Goal: Information Seeking & Learning: Compare options

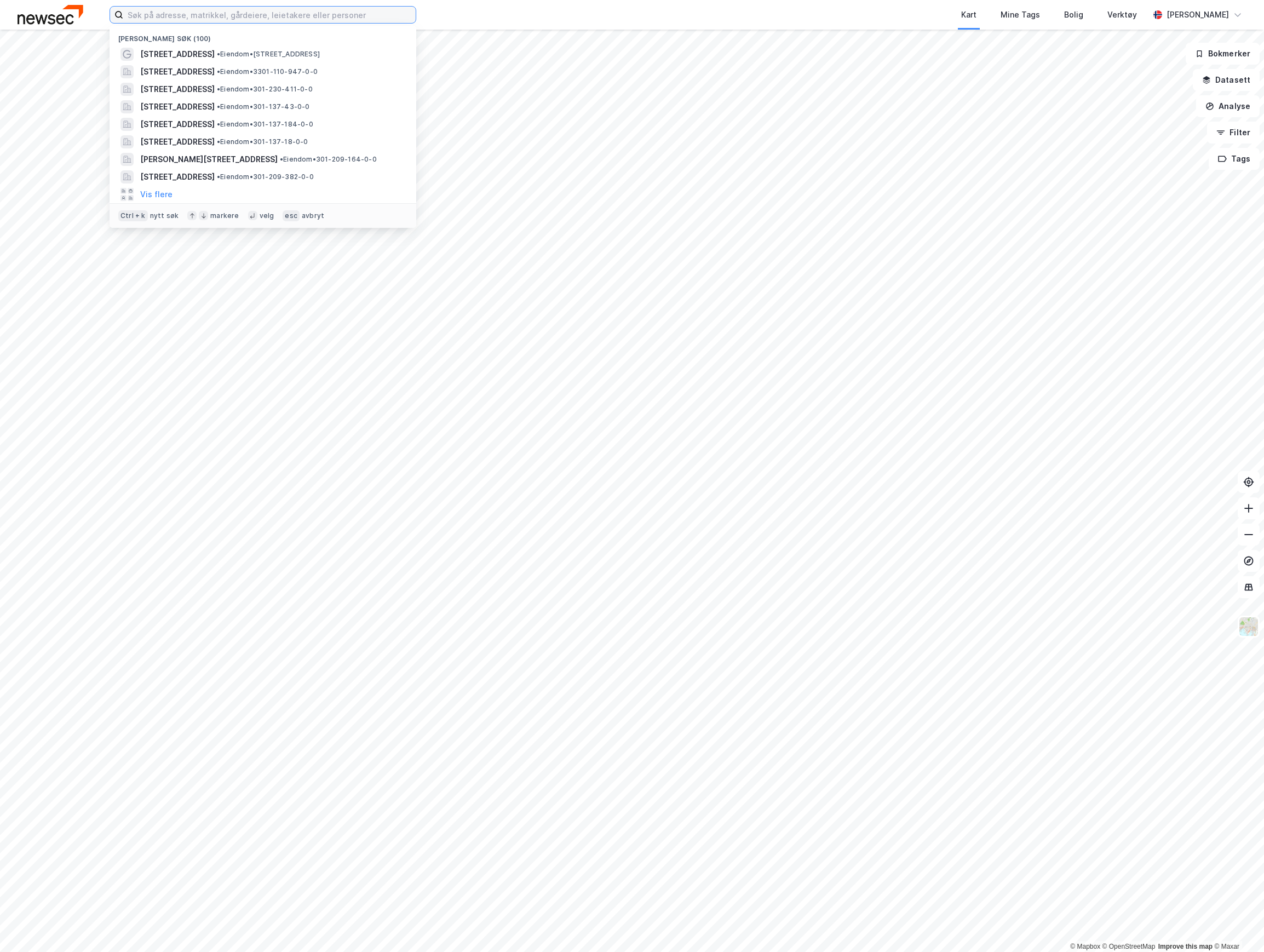
click at [171, 14] on input at bounding box center [269, 14] width 292 height 16
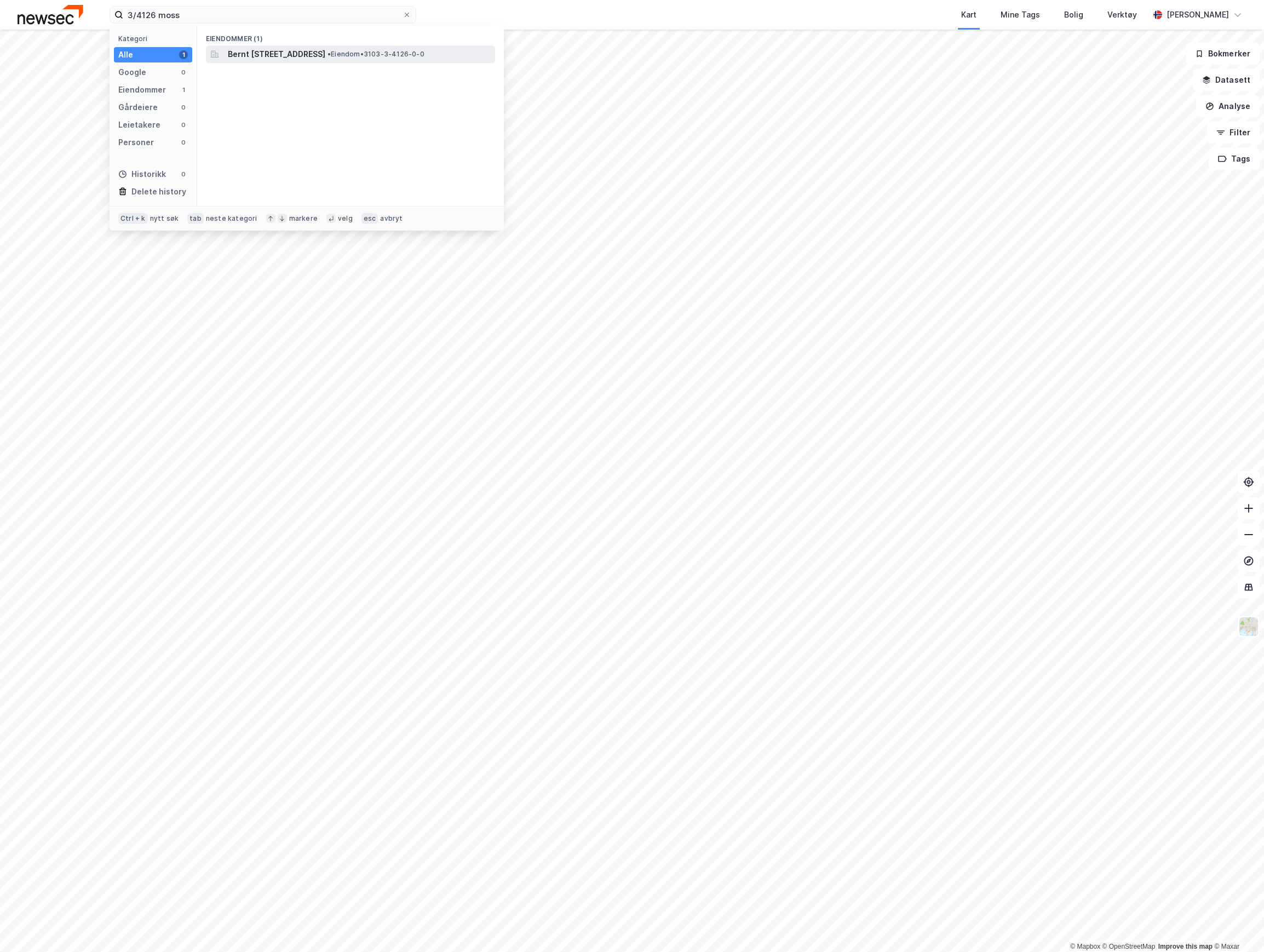
click at [259, 55] on span "Bernt [STREET_ADDRESS]" at bounding box center [276, 54] width 97 height 13
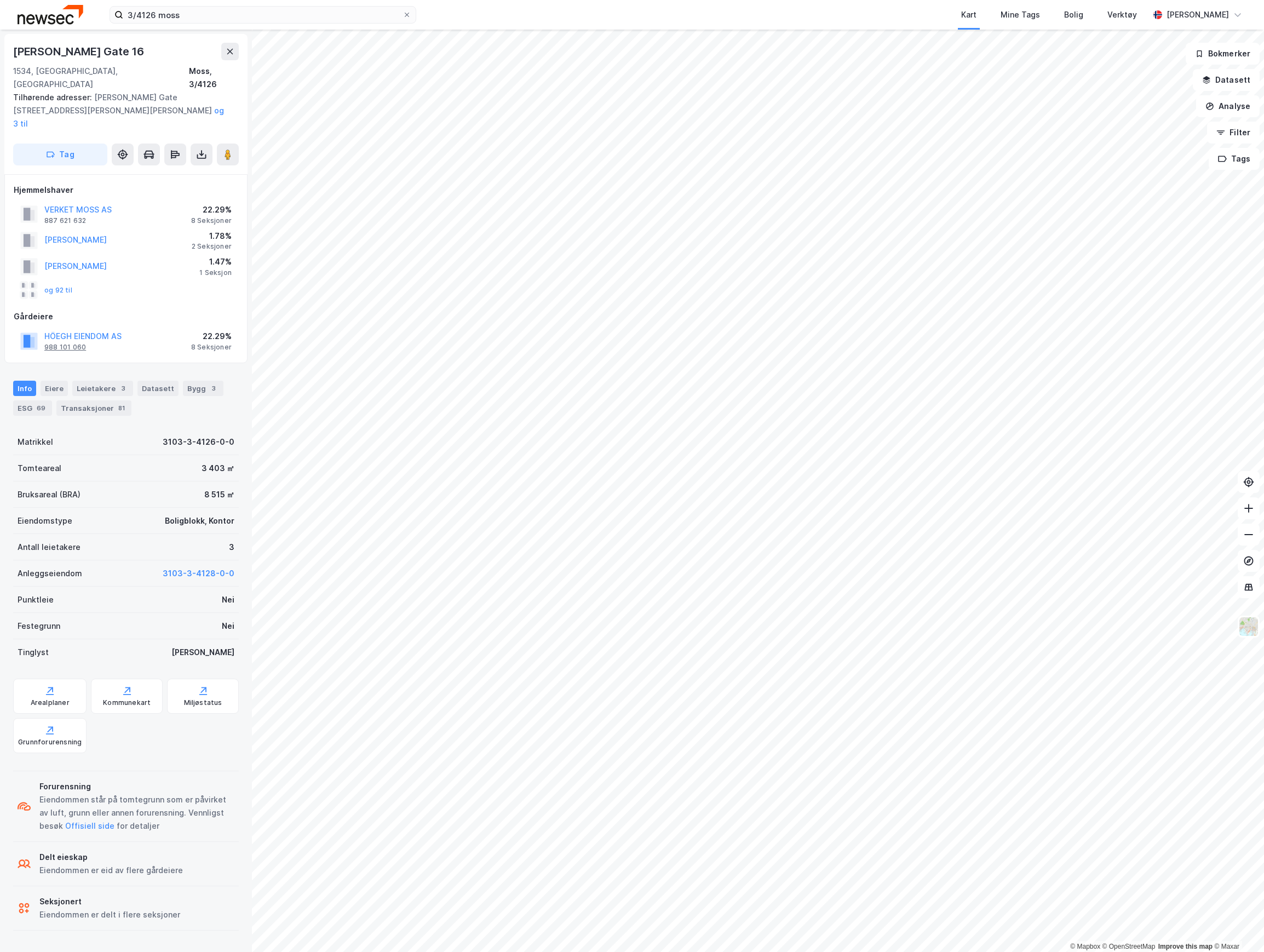
click at [75, 343] on div "988 101 060" at bounding box center [65, 347] width 41 height 9
click at [62, 338] on div "[PERSON_NAME] Gate 16 1534, [GEOGRAPHIC_DATA], [GEOGRAPHIC_DATA], 3/4126 Tilhør…" at bounding box center [126, 490] width 252 height 922
click at [75, 343] on div "988 101 060" at bounding box center [65, 347] width 41 height 9
click at [34, 400] on div "ESG 69" at bounding box center [33, 408] width 39 height 16
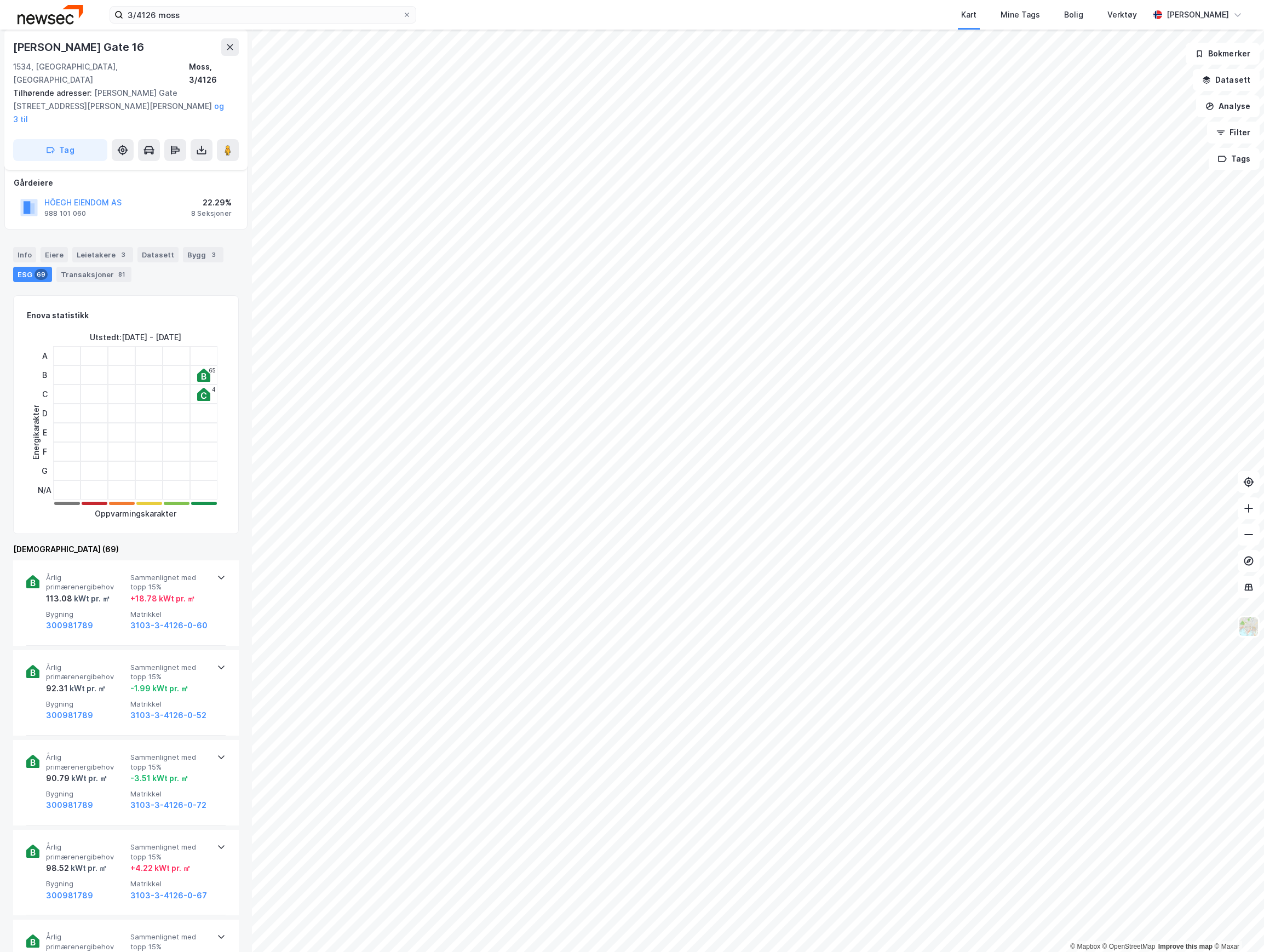
scroll to position [292, 0]
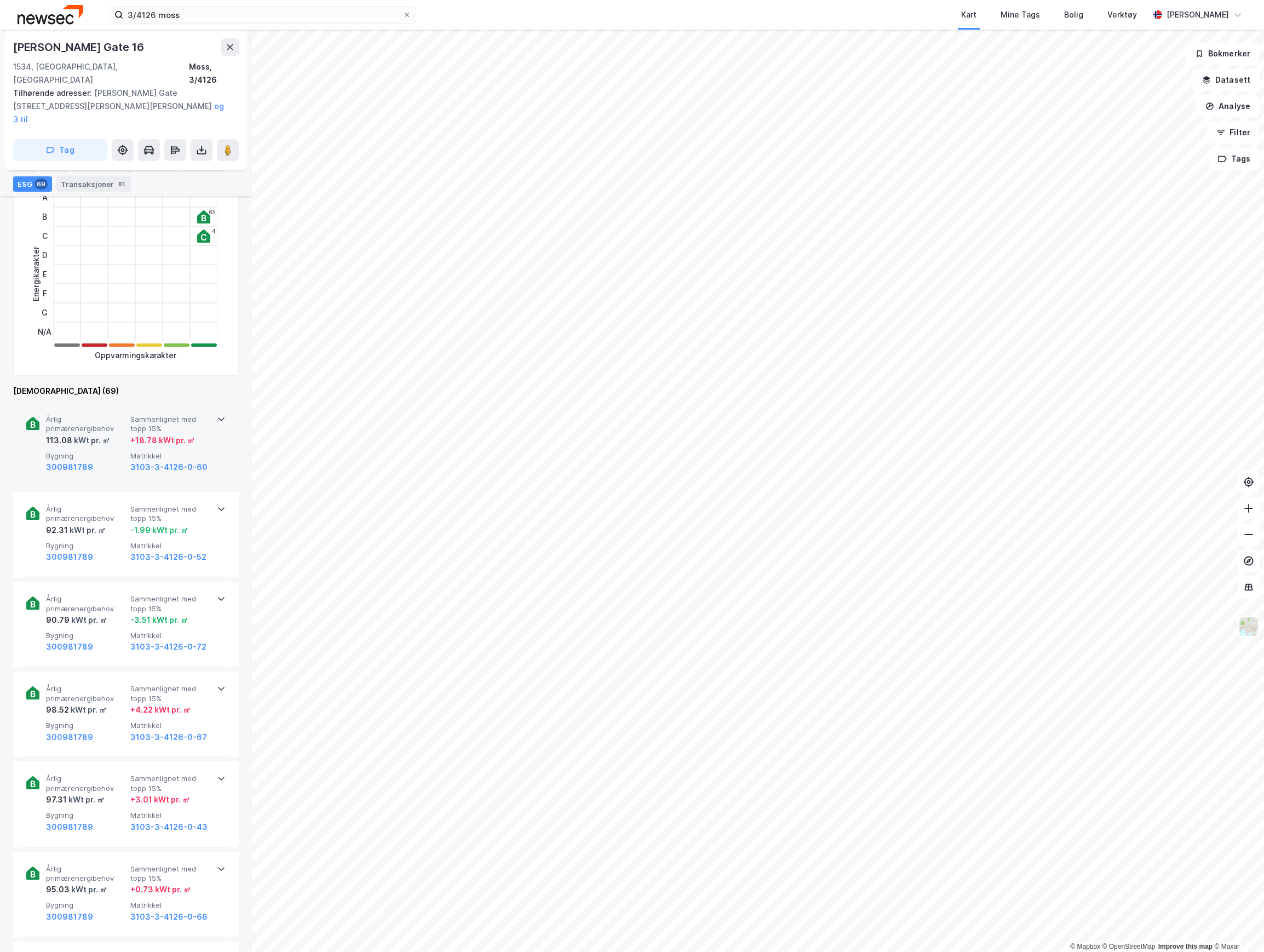
click at [133, 415] on span "Sammenlignet med topp 15%" at bounding box center [170, 424] width 80 height 19
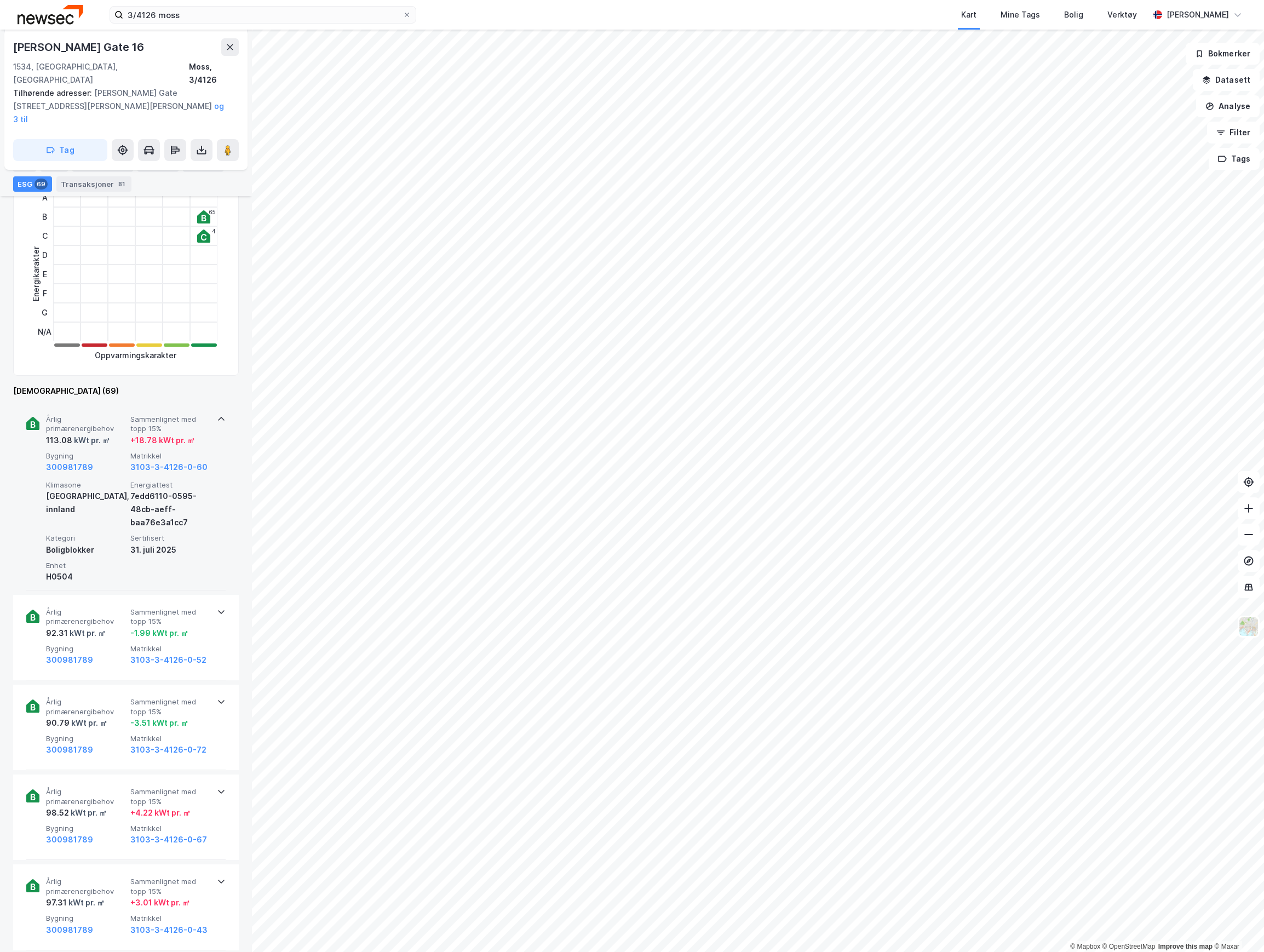
click at [133, 415] on span "Sammenlignet med topp 15%" at bounding box center [170, 424] width 80 height 19
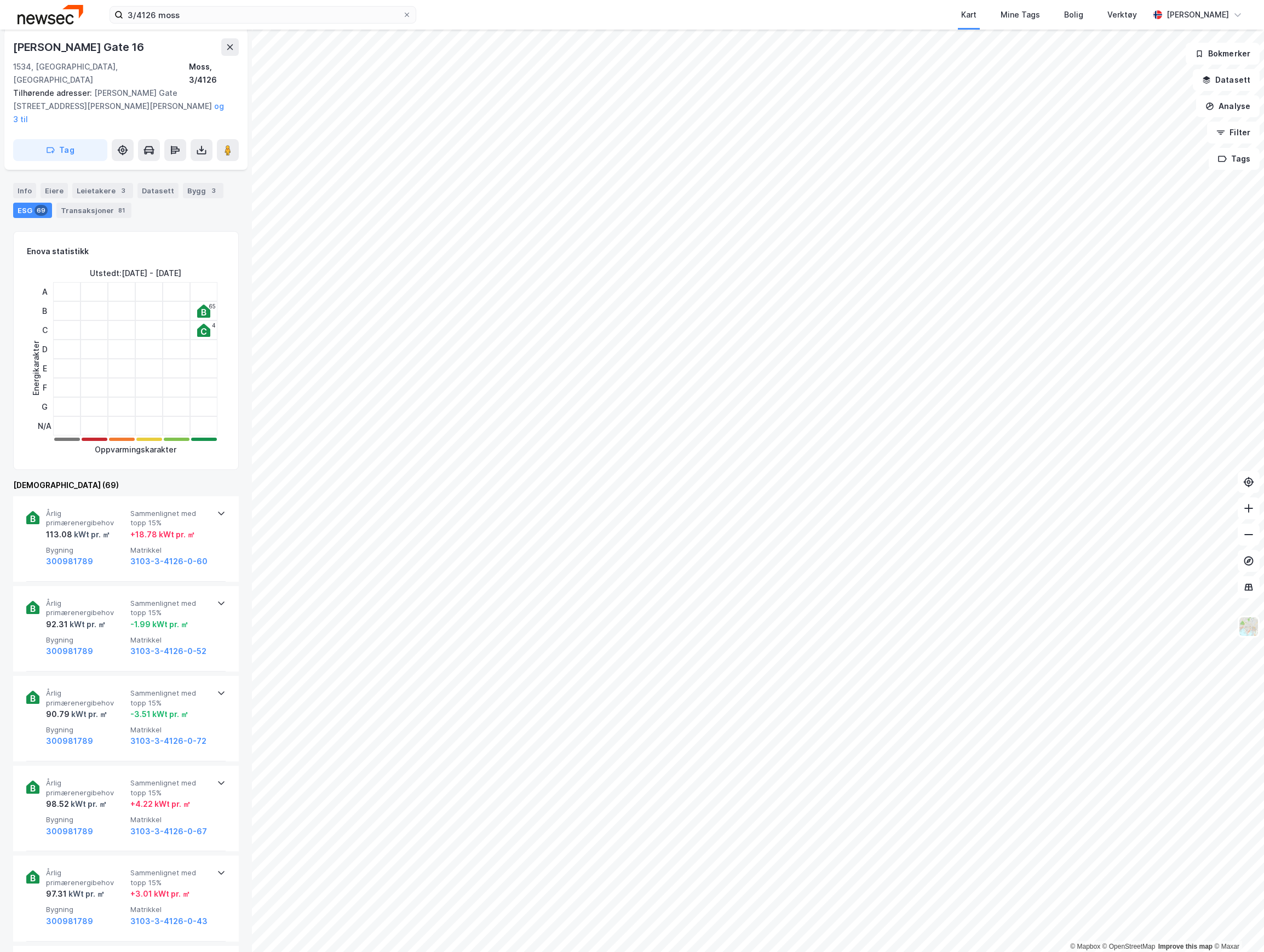
scroll to position [146, 0]
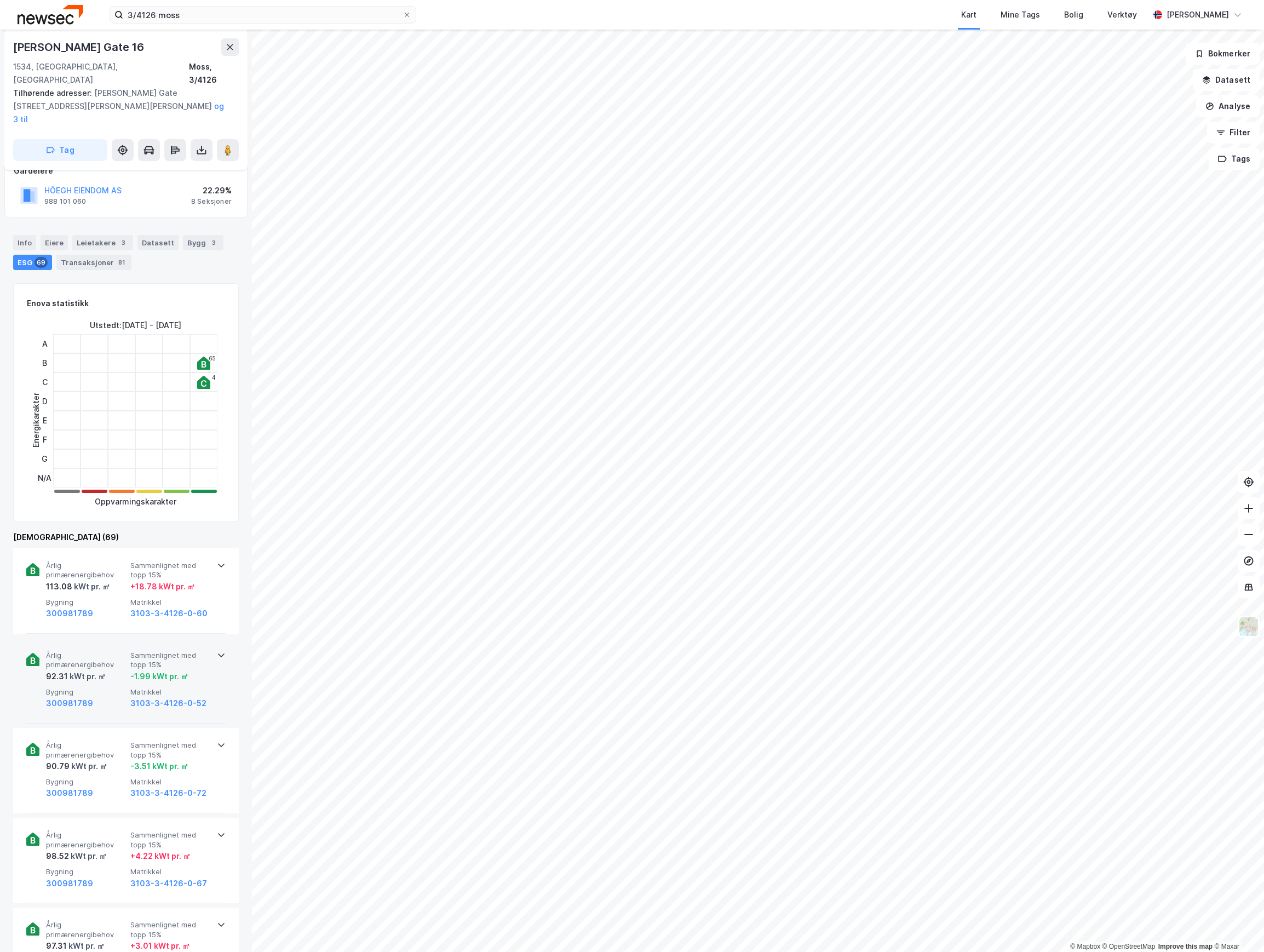
click at [108, 687] on span "Bygning" at bounding box center [86, 692] width 80 height 9
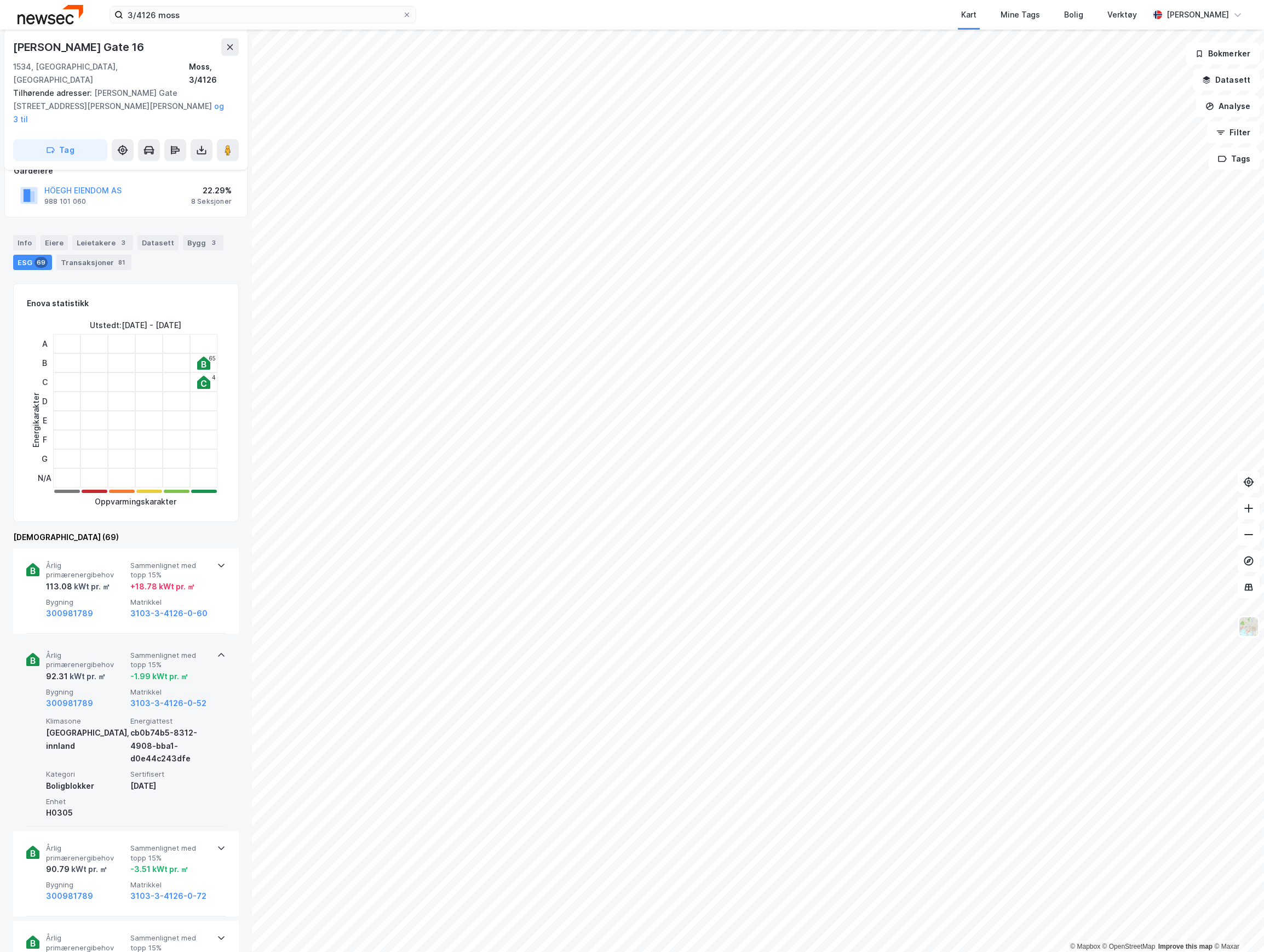
click at [113, 687] on span "Bygning" at bounding box center [86, 692] width 80 height 9
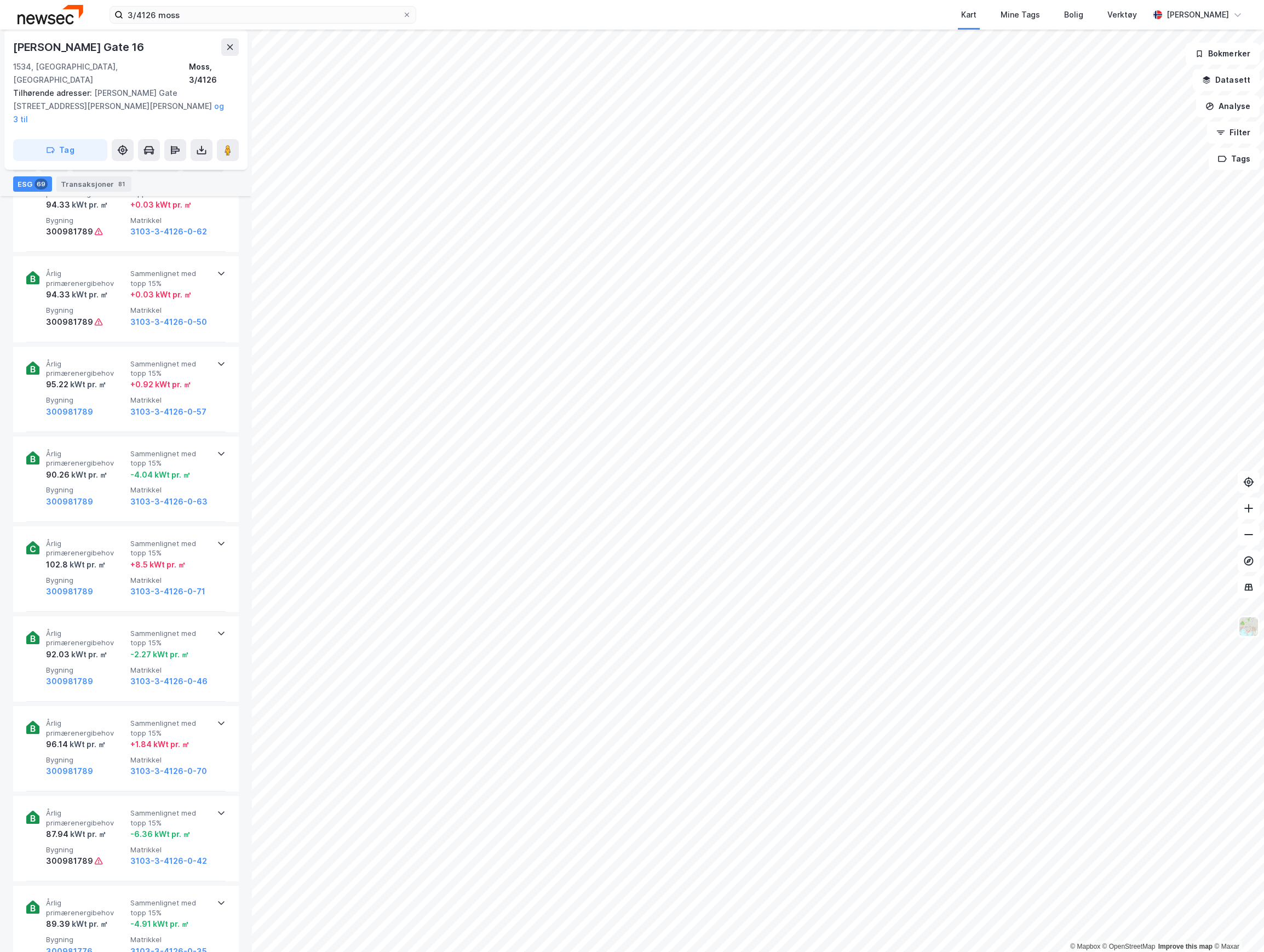
scroll to position [2774, 0]
click at [94, 468] on div "kWt pr. ㎡" at bounding box center [87, 474] width 37 height 13
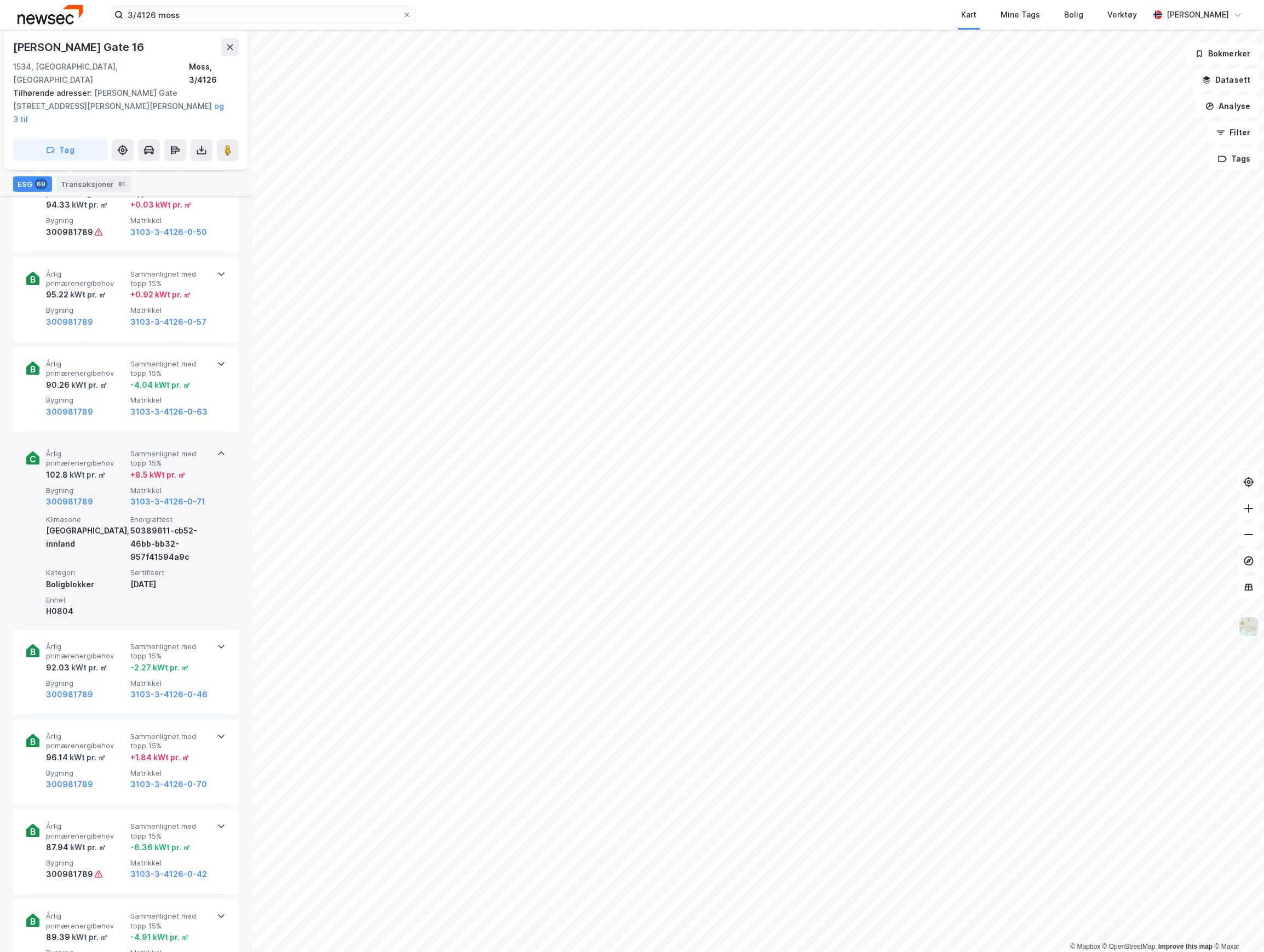
click at [100, 468] on div "kWt pr. ㎡" at bounding box center [87, 474] width 37 height 13
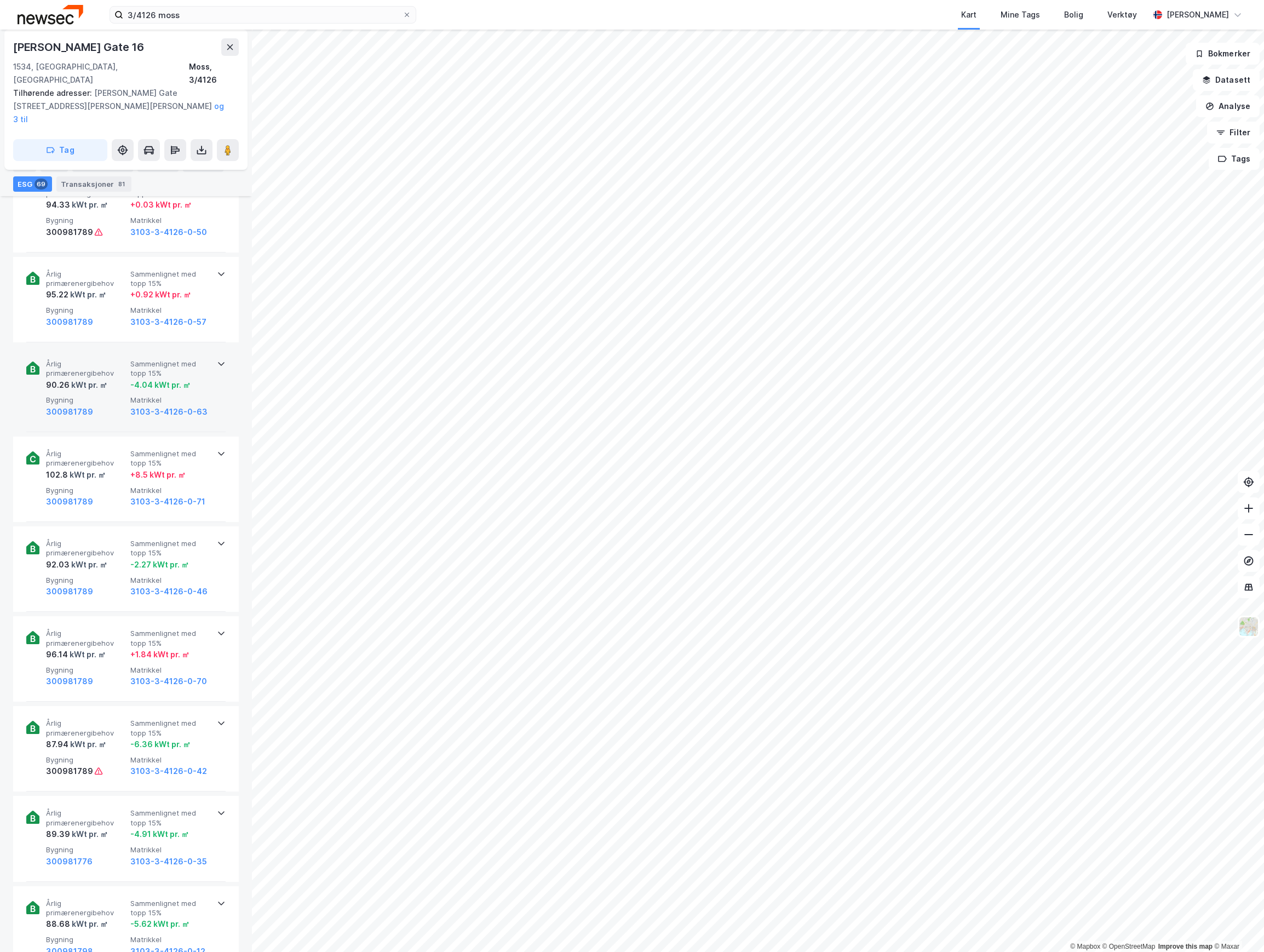
click at [108, 395] on span "Bygning" at bounding box center [86, 400] width 80 height 9
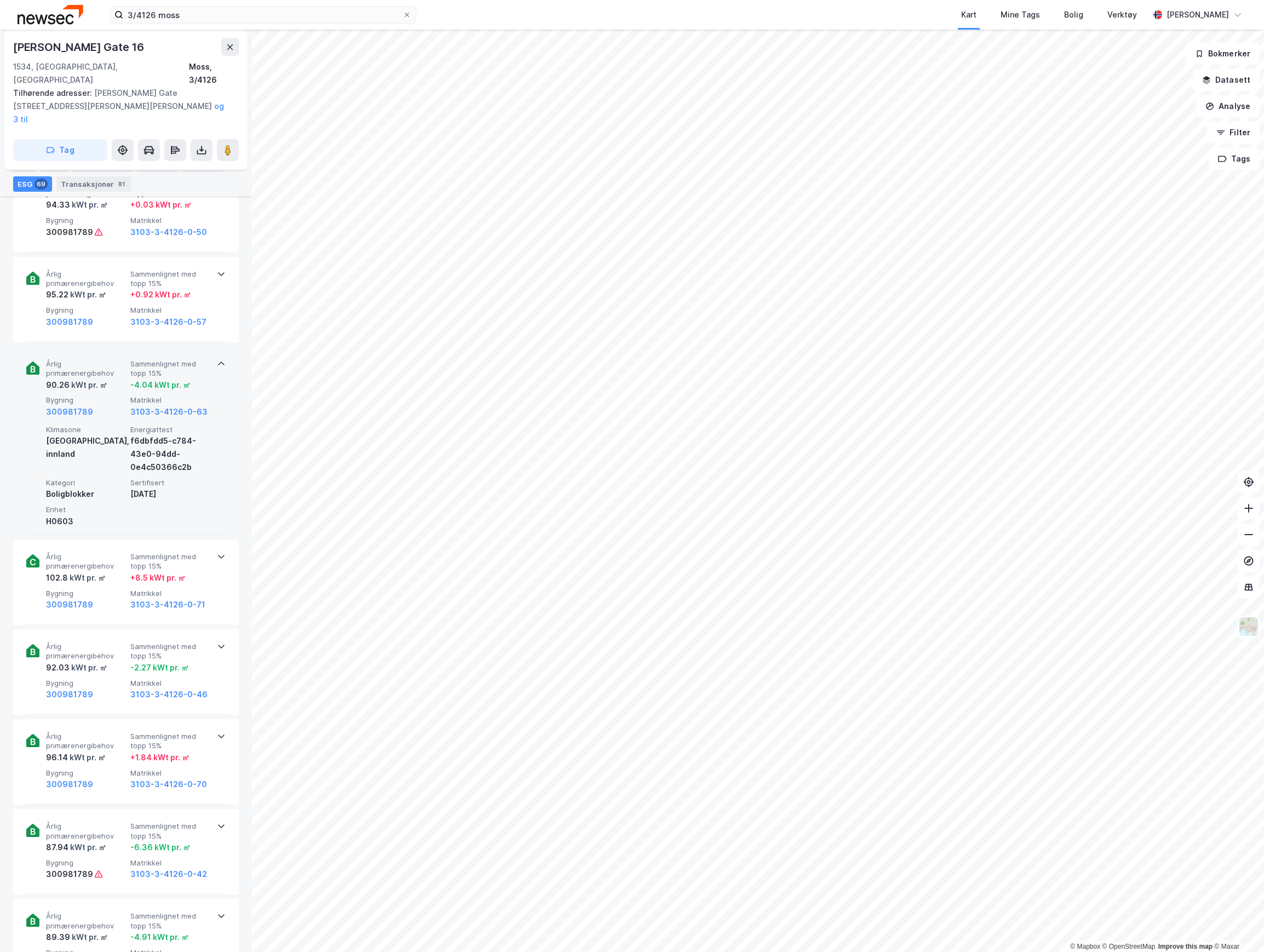
click at [111, 395] on span "Bygning" at bounding box center [86, 400] width 80 height 9
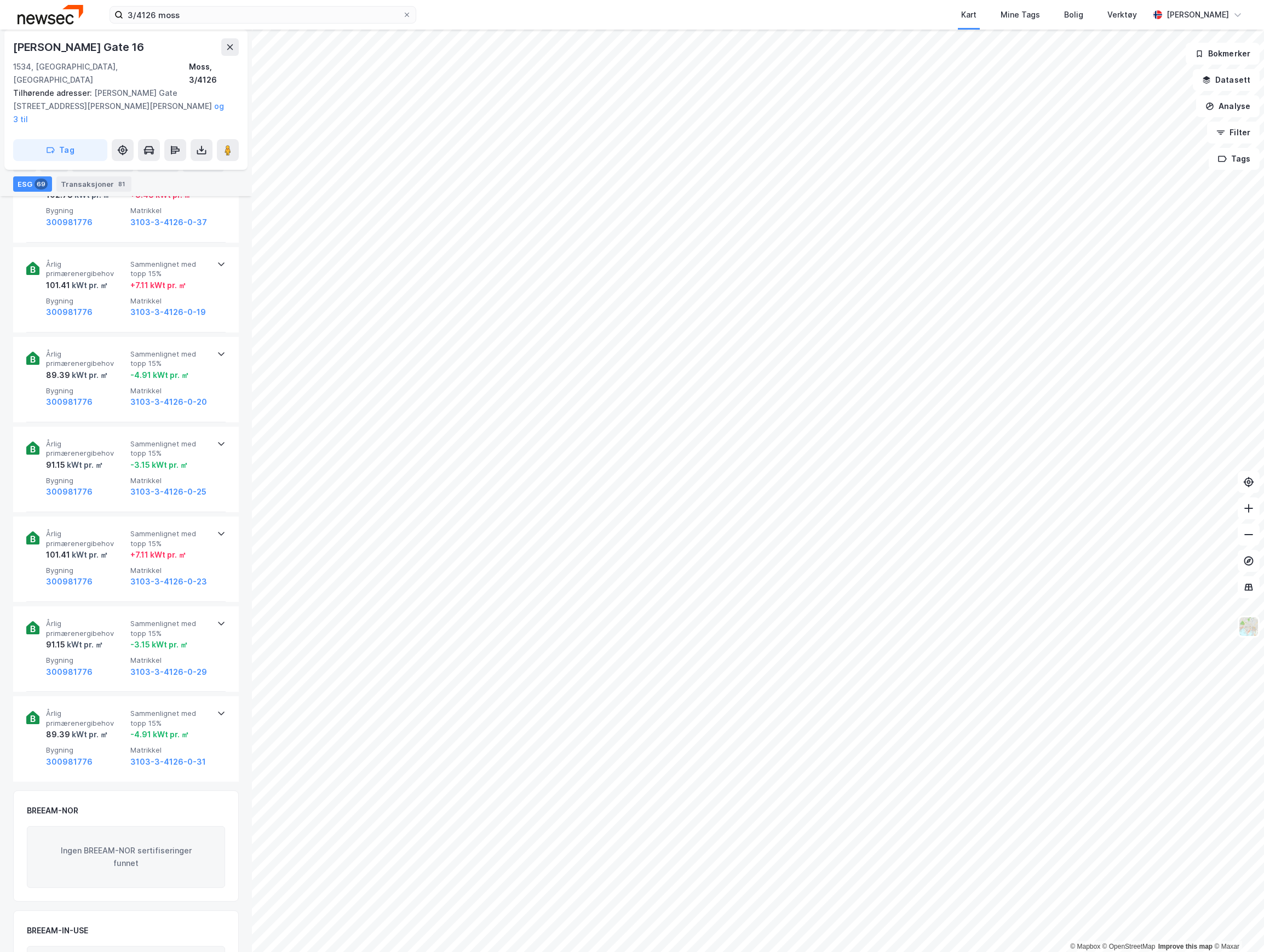
scroll to position [6166, 0]
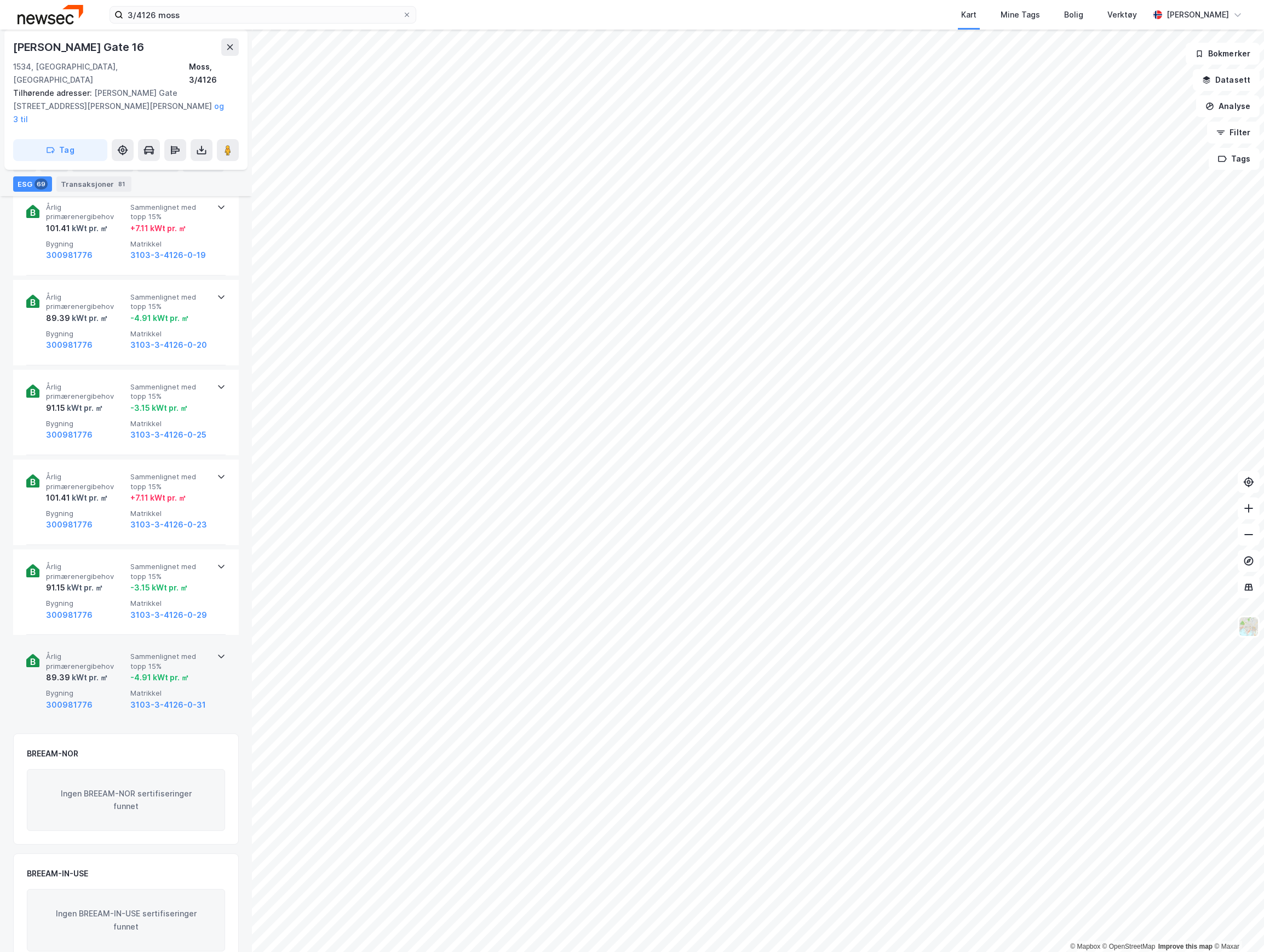
click at [145, 652] on span "Sammenlignet med topp 15%" at bounding box center [170, 661] width 80 height 19
click at [112, 581] on div "91.15 kWt pr. ㎡" at bounding box center [86, 587] width 80 height 13
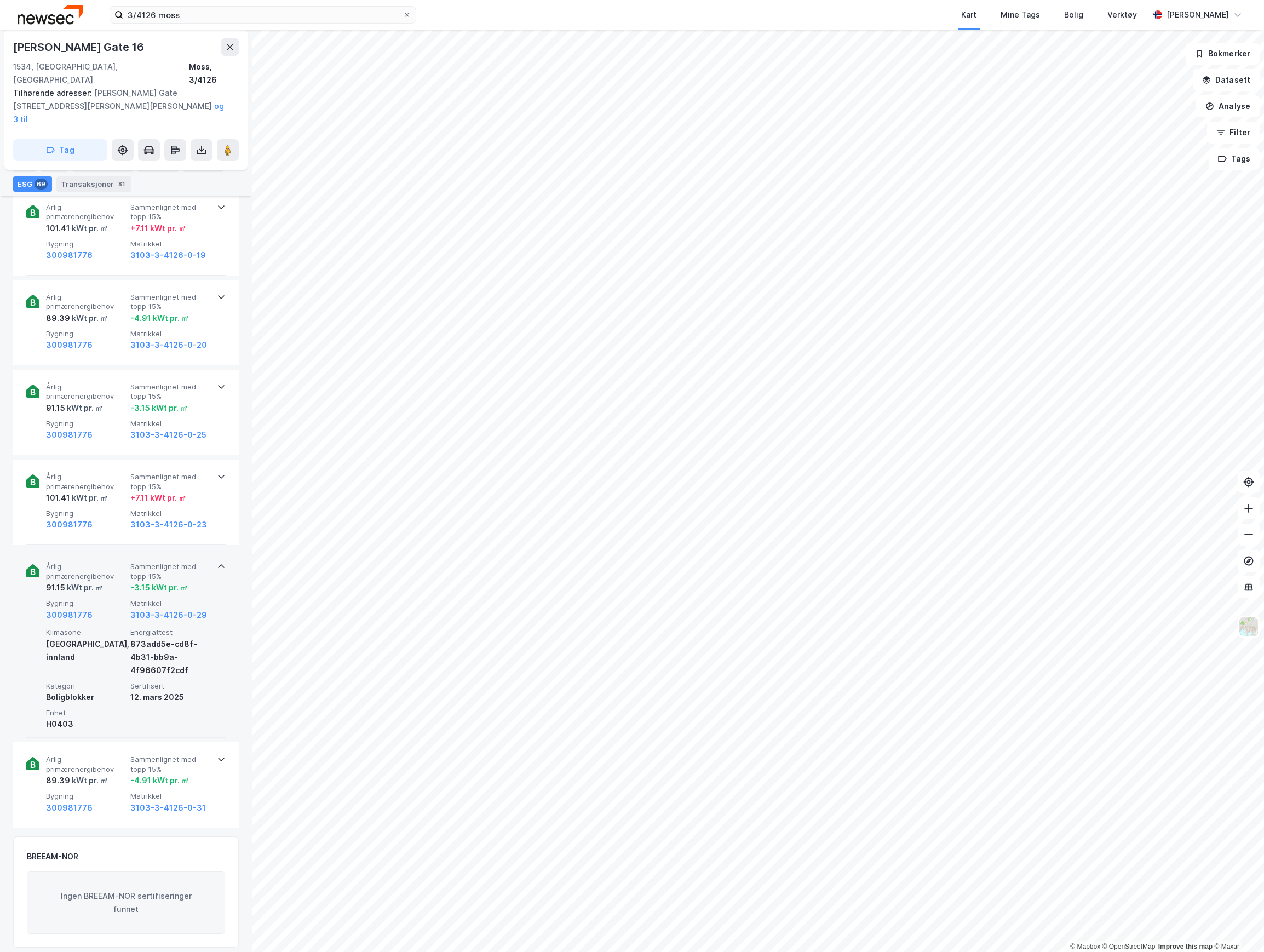
click at [112, 581] on div "91.15 kWt pr. ㎡" at bounding box center [86, 587] width 80 height 13
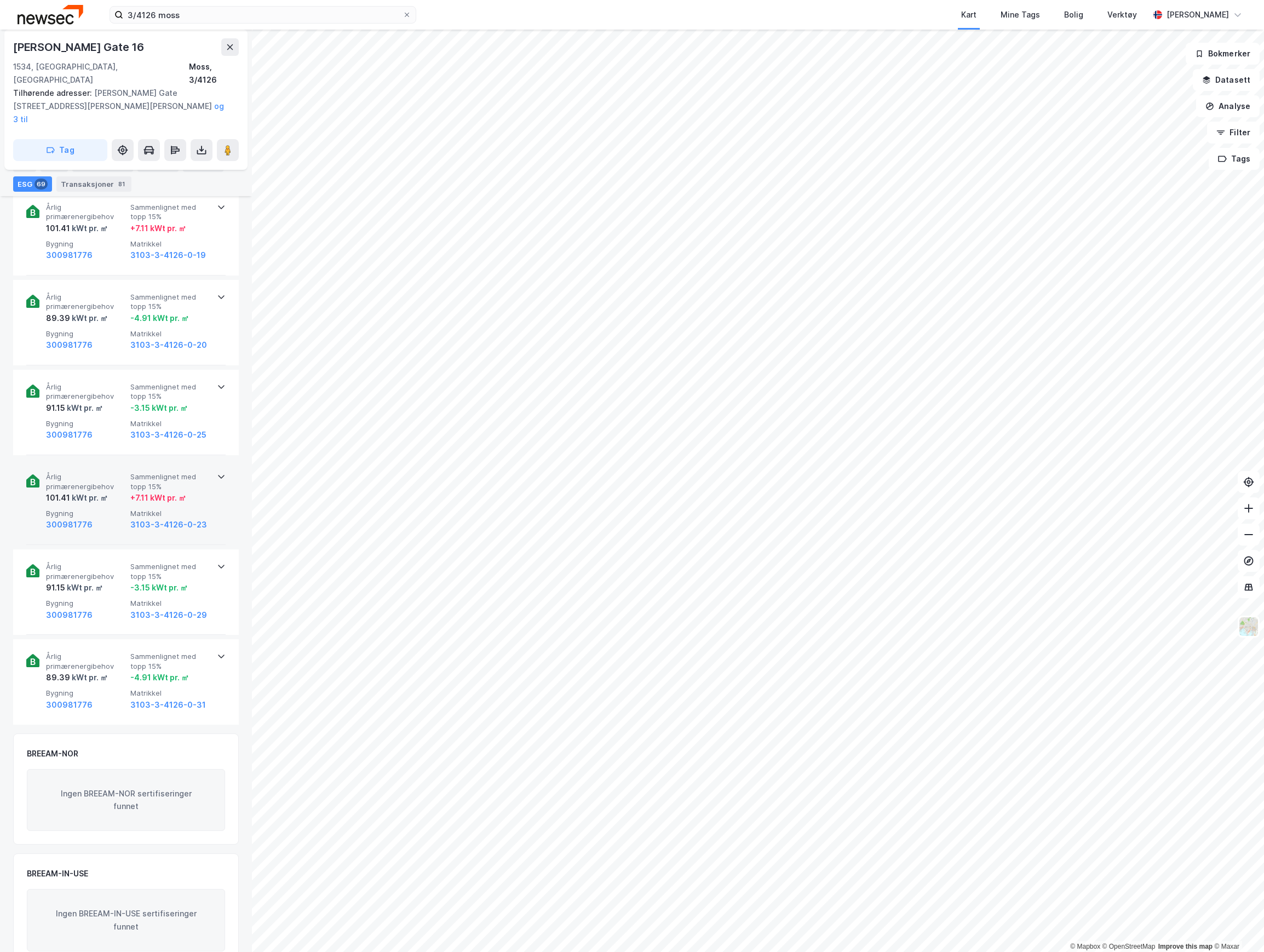
click at [108, 508] on span "Bygning" at bounding box center [86, 513] width 80 height 9
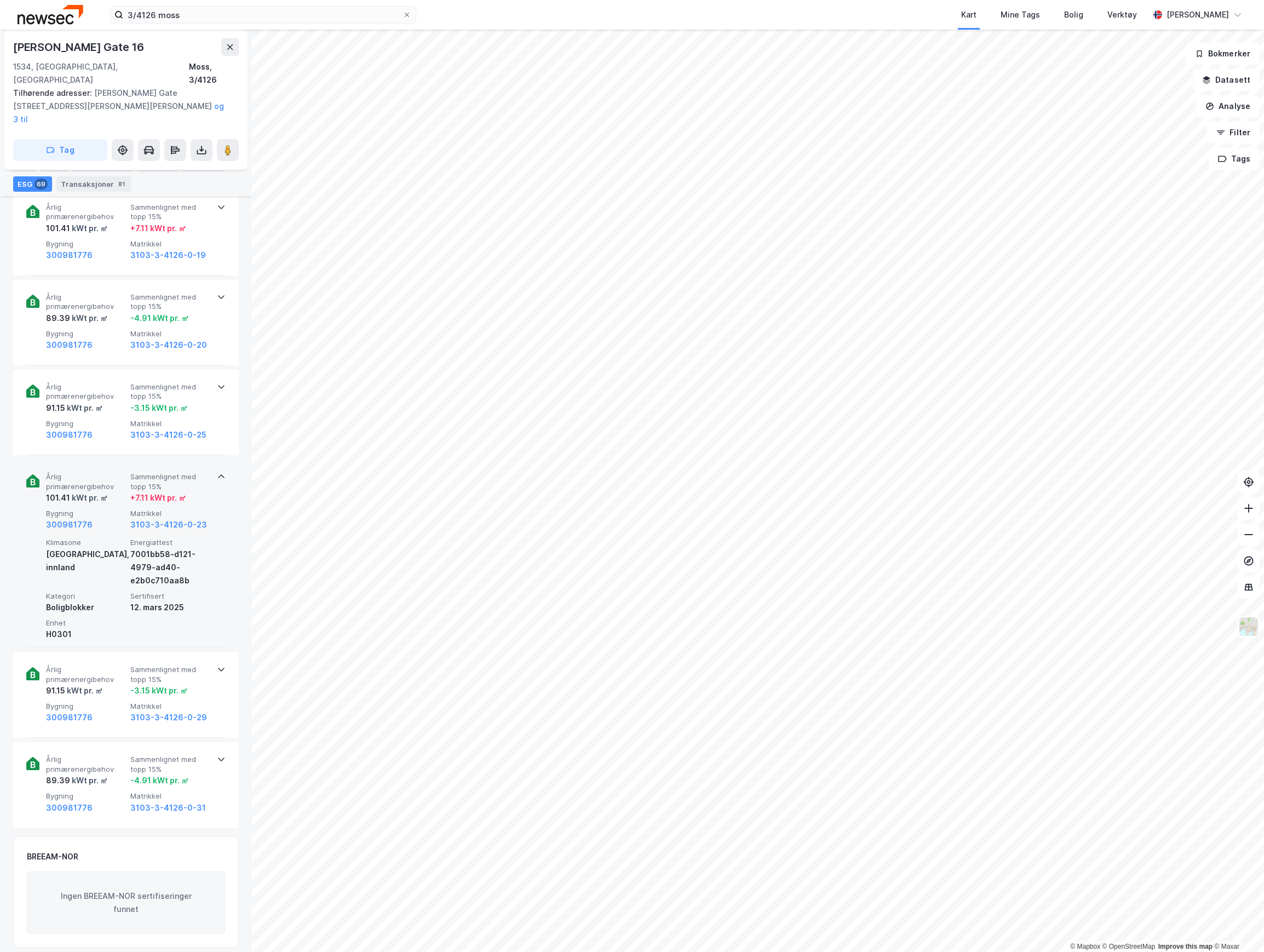
click at [105, 508] on span "Bygning" at bounding box center [86, 513] width 80 height 9
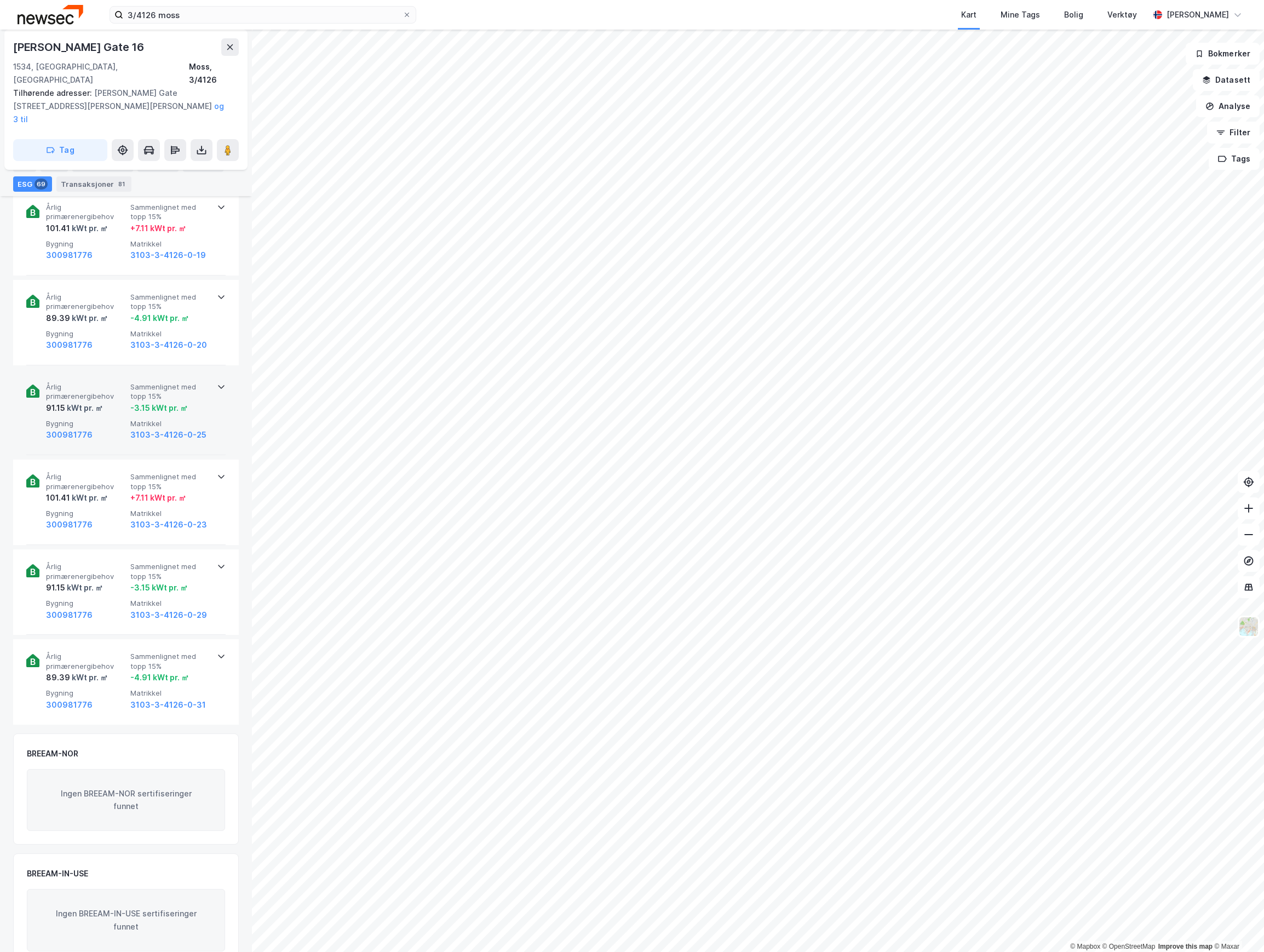
click at [110, 422] on div "Årlig primærenergibehov 91.15 kWt pr. ㎡ Sammenlignet med topp 15% -3.15 kWt pr.…" at bounding box center [126, 412] width 200 height 86
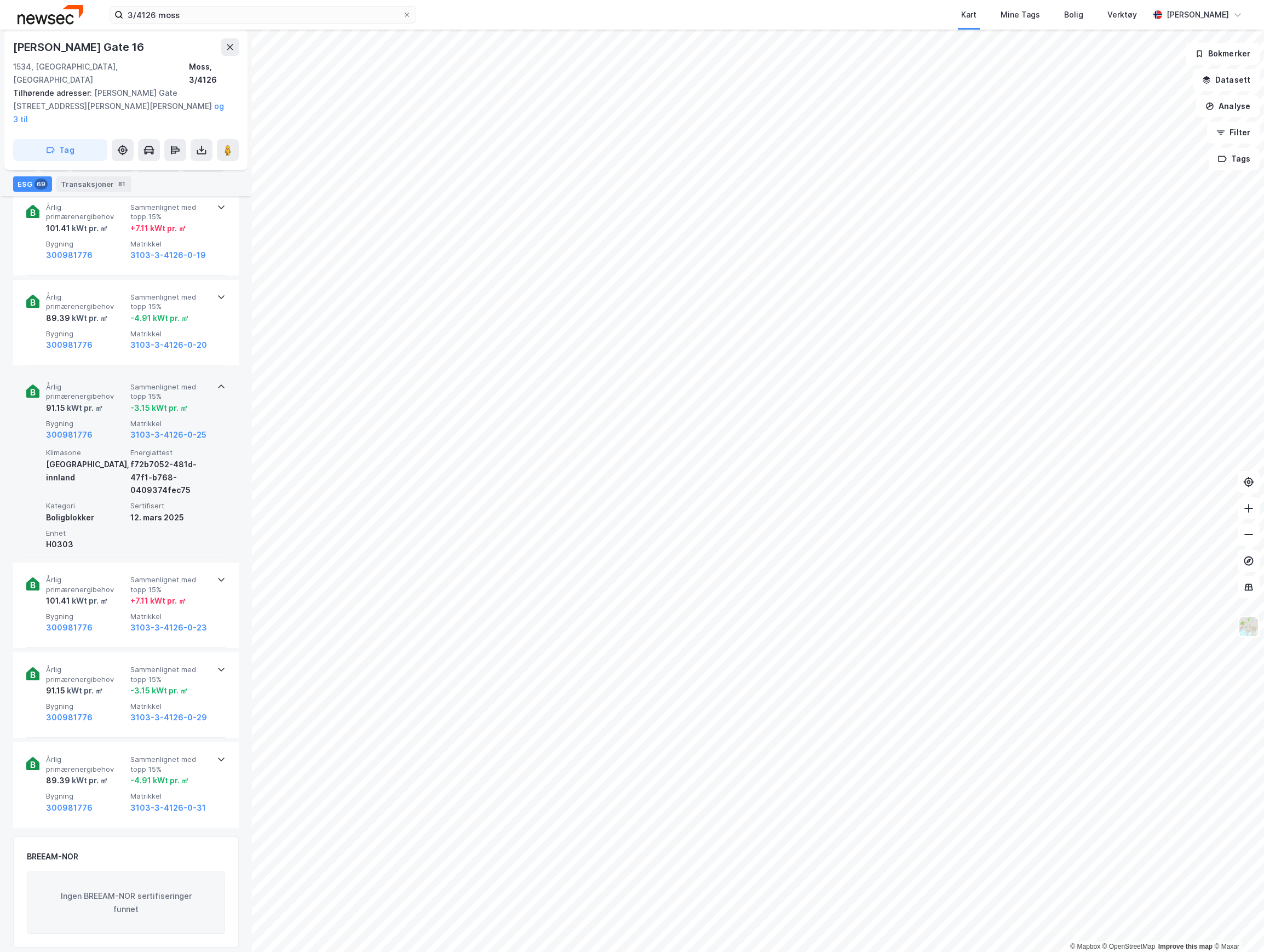
click at [111, 419] on span "Bygning" at bounding box center [86, 423] width 80 height 9
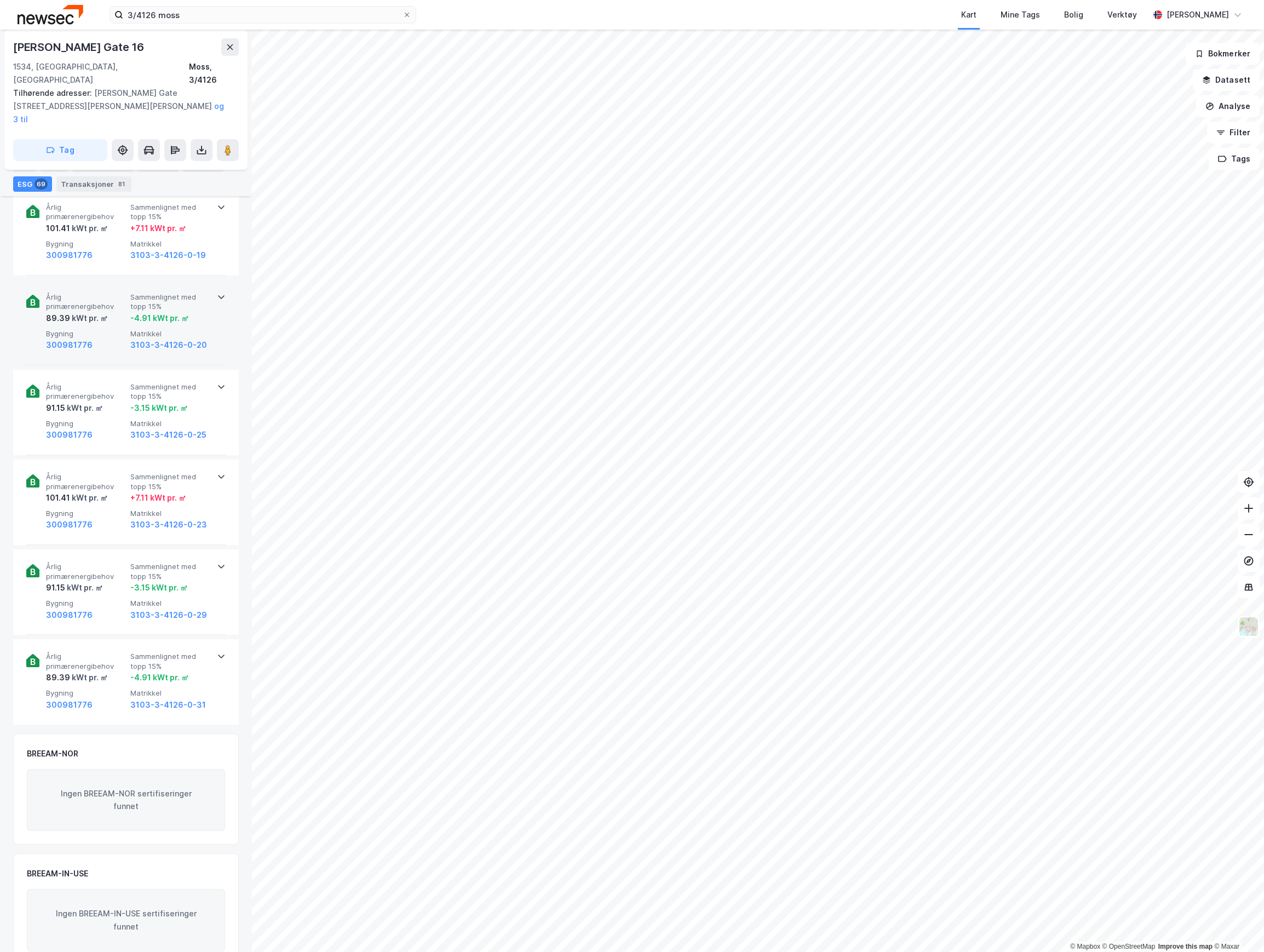
click at [106, 338] on div "300981776" at bounding box center [86, 345] width 80 height 13
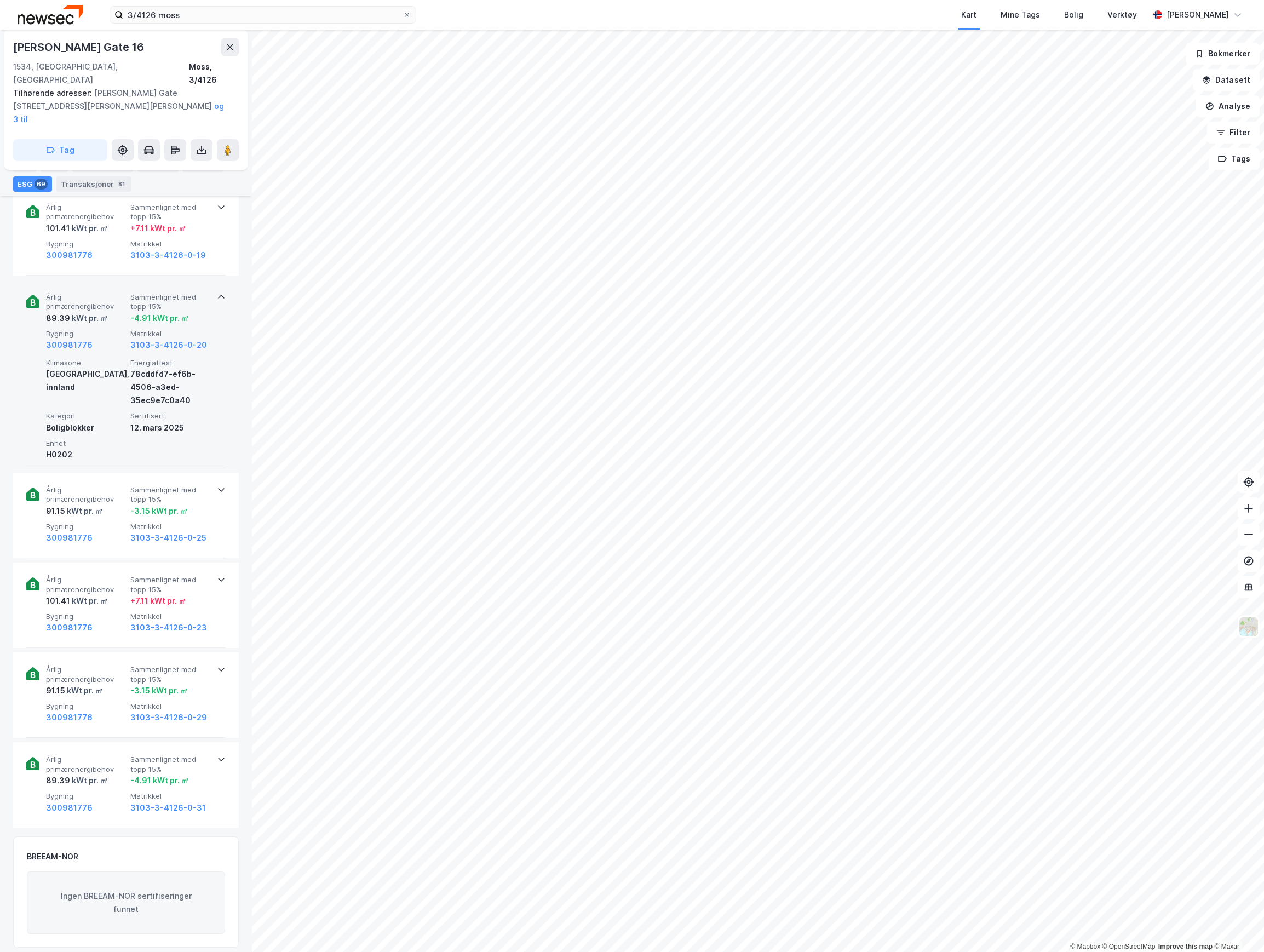
click at [108, 312] on div "89.39 kWt pr. ㎡" at bounding box center [86, 318] width 80 height 13
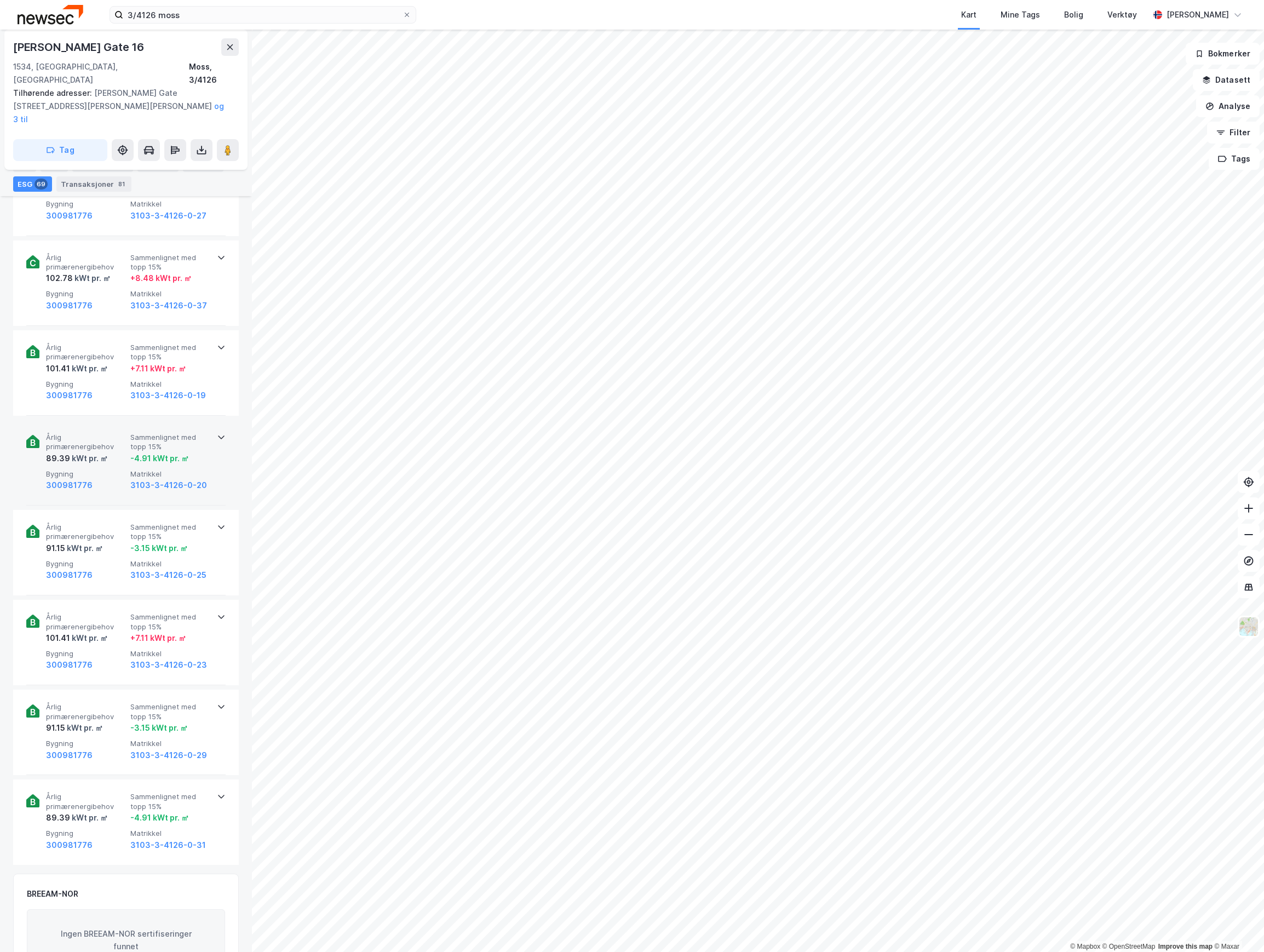
scroll to position [6020, 0]
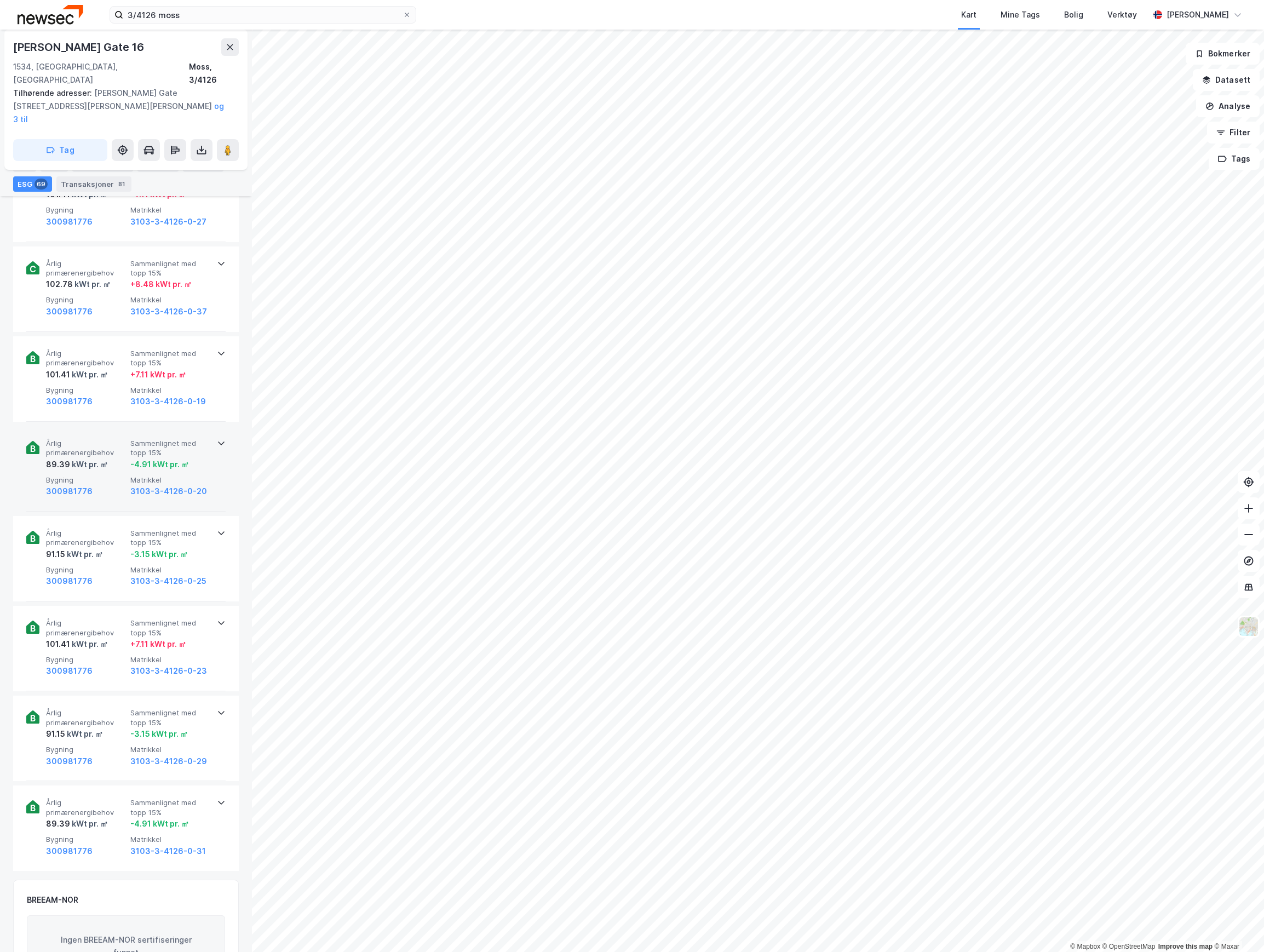
click at [108, 297] on div "Årlig primærenergibehov 102.78 kWt pr. ㎡ Sammenlignet med topp 15% + 8.48 kWt p…" at bounding box center [126, 289] width 200 height 86
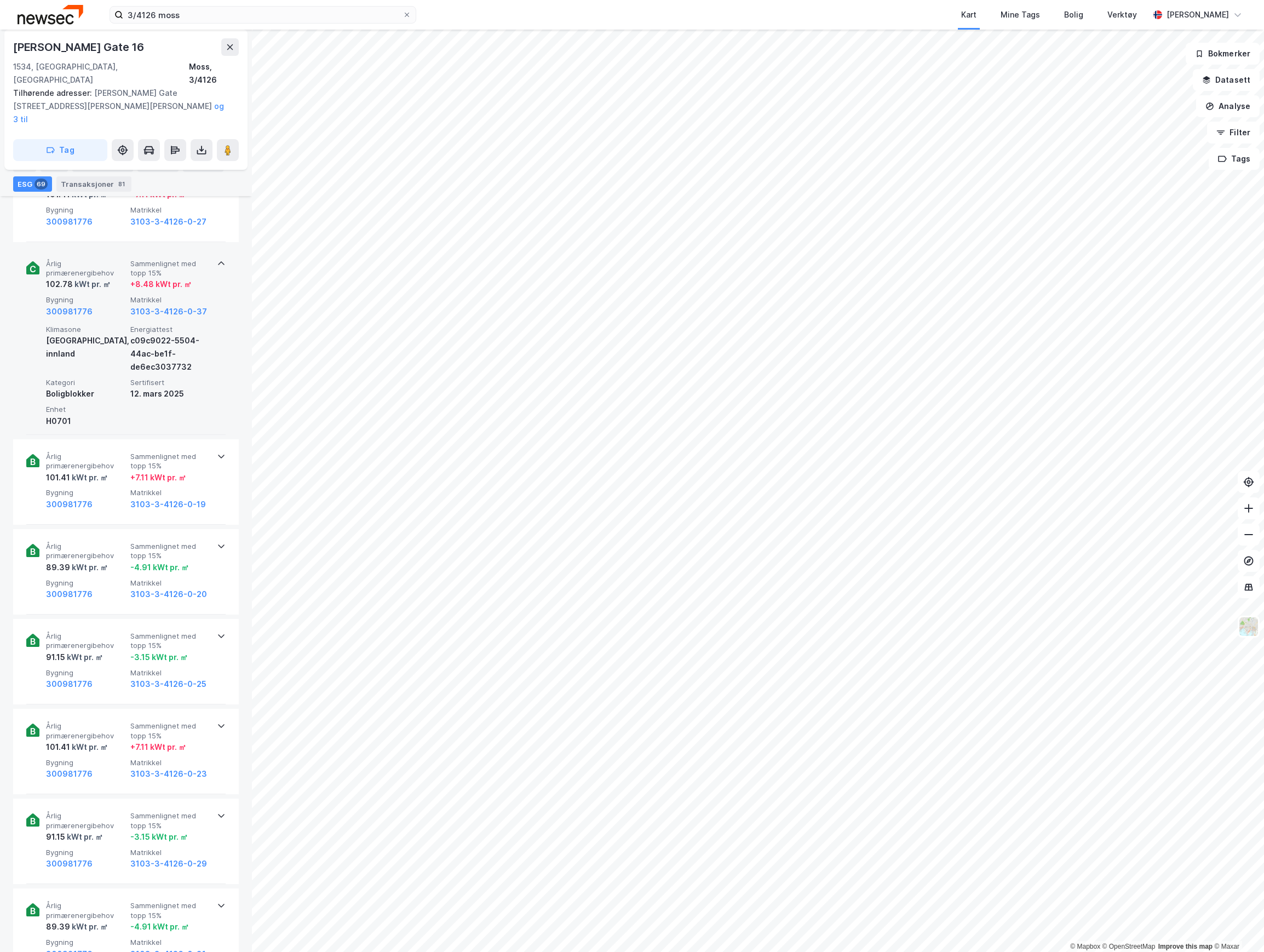
click at [108, 334] on div "[GEOGRAPHIC_DATA], innland" at bounding box center [86, 347] width 80 height 27
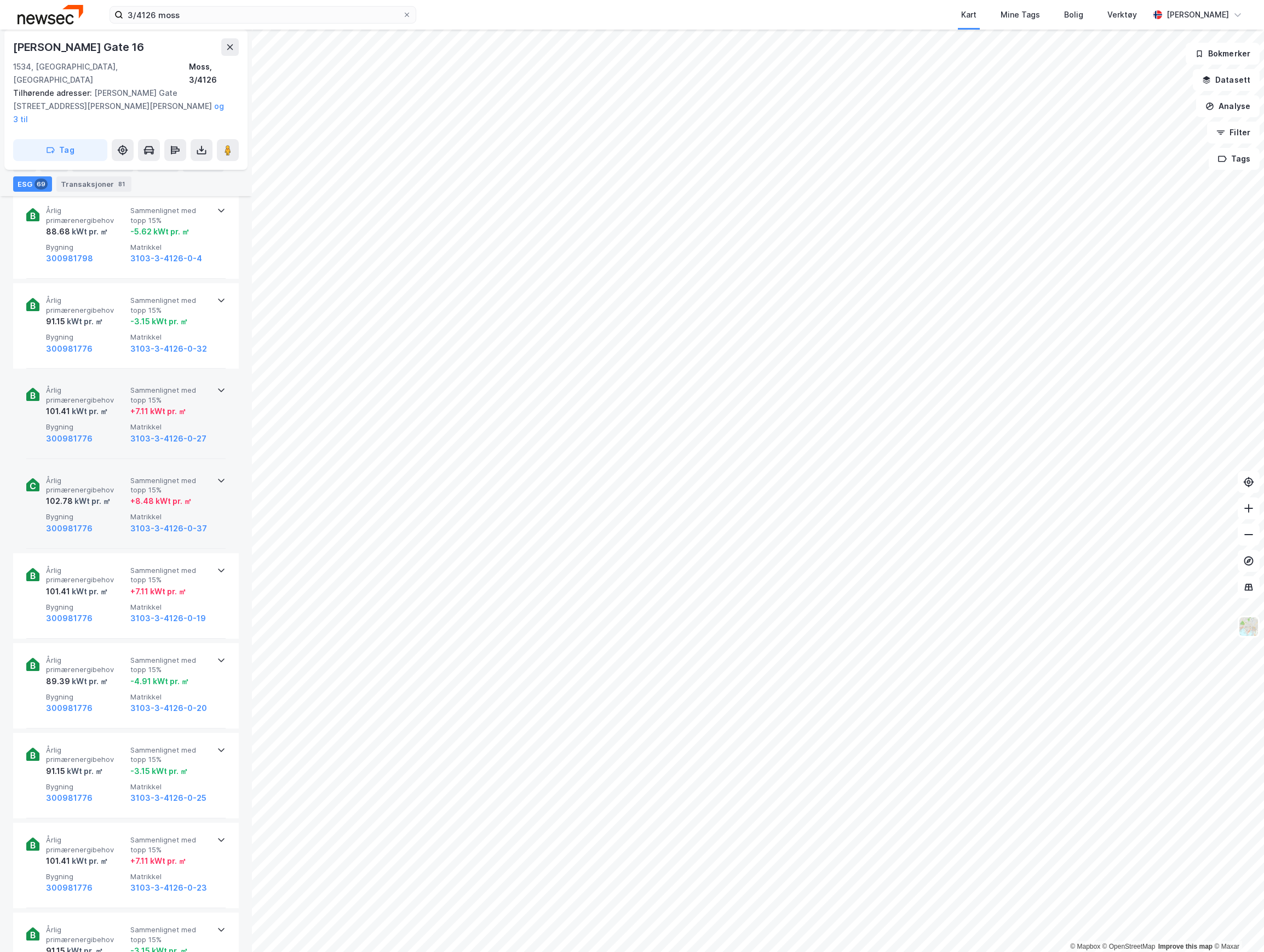
scroll to position [5801, 0]
click at [104, 497] on div "kWt pr. ㎡" at bounding box center [91, 503] width 37 height 13
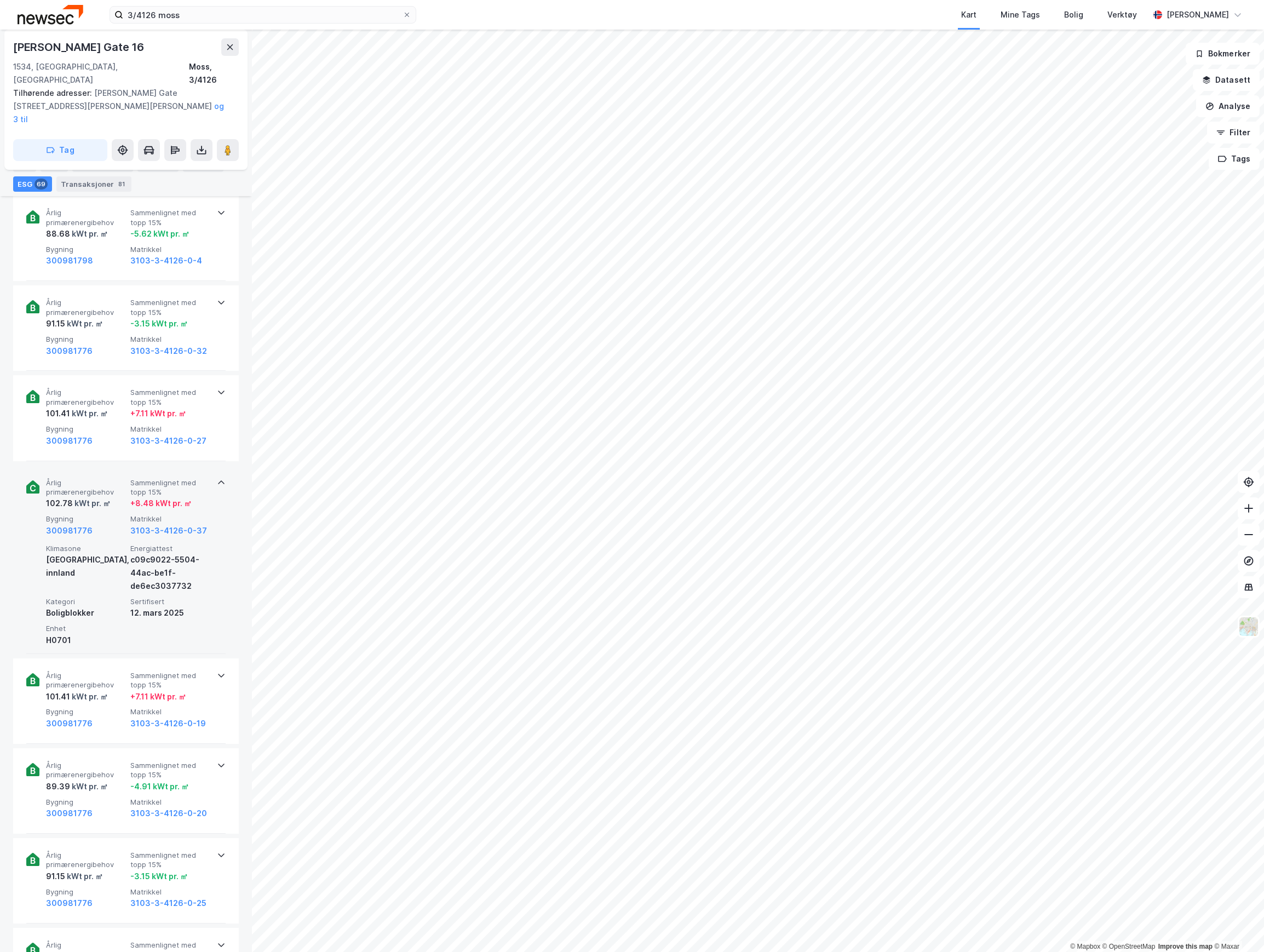
click at [104, 497] on div "kWt pr. ㎡" at bounding box center [91, 503] width 37 height 13
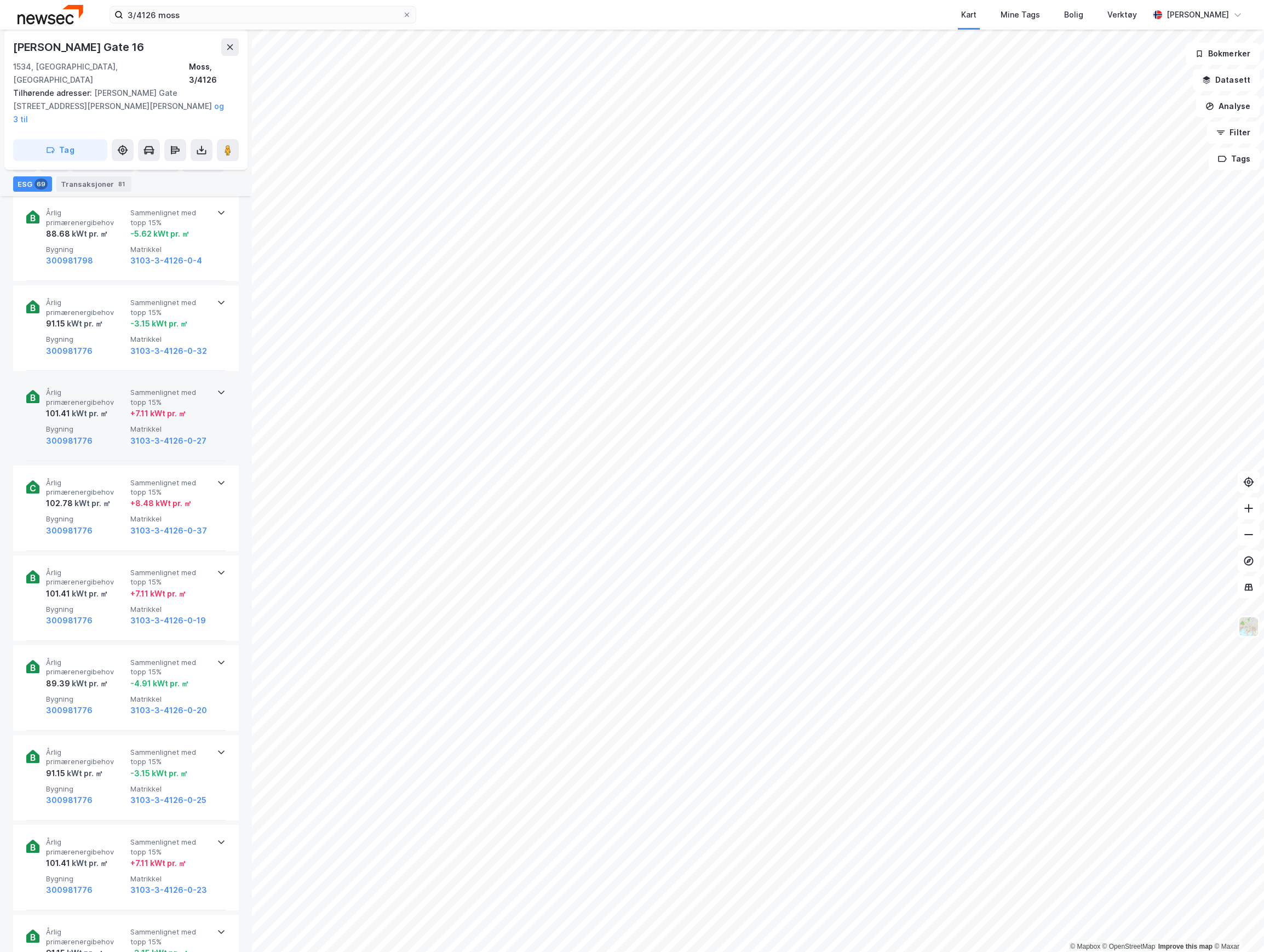
click at [106, 407] on div "kWt pr. ㎡" at bounding box center [89, 413] width 37 height 13
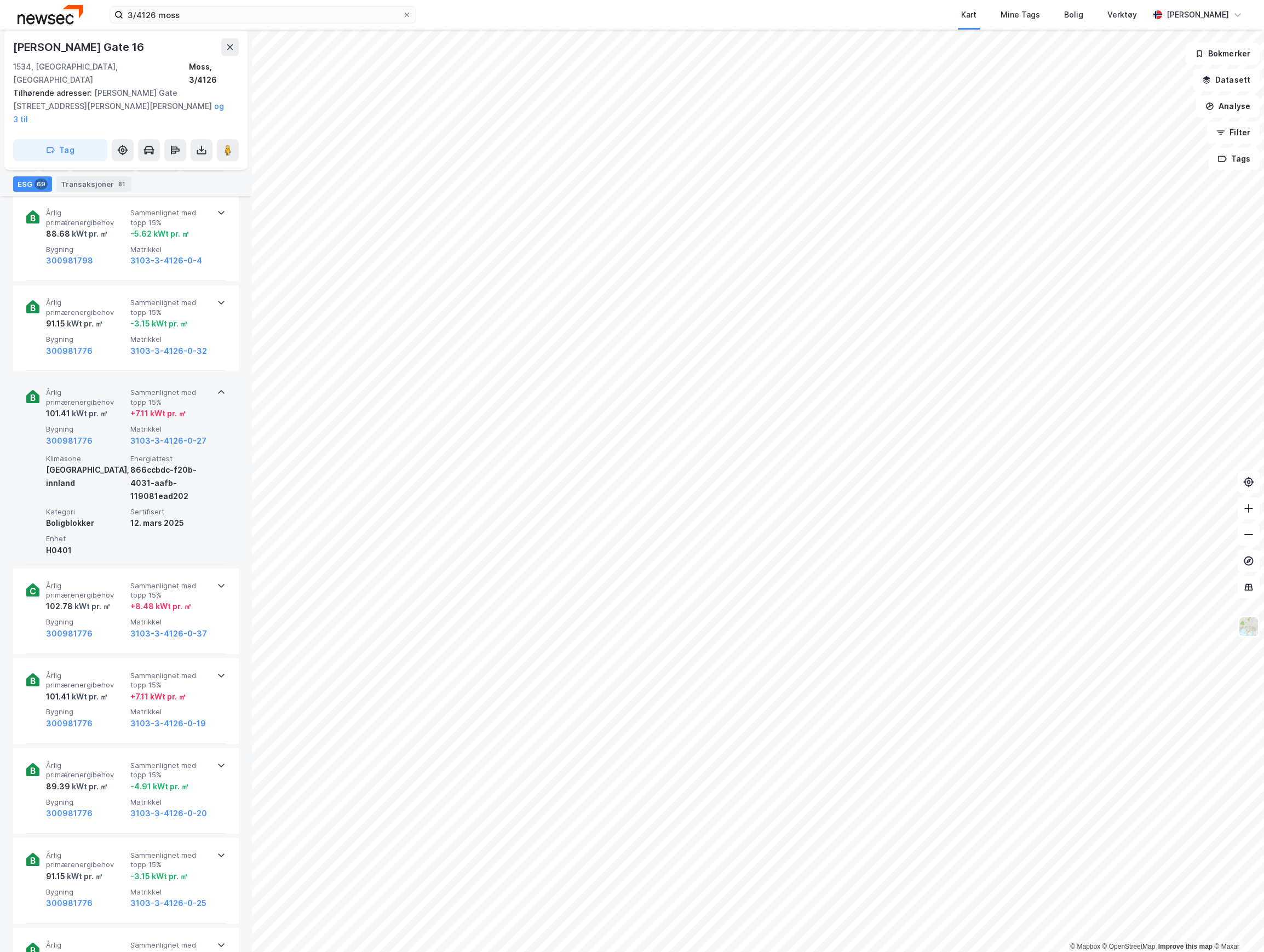
click at [106, 407] on div "kWt pr. ㎡" at bounding box center [89, 413] width 37 height 13
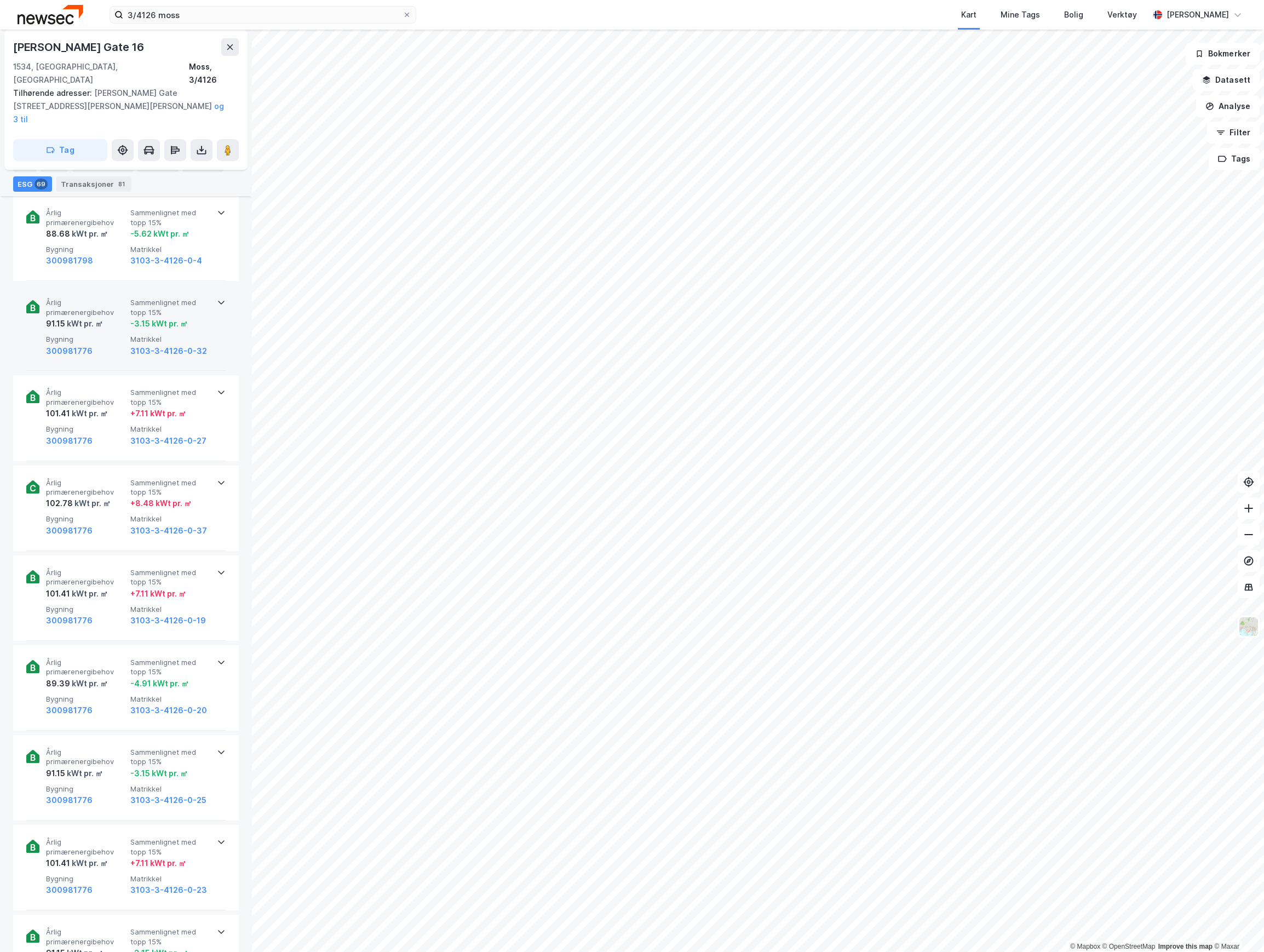
click at [108, 334] on span "Bygning" at bounding box center [86, 339] width 80 height 9
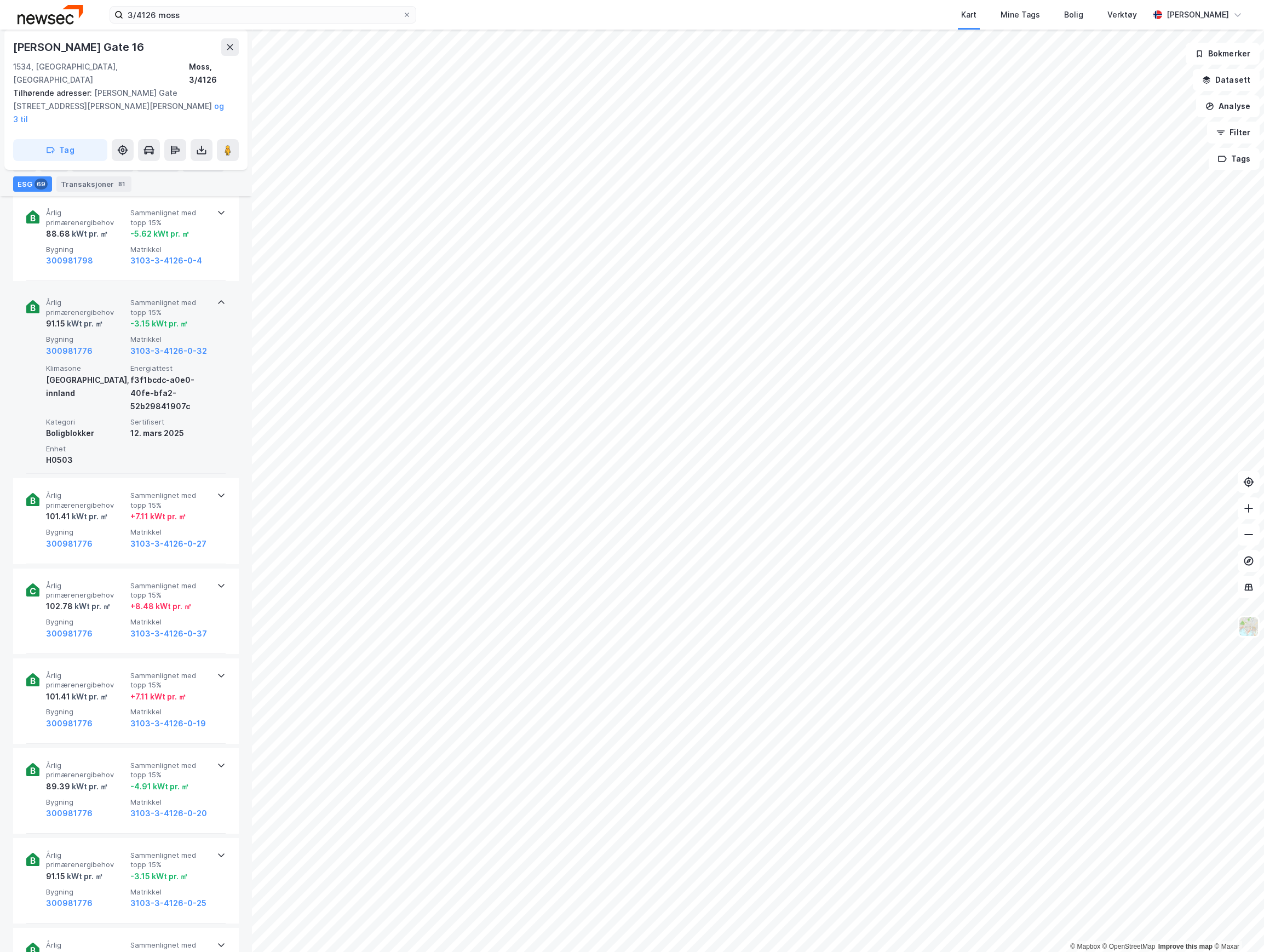
click at [108, 334] on span "Bygning" at bounding box center [86, 339] width 80 height 9
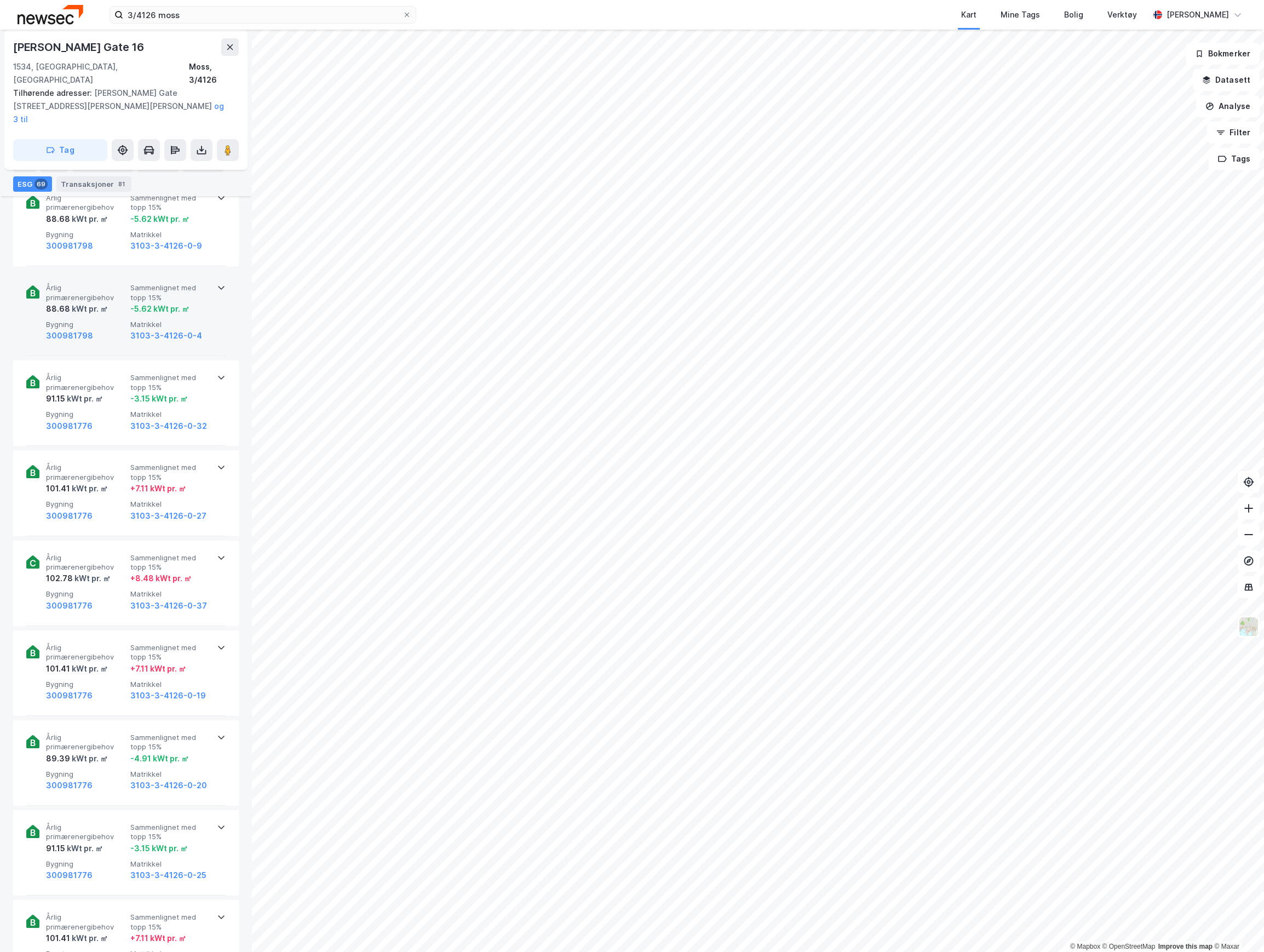
scroll to position [5655, 0]
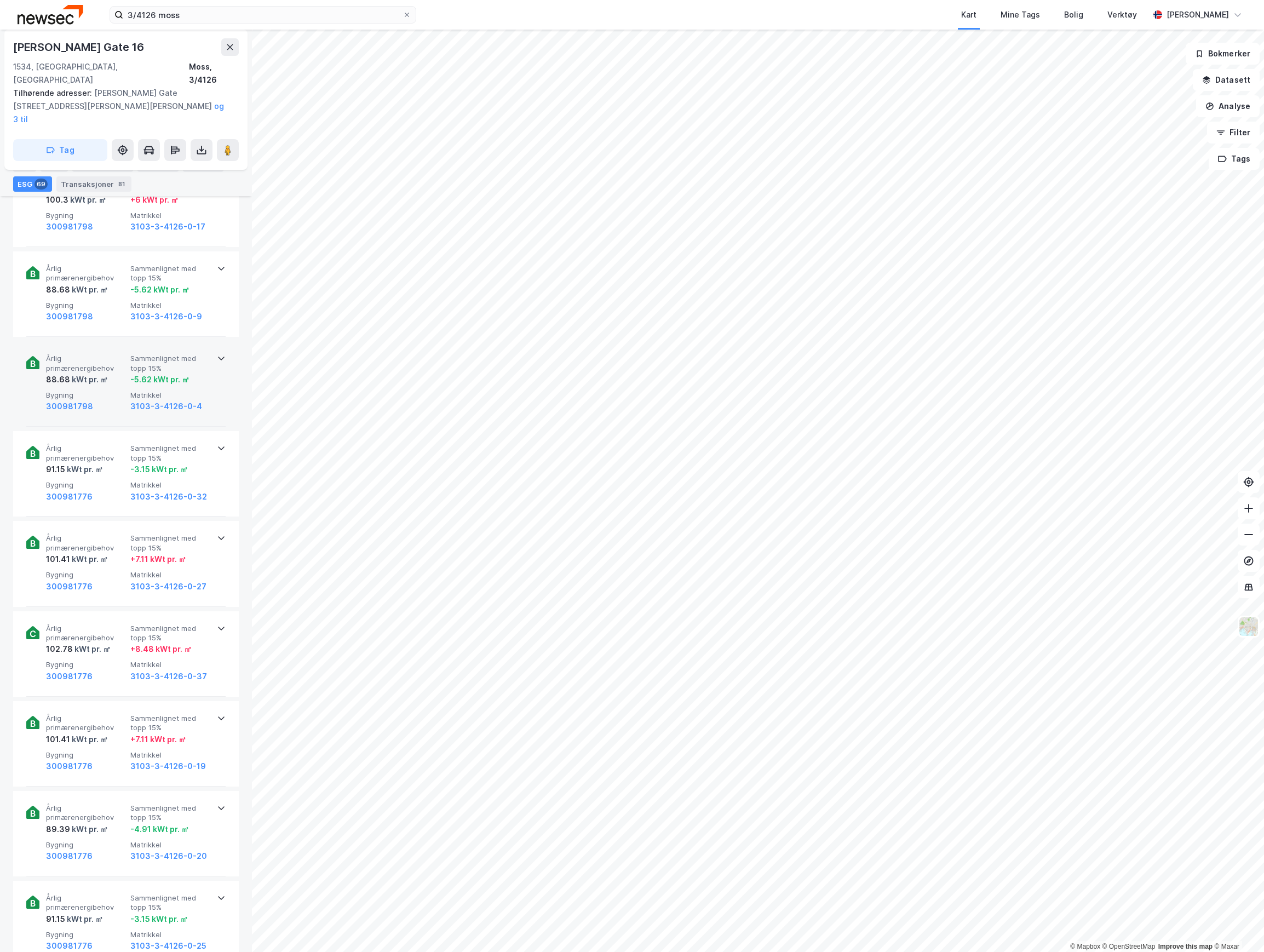
click at [113, 400] on div "300981798" at bounding box center [86, 406] width 80 height 13
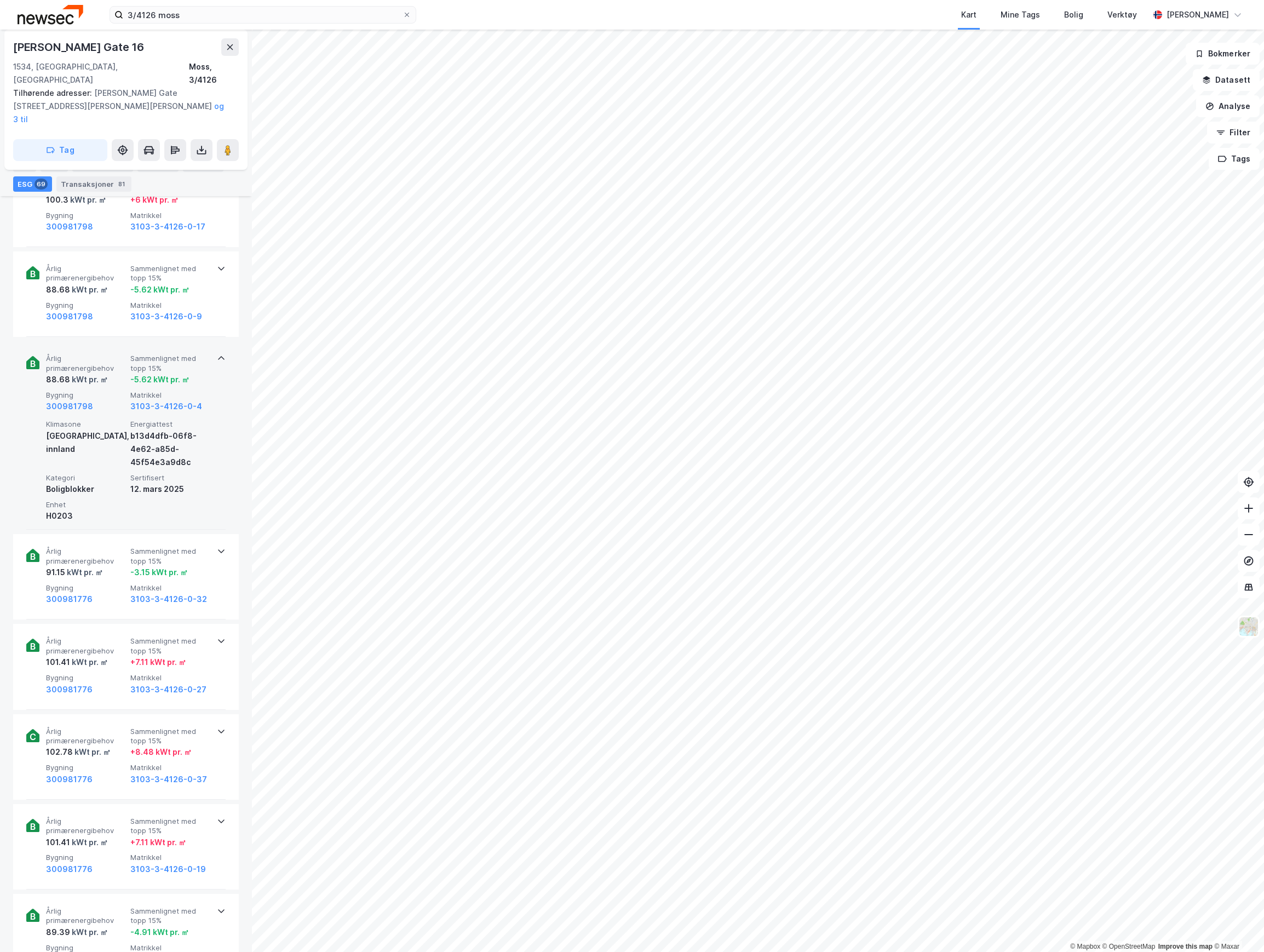
click at [112, 391] on span "Bygning" at bounding box center [86, 395] width 80 height 9
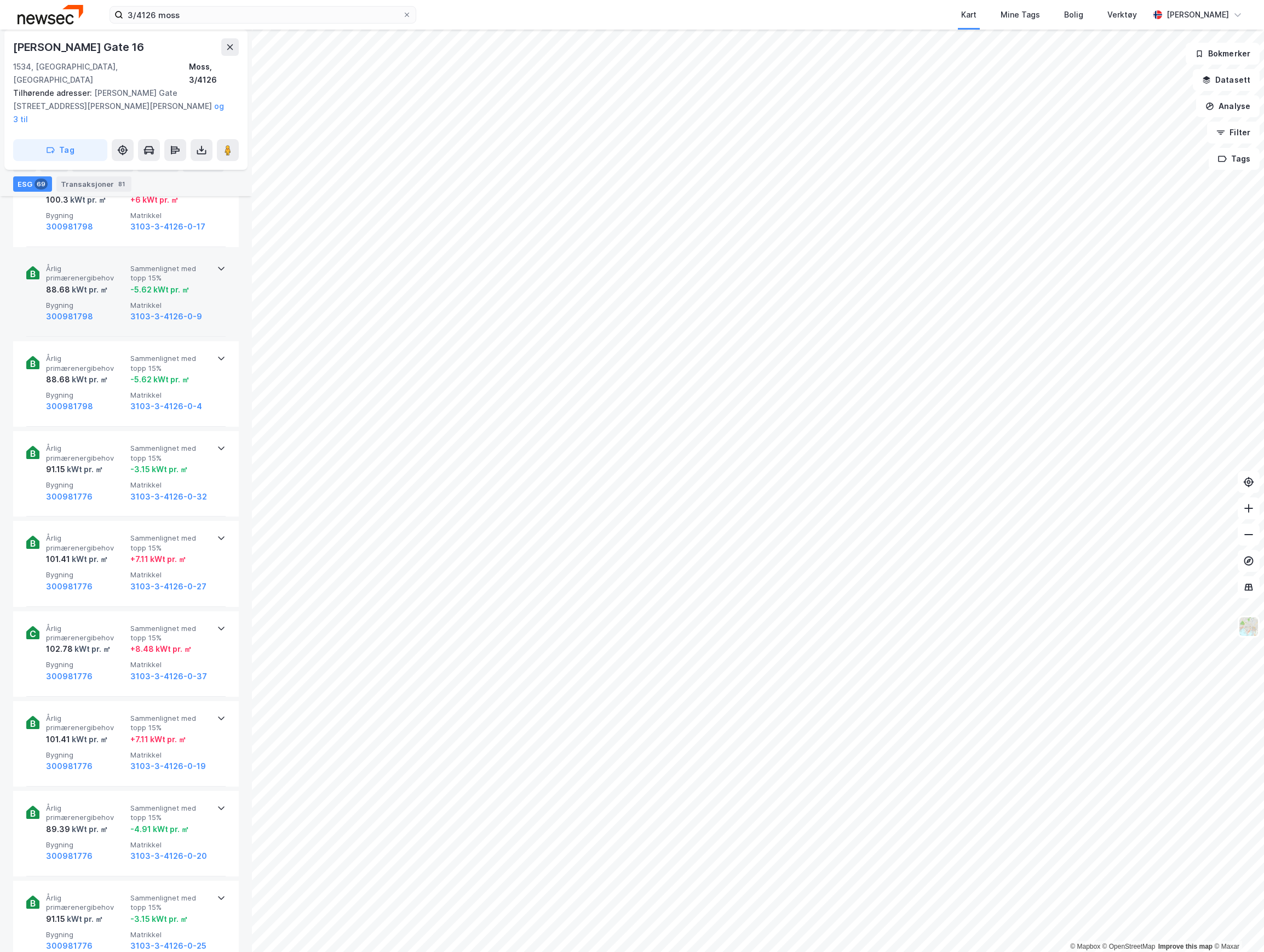
click at [105, 299] on div "Årlig primærenergibehov 88.68 kWt pr. ㎡ Sammenlignet med topp 15% -5.62 kWt pr.…" at bounding box center [126, 294] width 200 height 86
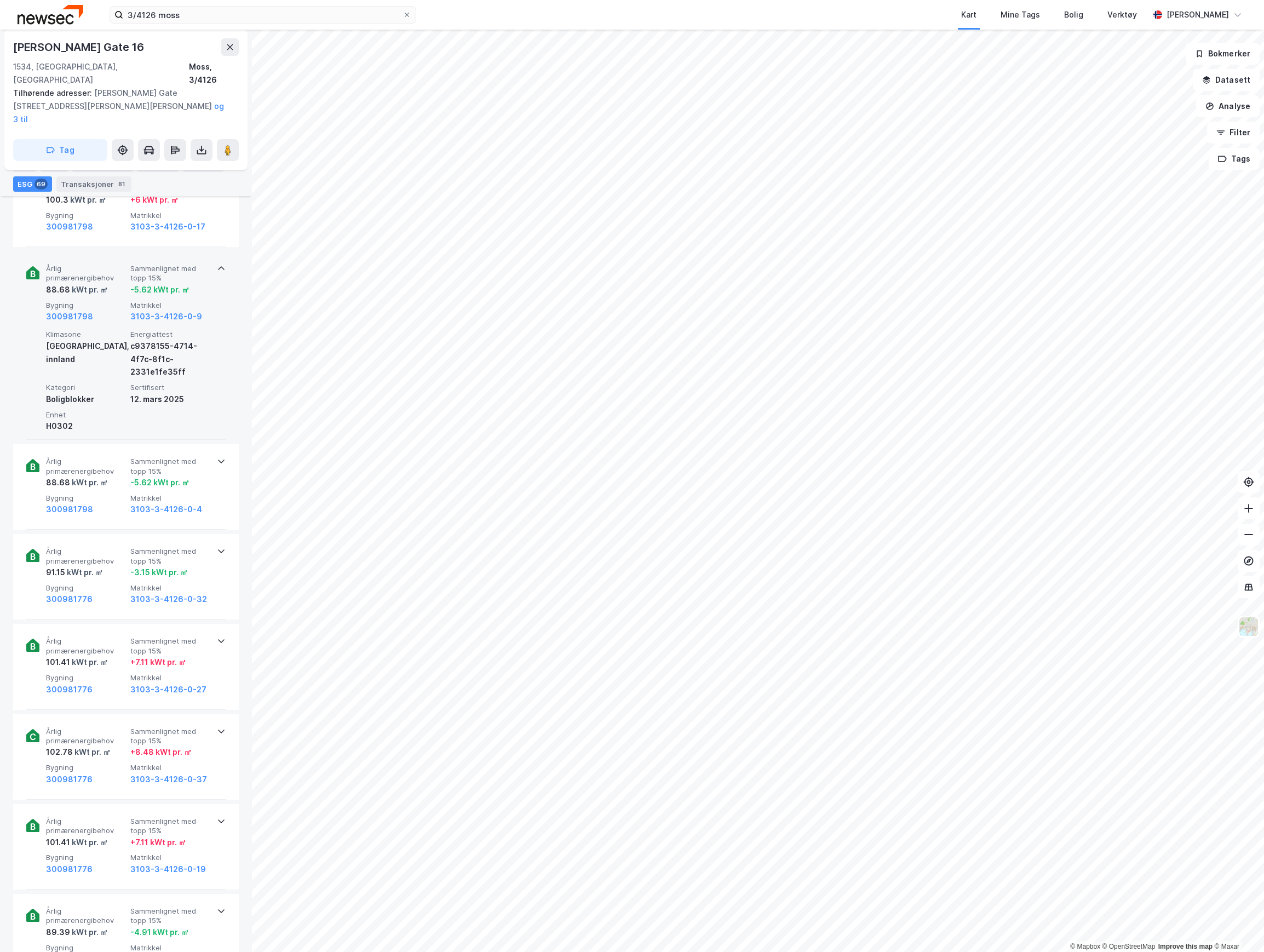
click at [104, 310] on div "300981798" at bounding box center [86, 316] width 80 height 13
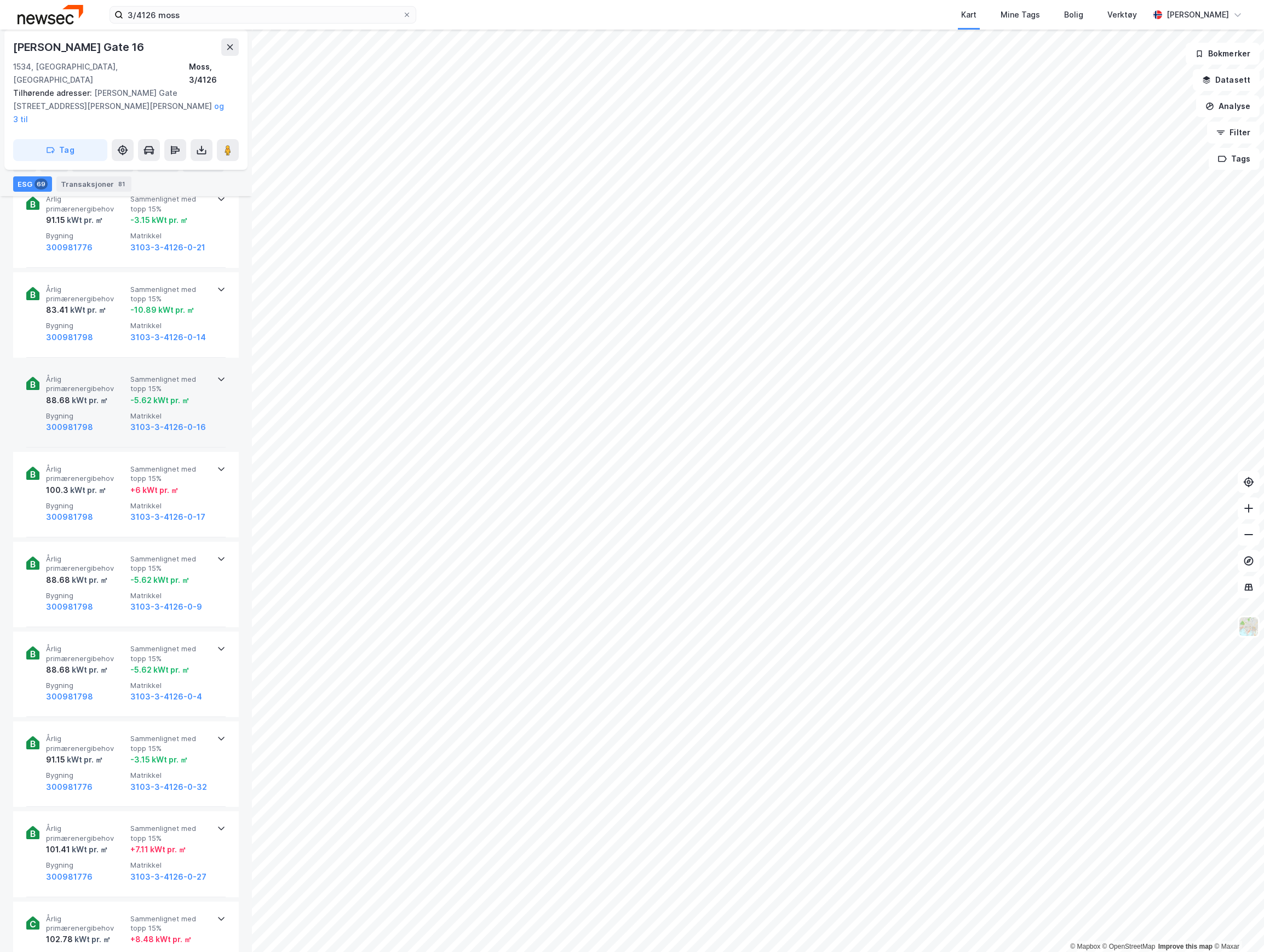
scroll to position [5363, 0]
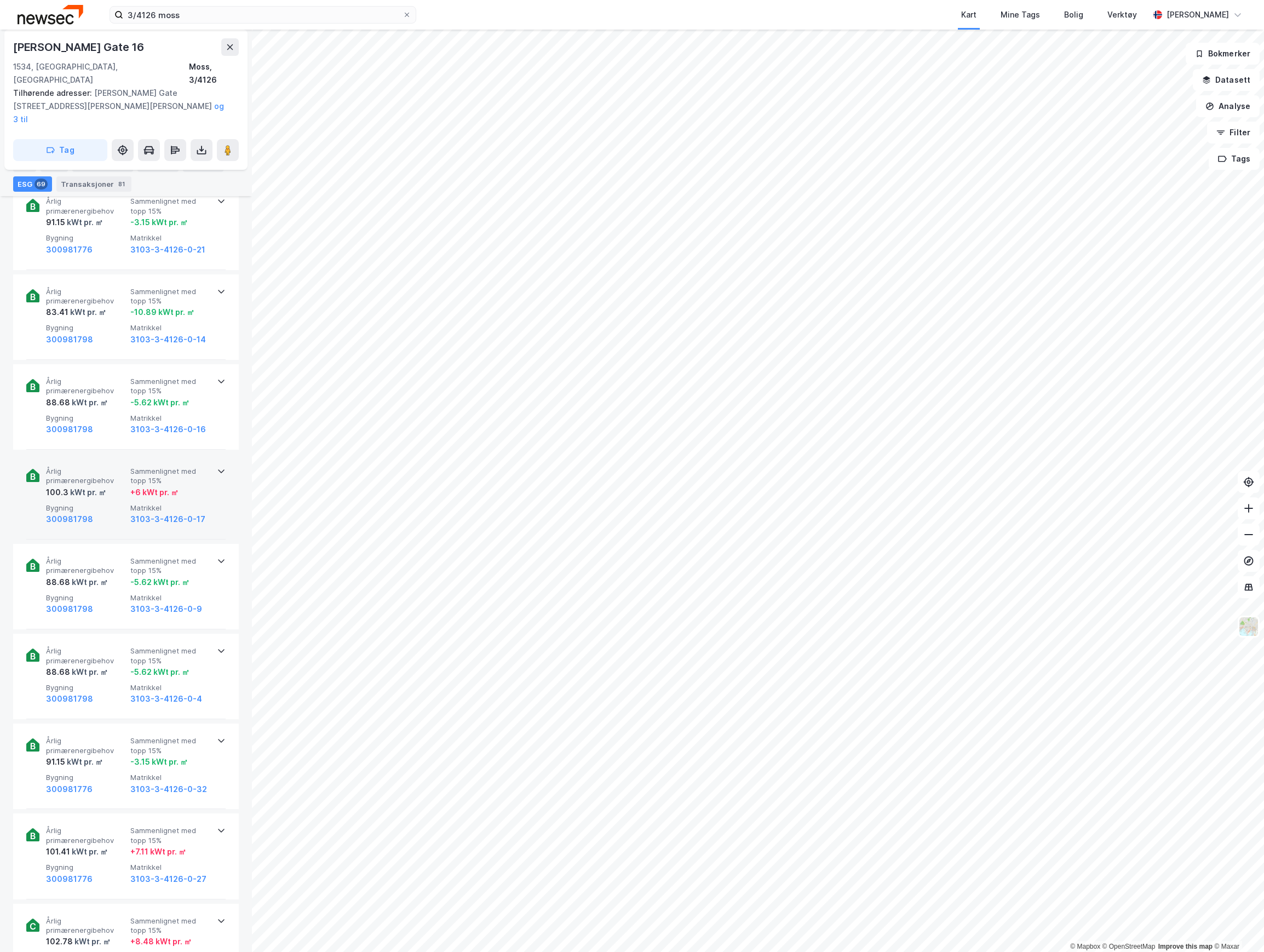
click at [90, 503] on span "Bygning" at bounding box center [86, 508] width 80 height 9
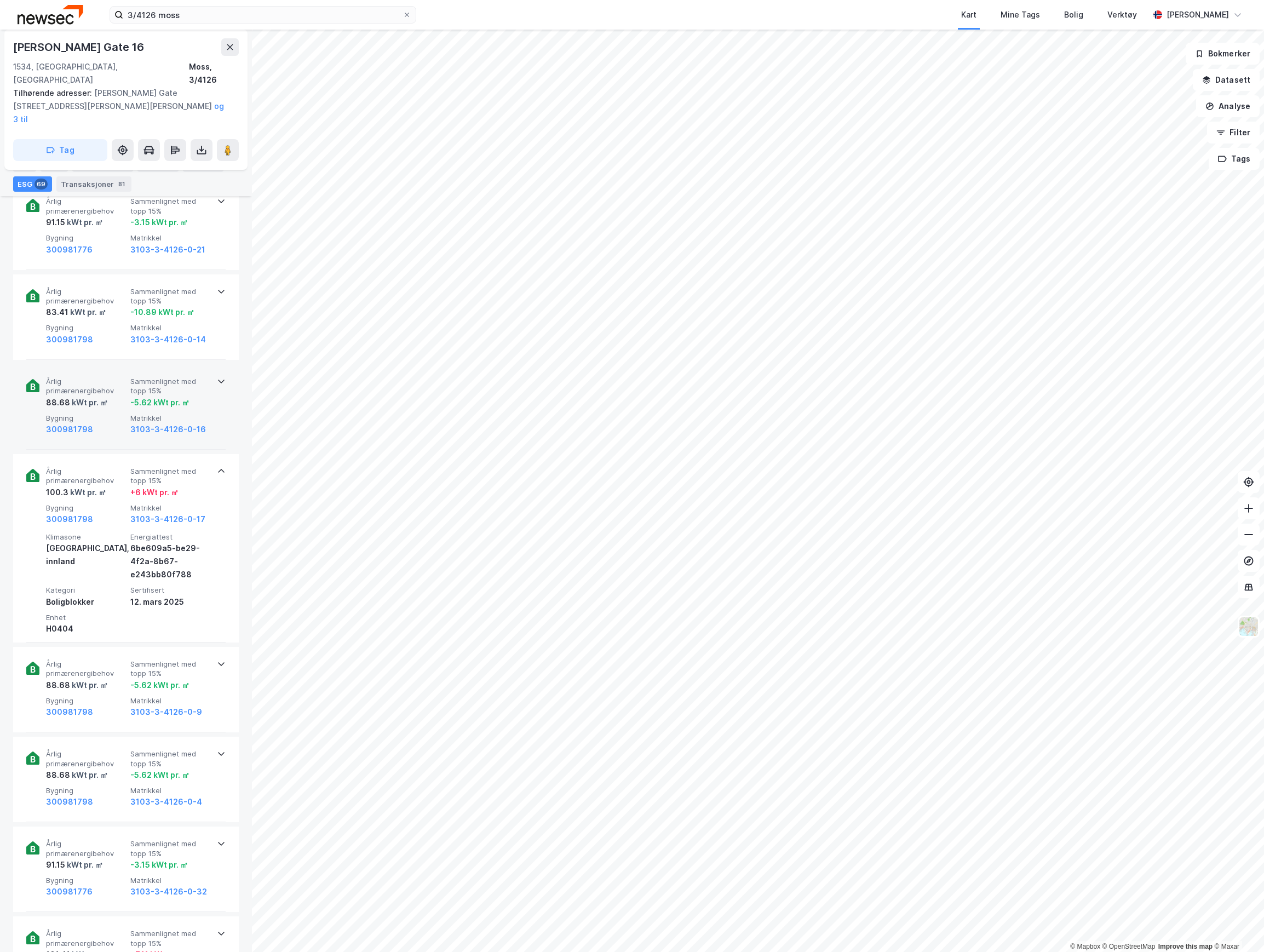
click at [93, 413] on span "Bygning" at bounding box center [86, 418] width 80 height 9
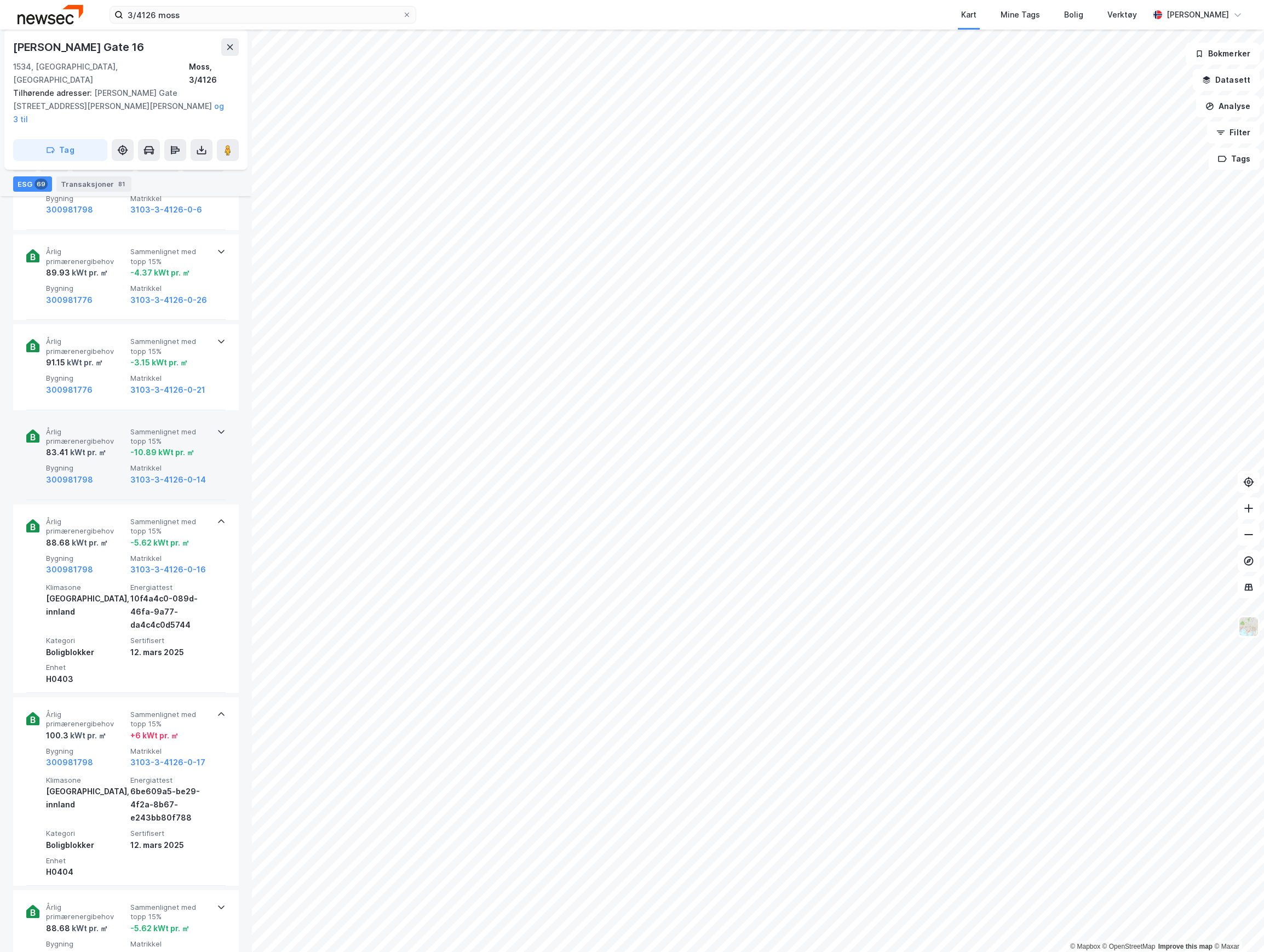
scroll to position [5217, 0]
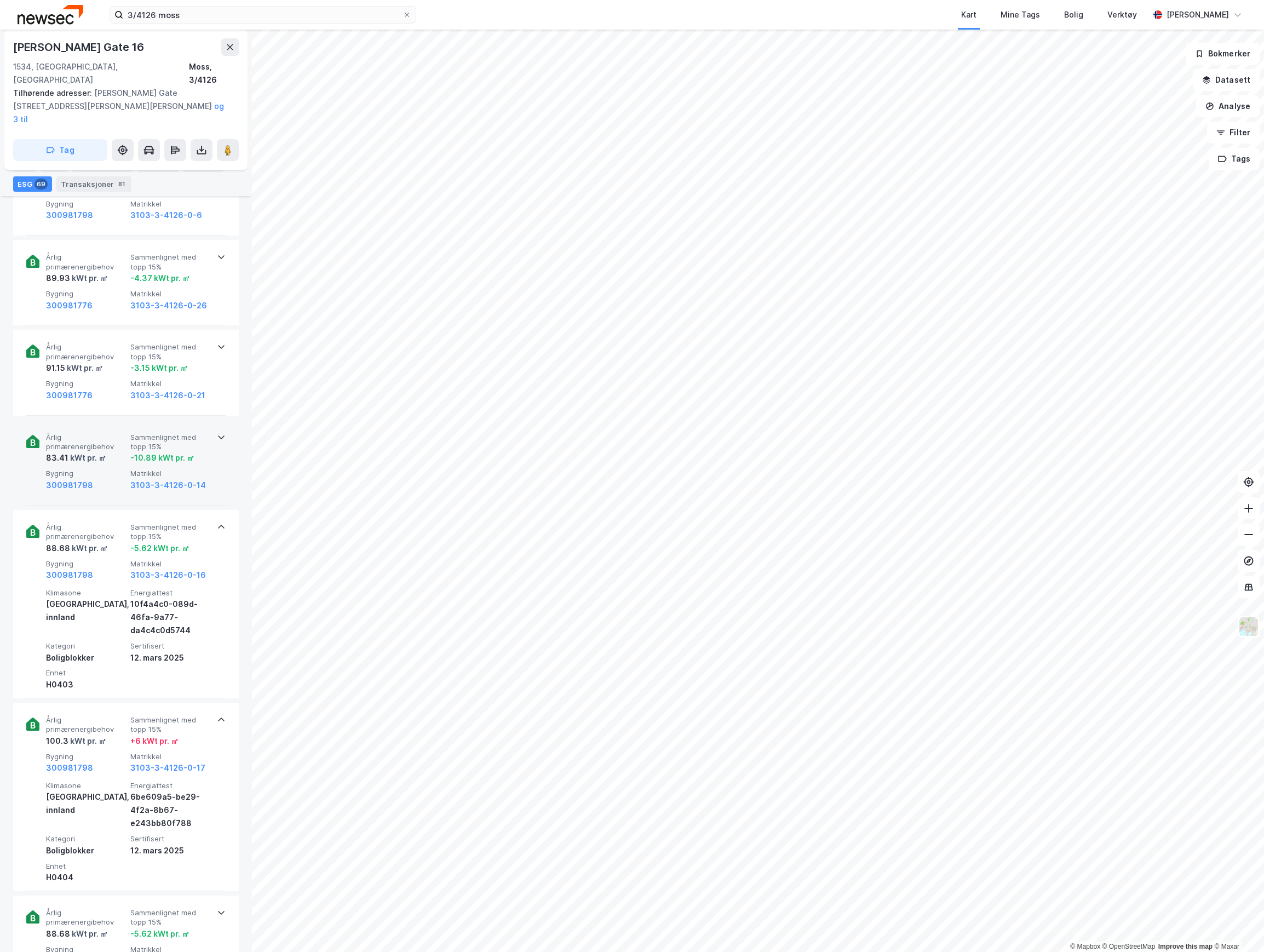
click at [100, 433] on span "Årlig primærenergibehov" at bounding box center [86, 442] width 80 height 19
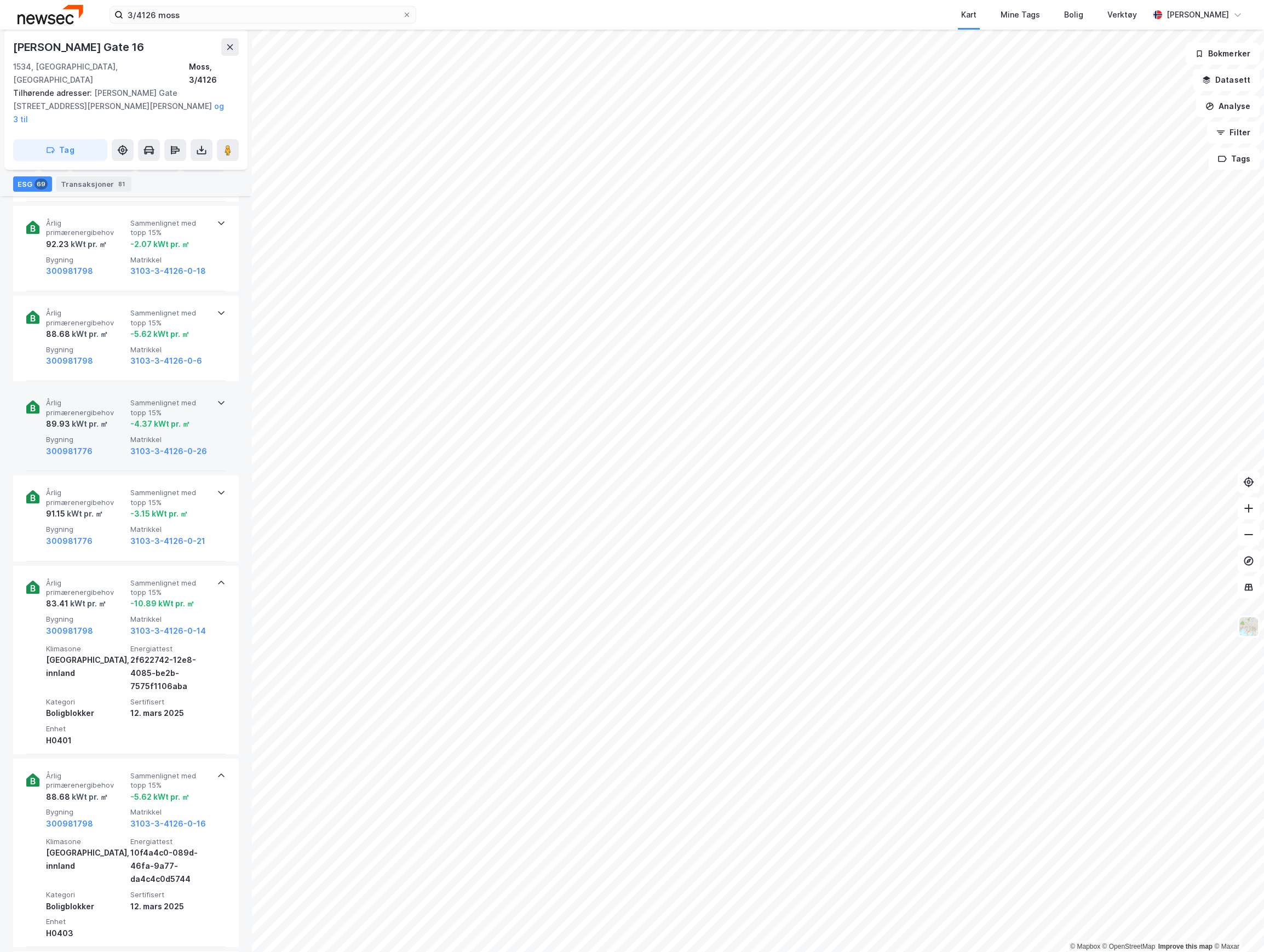
scroll to position [5071, 0]
click at [105, 418] on div "kWt pr. ㎡" at bounding box center [89, 424] width 37 height 13
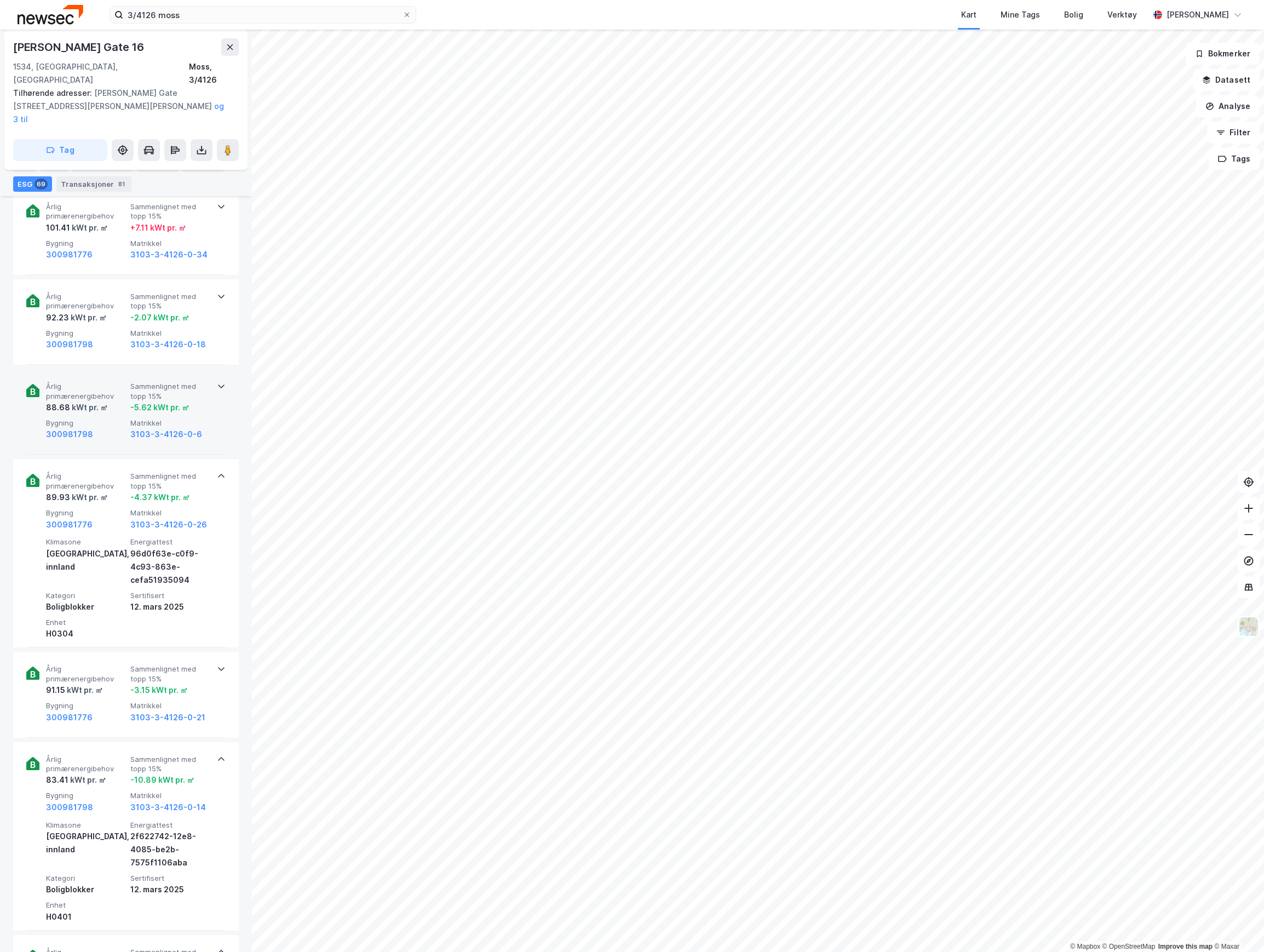
click at [104, 419] on span "Bygning" at bounding box center [86, 423] width 80 height 9
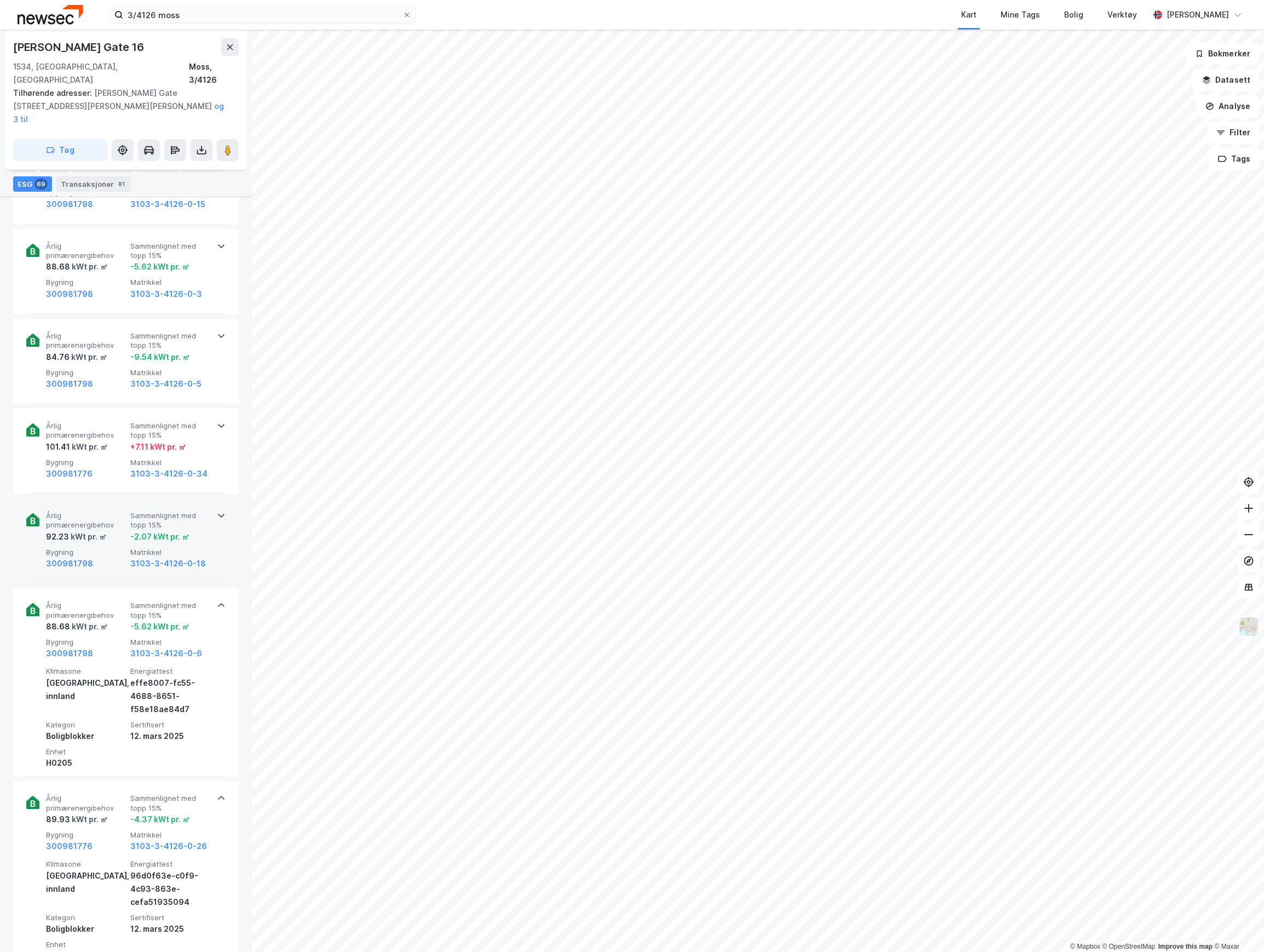
click at [108, 511] on span "Årlig primærenergibehov" at bounding box center [86, 520] width 80 height 19
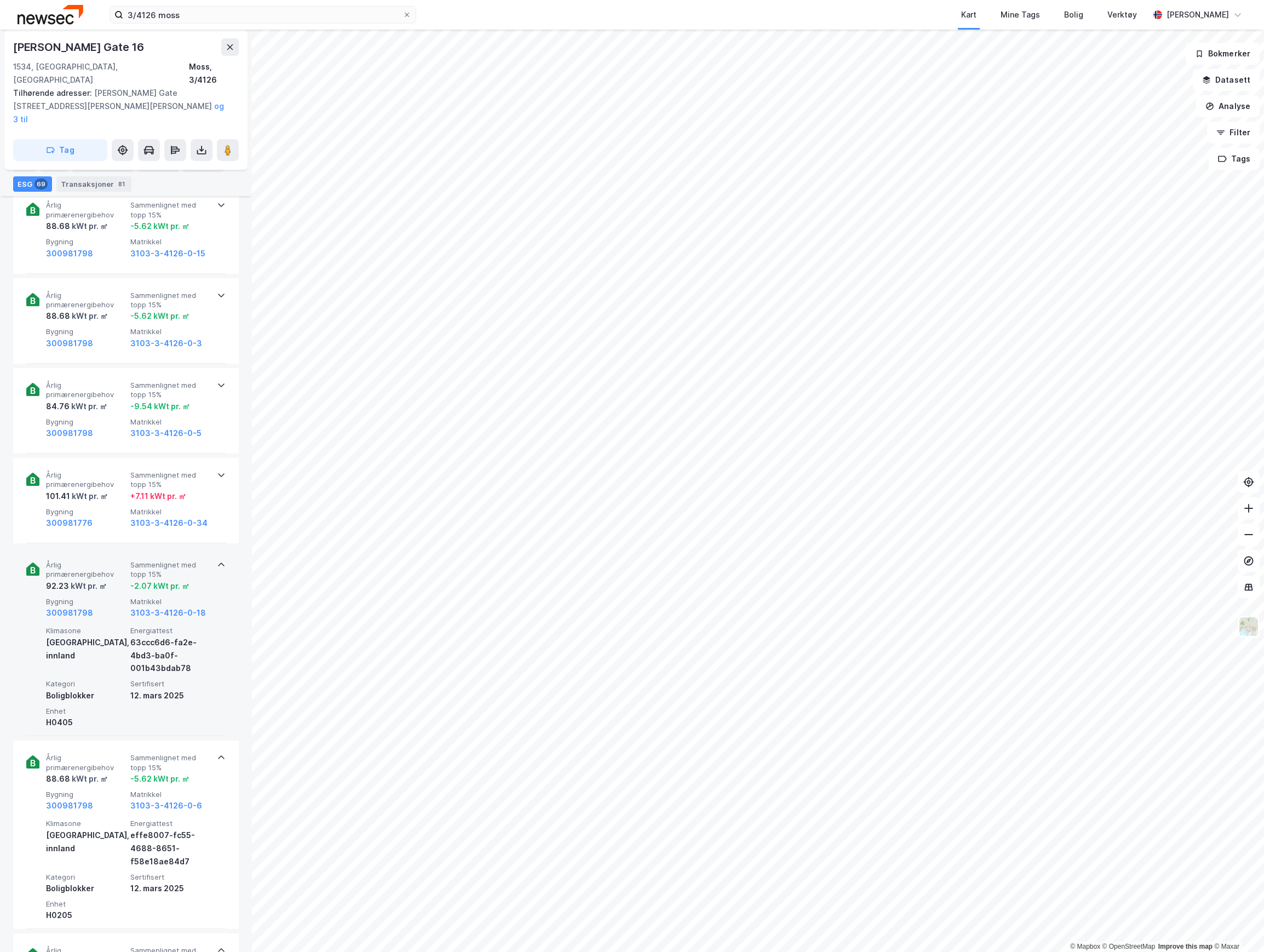
scroll to position [4705, 0]
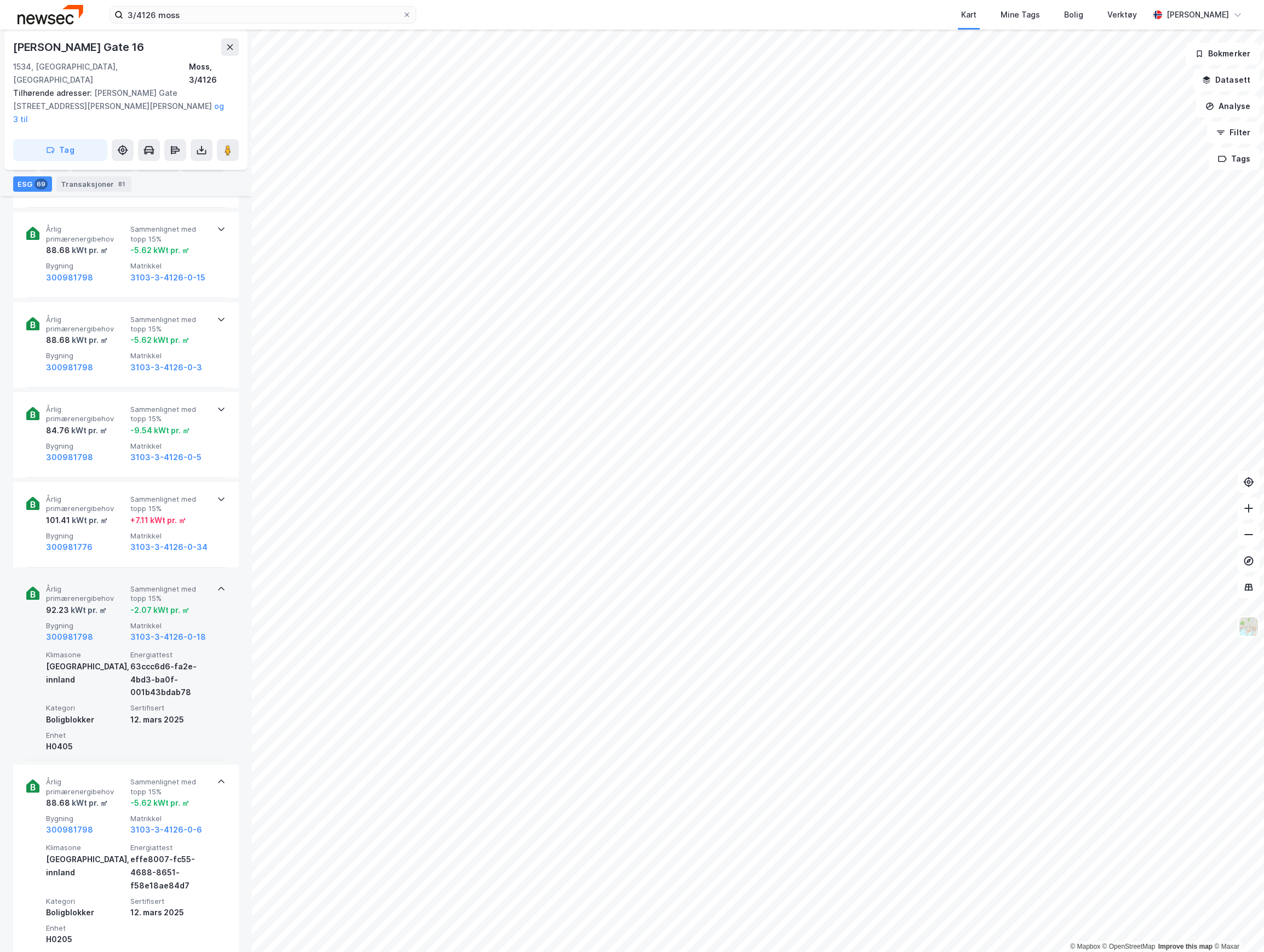
click at [109, 494] on span "Årlig primærenergibehov" at bounding box center [86, 504] width 80 height 19
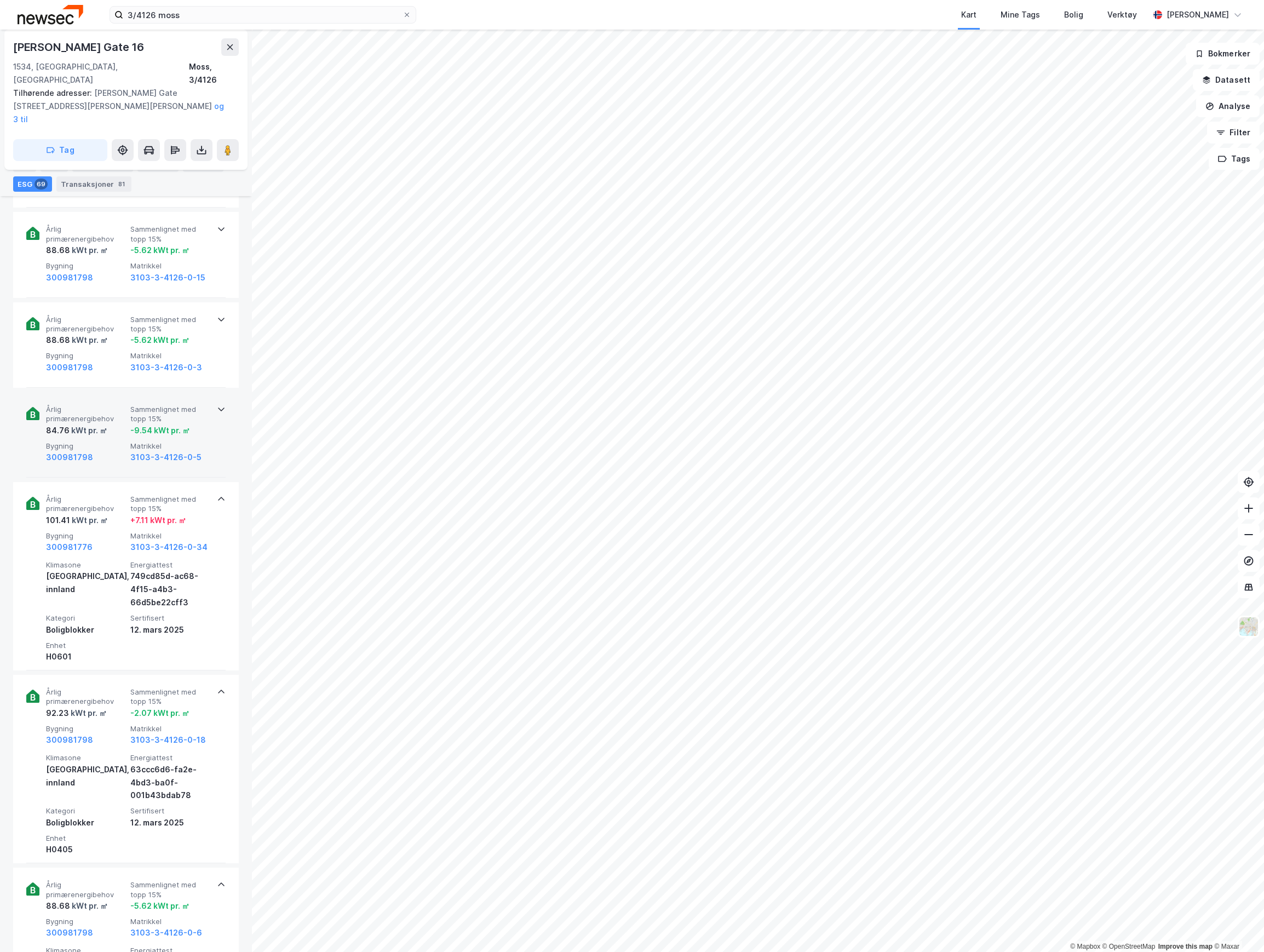
click at [103, 451] on div "300981798" at bounding box center [86, 457] width 80 height 13
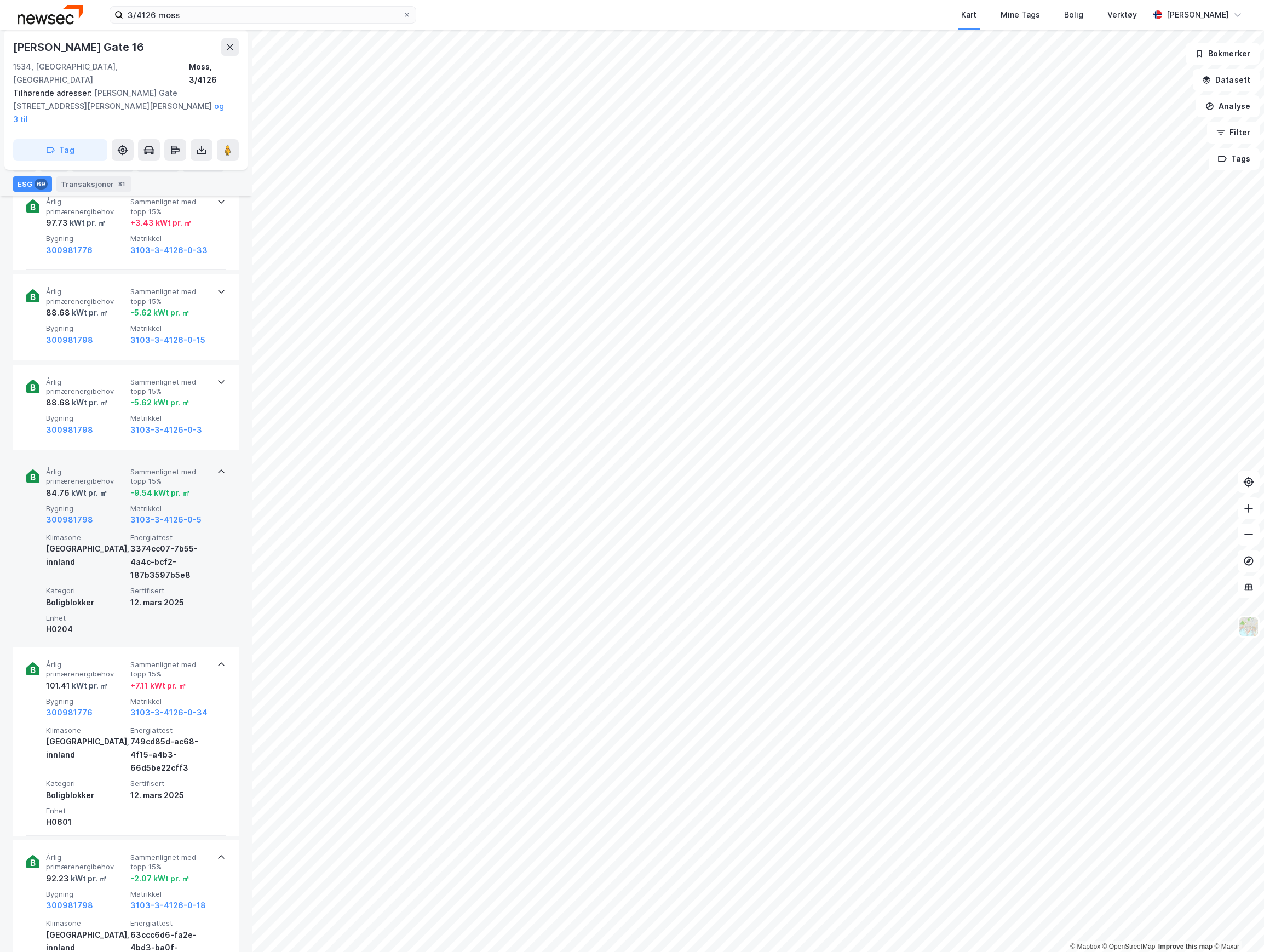
scroll to position [4560, 0]
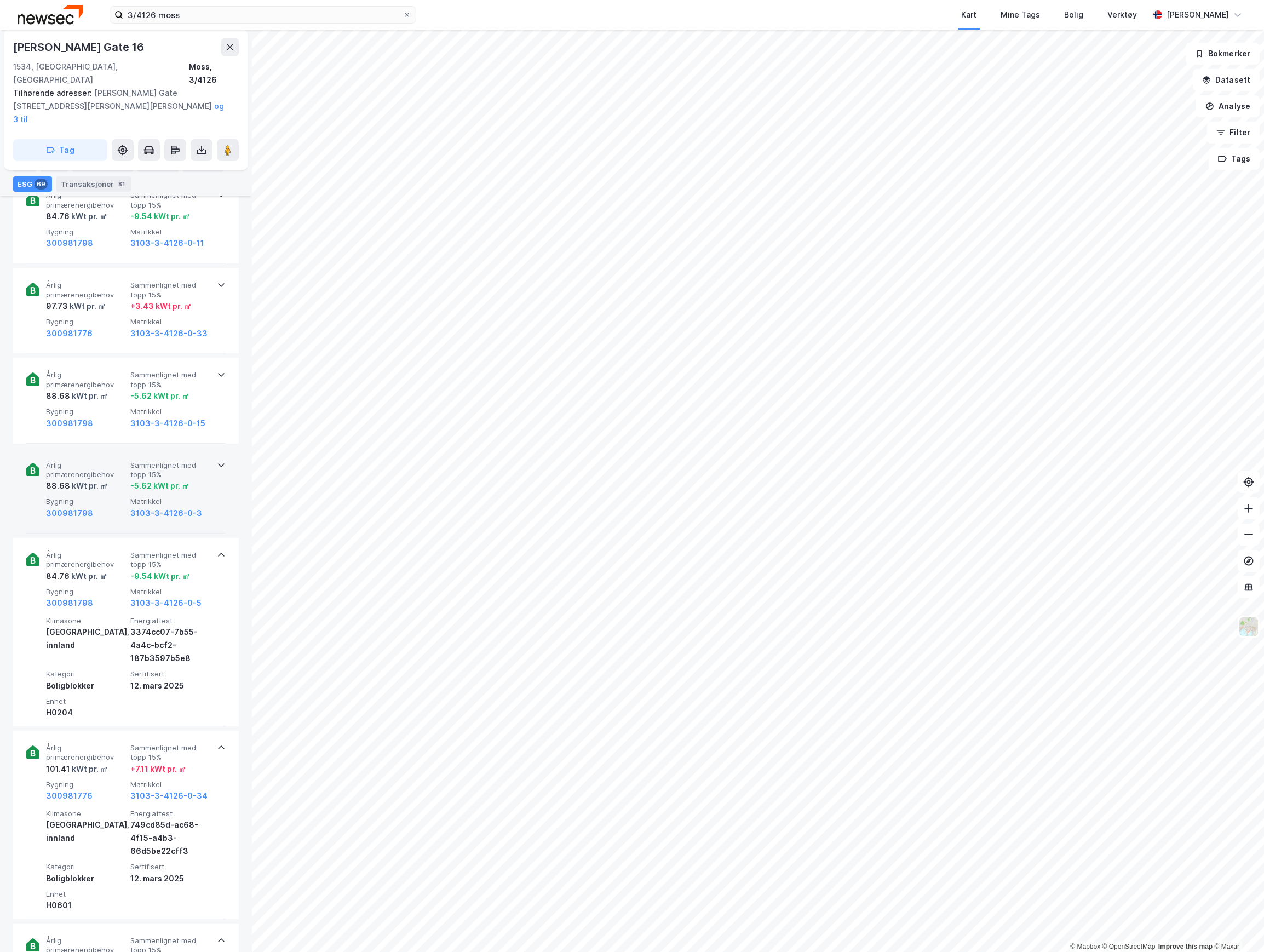
click at [104, 448] on div "Årlig primærenergibehov 88.68 kWt pr. ㎡ Sammenlignet med topp 15% -5.62 kWt pr.…" at bounding box center [126, 490] width 200 height 86
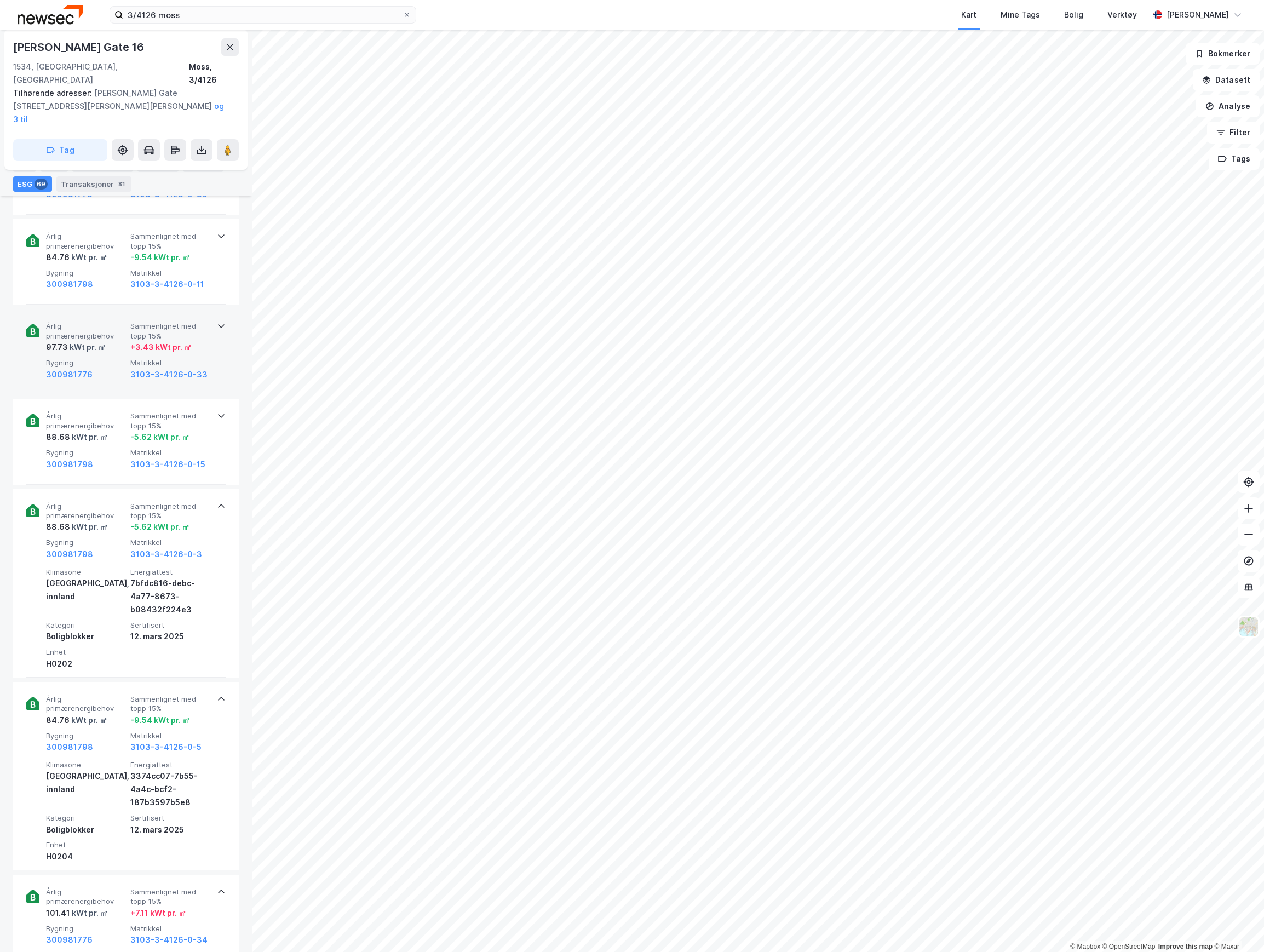
scroll to position [4486, 0]
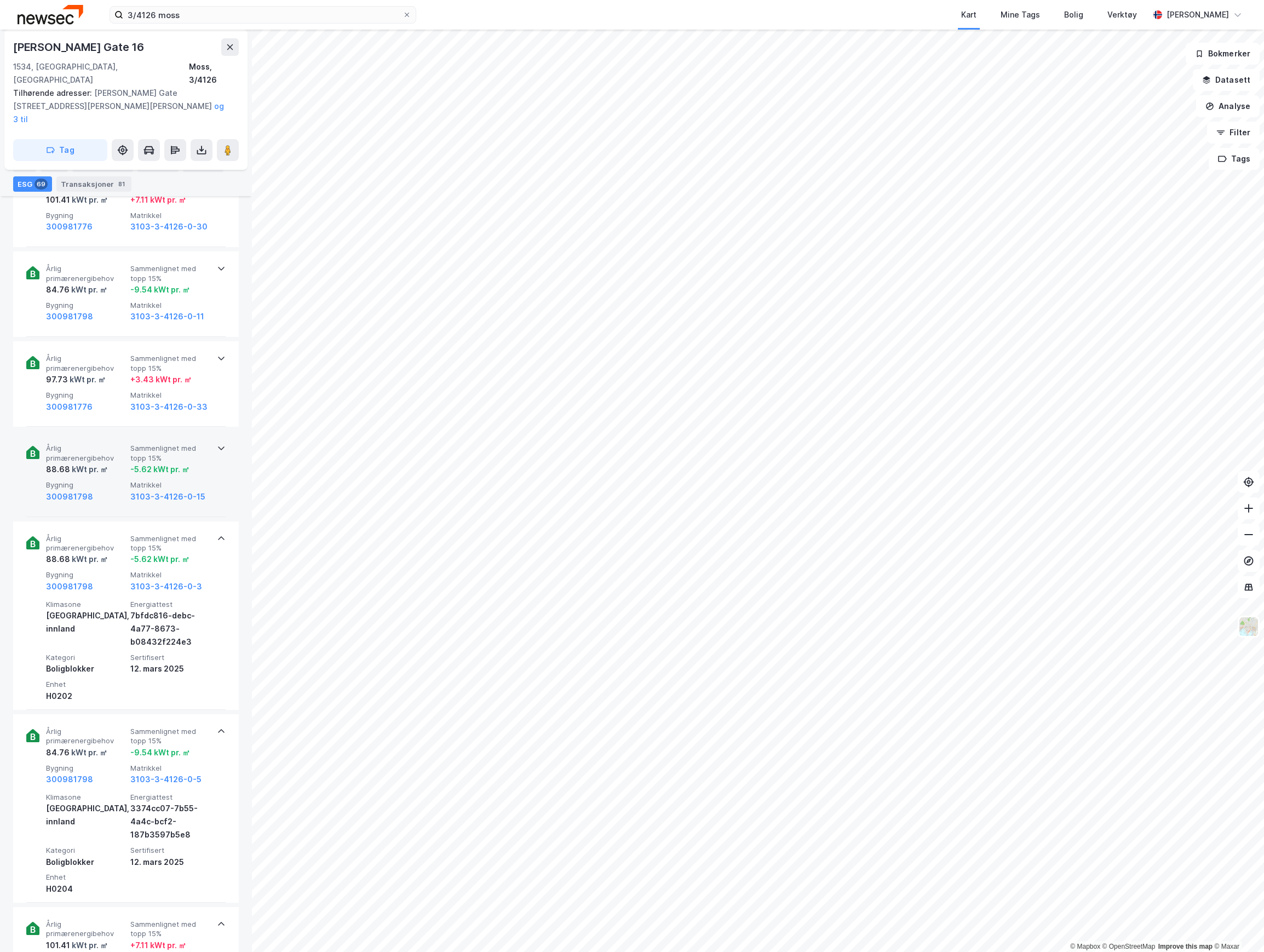
click at [97, 444] on span "Årlig primærenergibehov" at bounding box center [86, 453] width 80 height 19
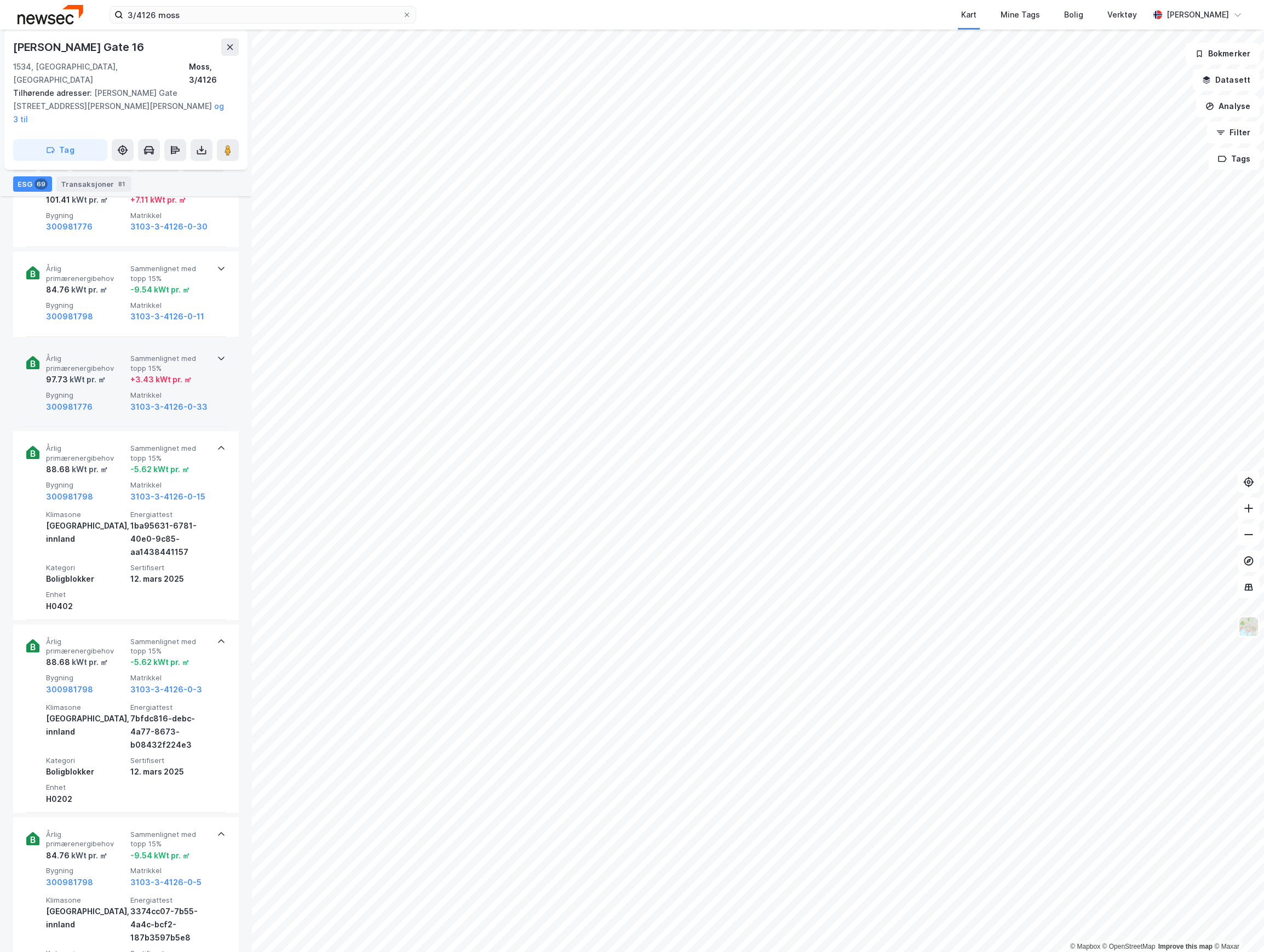
click at [104, 363] on div "Årlig primærenergibehov 97.73 kWt pr. ㎡ Sammenlignet med topp 15% + 3.43 kWt pr…" at bounding box center [128, 384] width 165 height 59
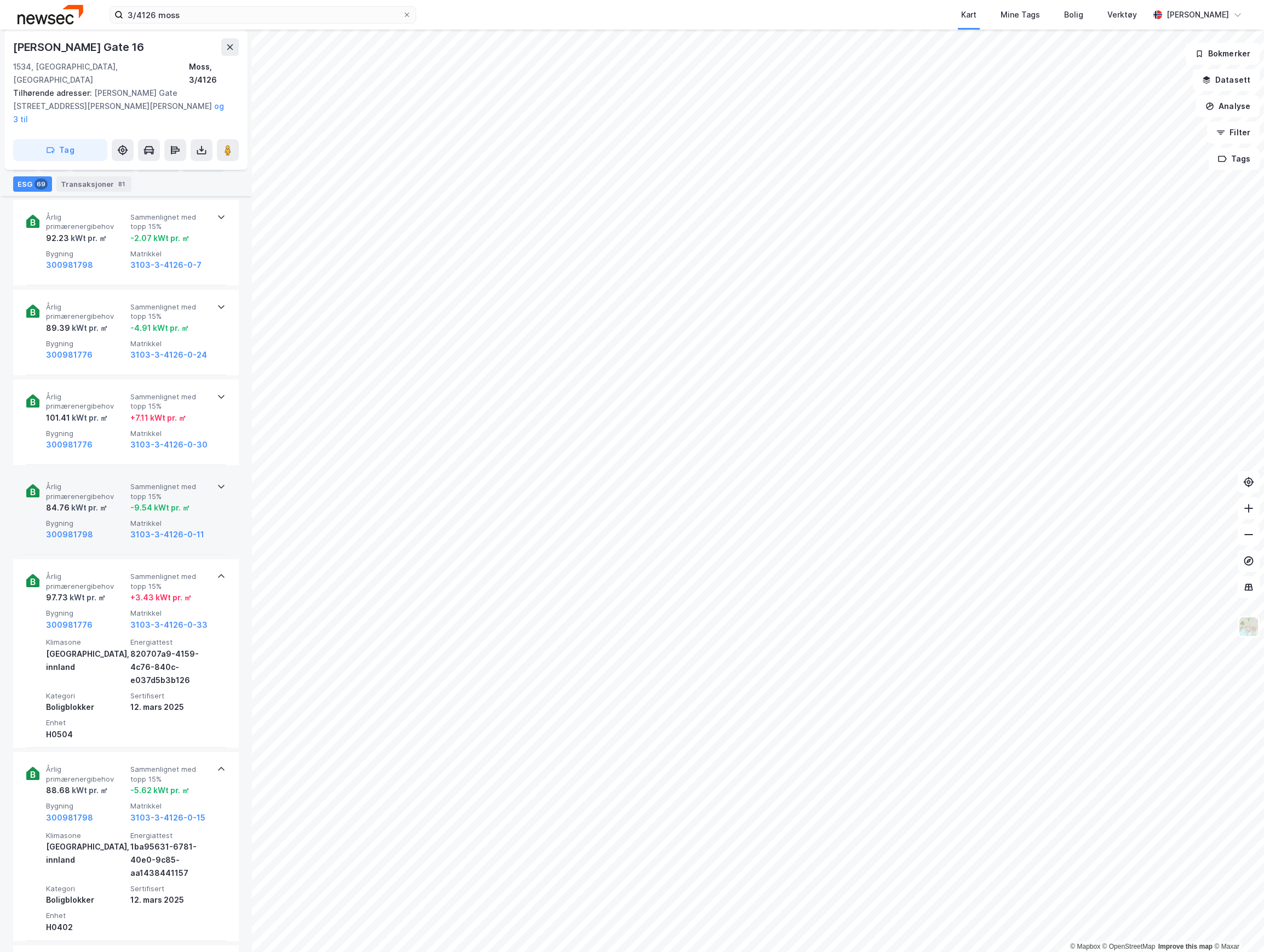
scroll to position [4267, 0]
click at [115, 519] on span "Bygning" at bounding box center [86, 524] width 80 height 9
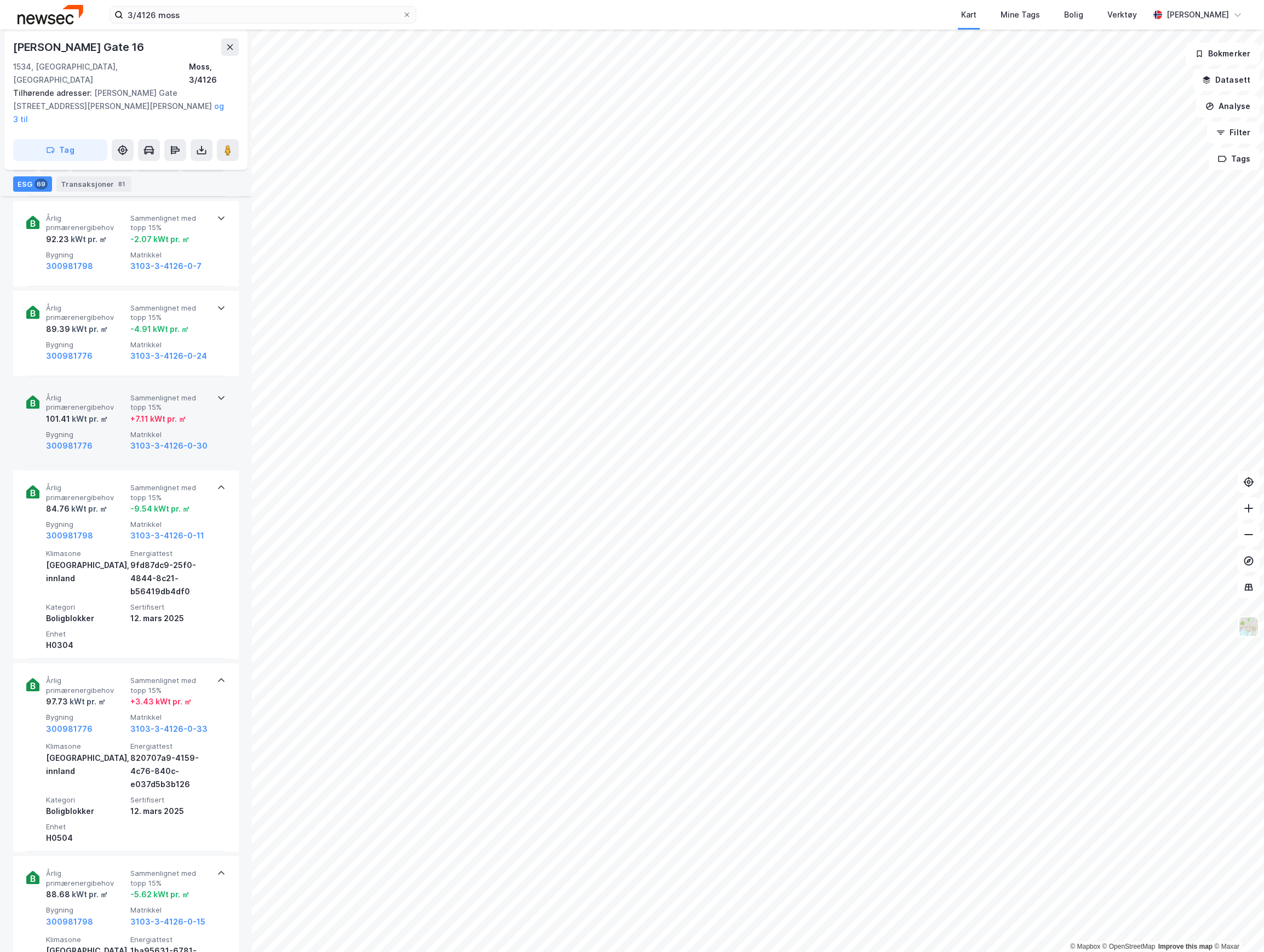
click at [108, 412] on div "101.41 kWt pr. ㎡" at bounding box center [86, 419] width 80 height 13
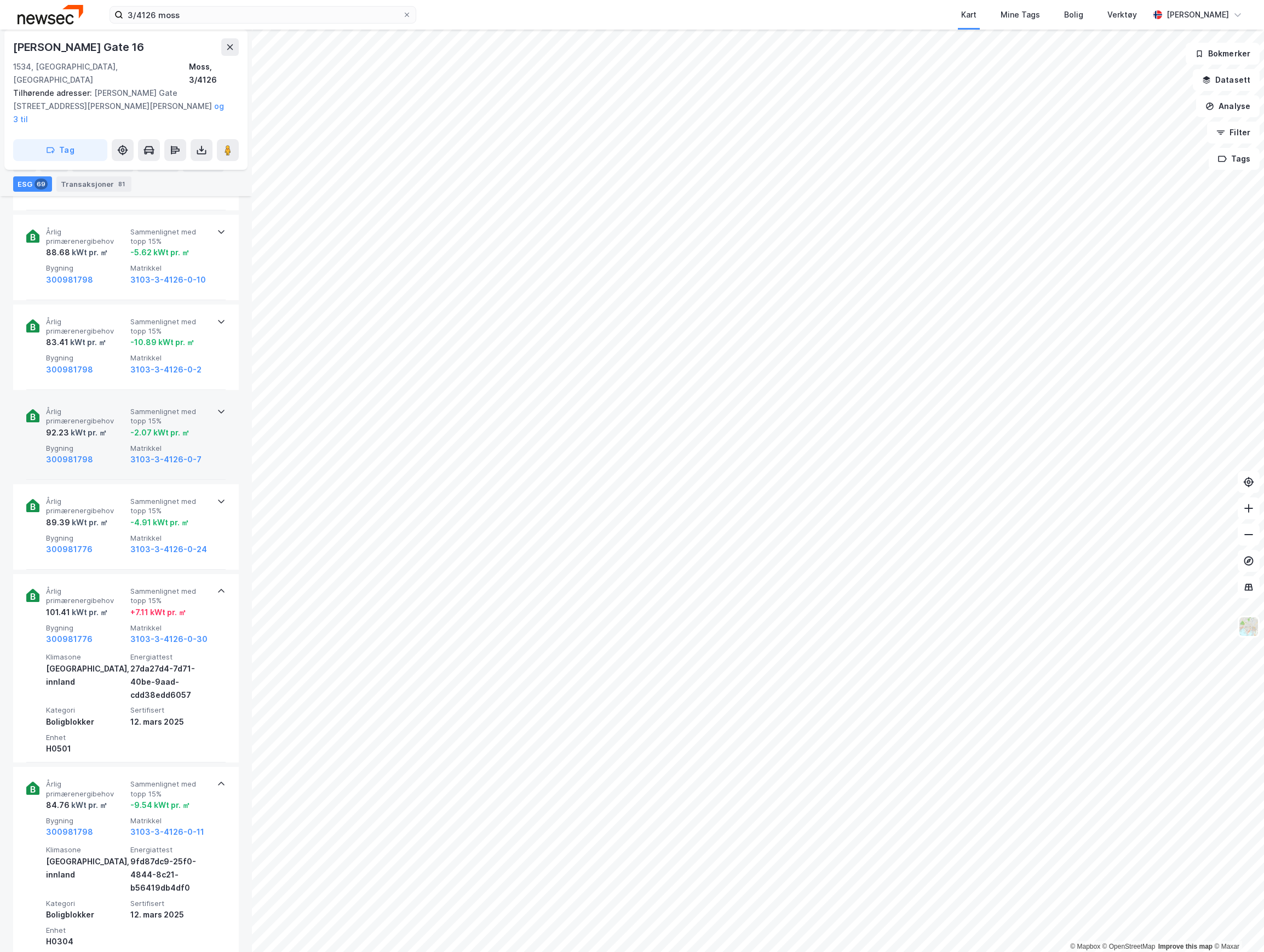
scroll to position [4049, 0]
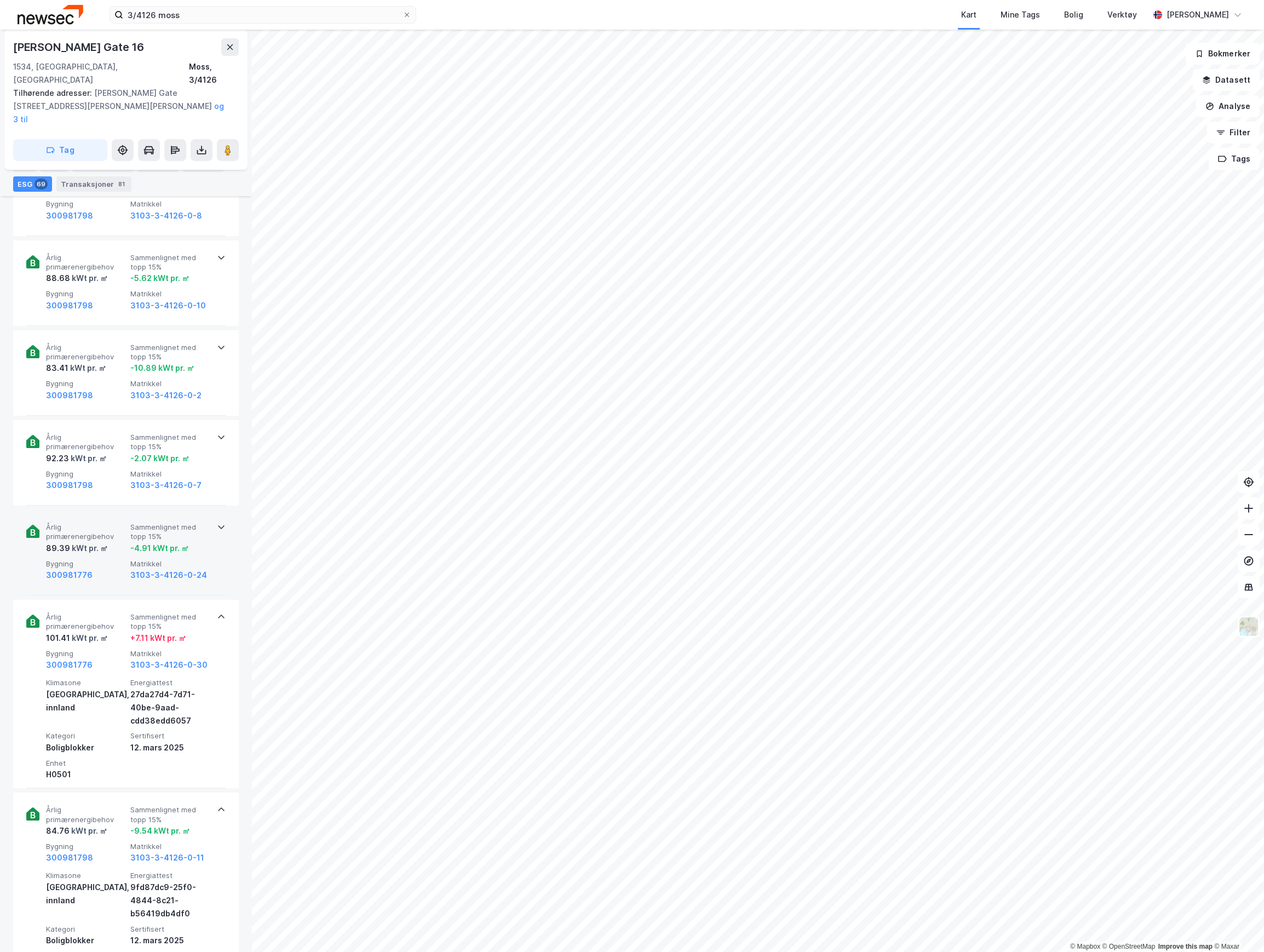
click at [106, 529] on div "Årlig primærenergibehov 89.39 kWt pr. ㎡ Sammenlignet med topp 15% -4.91 kWt pr.…" at bounding box center [128, 552] width 165 height 59
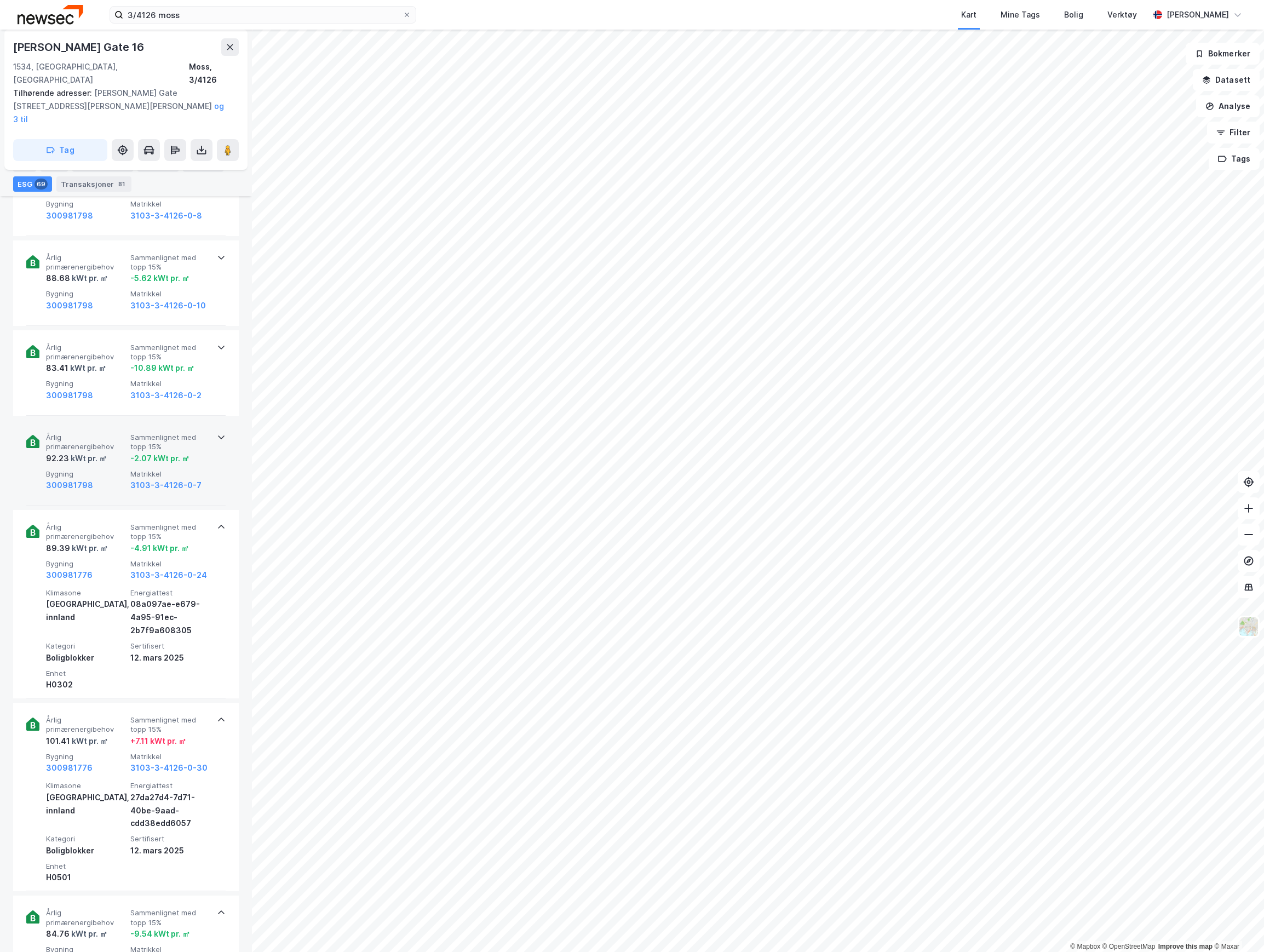
click at [87, 451] on div "kWt pr. ㎡" at bounding box center [87, 458] width 37 height 13
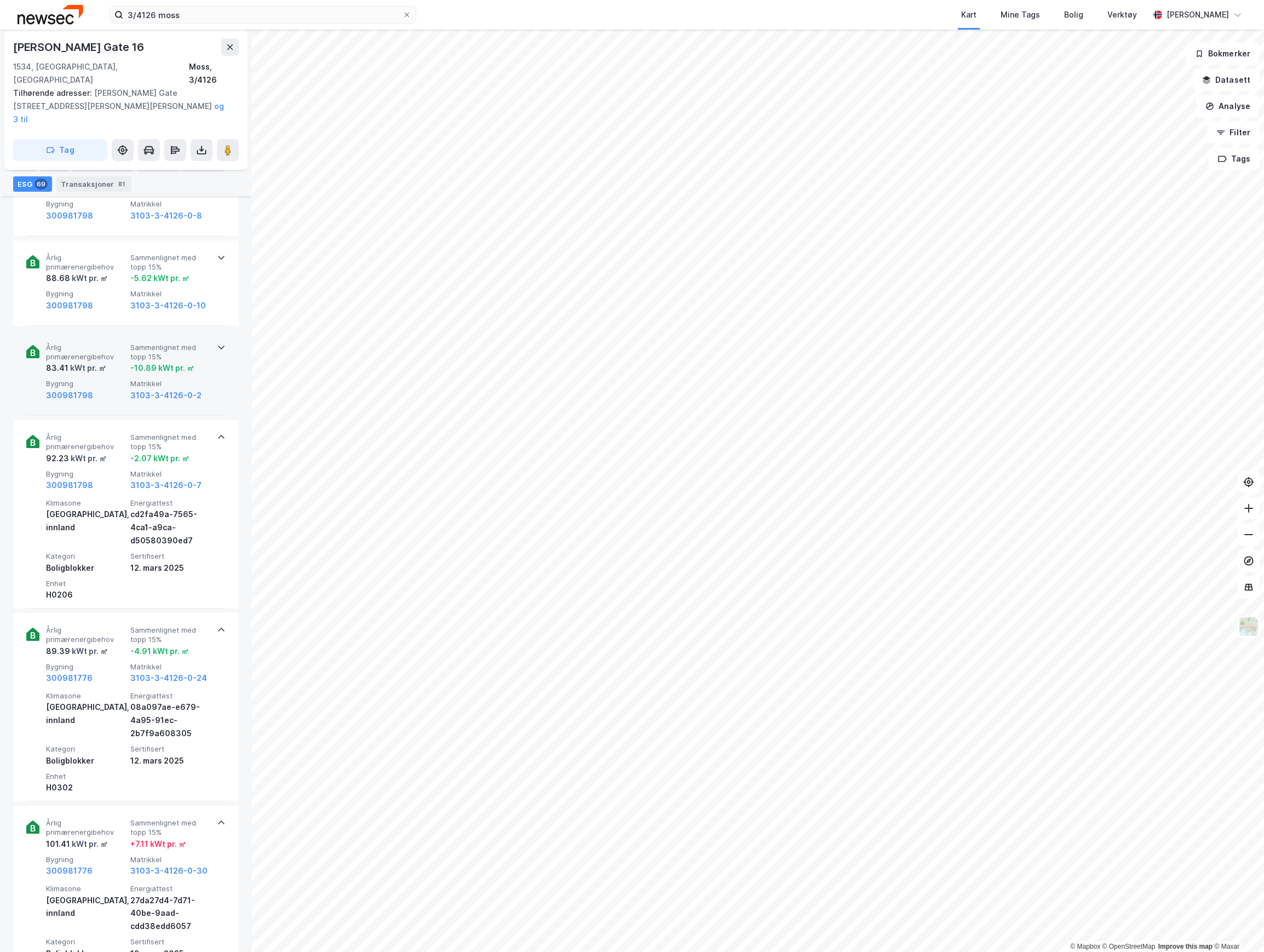
click at [108, 343] on span "Årlig primærenergibehov" at bounding box center [86, 352] width 80 height 19
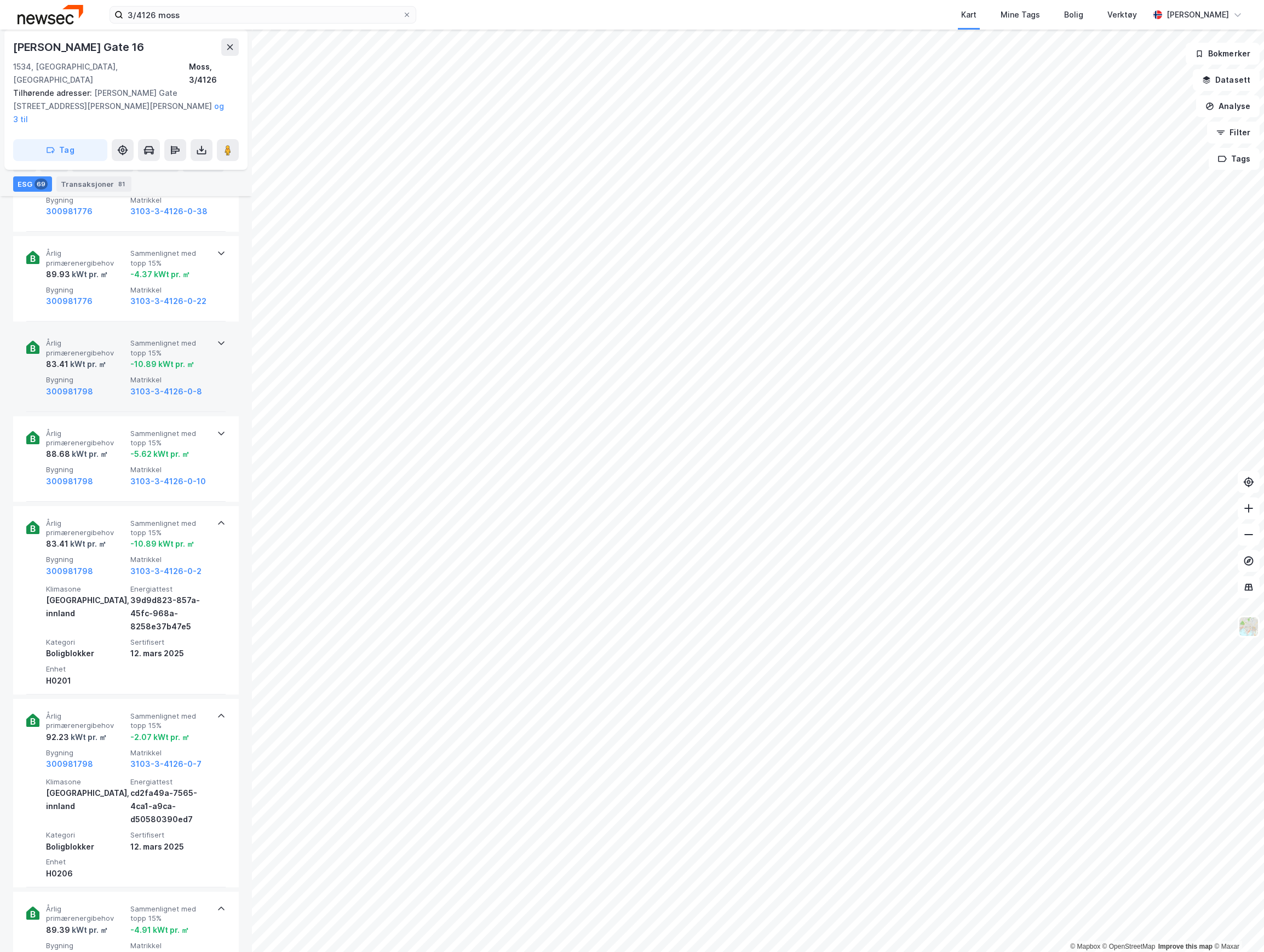
scroll to position [3830, 0]
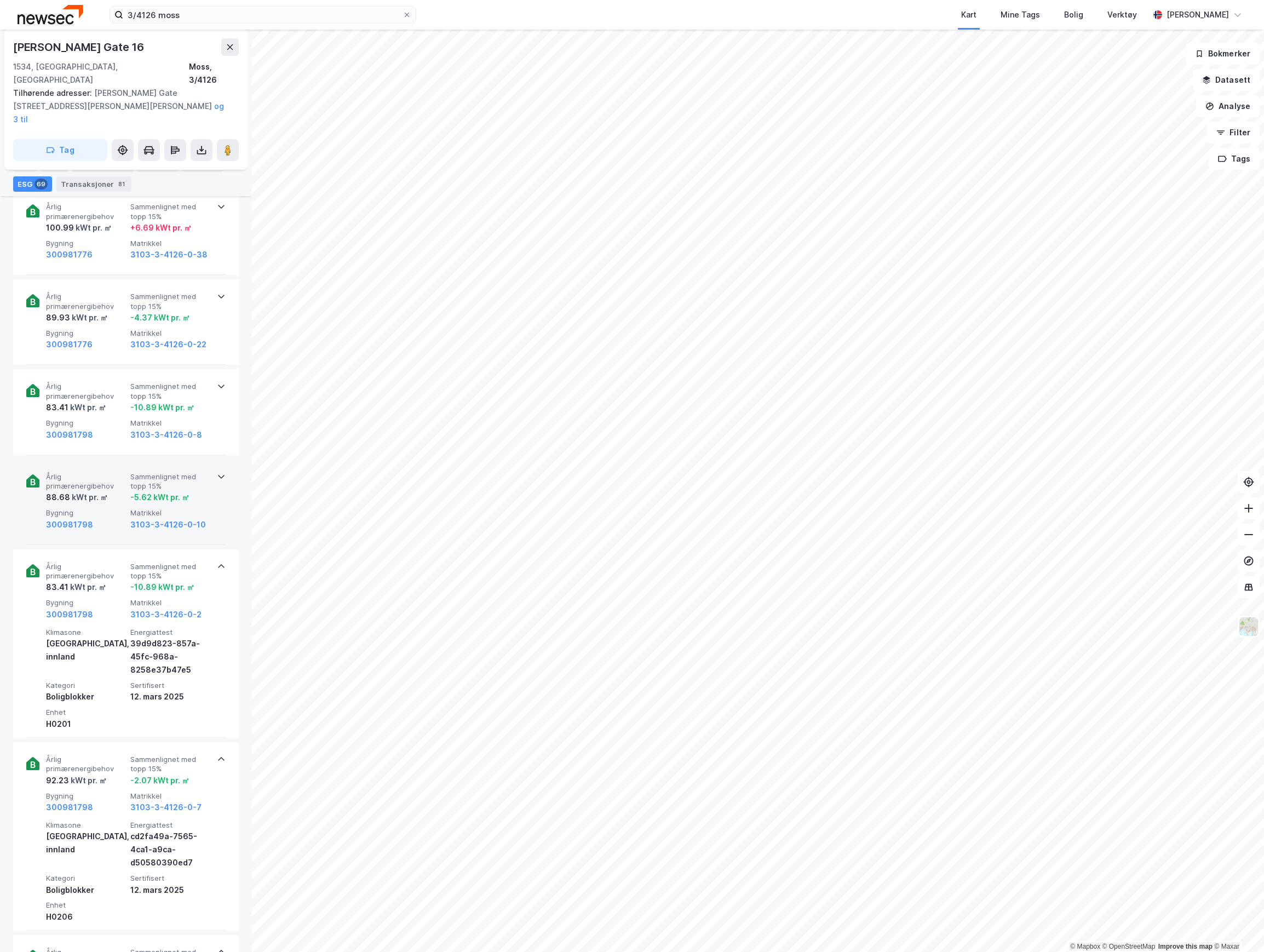
click at [116, 480] on div "Årlig primærenergibehov 88.68 kWt pr. ㎡ Sammenlignet med topp 15% -5.62 kWt pr.…" at bounding box center [128, 501] width 165 height 59
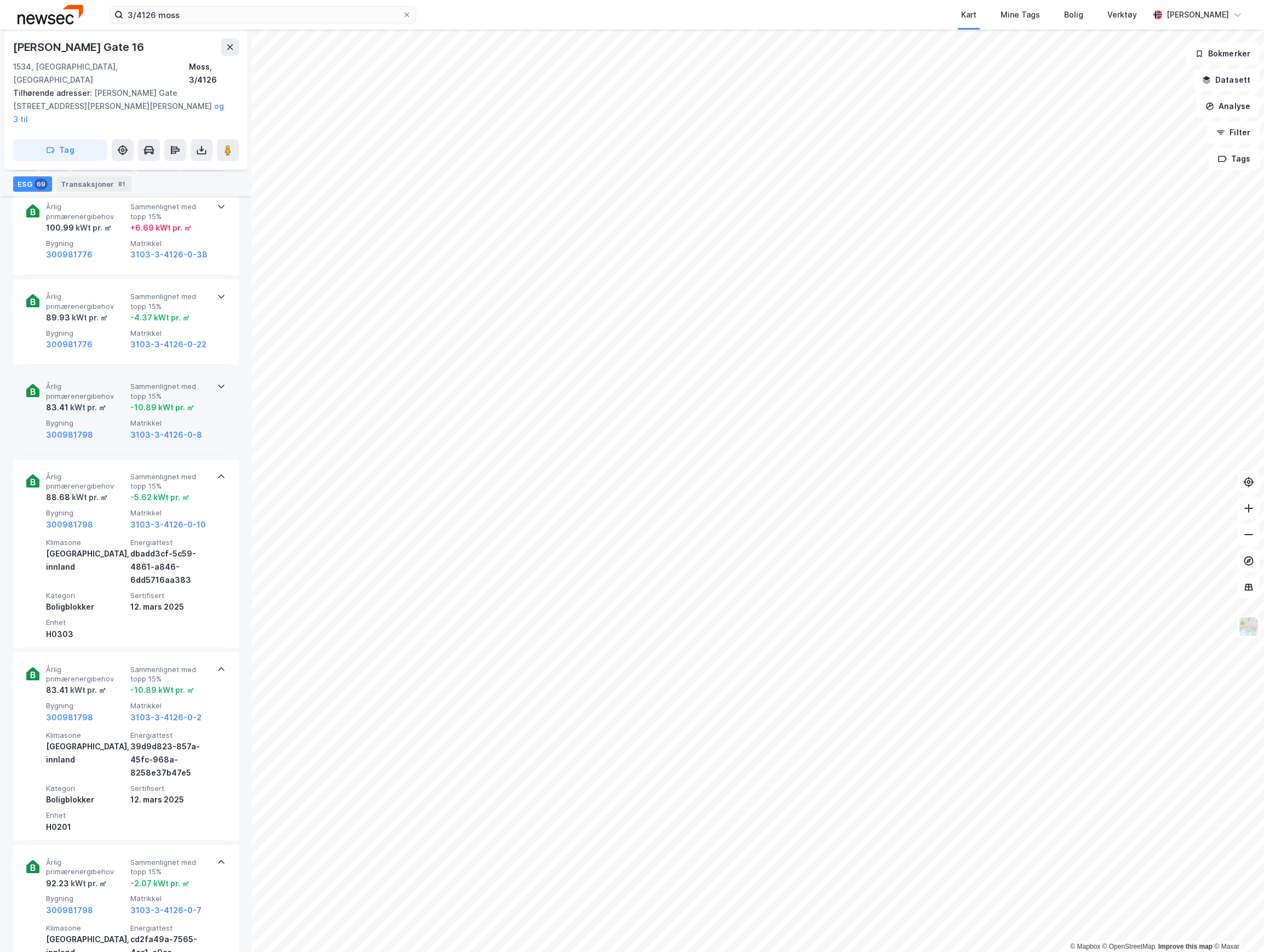
click at [108, 419] on span "Bygning" at bounding box center [86, 423] width 80 height 9
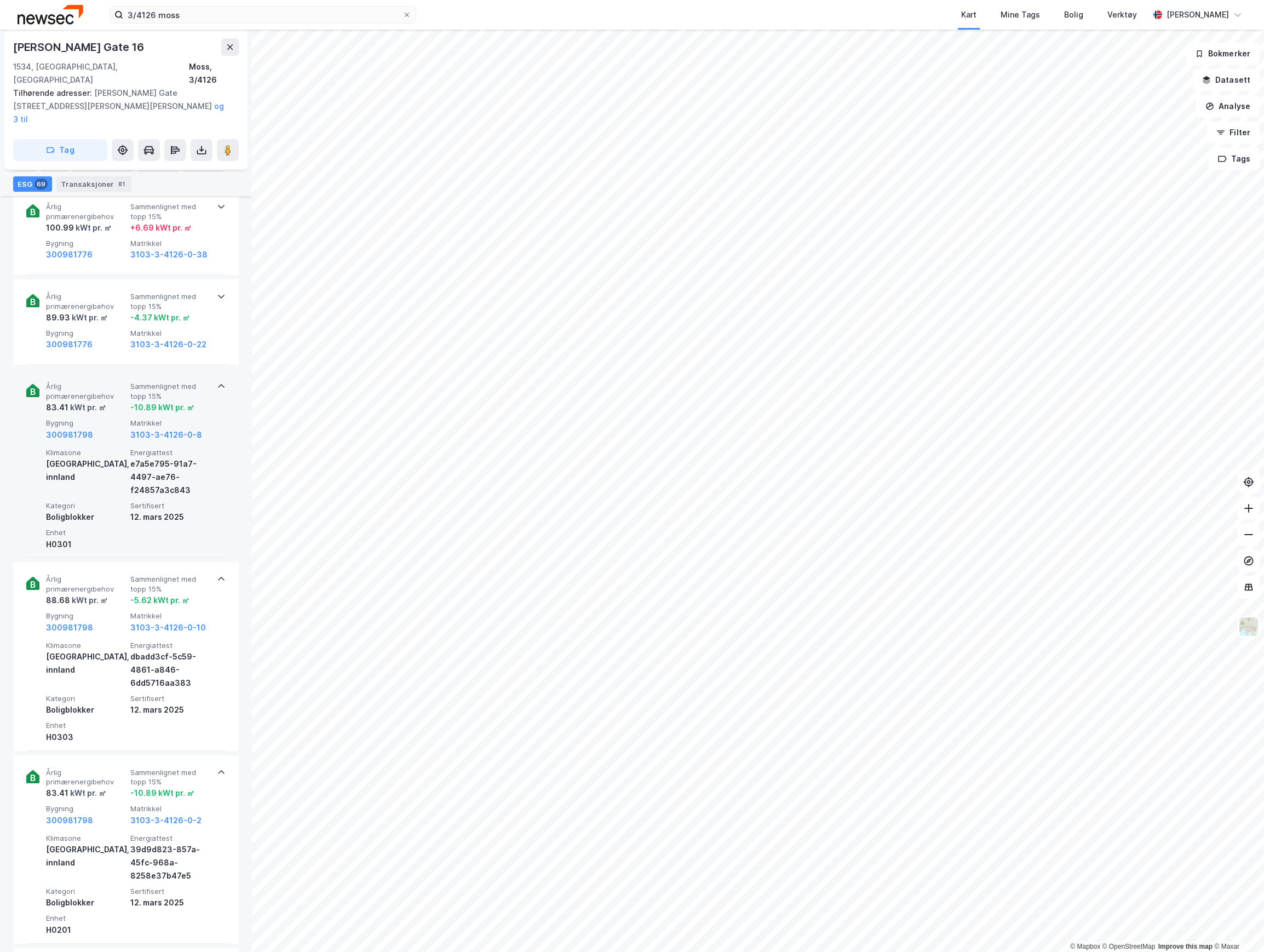
scroll to position [3684, 0]
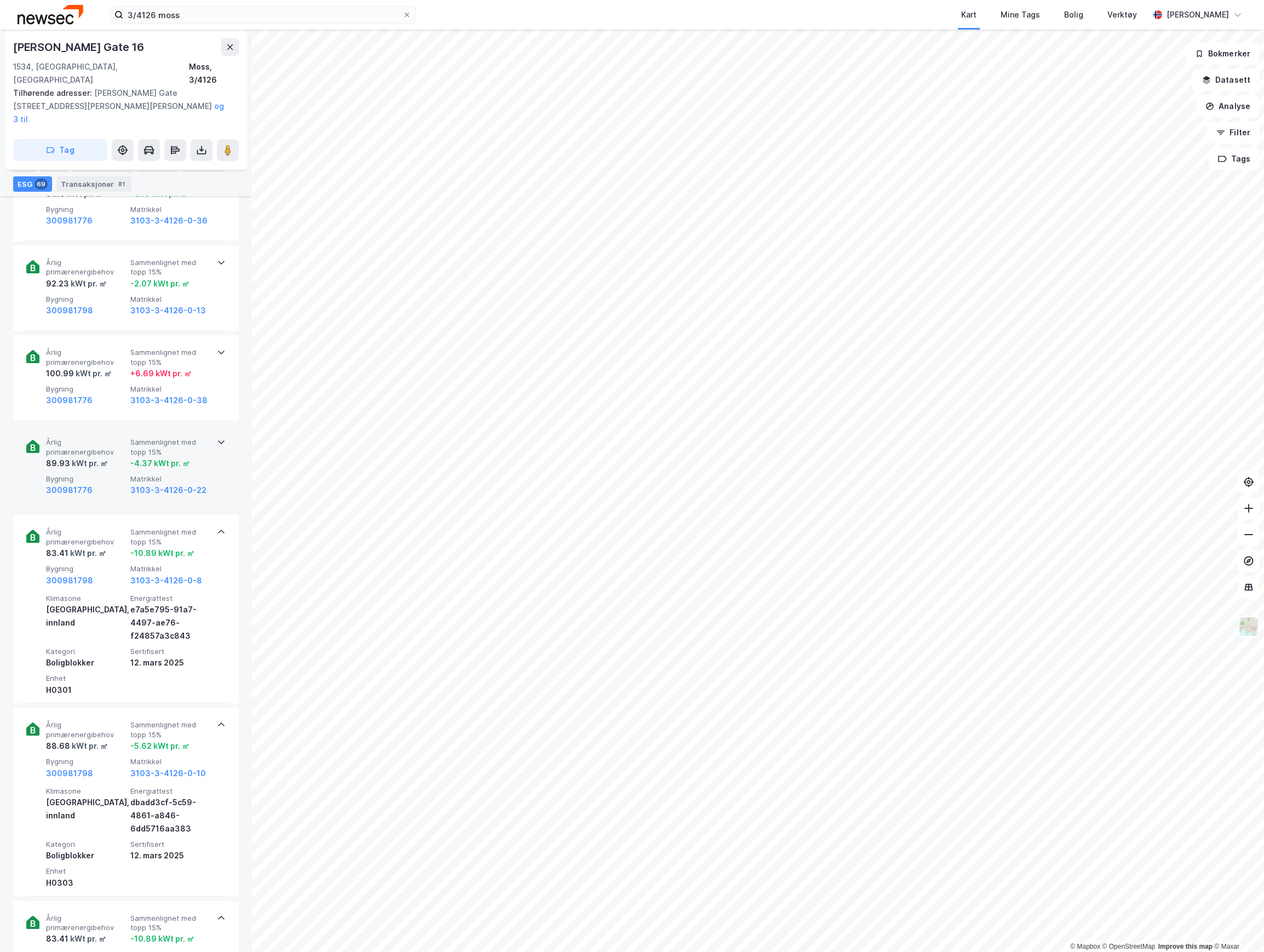
click at [111, 483] on div "300981776" at bounding box center [86, 490] width 80 height 13
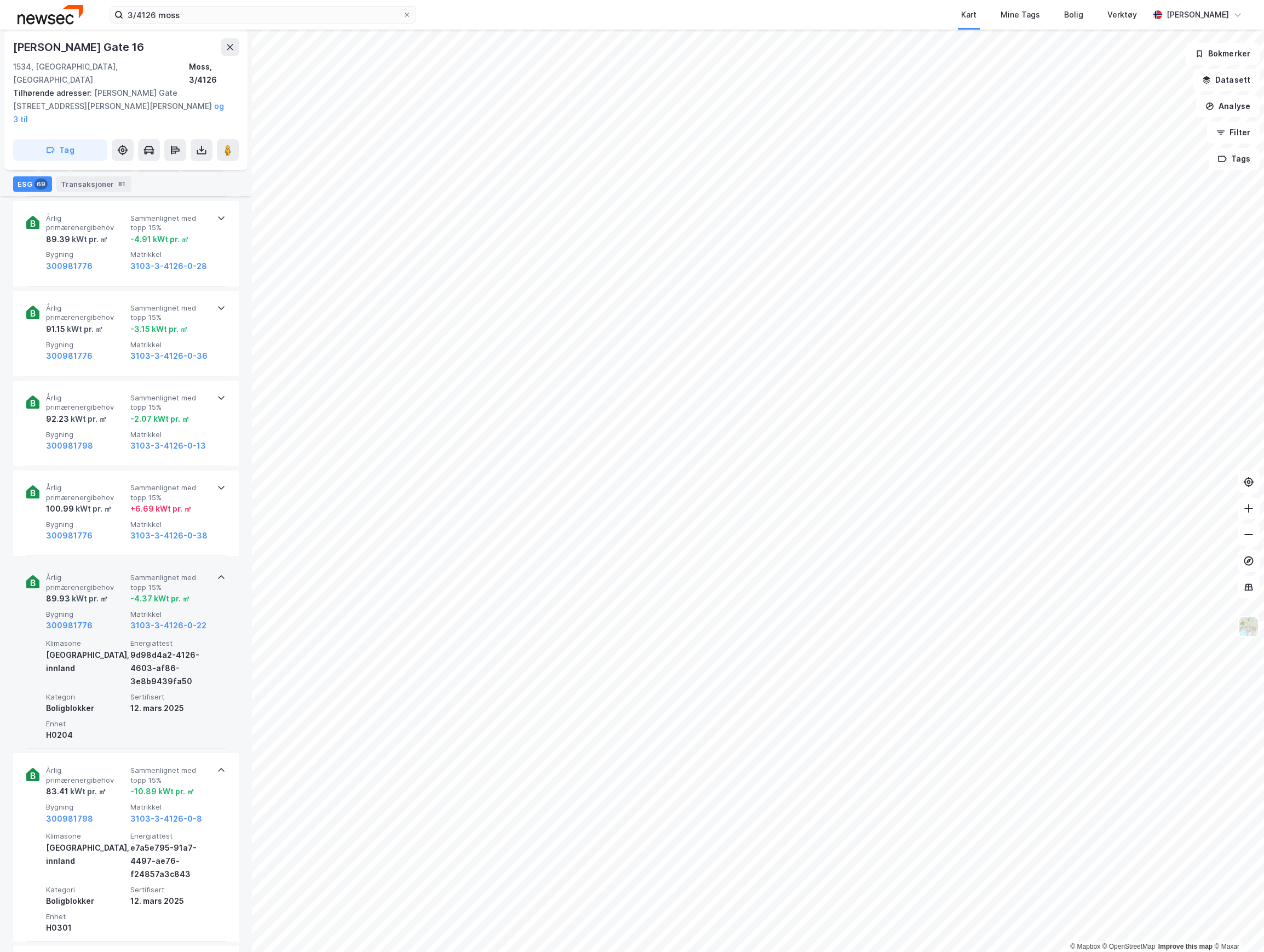
scroll to position [3537, 0]
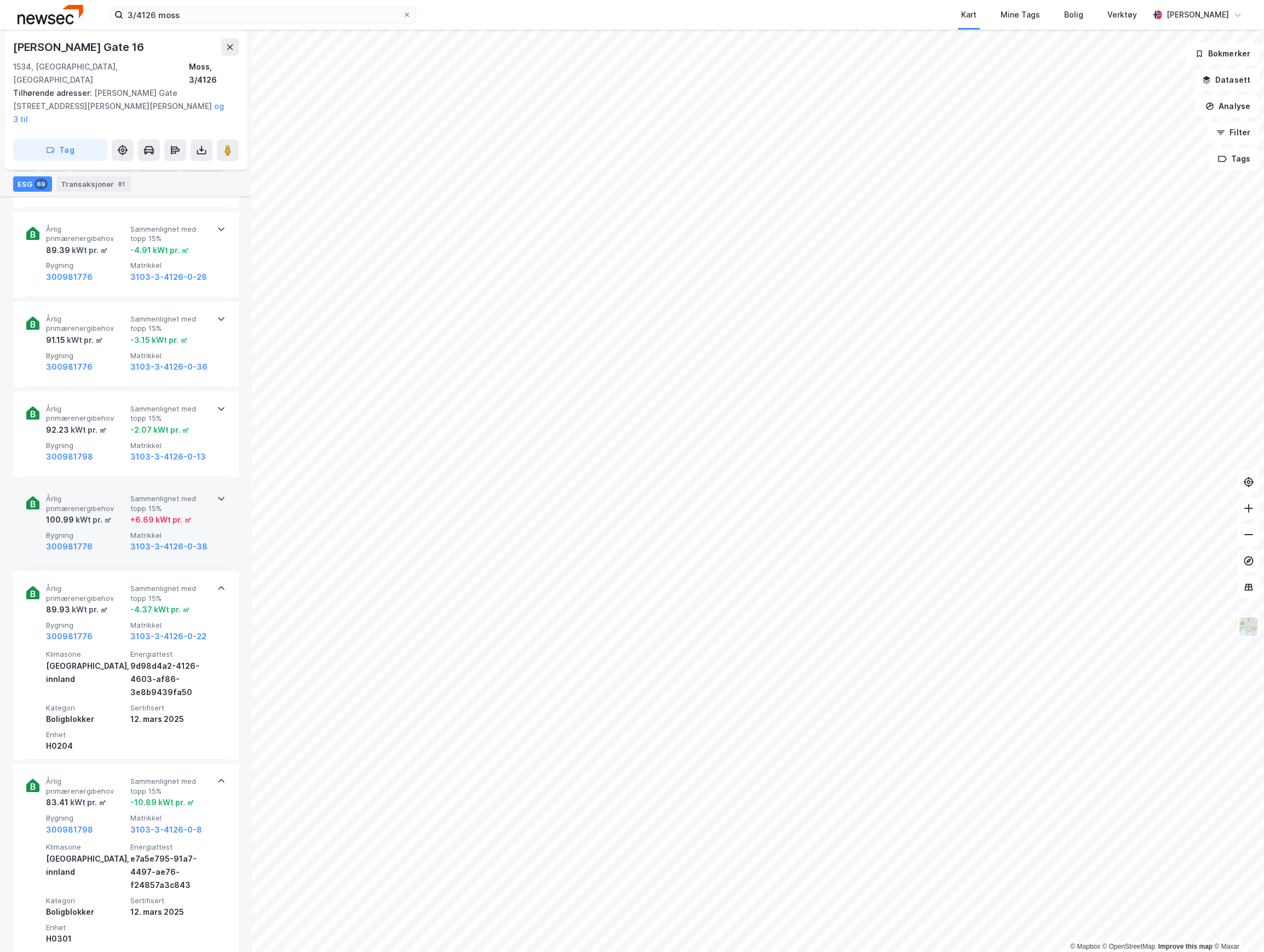
click at [108, 494] on span "Årlig primærenergibehov" at bounding box center [86, 503] width 80 height 19
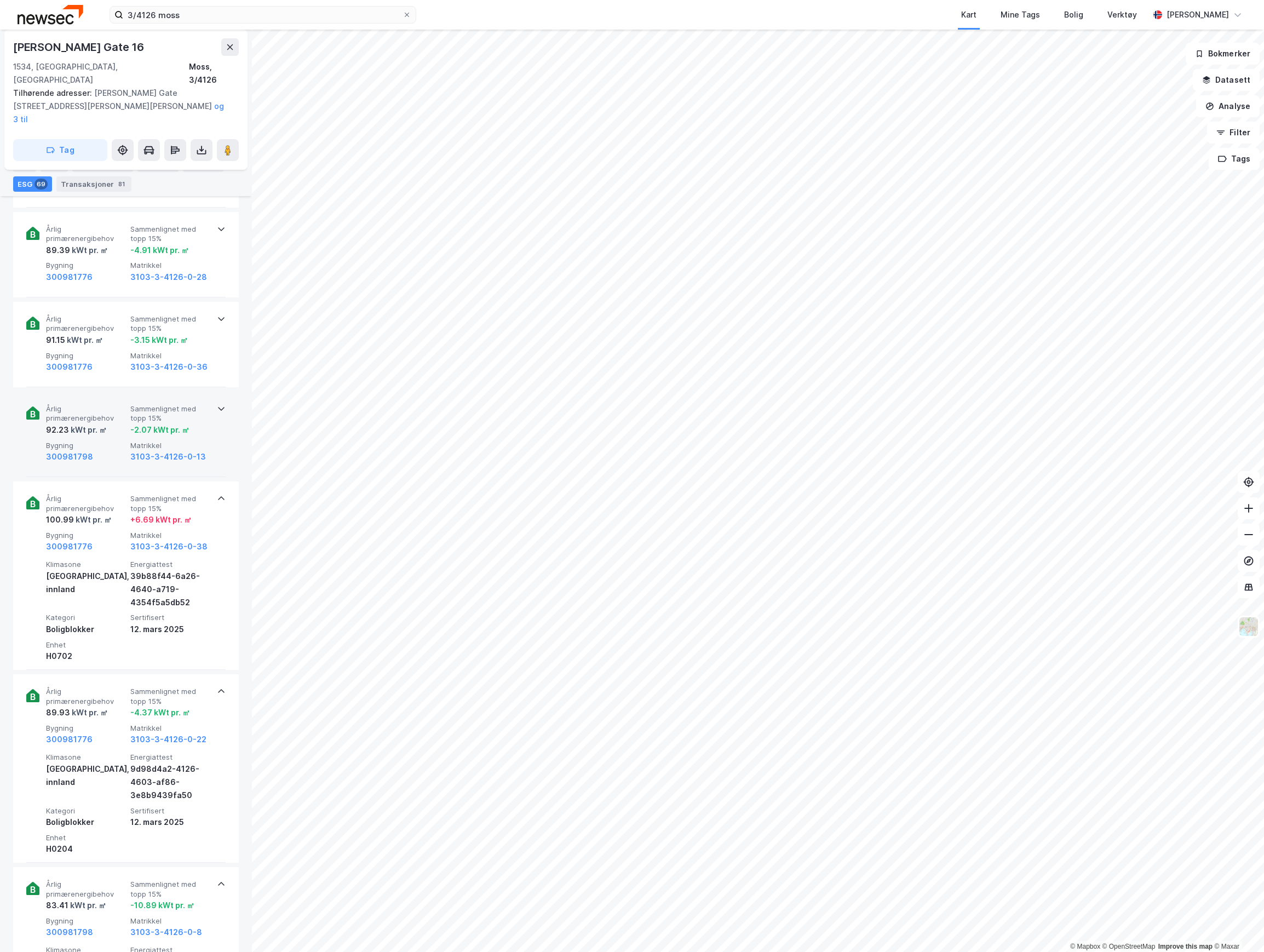
click at [104, 441] on span "Bygning" at bounding box center [86, 445] width 80 height 9
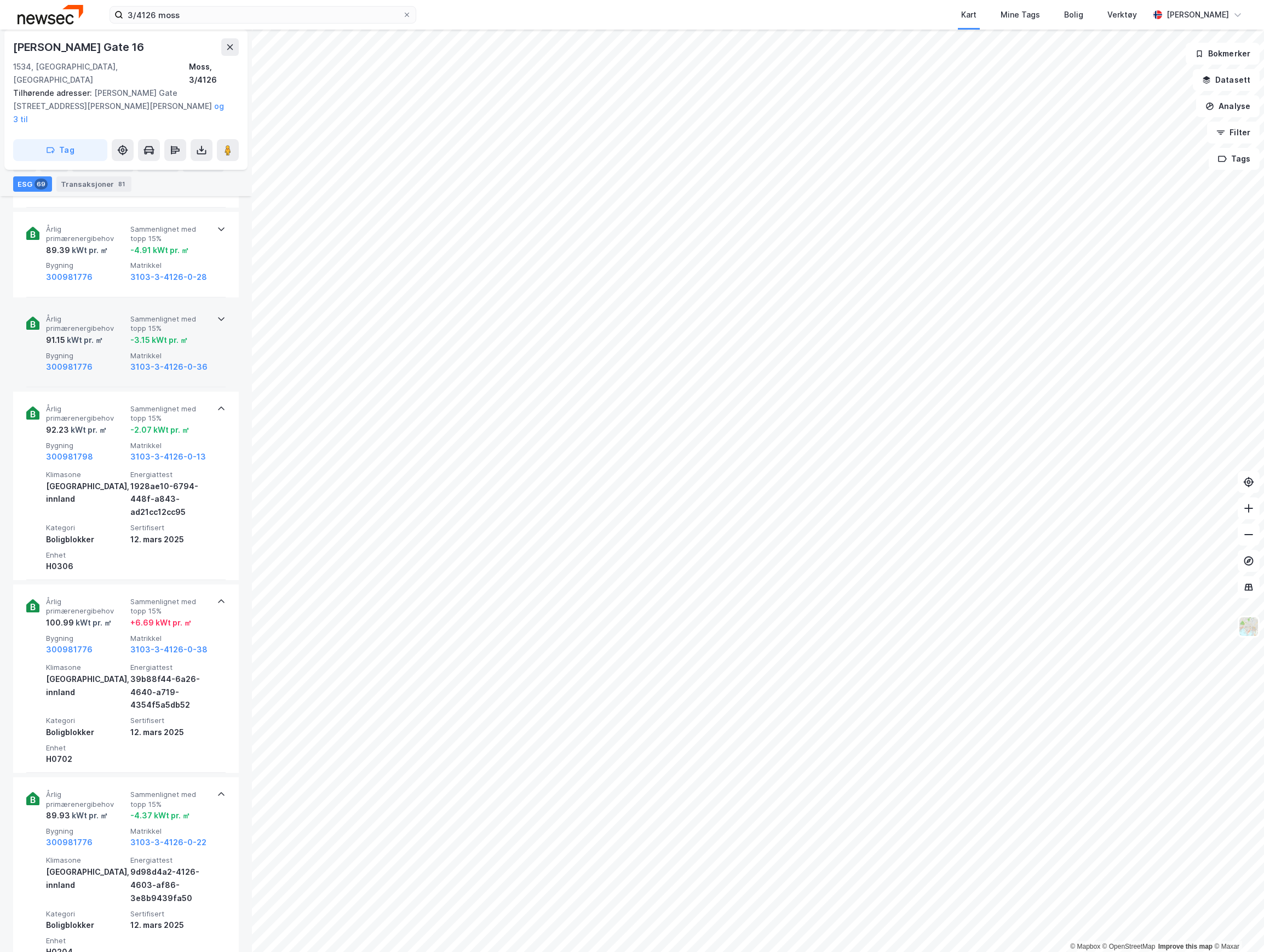
click at [101, 351] on span "Bygning" at bounding box center [86, 356] width 80 height 9
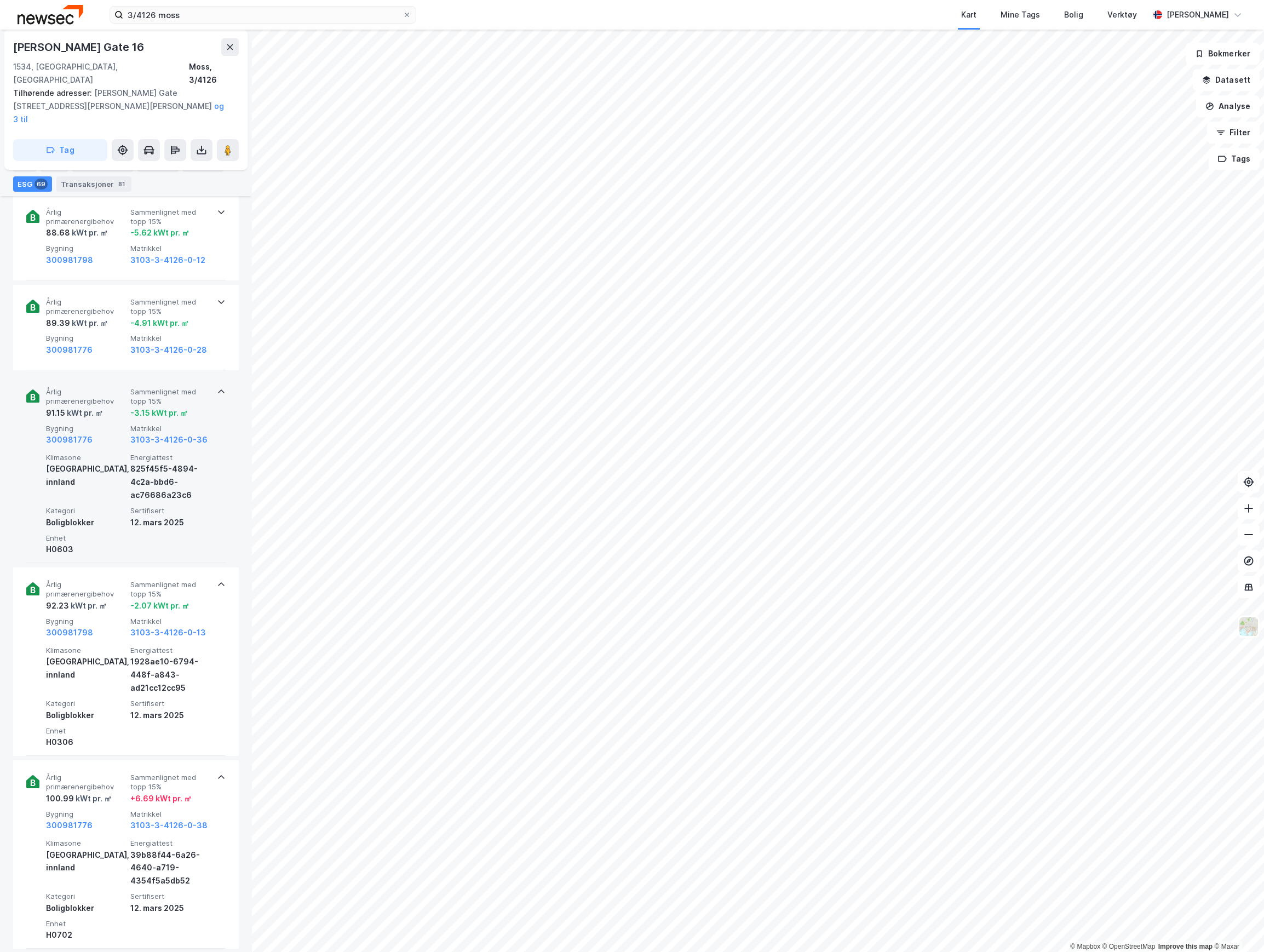
scroll to position [3246, 0]
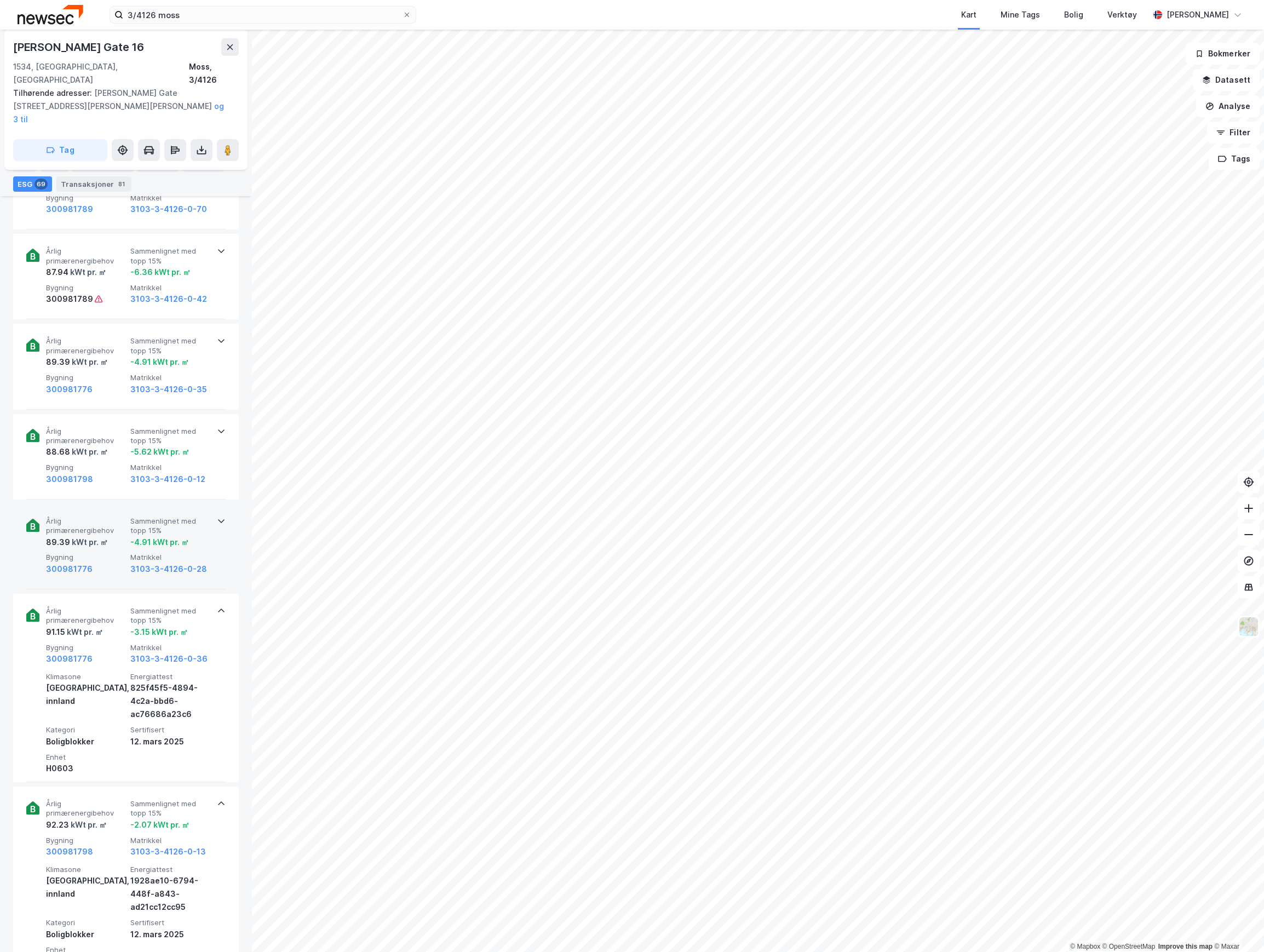
click at [88, 516] on span "Årlig primærenergibehov" at bounding box center [86, 526] width 80 height 19
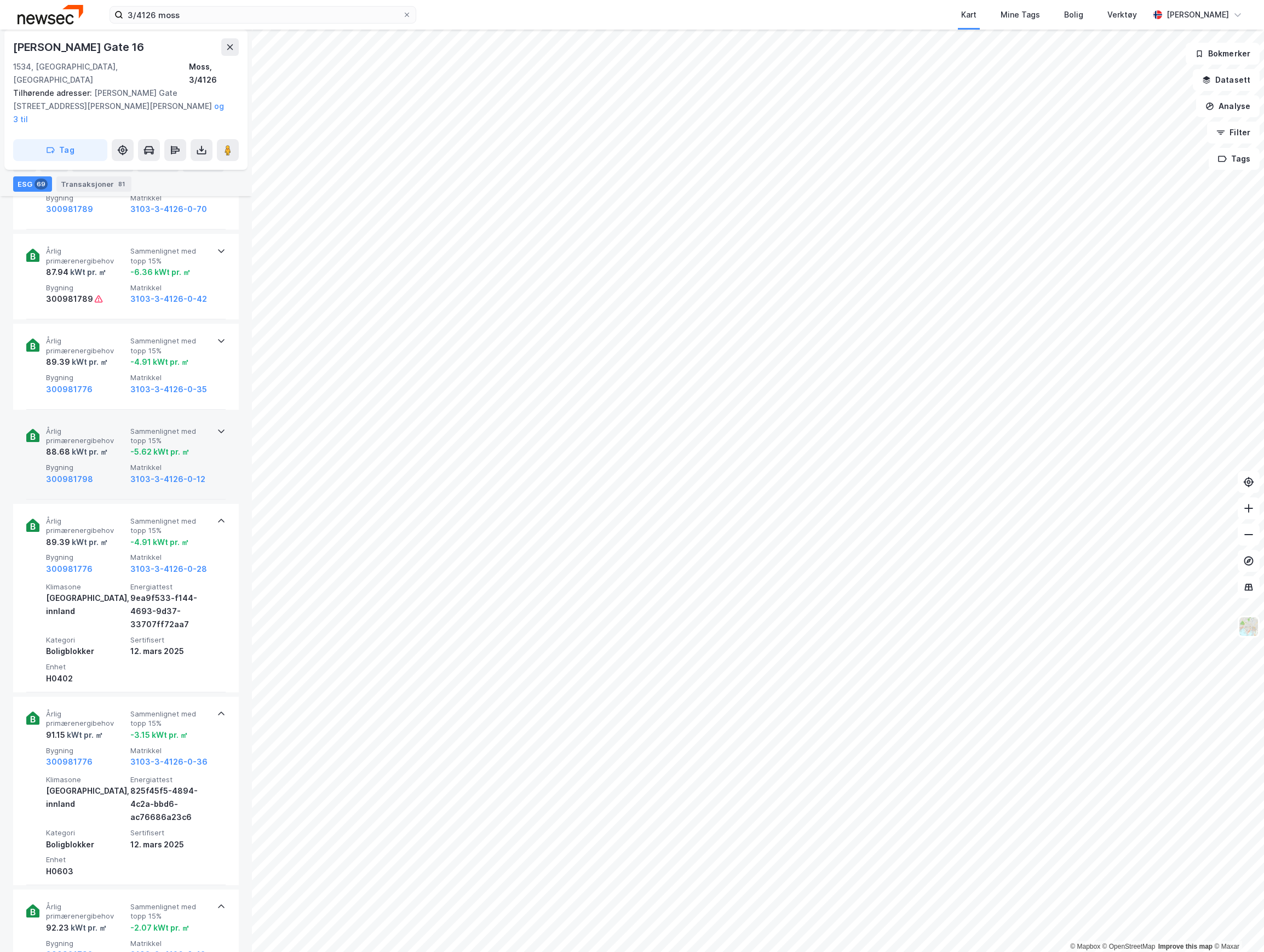
click at [97, 462] on span "Bygning" at bounding box center [86, 467] width 80 height 9
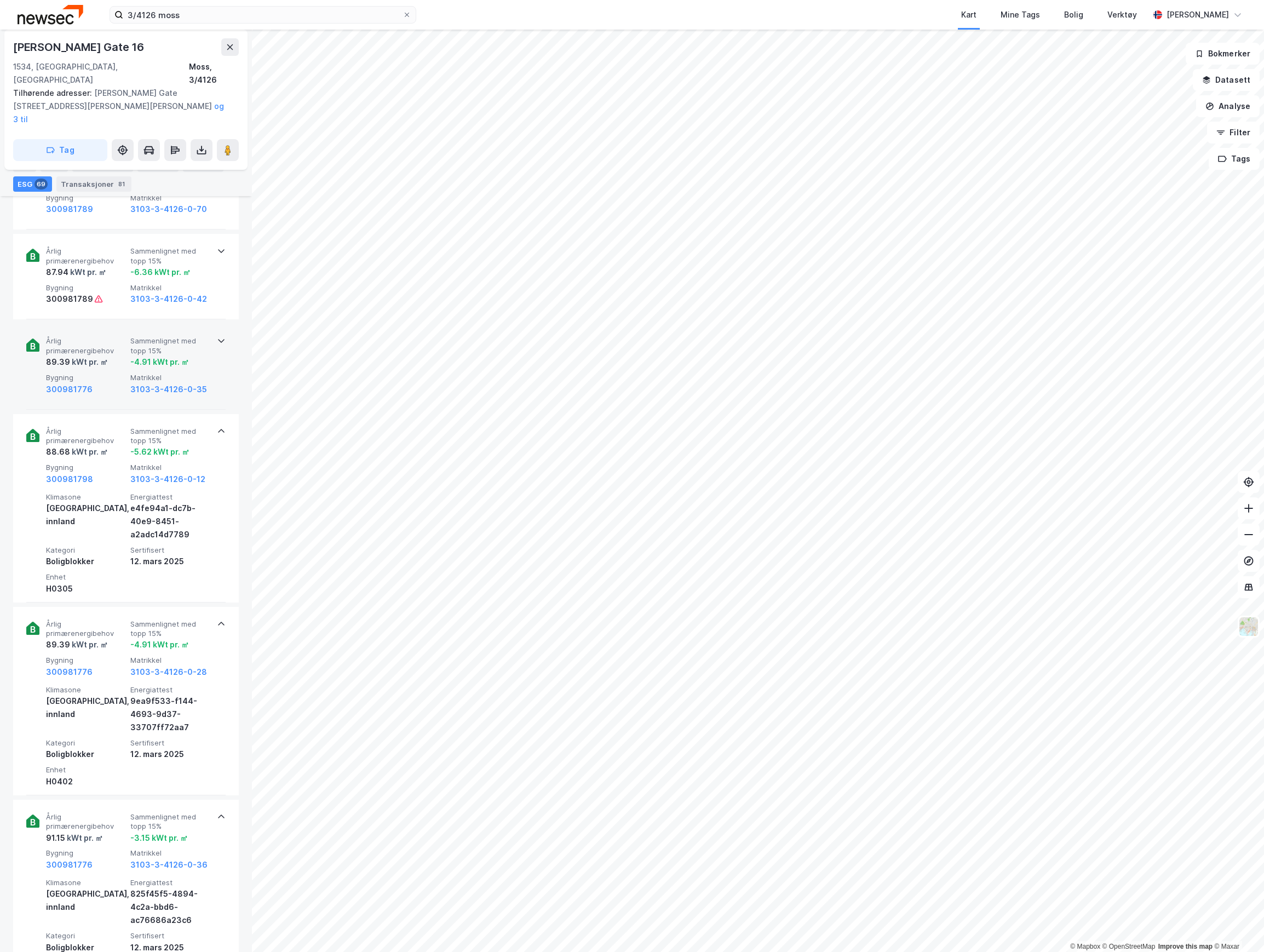
click at [94, 383] on div "300981776" at bounding box center [86, 389] width 80 height 13
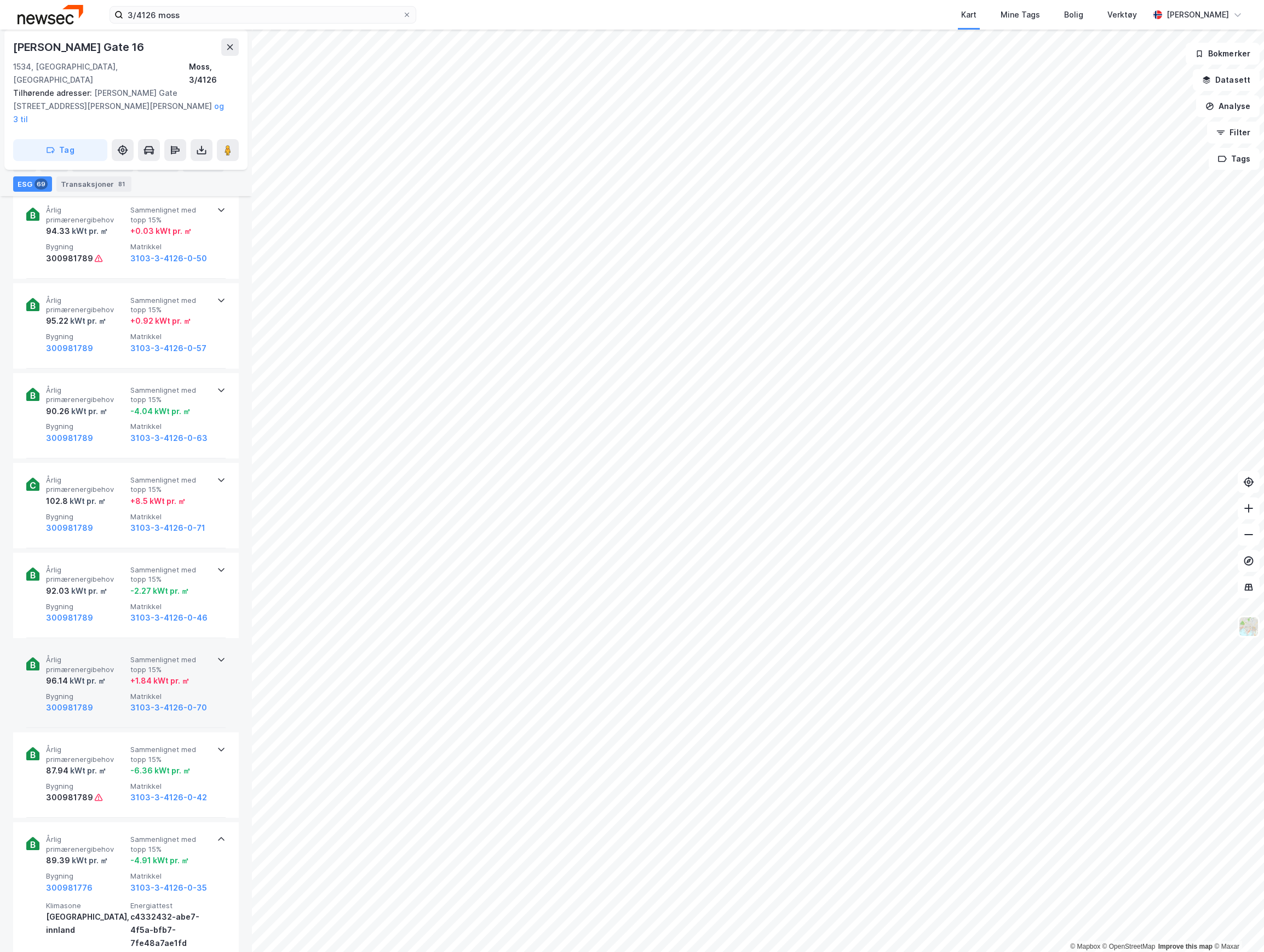
scroll to position [2734, 0]
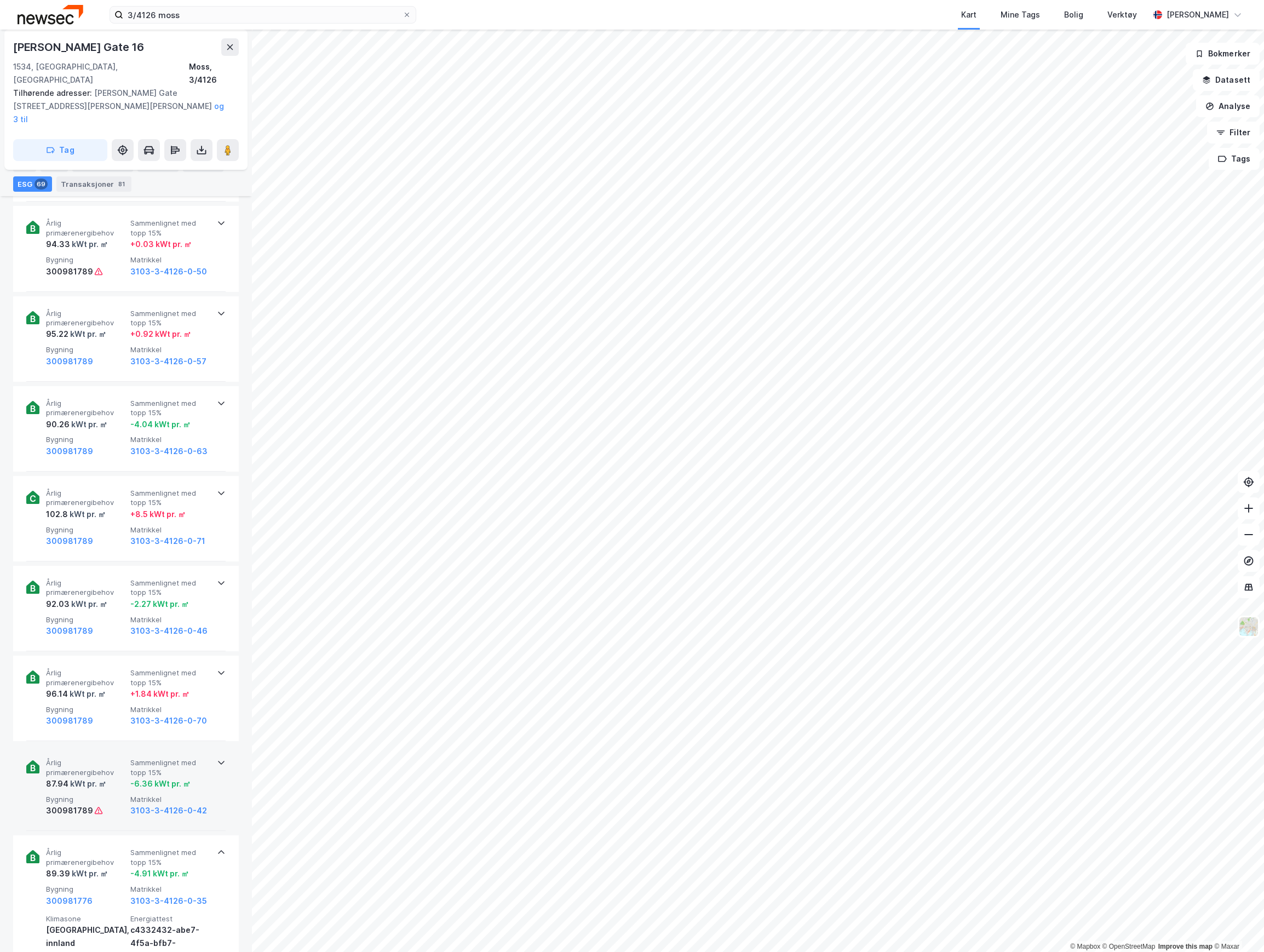
click at [111, 758] on span "Årlig primærenergibehov" at bounding box center [86, 767] width 80 height 19
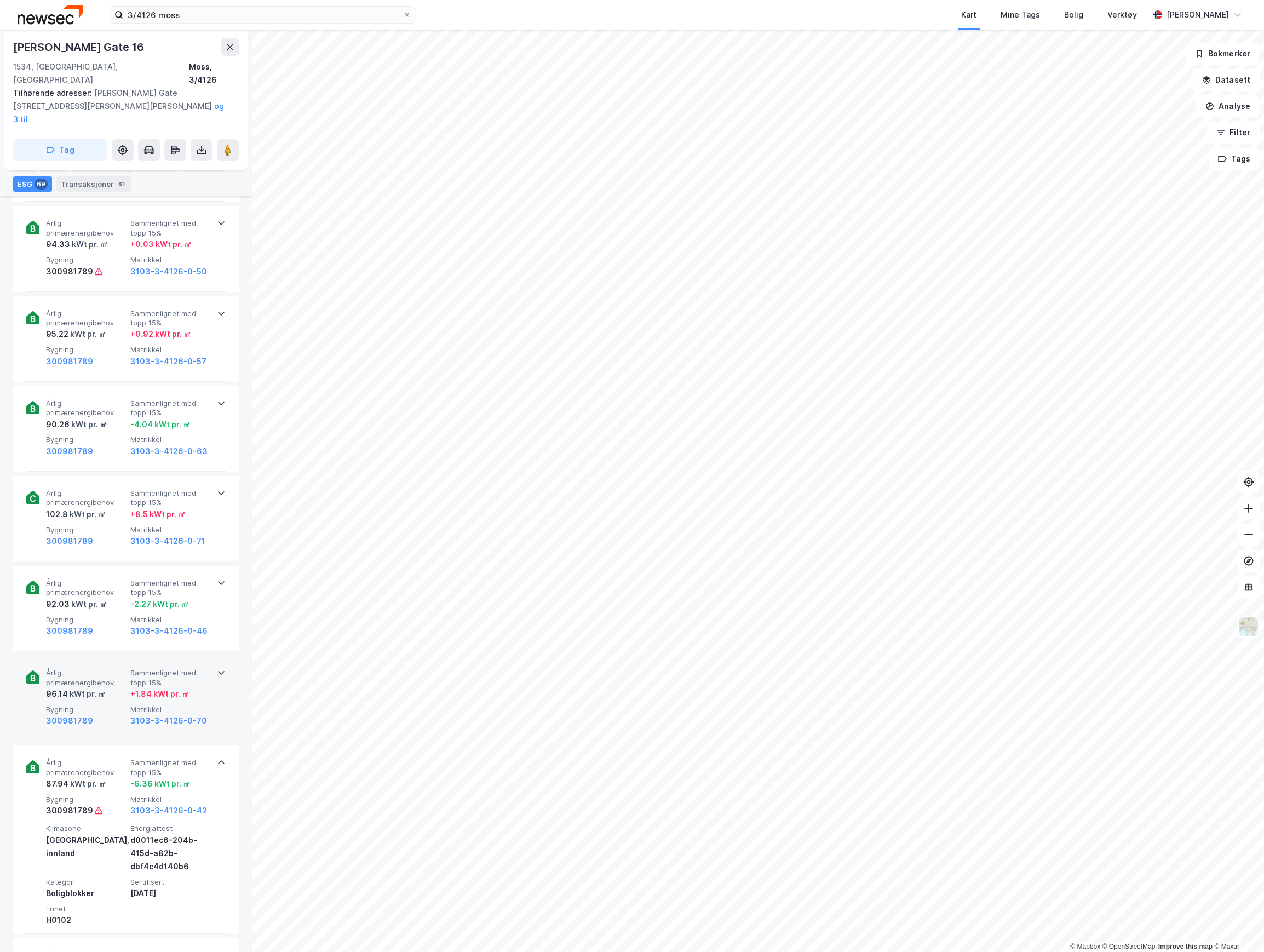
click at [101, 714] on div "300981789" at bounding box center [86, 720] width 80 height 13
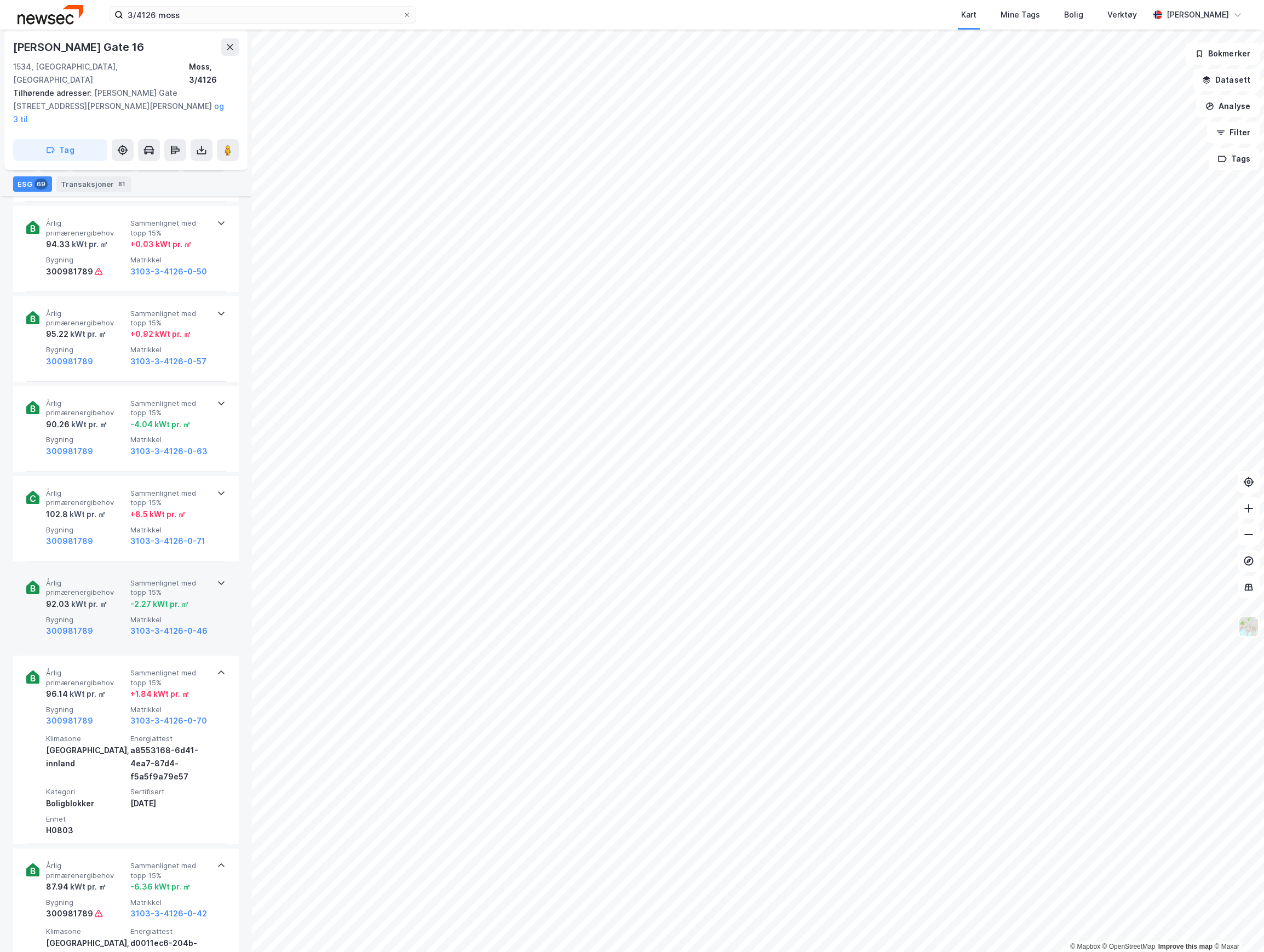
click at [108, 597] on div "92.03 kWt pr. ㎡" at bounding box center [86, 603] width 80 height 13
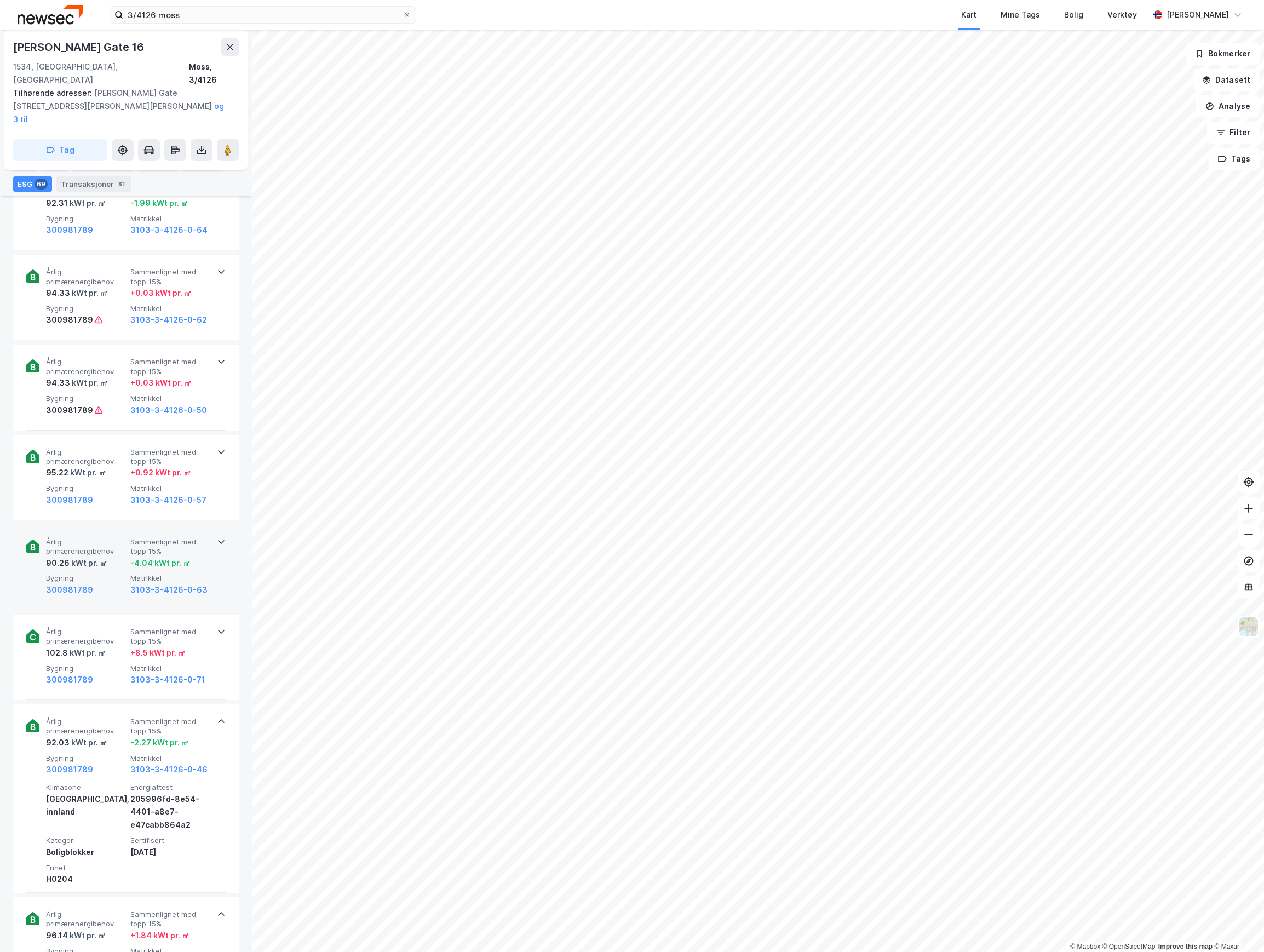
scroll to position [2589, 0]
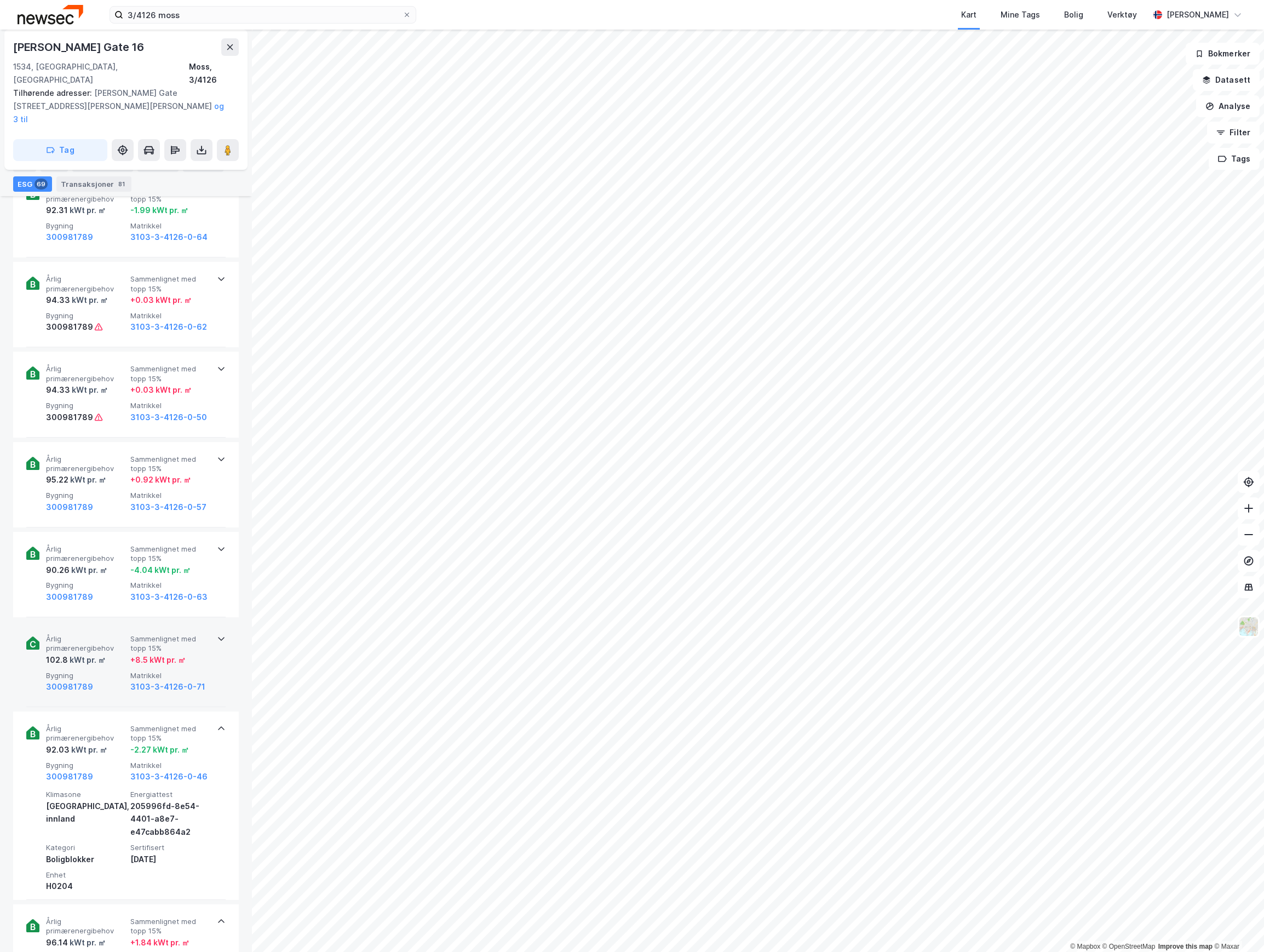
click at [100, 640] on div "Årlig primærenergibehov 102.8 kWt pr. ㎡ Sammenlignet med topp 15% + 8.5 kWt pr.…" at bounding box center [128, 664] width 165 height 59
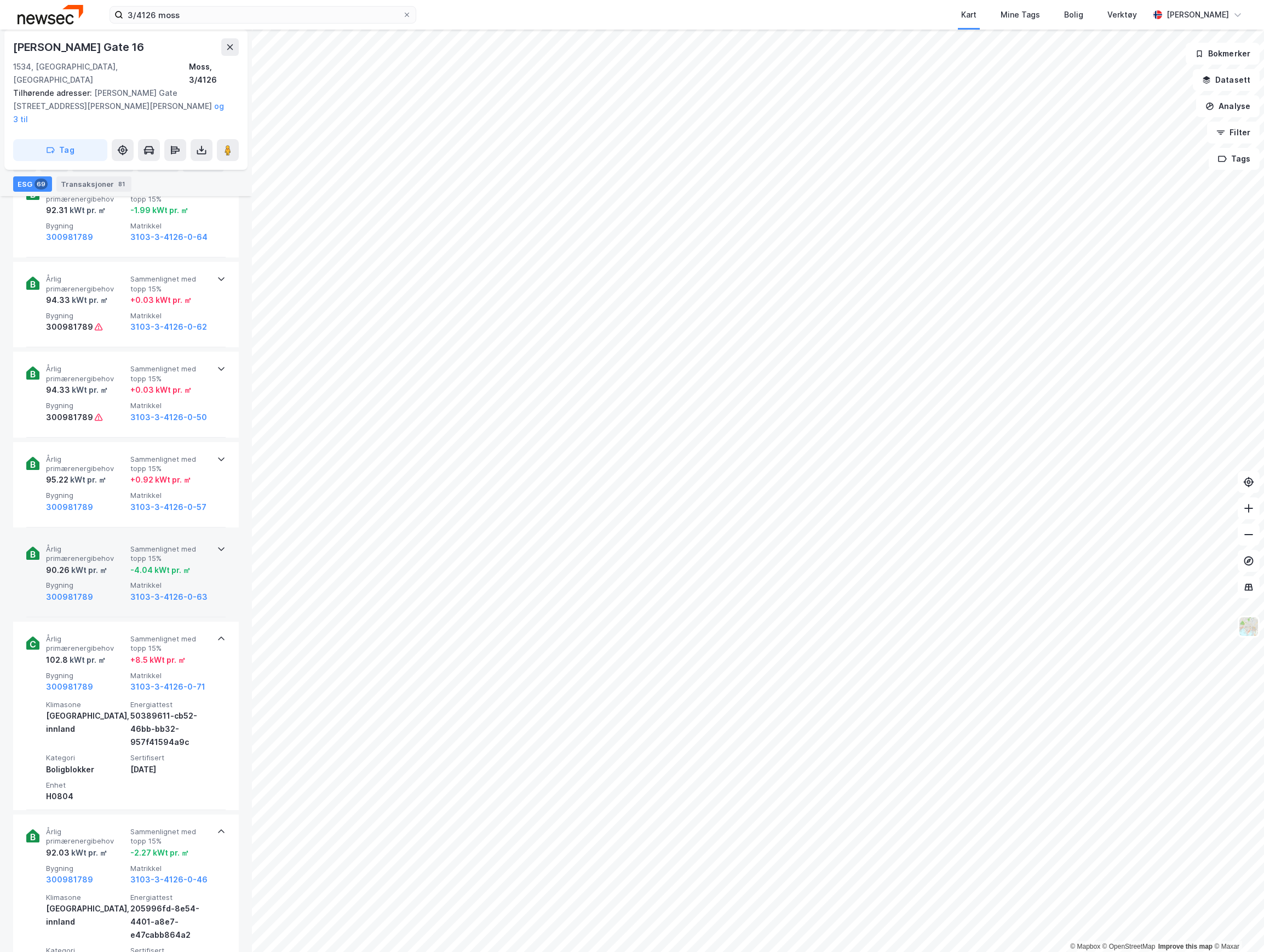
click at [105, 564] on div "kWt pr. ㎡" at bounding box center [88, 570] width 37 height 13
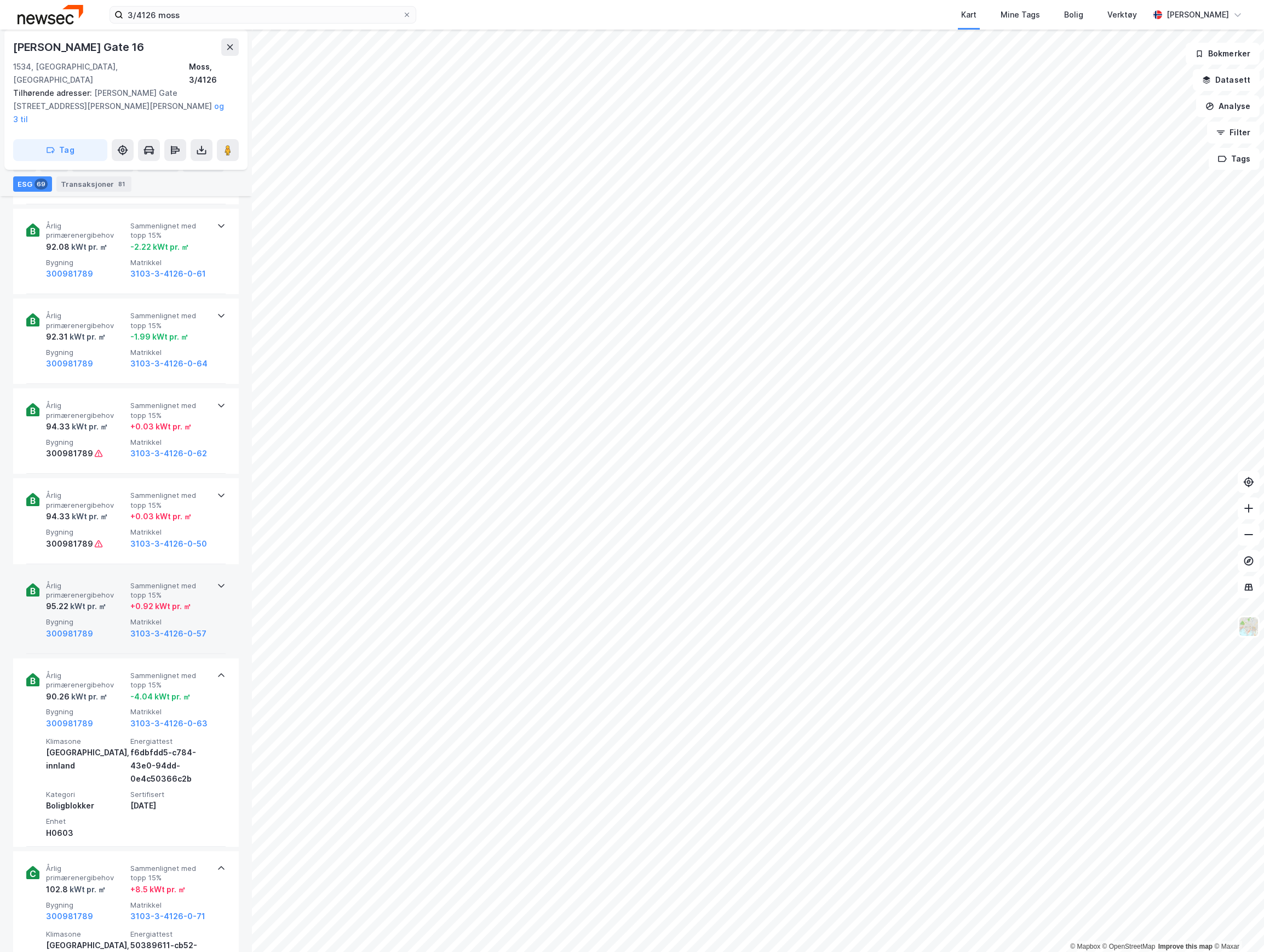
scroll to position [2443, 0]
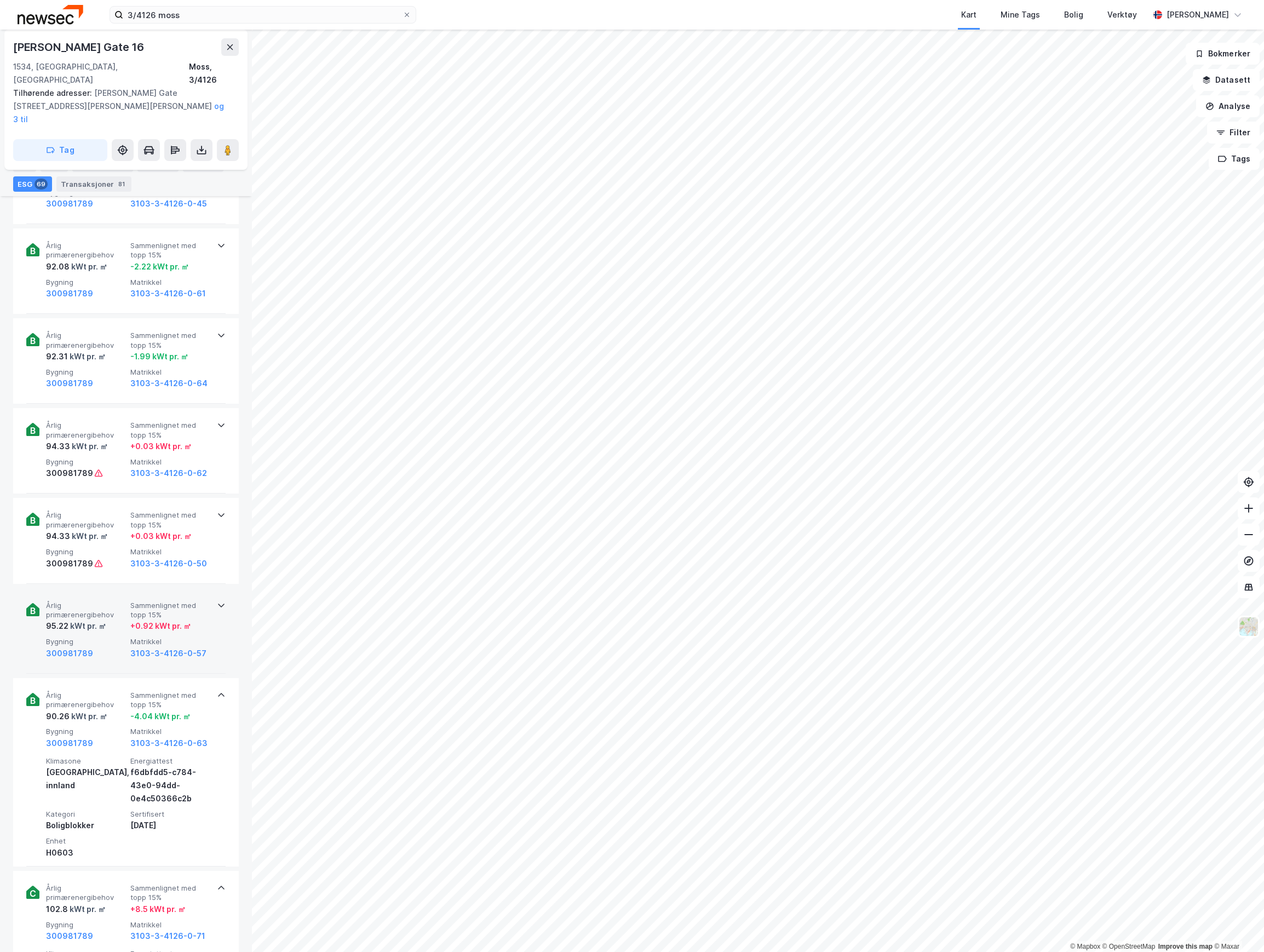
click at [106, 619] on div "95.22 kWt pr. ㎡" at bounding box center [86, 625] width 80 height 13
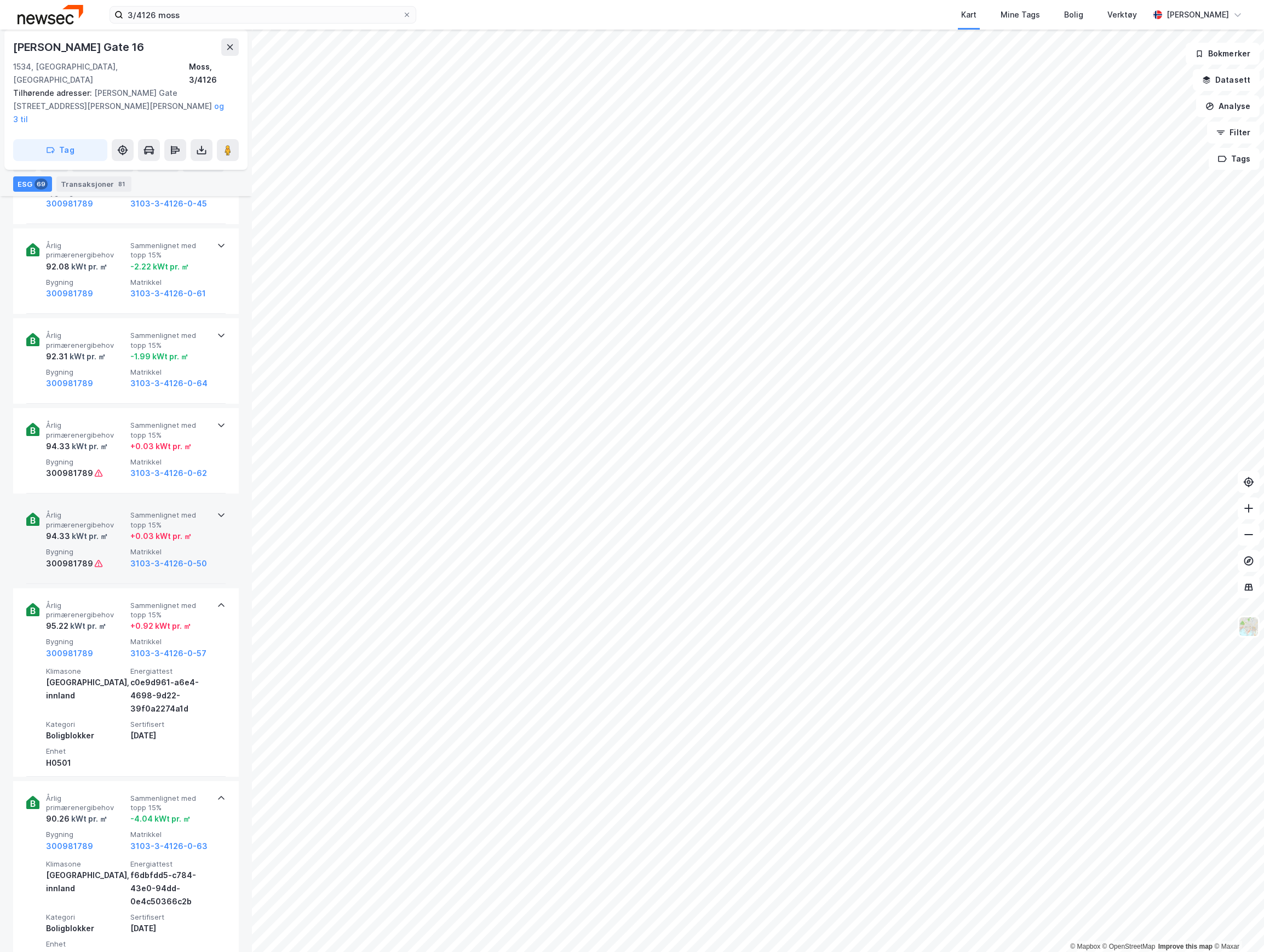
click at [116, 529] on div "94.33 kWt pr. ㎡" at bounding box center [86, 536] width 80 height 13
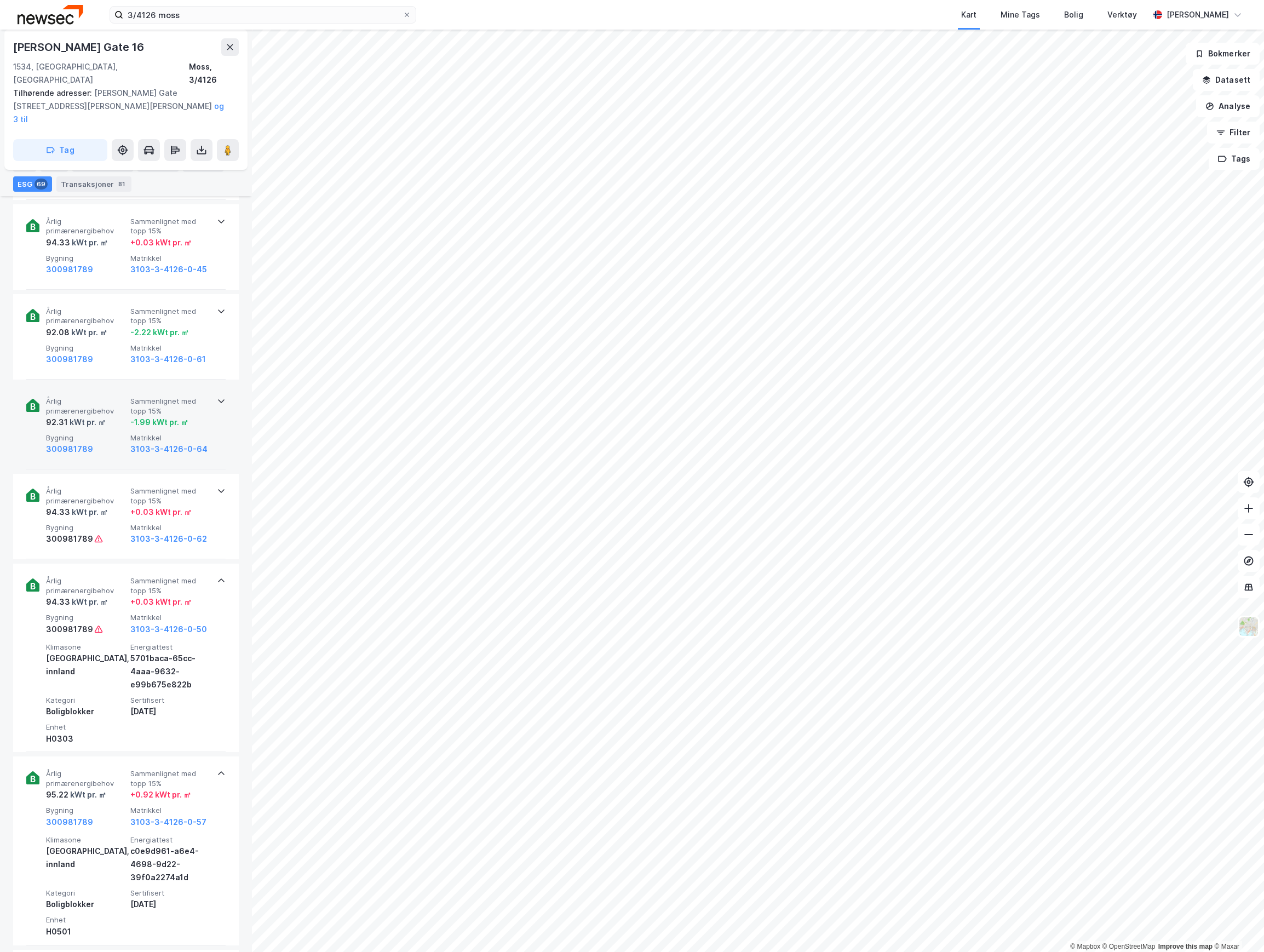
scroll to position [2296, 0]
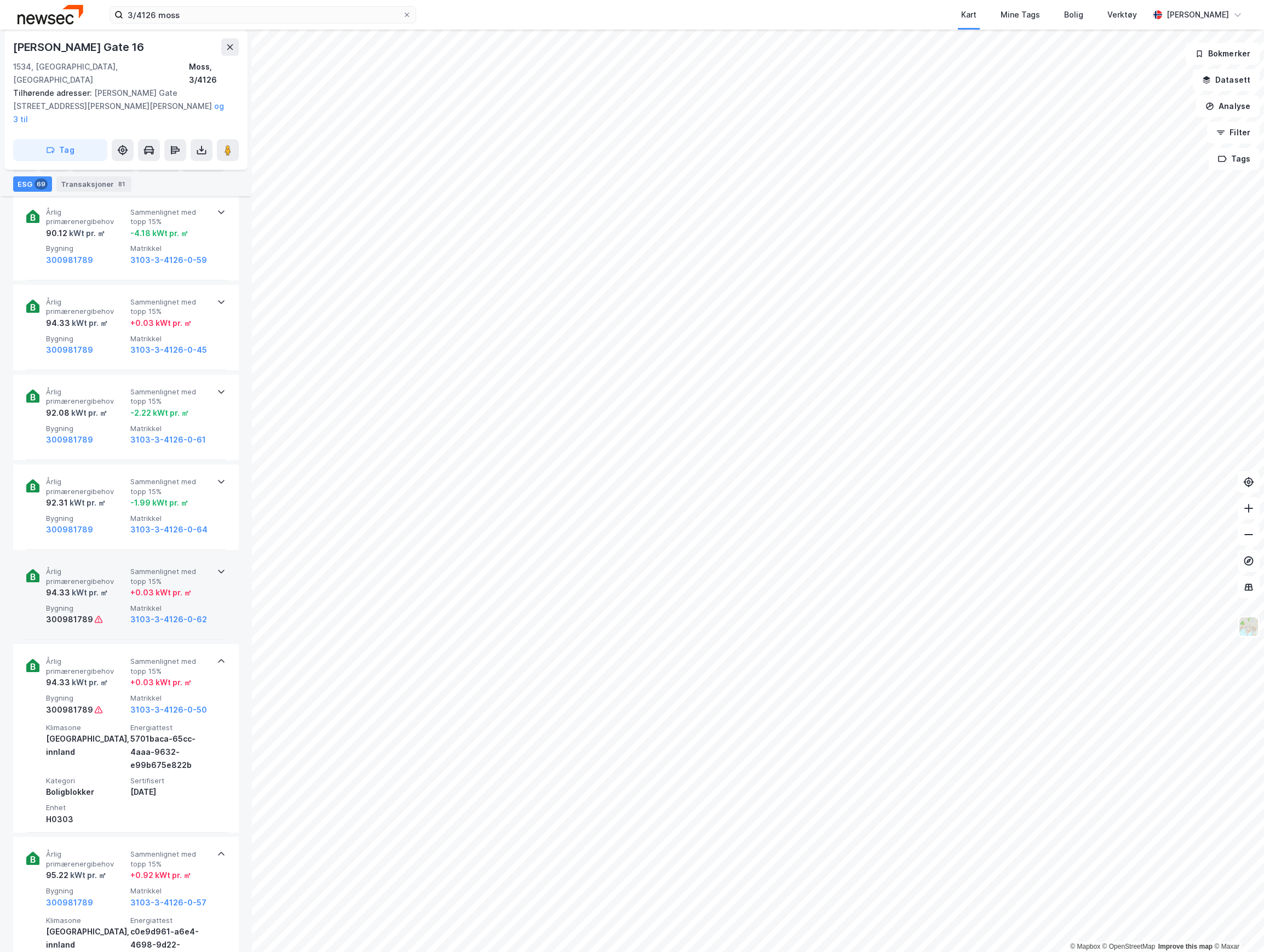
click at [100, 586] on div "kWt pr. ㎡" at bounding box center [89, 592] width 37 height 13
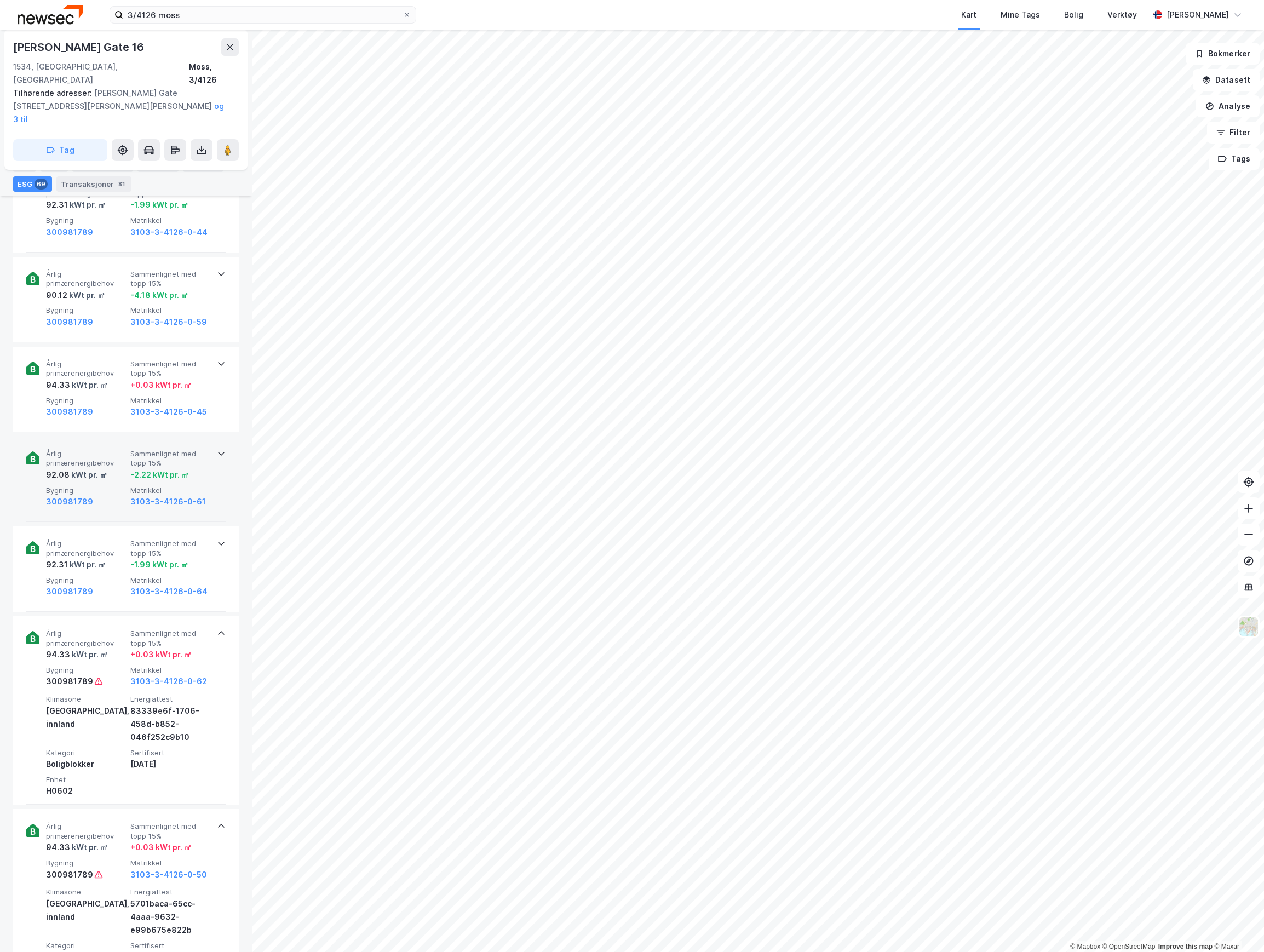
scroll to position [2150, 0]
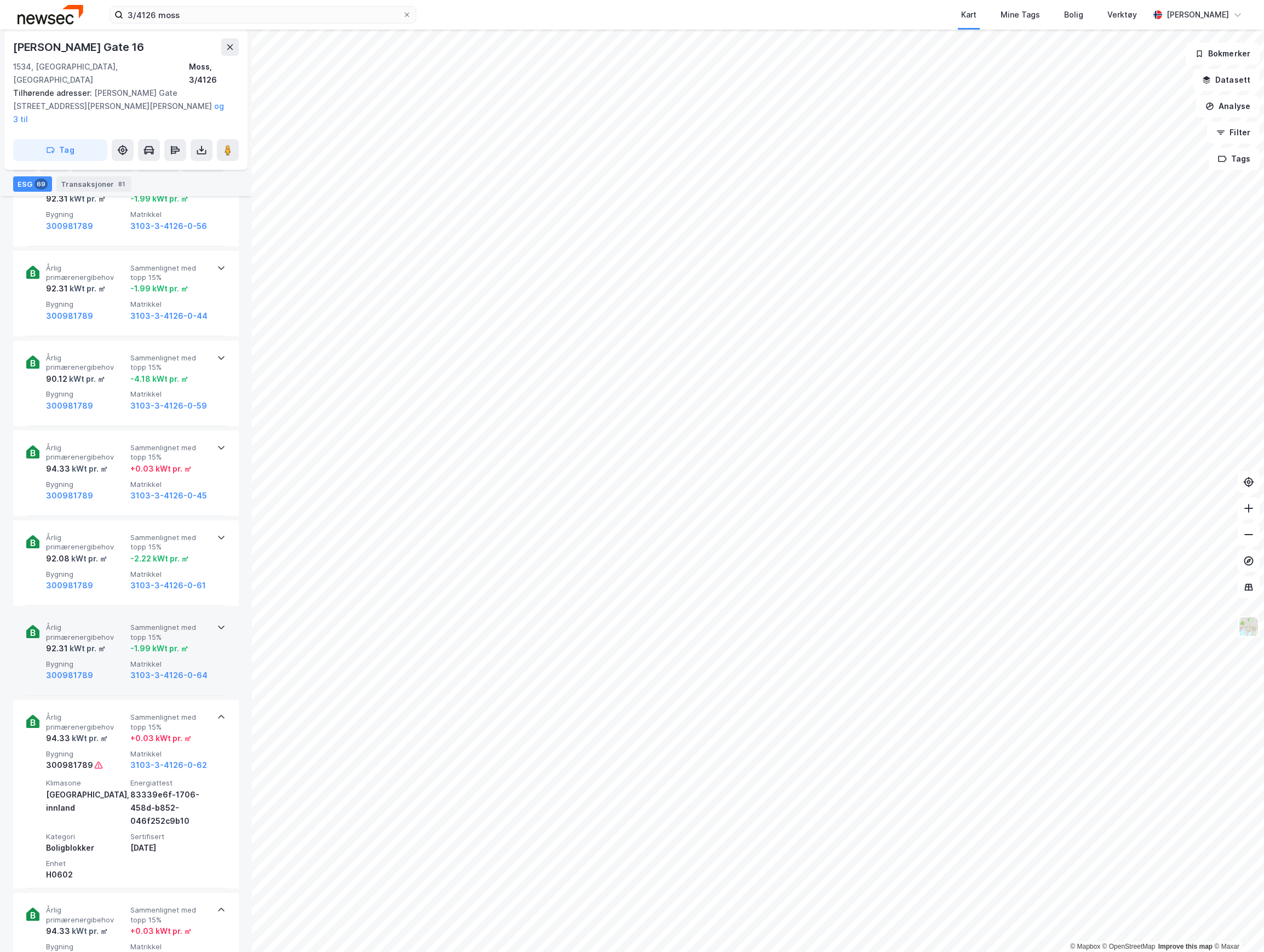
click at [100, 622] on span "Årlig primærenergibehov" at bounding box center [86, 632] width 80 height 19
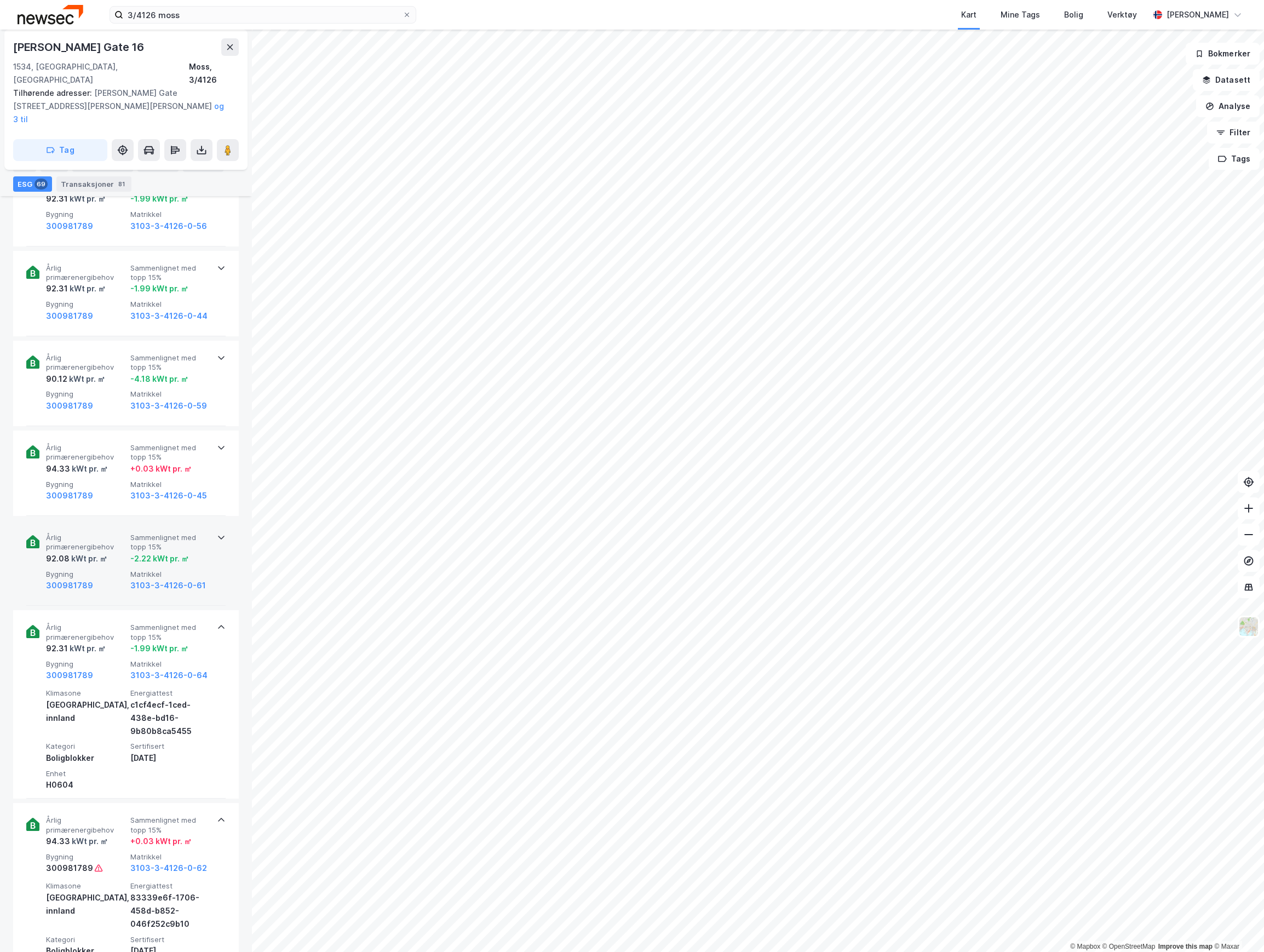
click at [112, 552] on div "92.08 kWt pr. ㎡" at bounding box center [86, 558] width 80 height 13
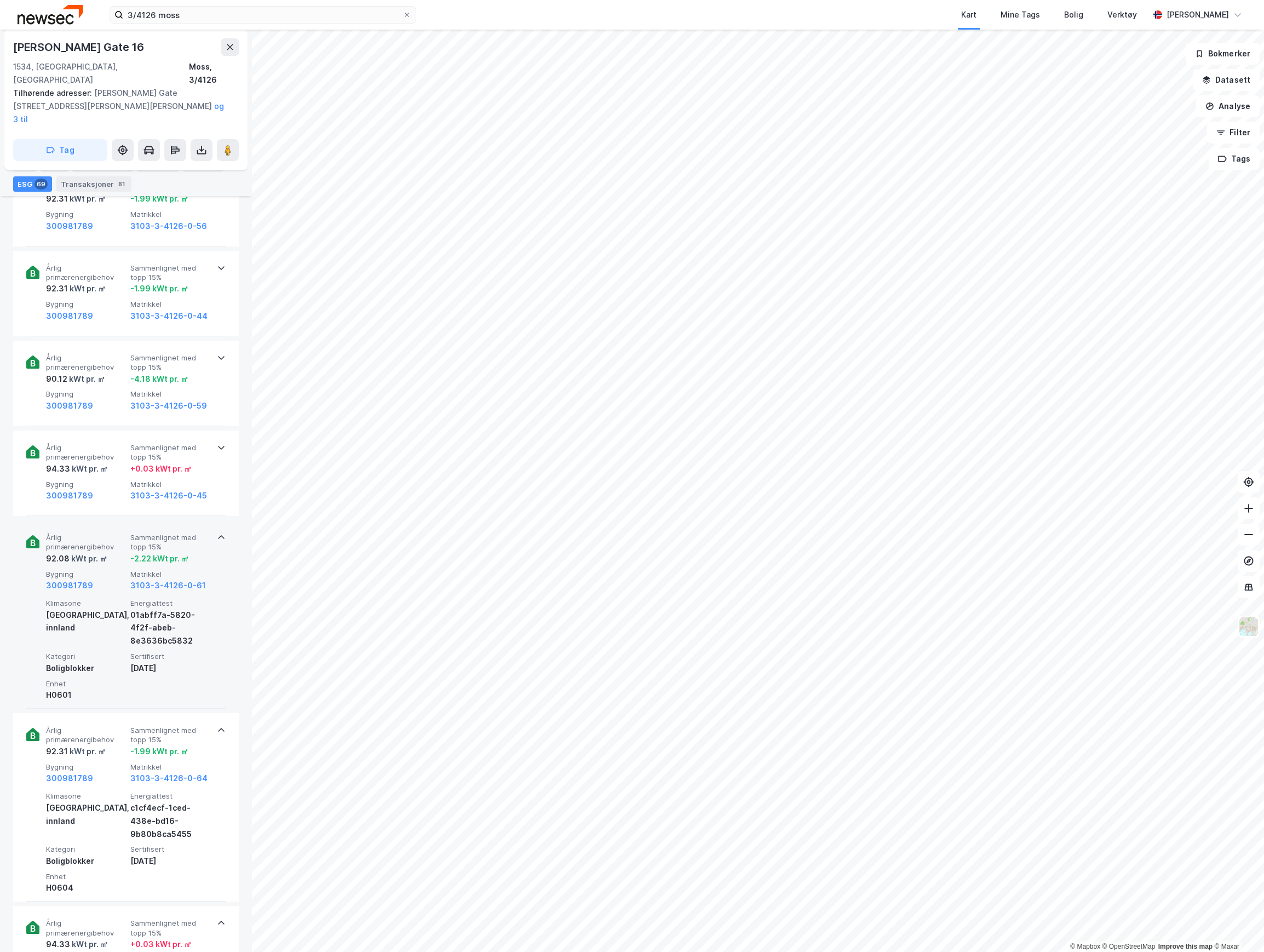
scroll to position [2077, 0]
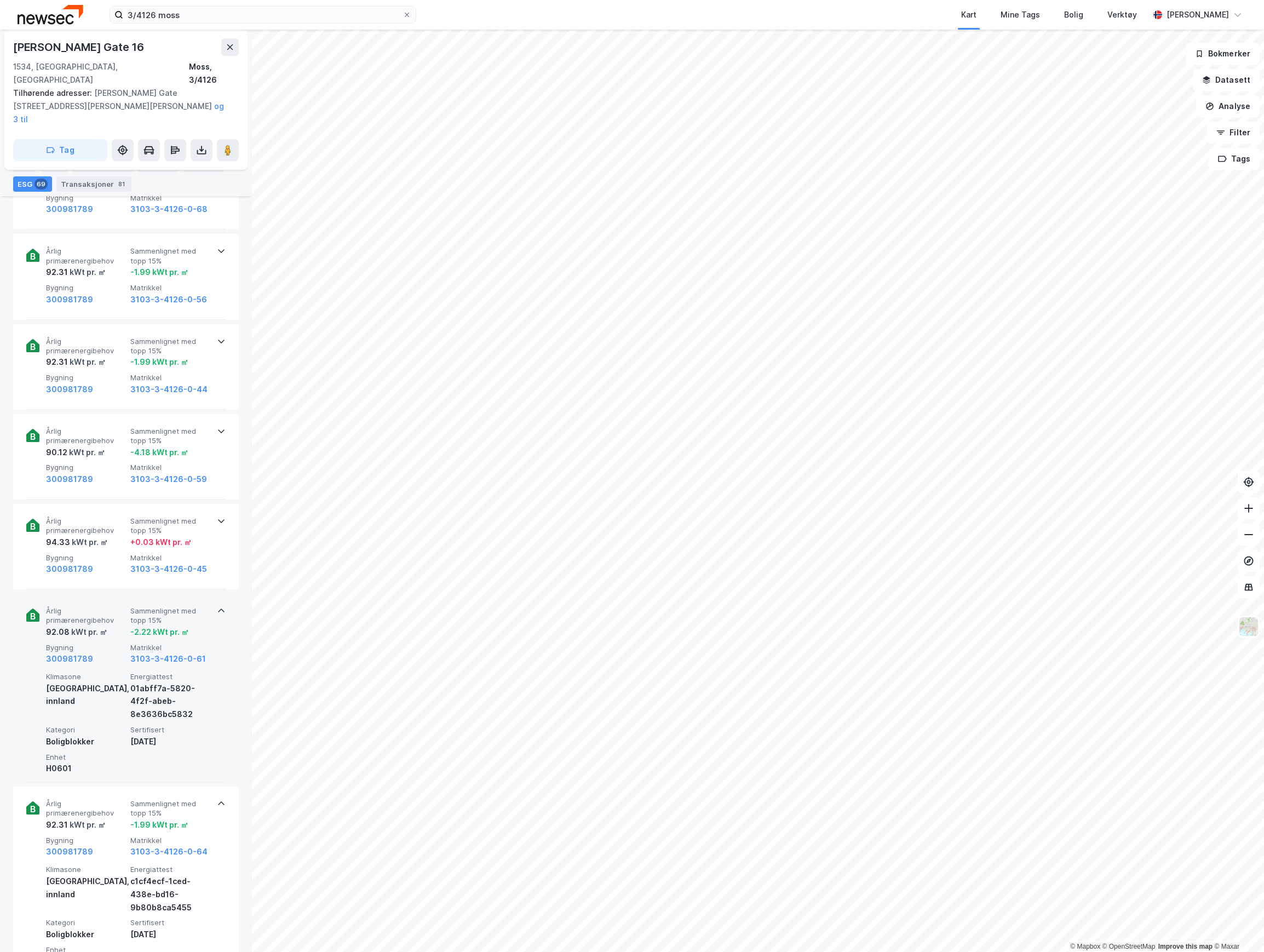
click at [112, 553] on span "Bygning" at bounding box center [86, 557] width 80 height 9
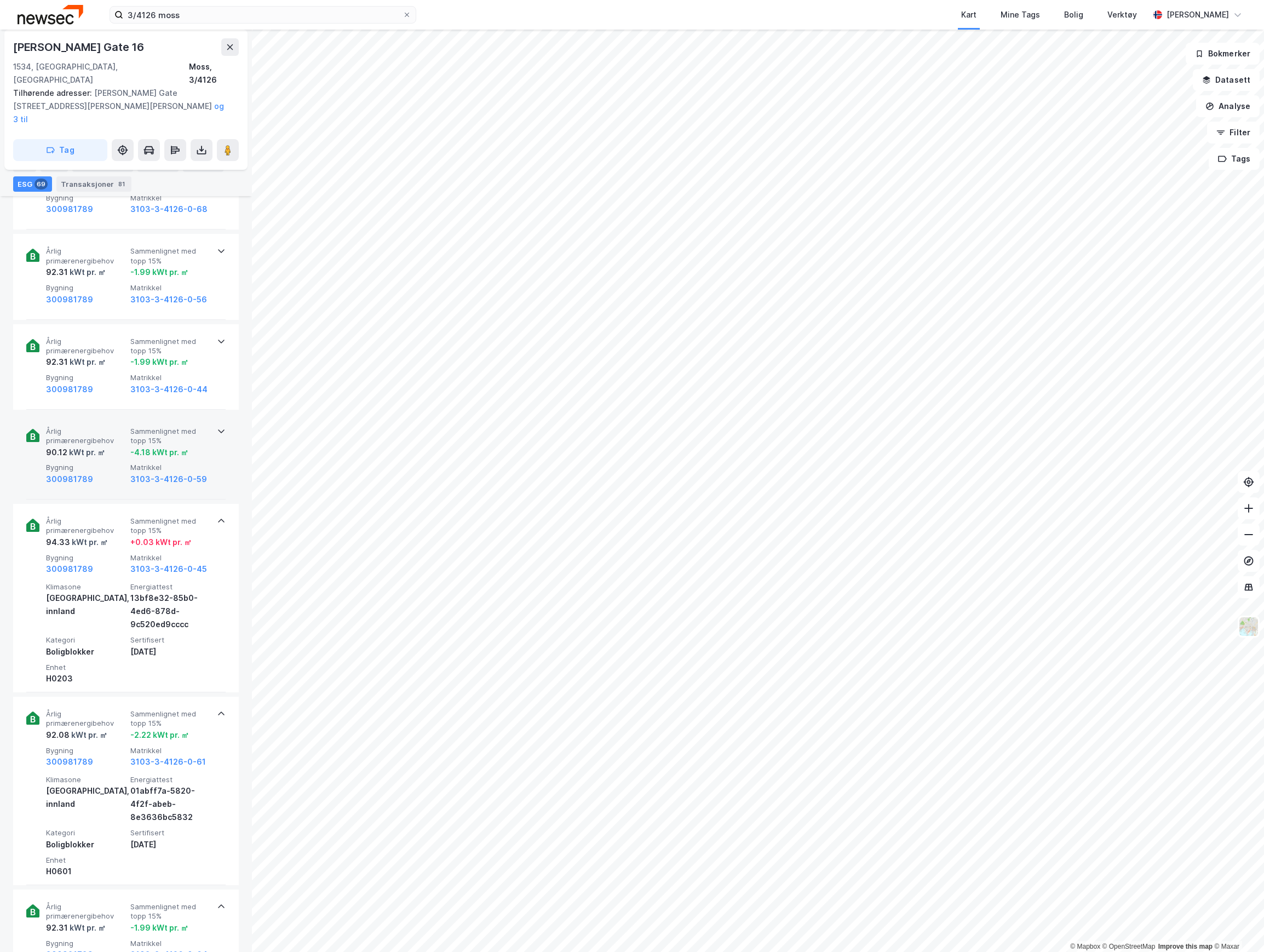
click at [115, 434] on div "Årlig primærenergibehov 90.12 kWt pr. ㎡ Sammenlignet med topp 15% -4.18 kWt pr.…" at bounding box center [128, 456] width 165 height 59
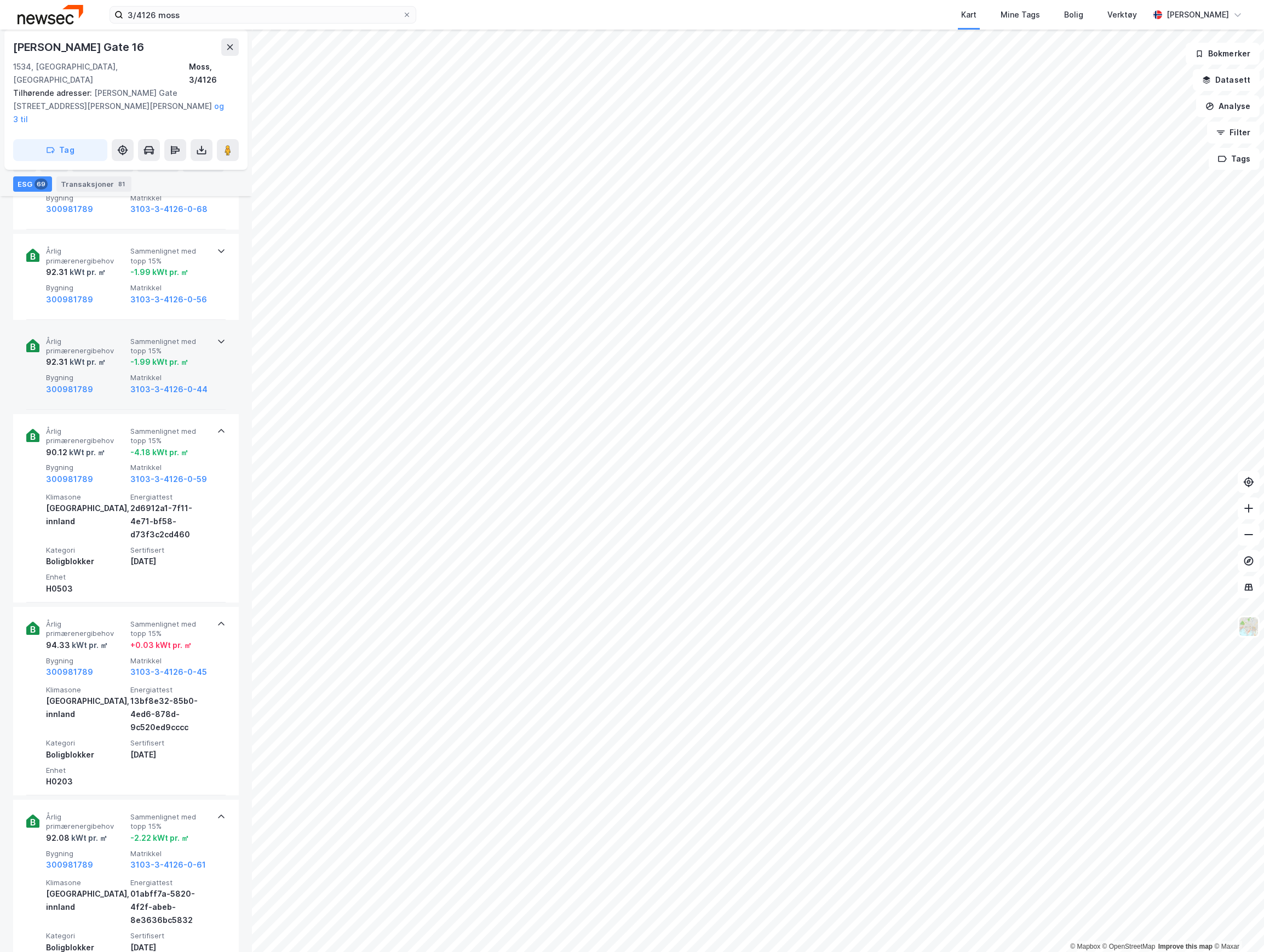
click at [104, 356] on div "kWt pr. ㎡" at bounding box center [87, 362] width 37 height 13
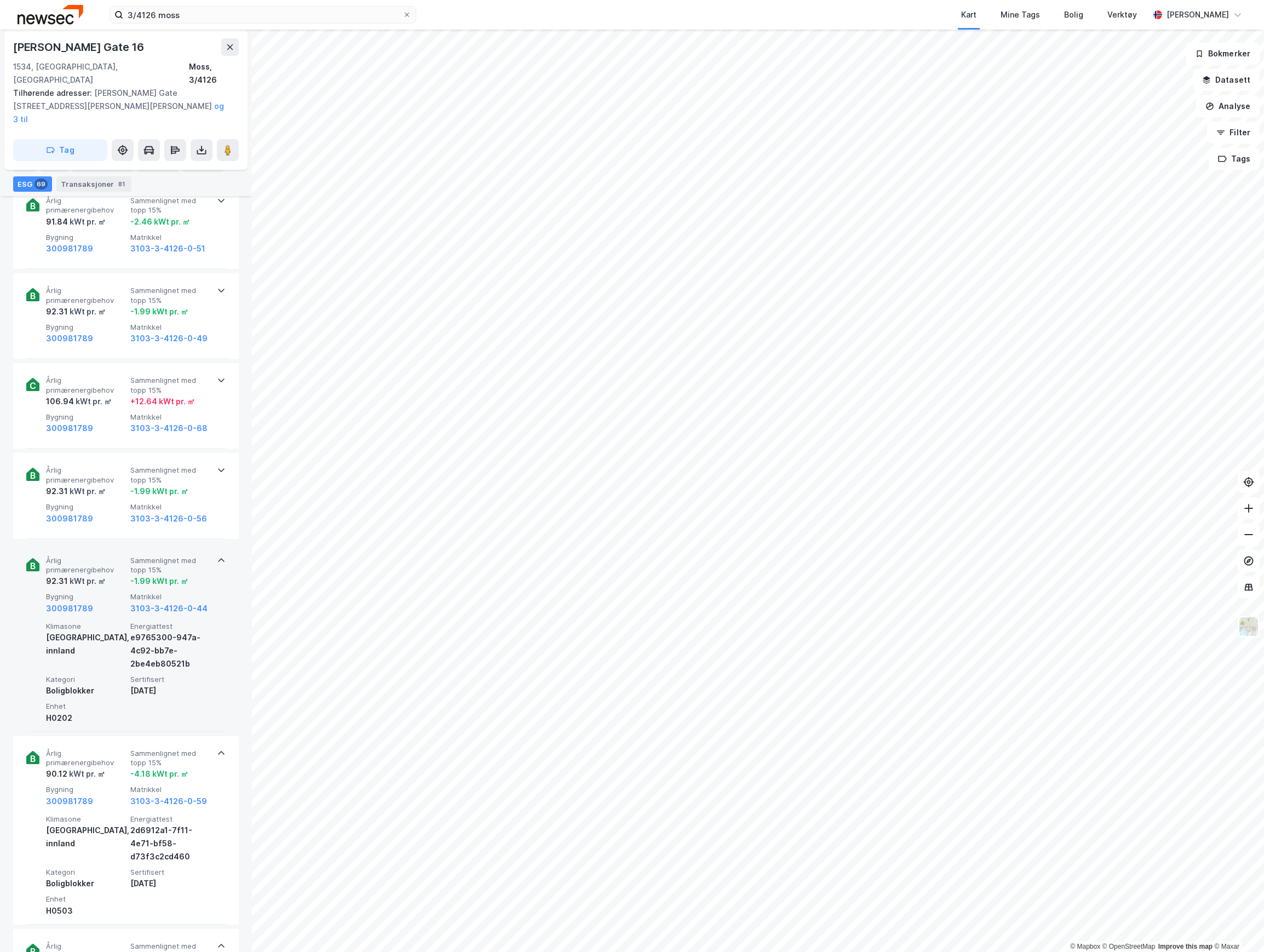
scroll to position [1713, 0]
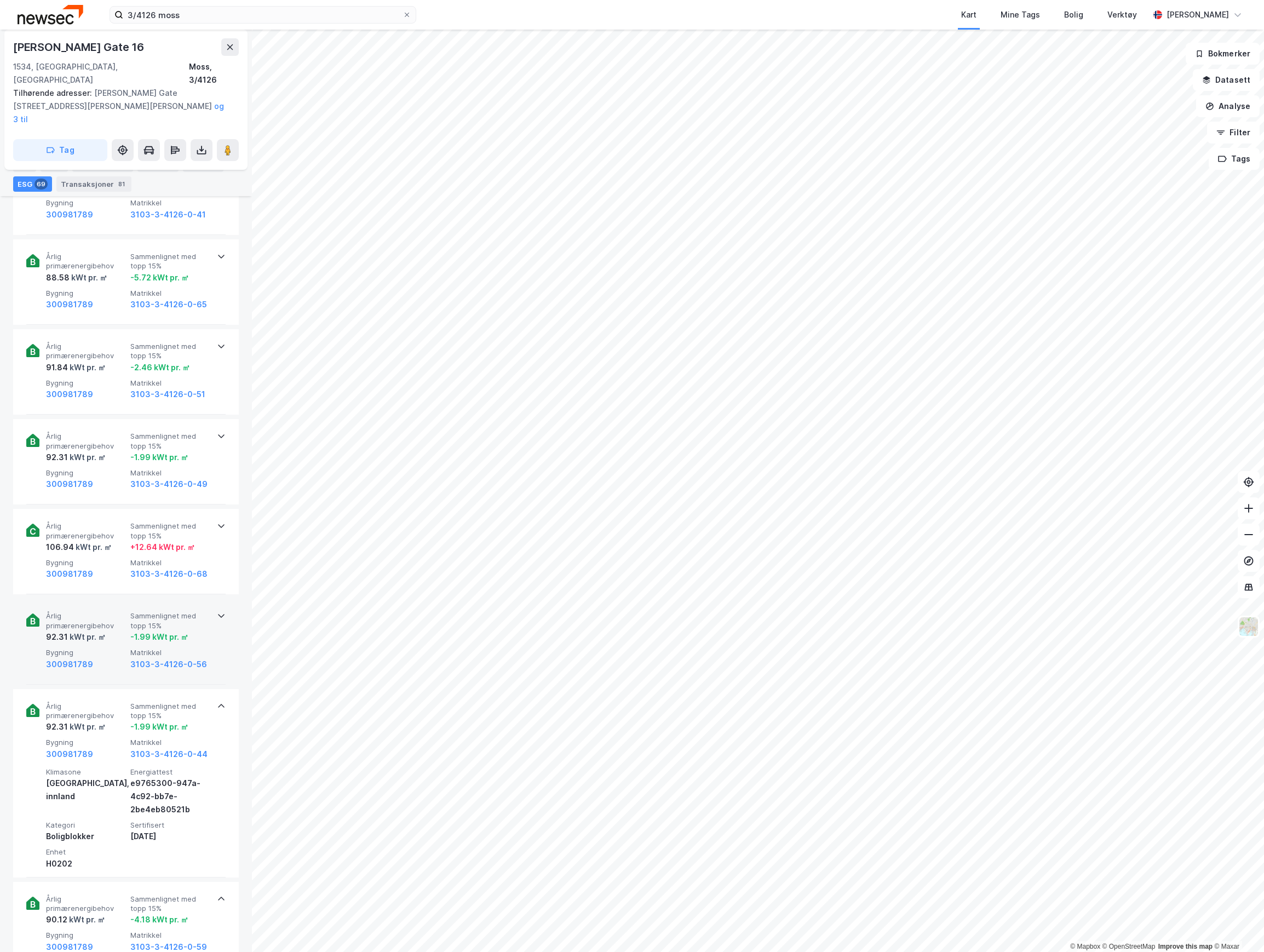
click at [117, 657] on div "300981789" at bounding box center [86, 664] width 80 height 13
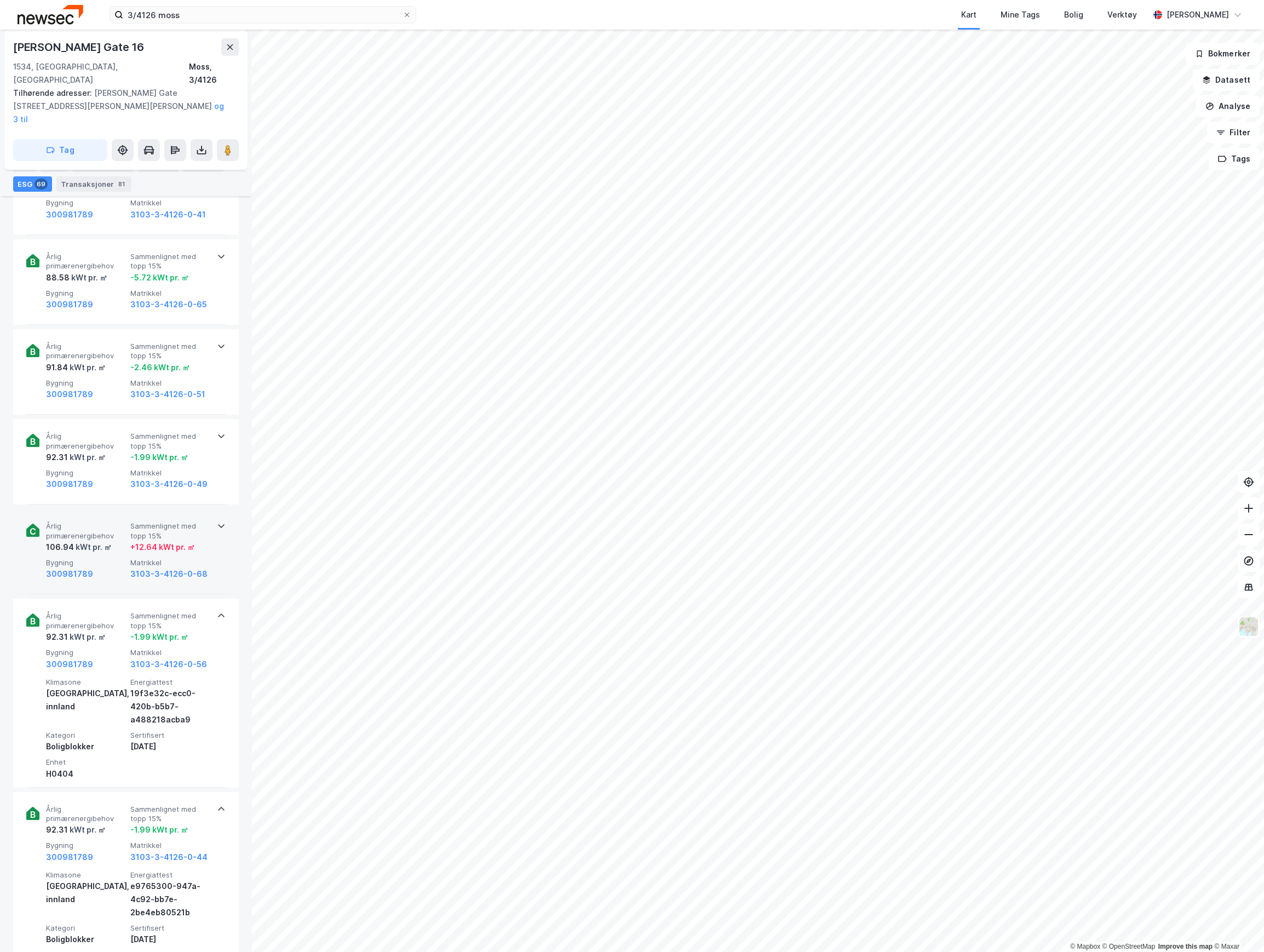
click at [100, 540] on div "kWt pr. ㎡" at bounding box center [93, 547] width 37 height 13
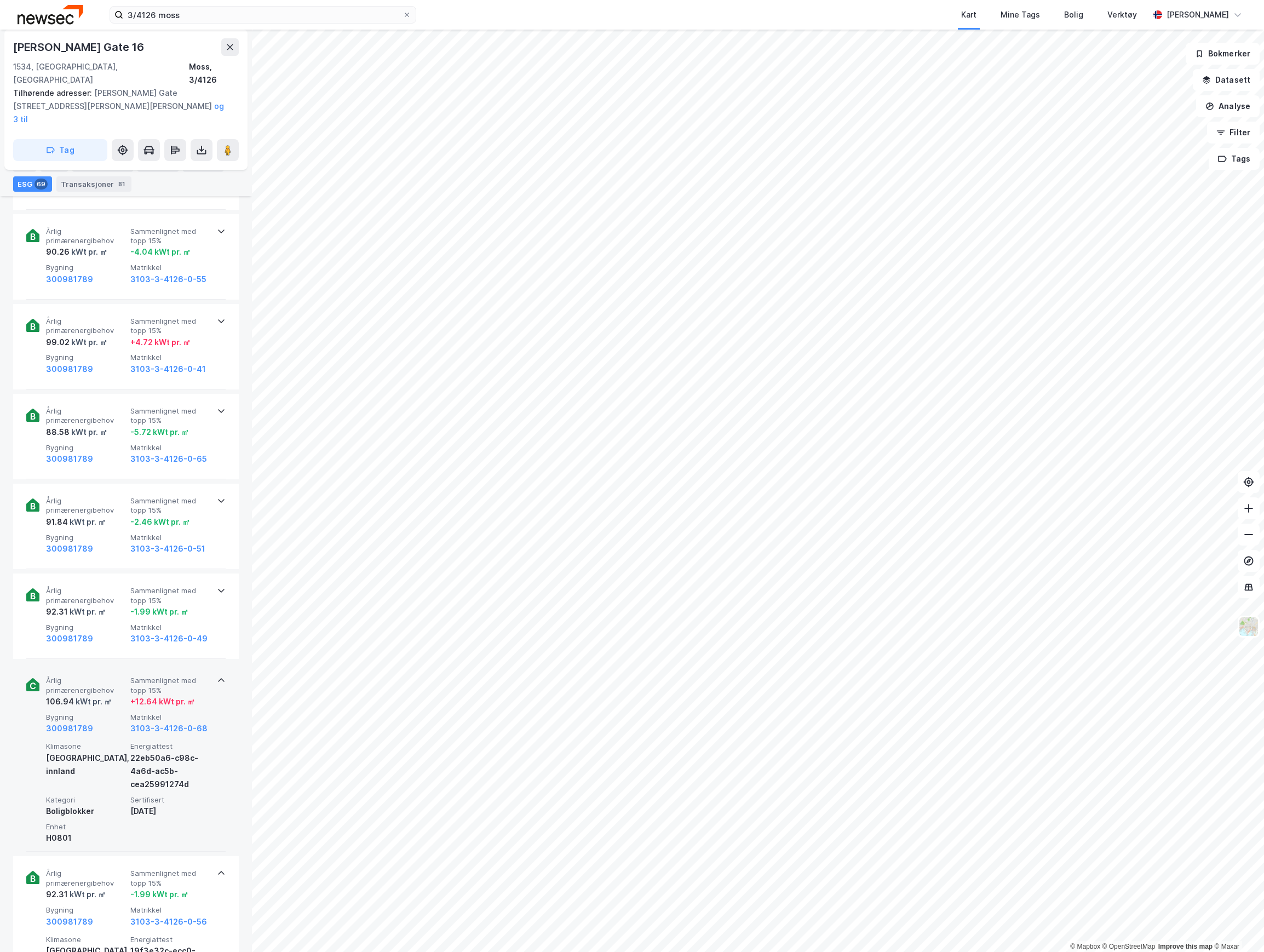
scroll to position [1494, 0]
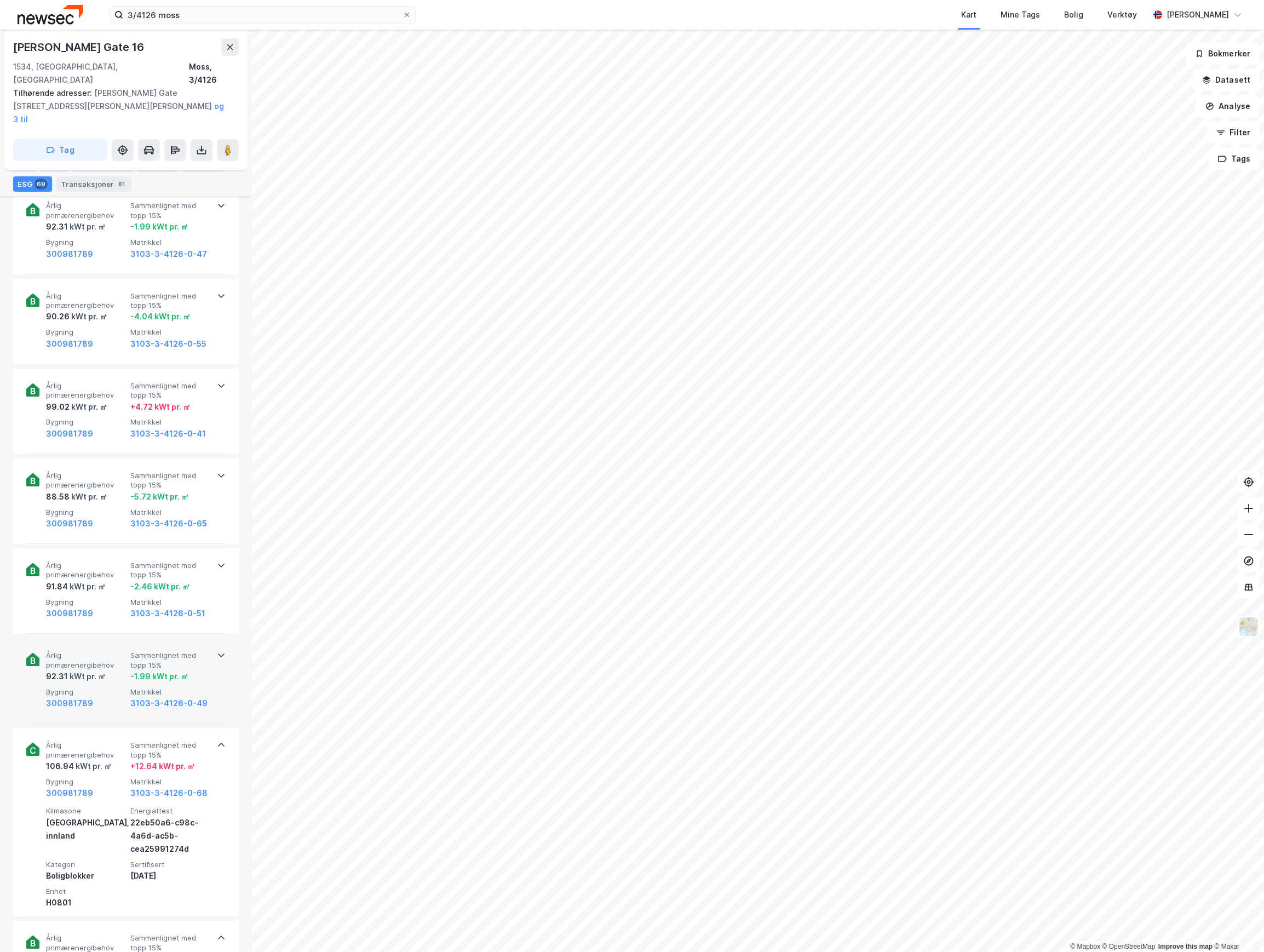
click at [106, 650] on span "Årlig primærenergibehov" at bounding box center [86, 660] width 80 height 19
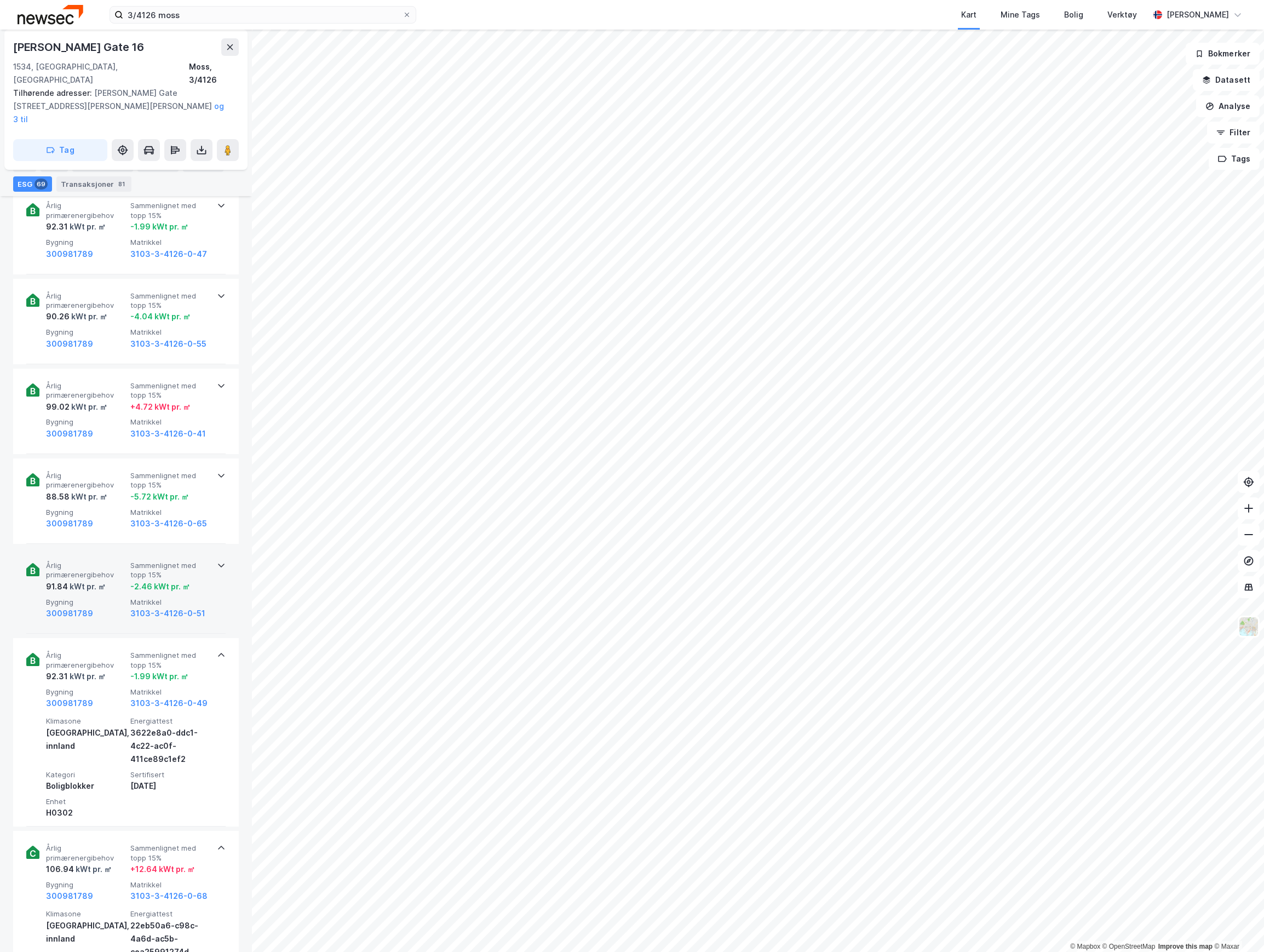
click at [102, 597] on span "Bygning" at bounding box center [86, 602] width 80 height 9
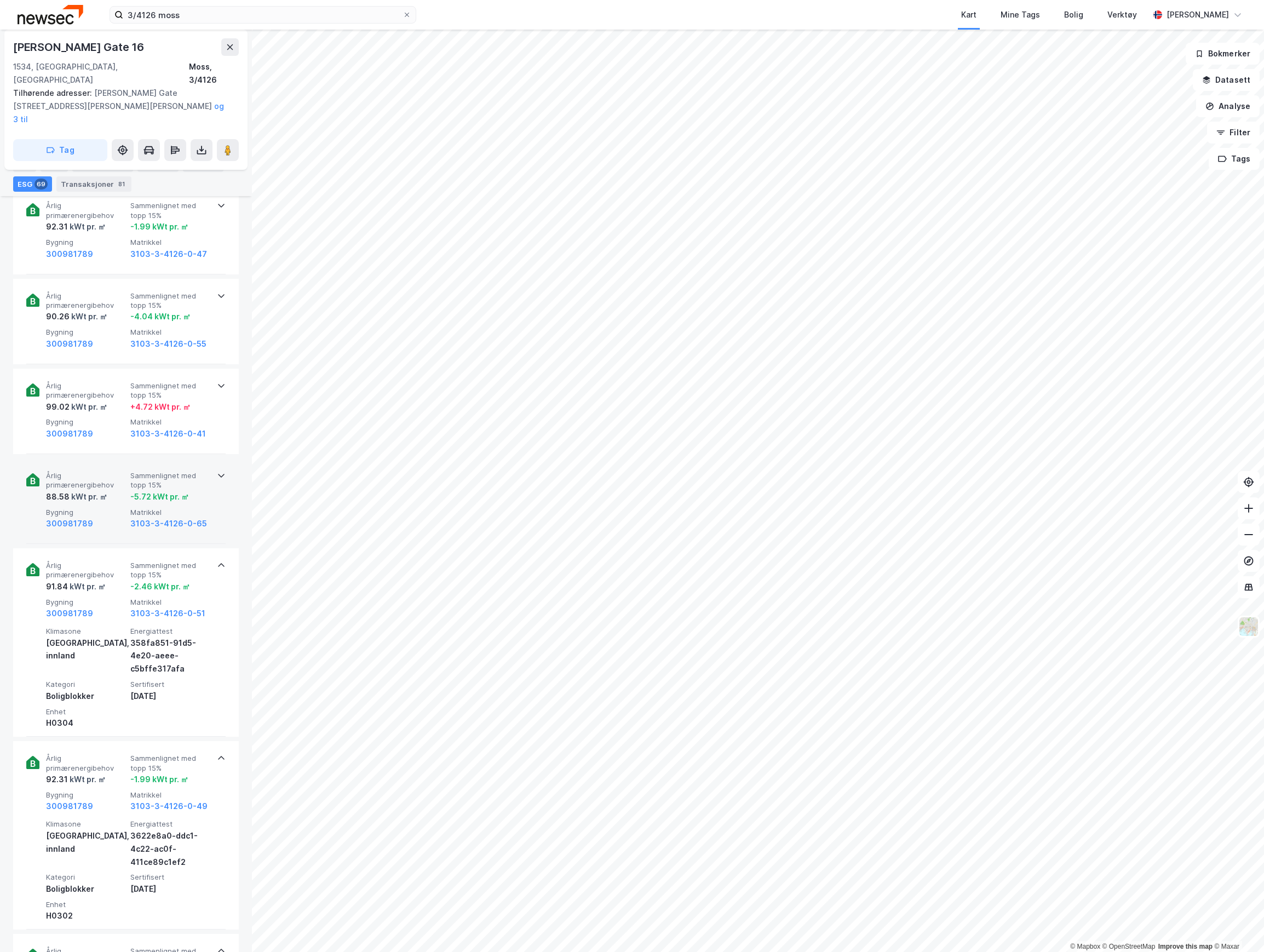
click at [101, 471] on span "Årlig primærenergibehov" at bounding box center [86, 480] width 80 height 19
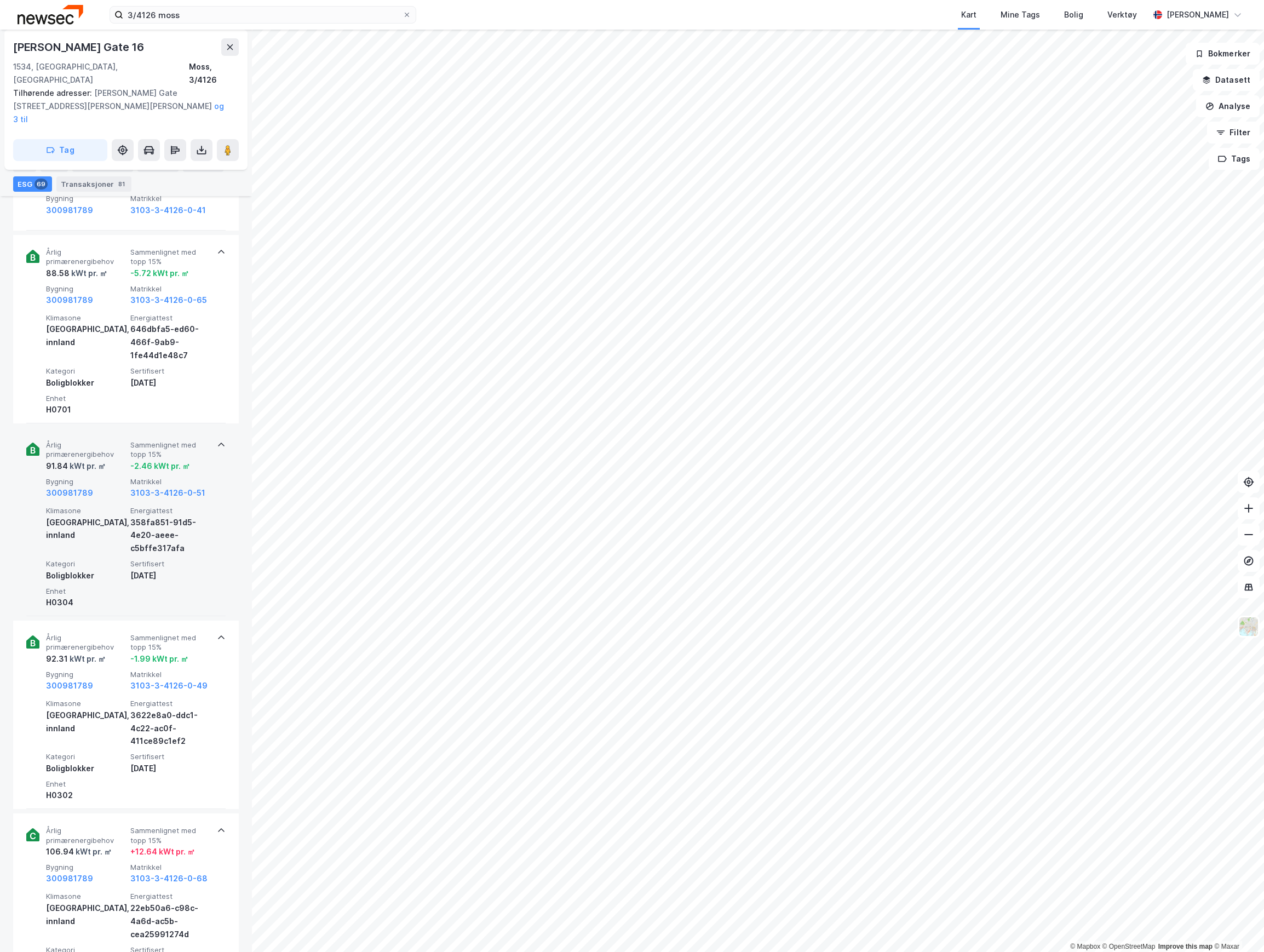
scroll to position [1640, 0]
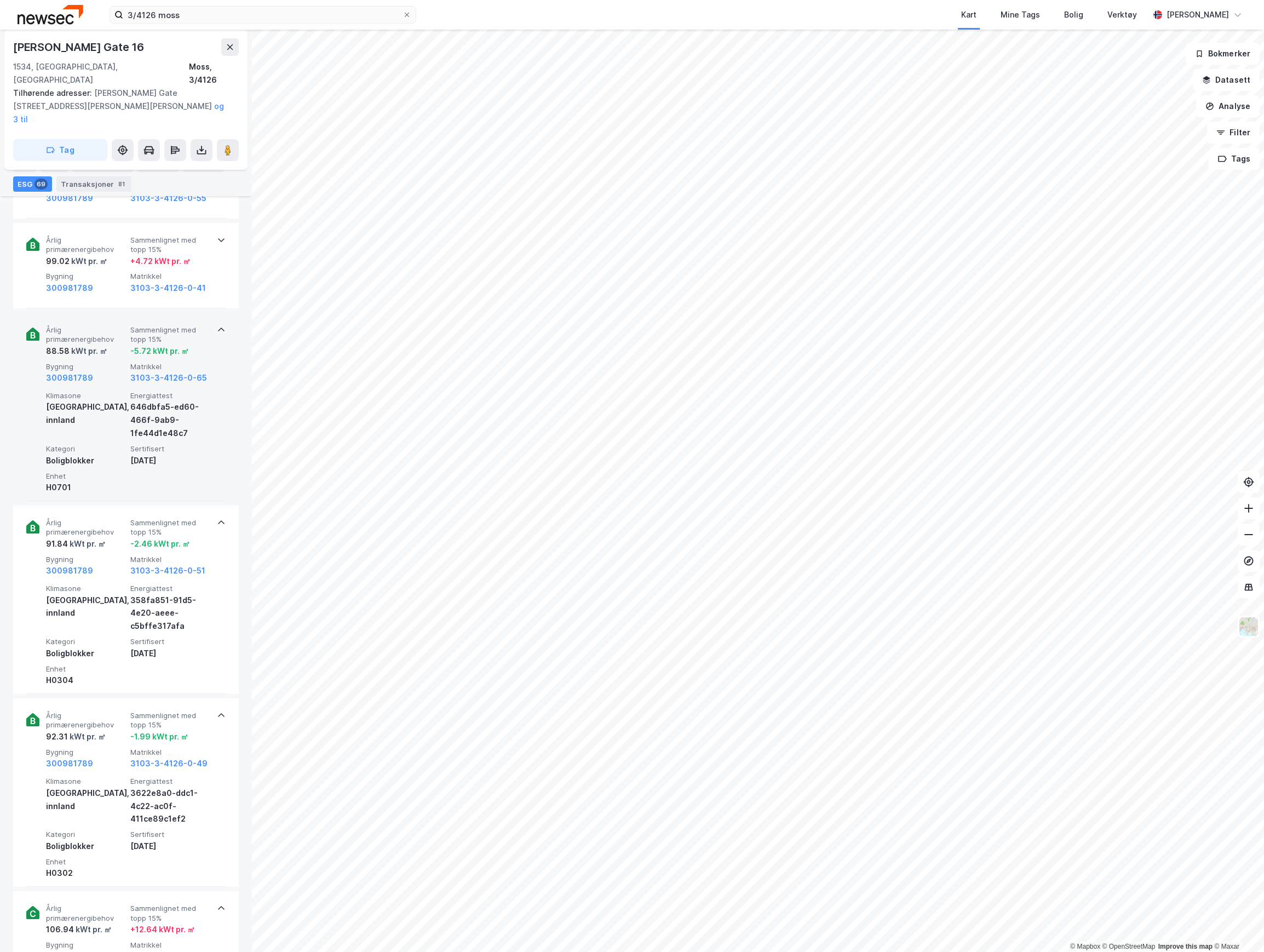
click at [99, 444] on span "Kategori" at bounding box center [86, 449] width 80 height 9
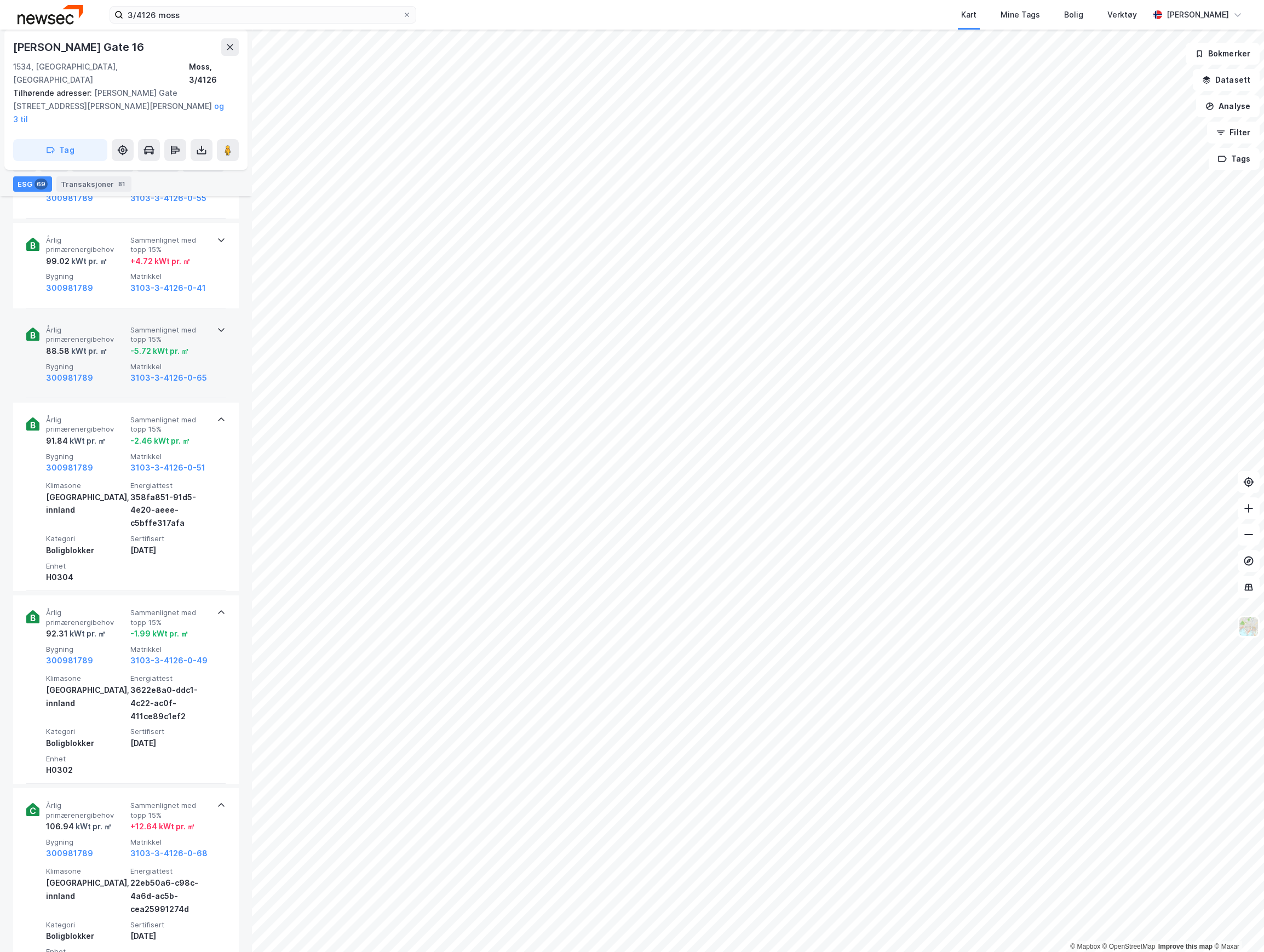
click at [103, 345] on div "kWt pr. ㎡" at bounding box center [88, 351] width 37 height 13
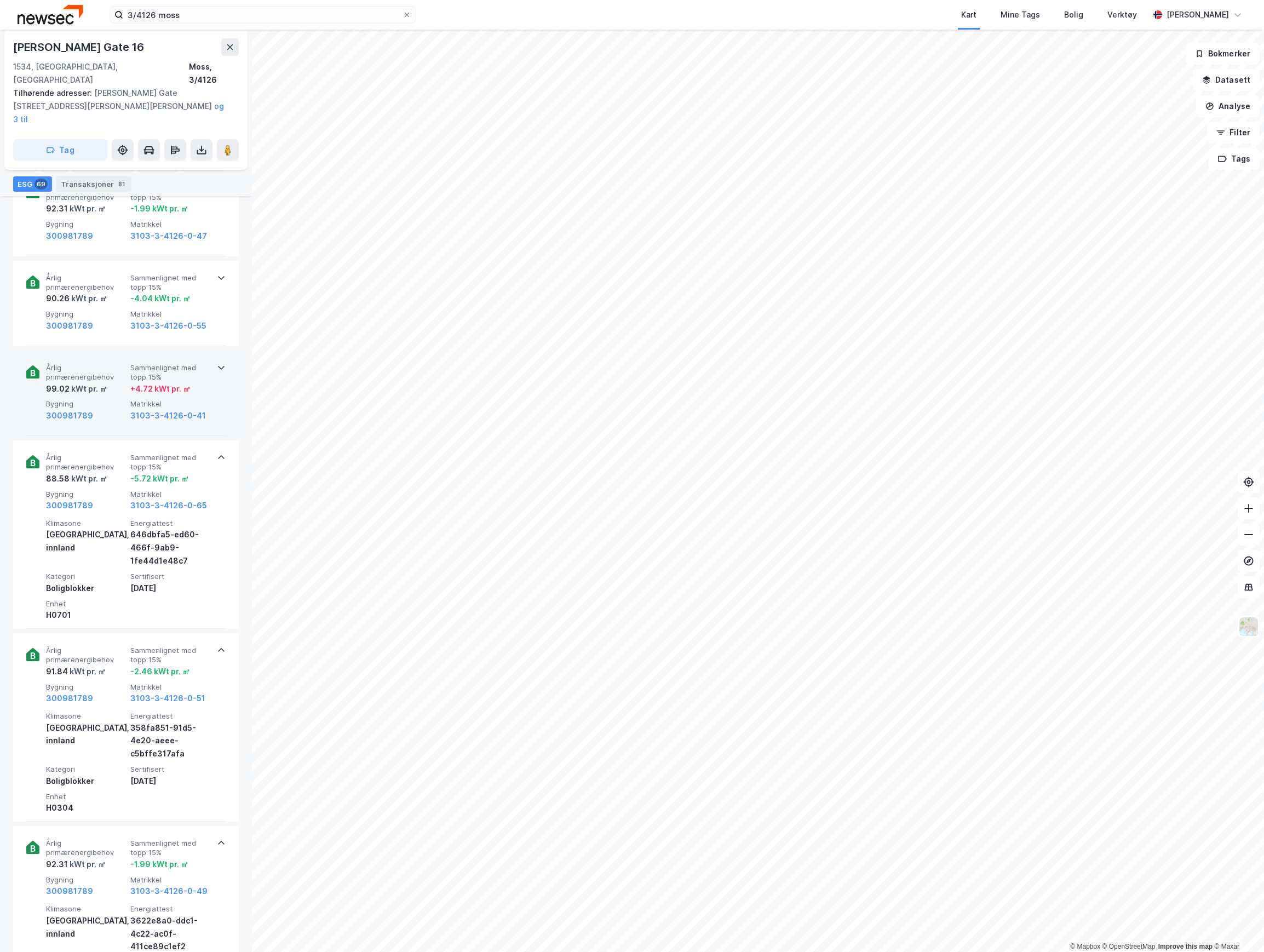
scroll to position [1421, 0]
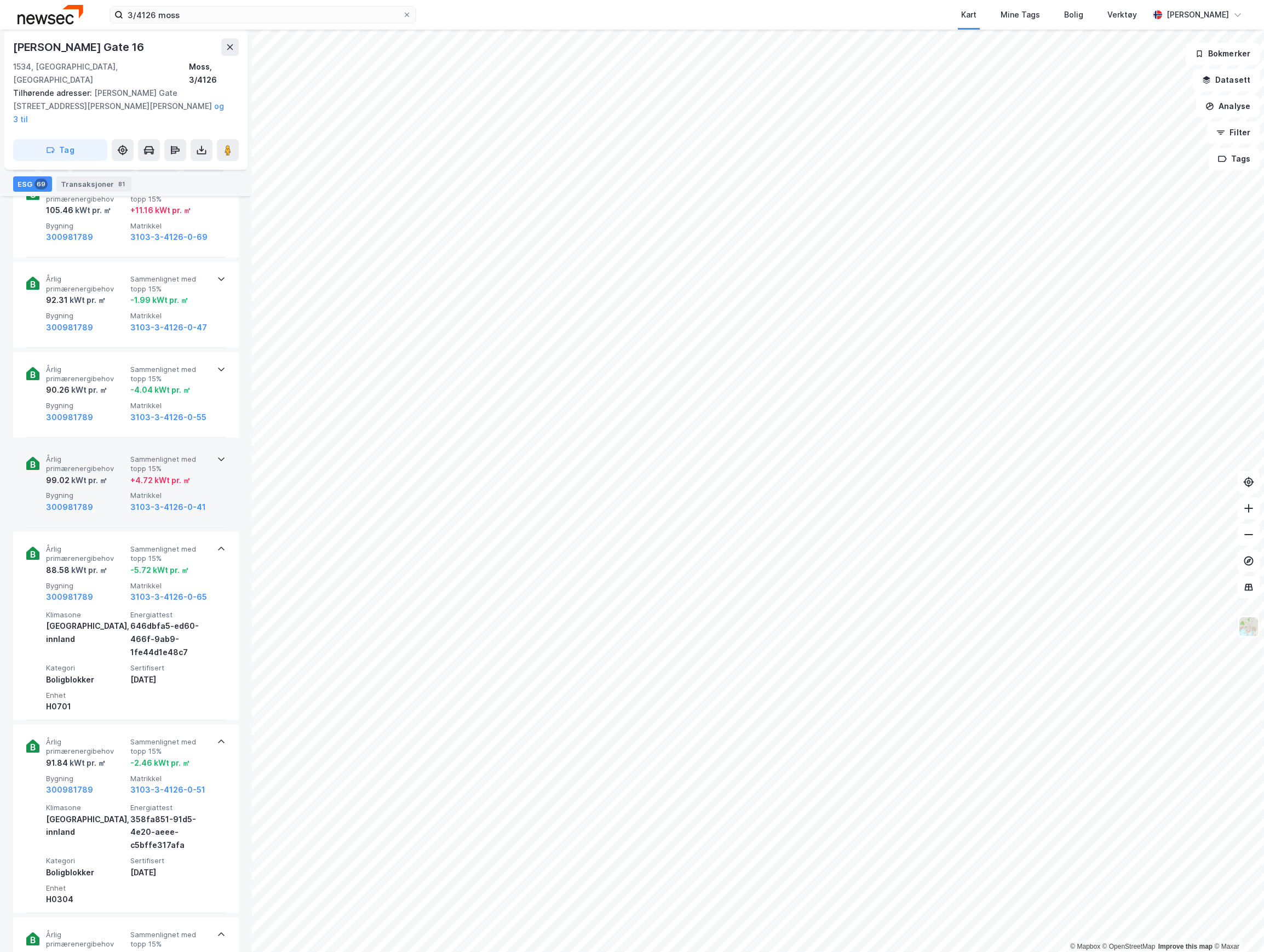
click at [104, 473] on div "kWt pr. ㎡" at bounding box center [88, 480] width 37 height 13
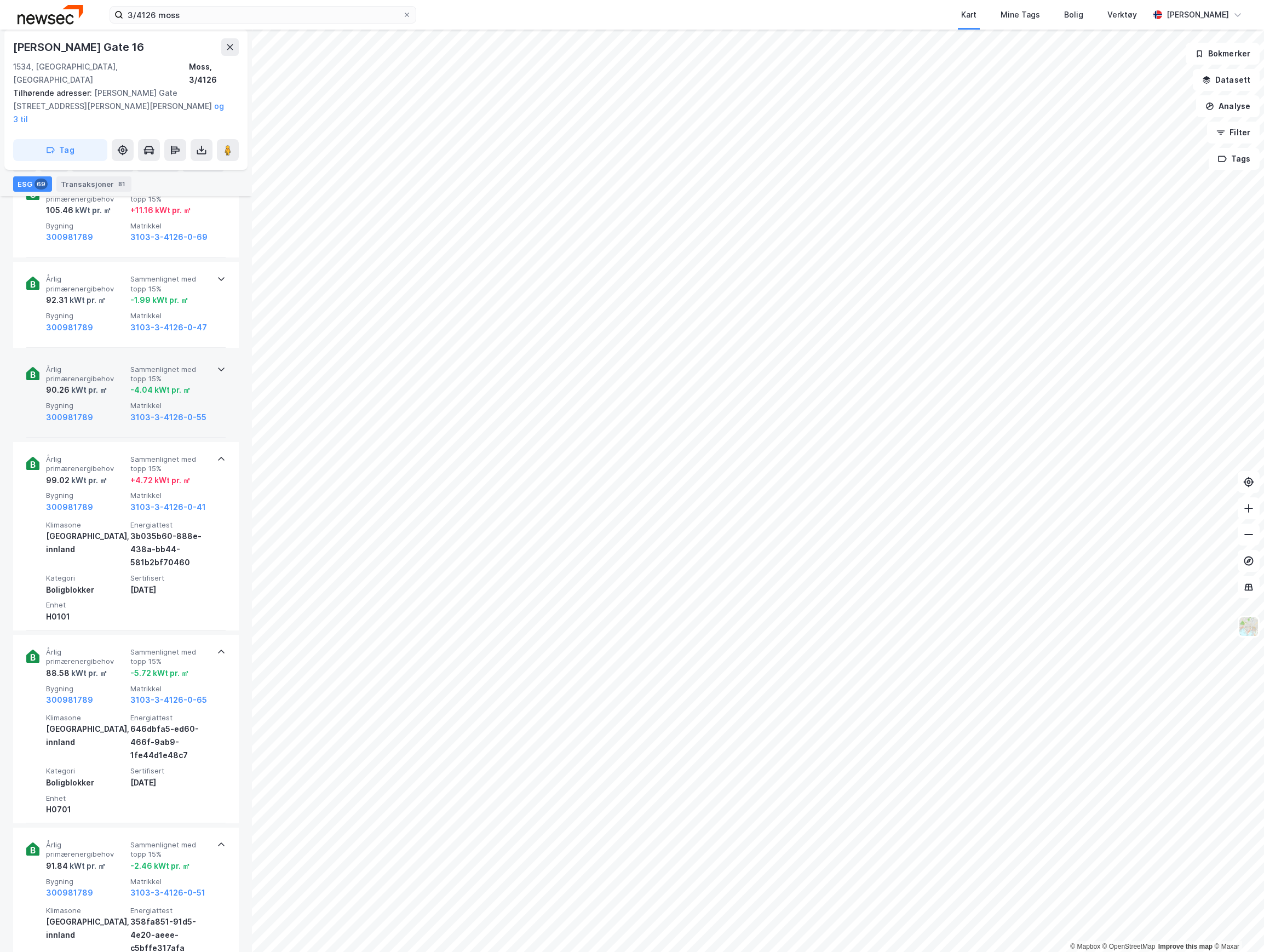
click at [117, 365] on span "Årlig primærenergibehov" at bounding box center [86, 374] width 80 height 19
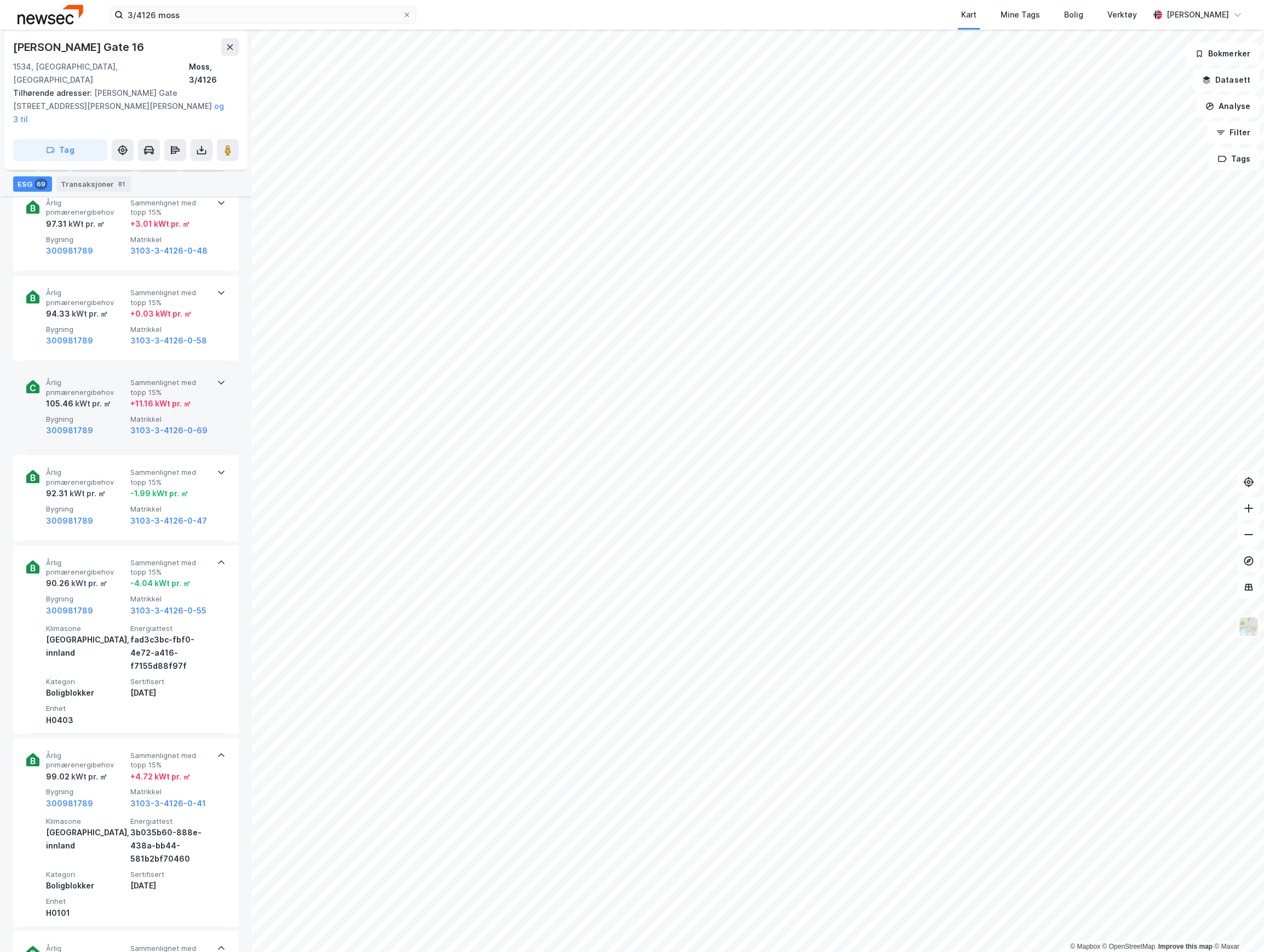
scroll to position [1202, 0]
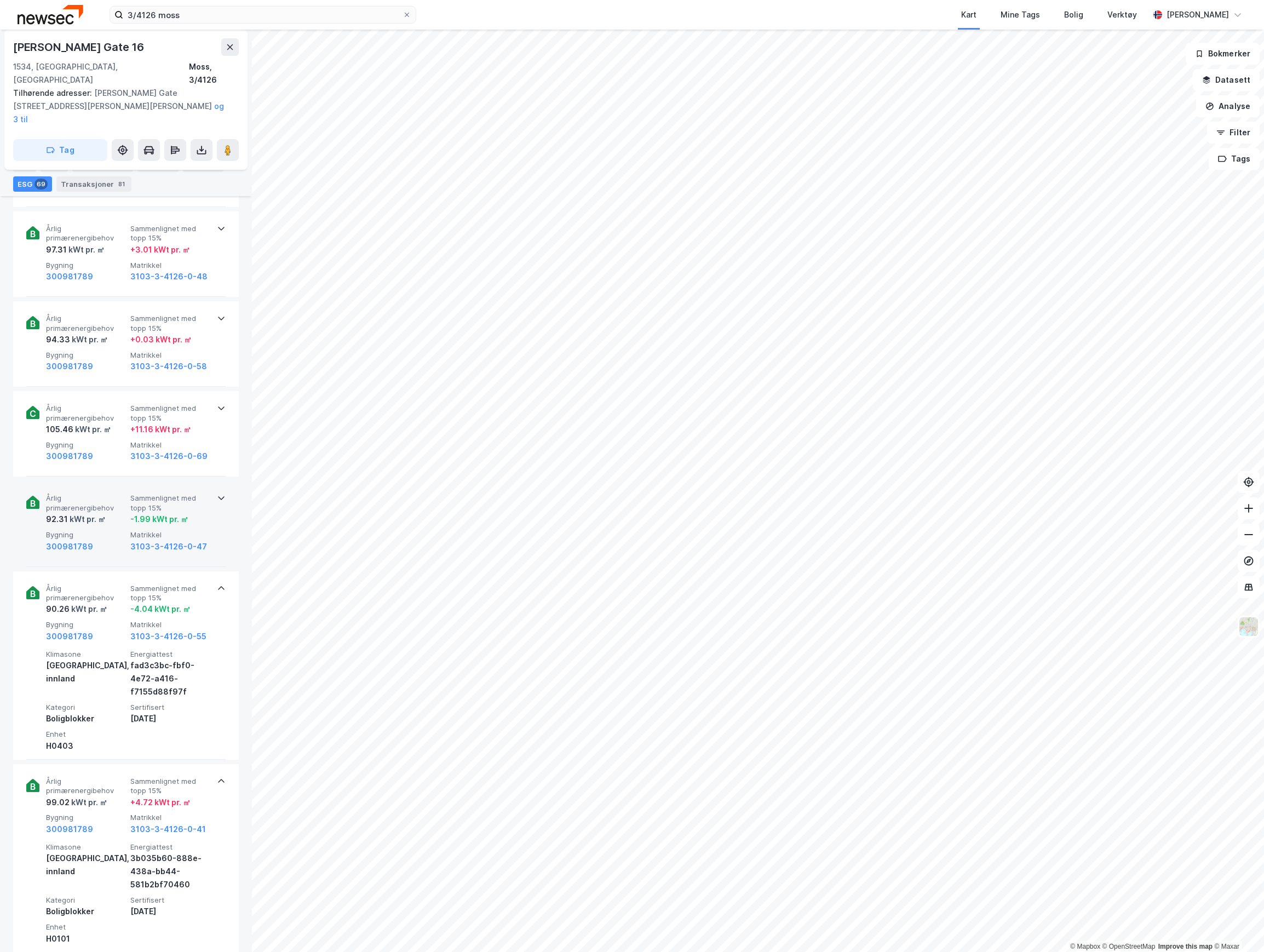
click at [97, 494] on span "Årlig primærenergibehov" at bounding box center [86, 503] width 80 height 19
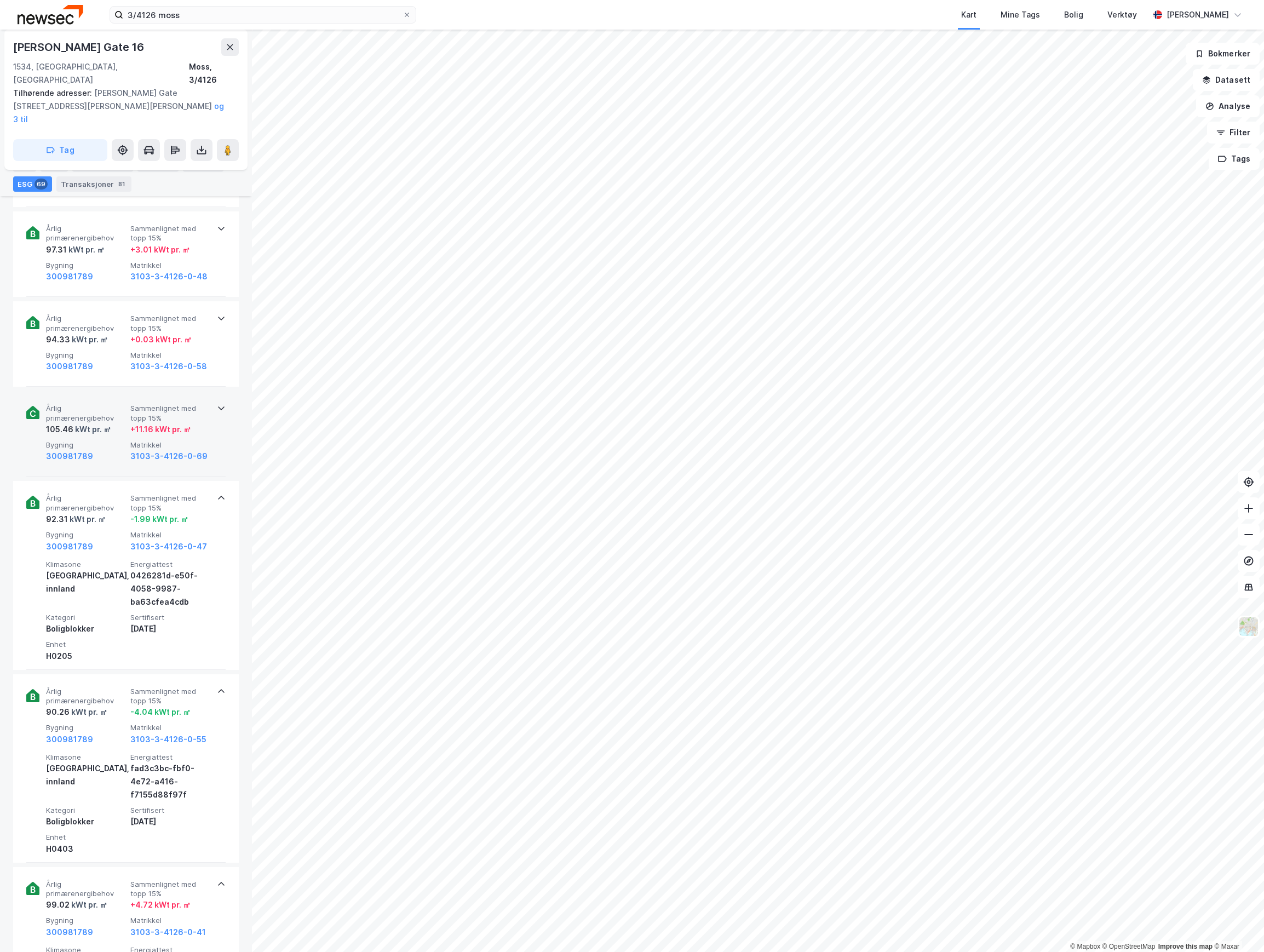
click at [100, 423] on div "kWt pr. ㎡" at bounding box center [92, 429] width 37 height 13
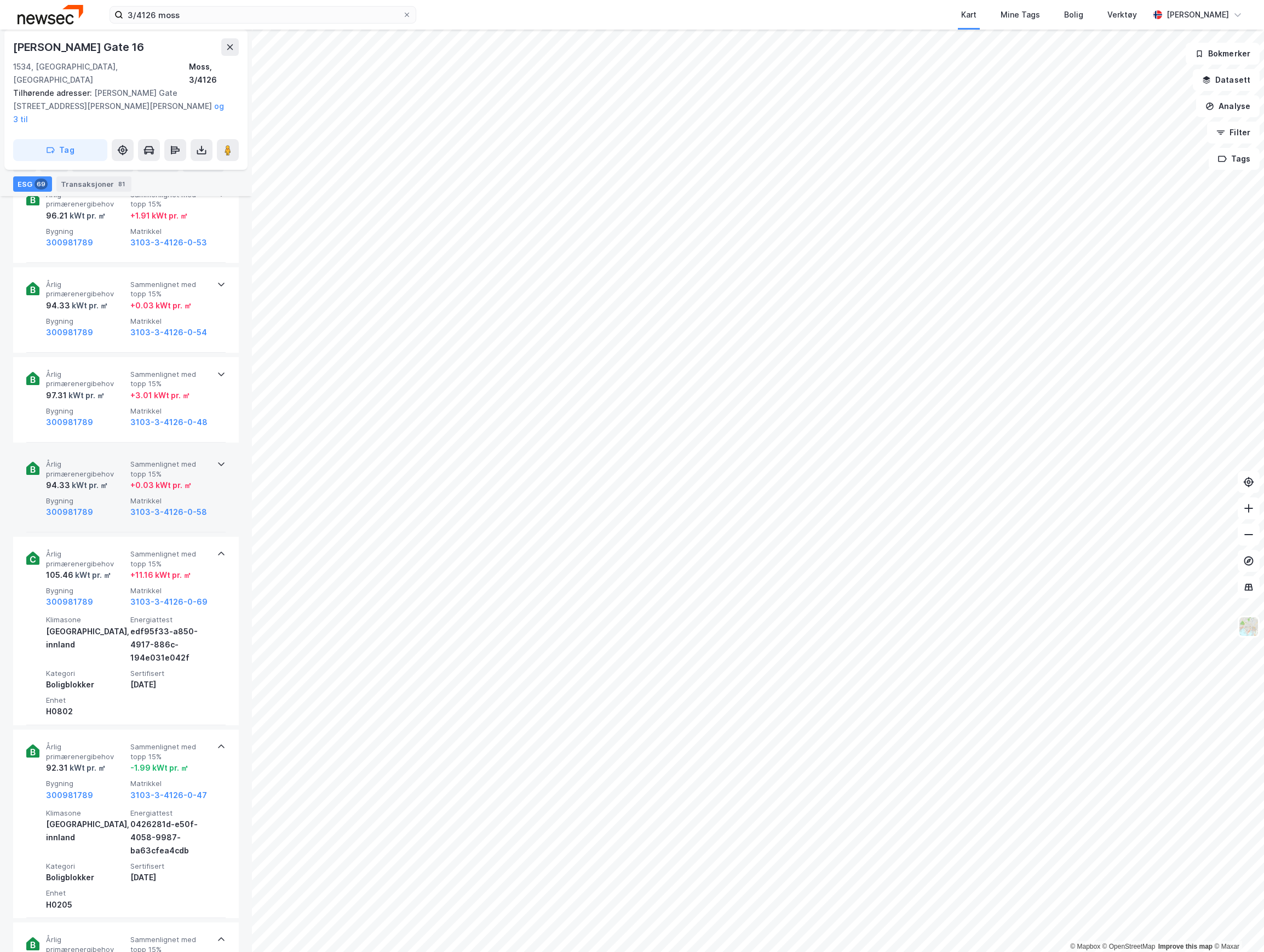
click at [101, 505] on div "300981789" at bounding box center [86, 511] width 80 height 13
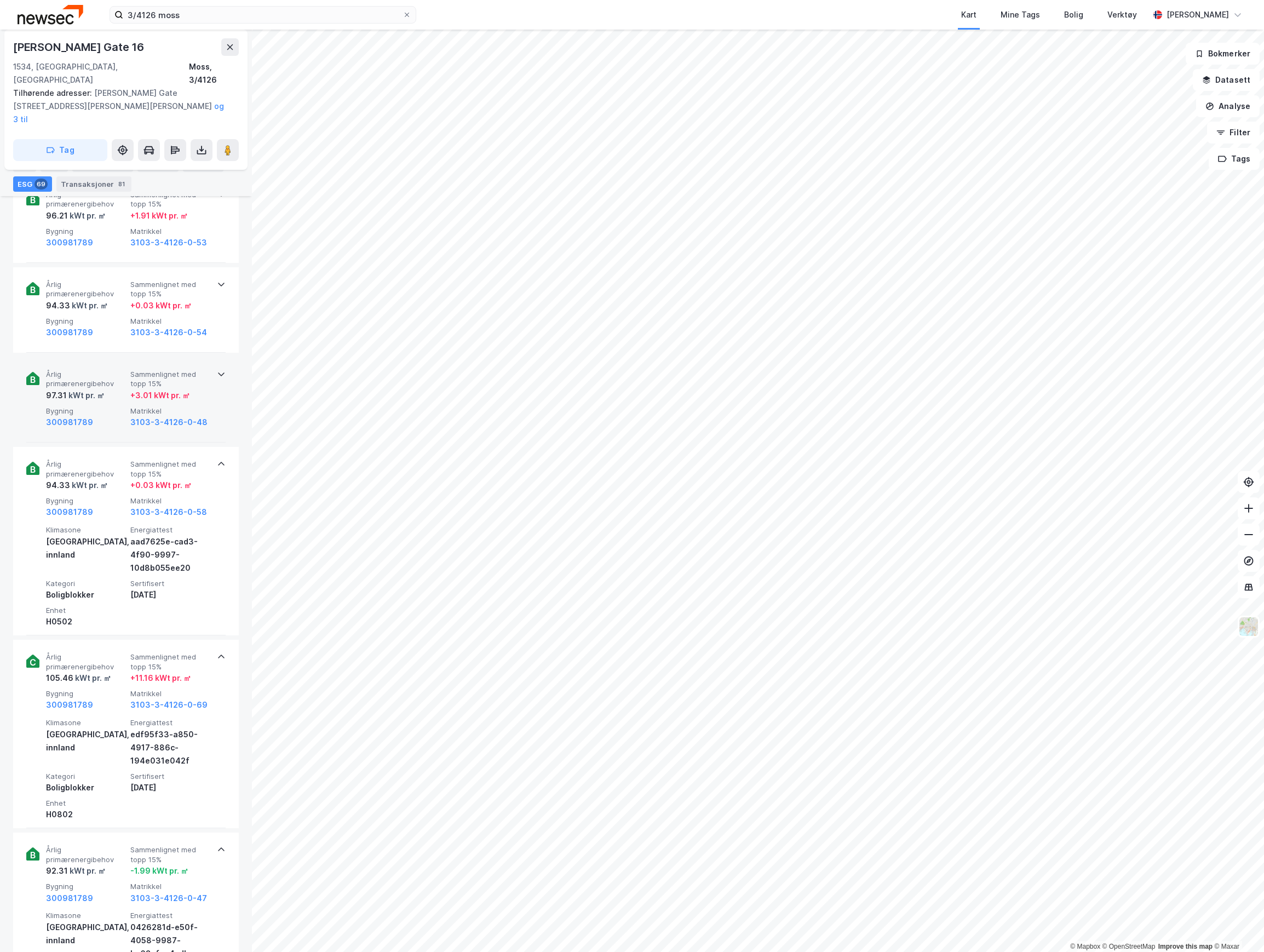
click at [97, 406] on span "Bygning" at bounding box center [86, 411] width 80 height 9
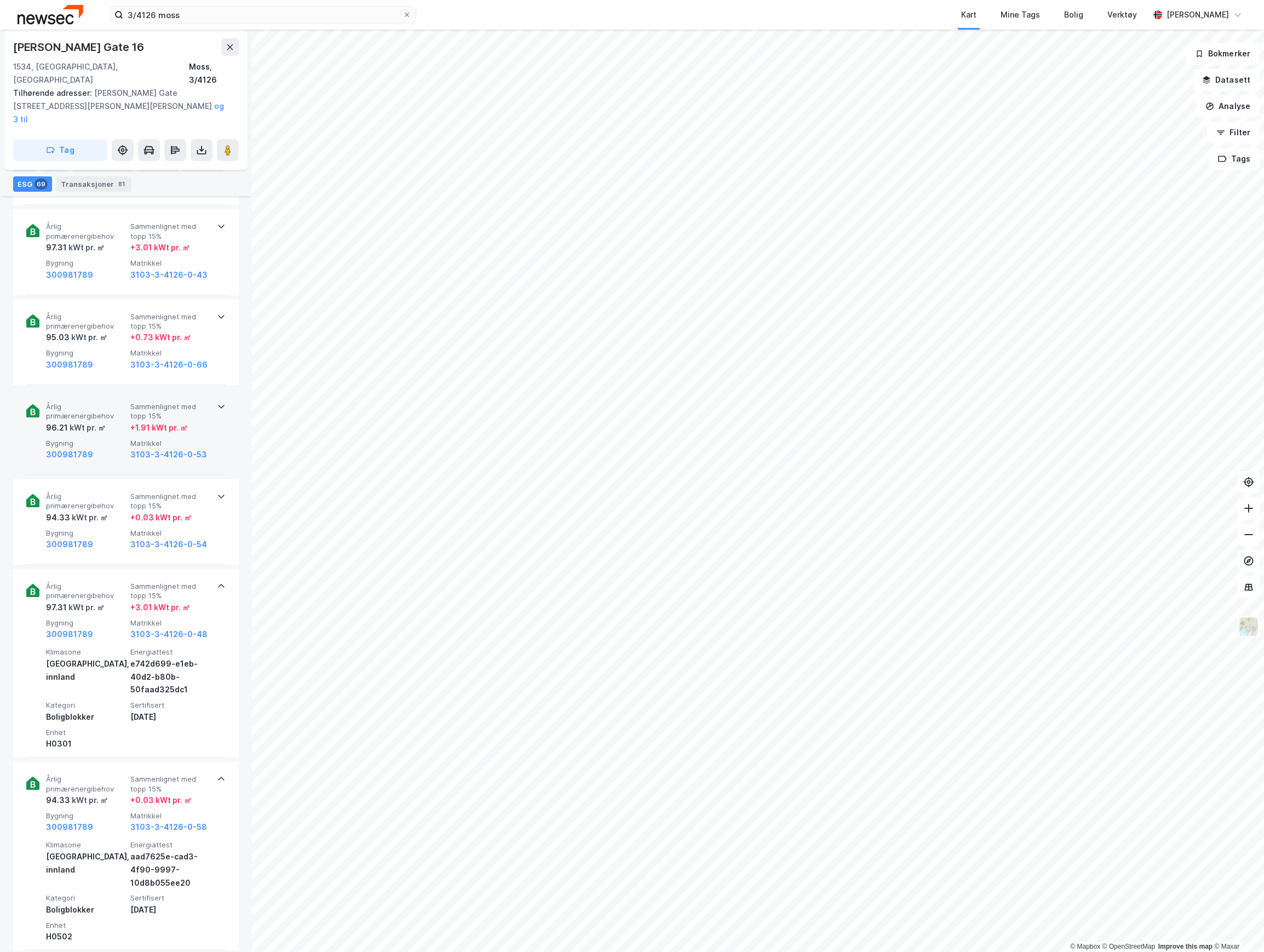
scroll to position [837, 0]
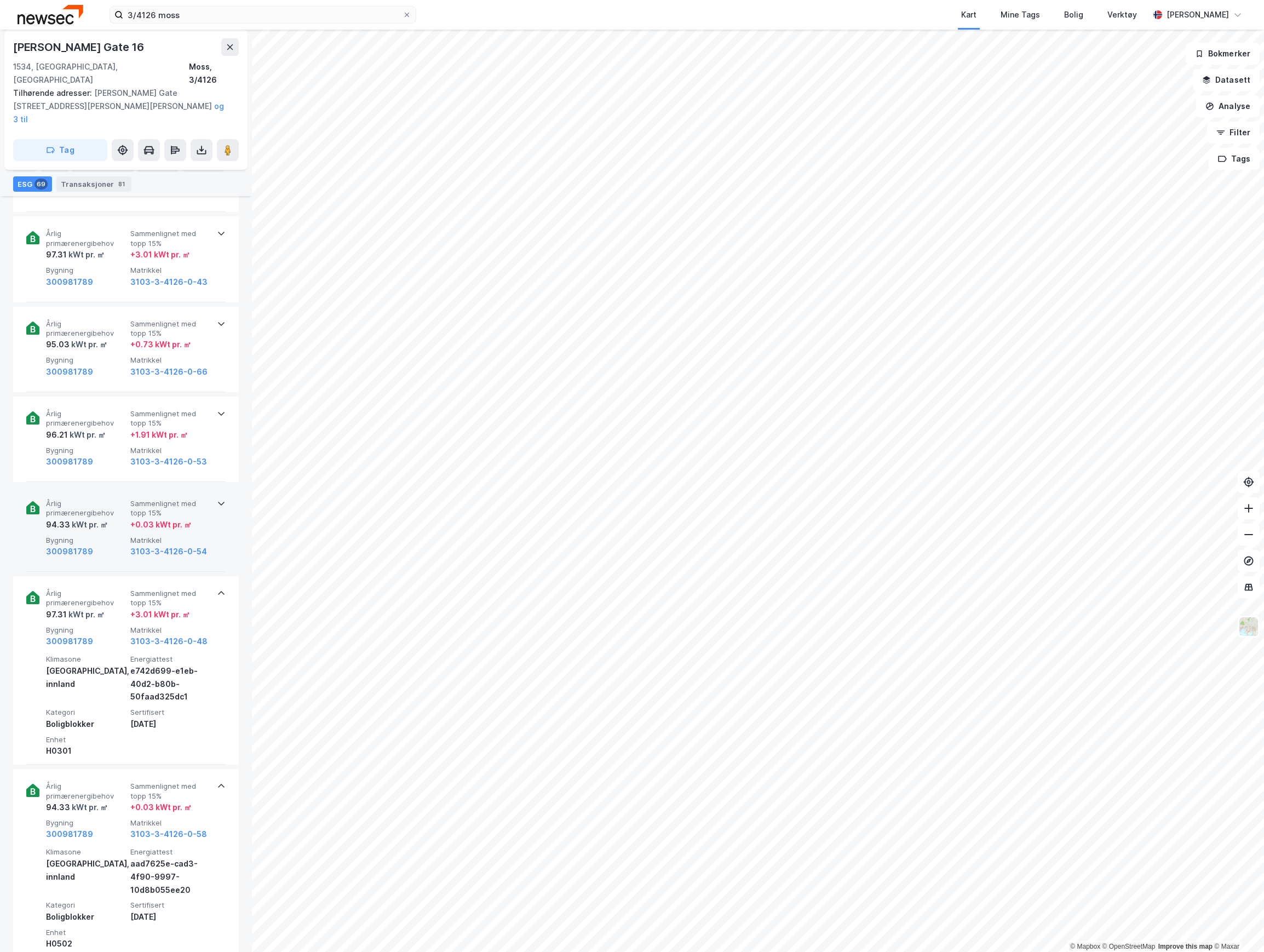
click at [88, 508] on div "Årlig primærenergibehov 94.33 kWt pr. ㎡ Sammenlignet med topp 15% + 0.03 kWt pr…" at bounding box center [128, 529] width 165 height 59
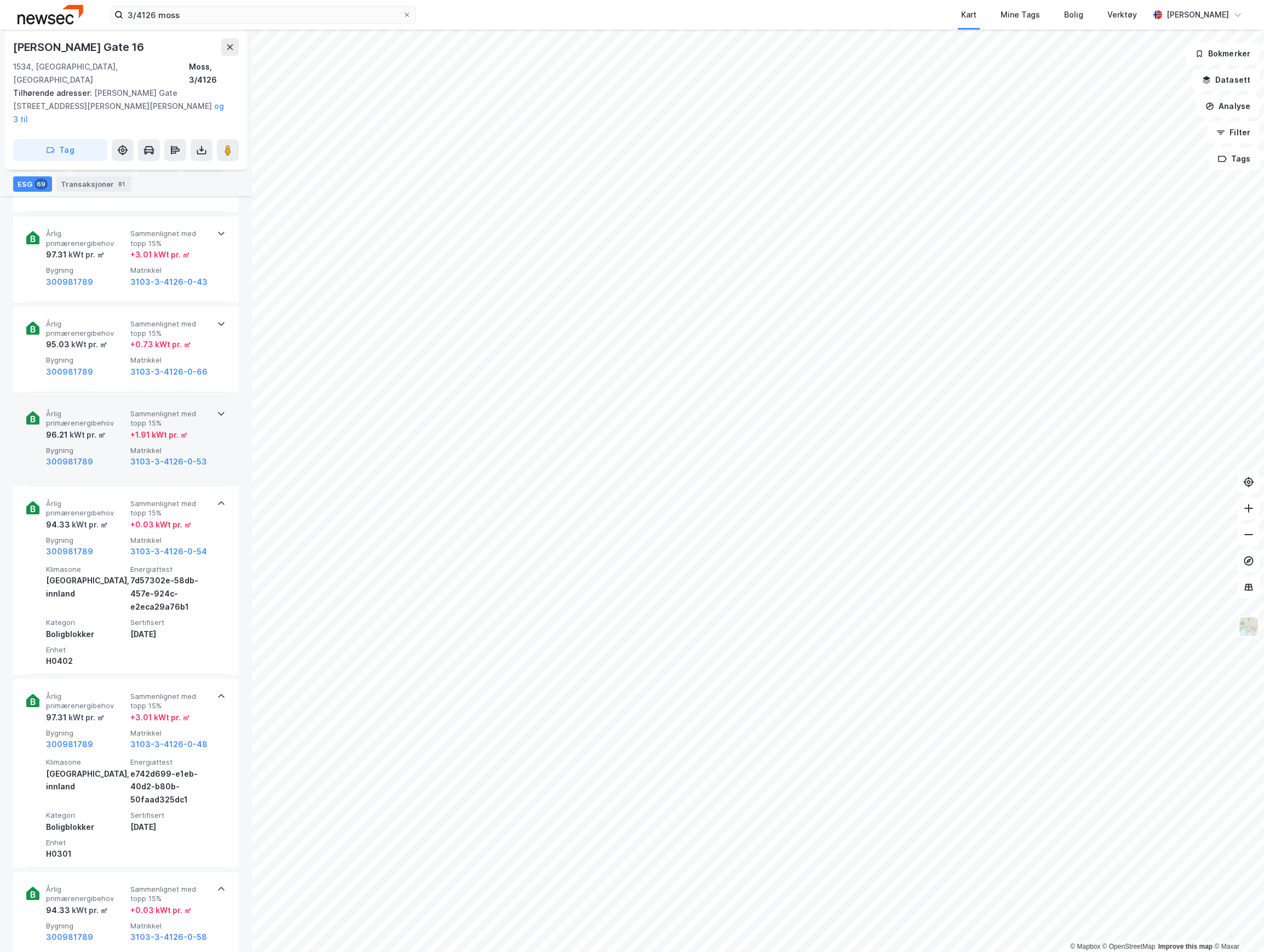
click at [97, 446] on span "Bygning" at bounding box center [86, 451] width 80 height 9
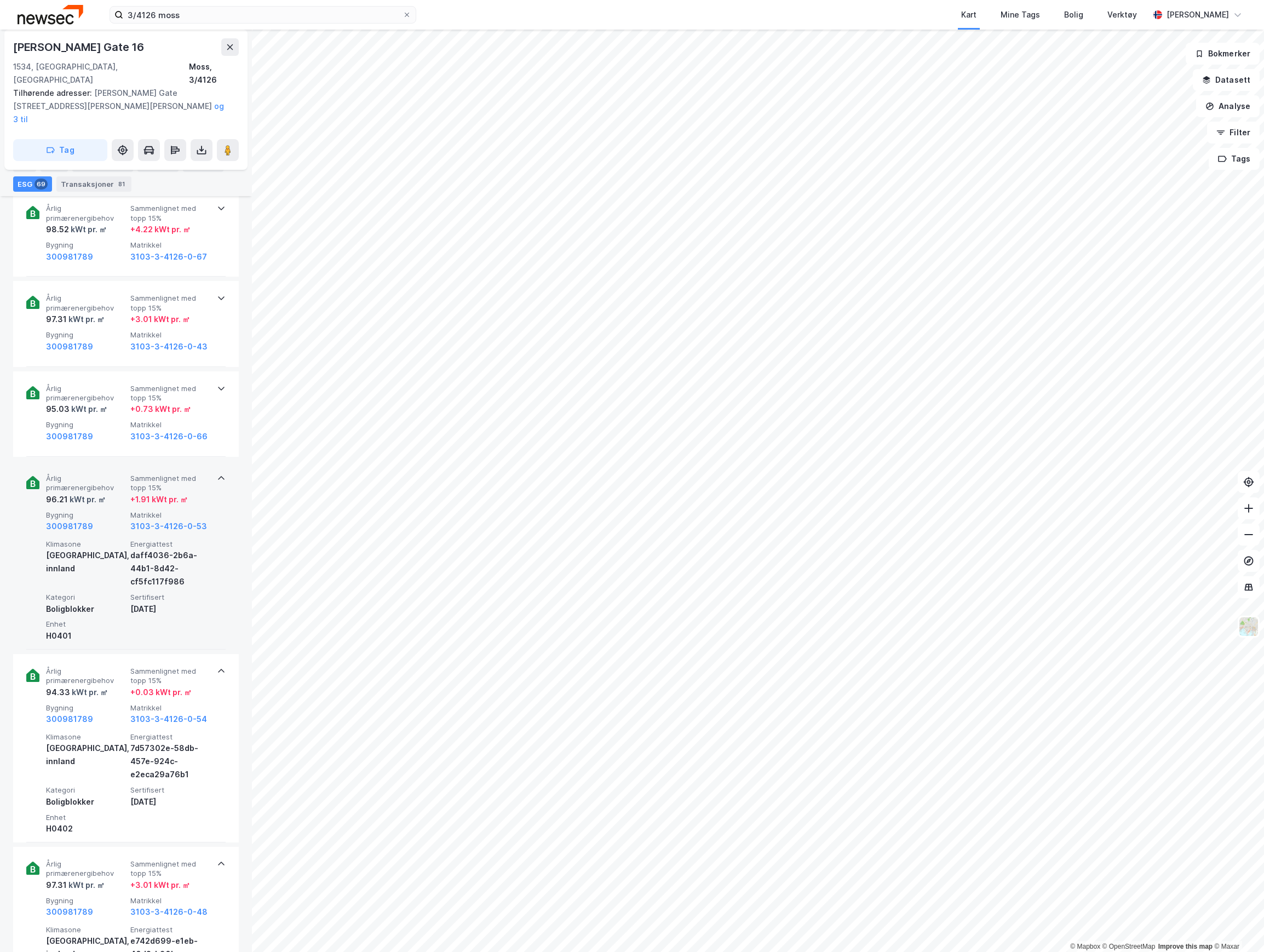
scroll to position [691, 0]
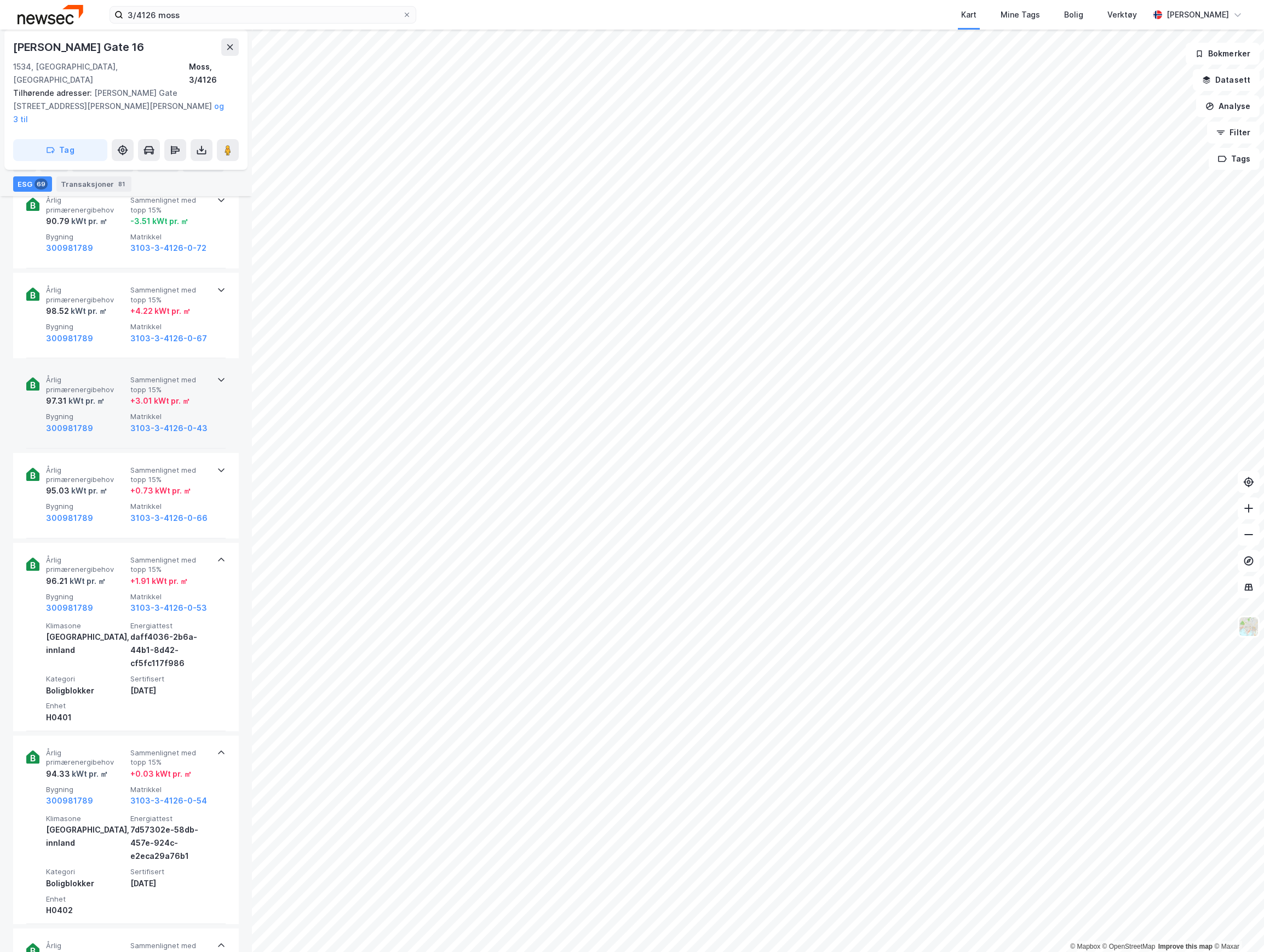
click at [97, 382] on div "Årlig primærenergibehov 97.31 kWt pr. ㎡ Sammenlignet med topp 15% + 3.01 kWt pr…" at bounding box center [128, 405] width 165 height 59
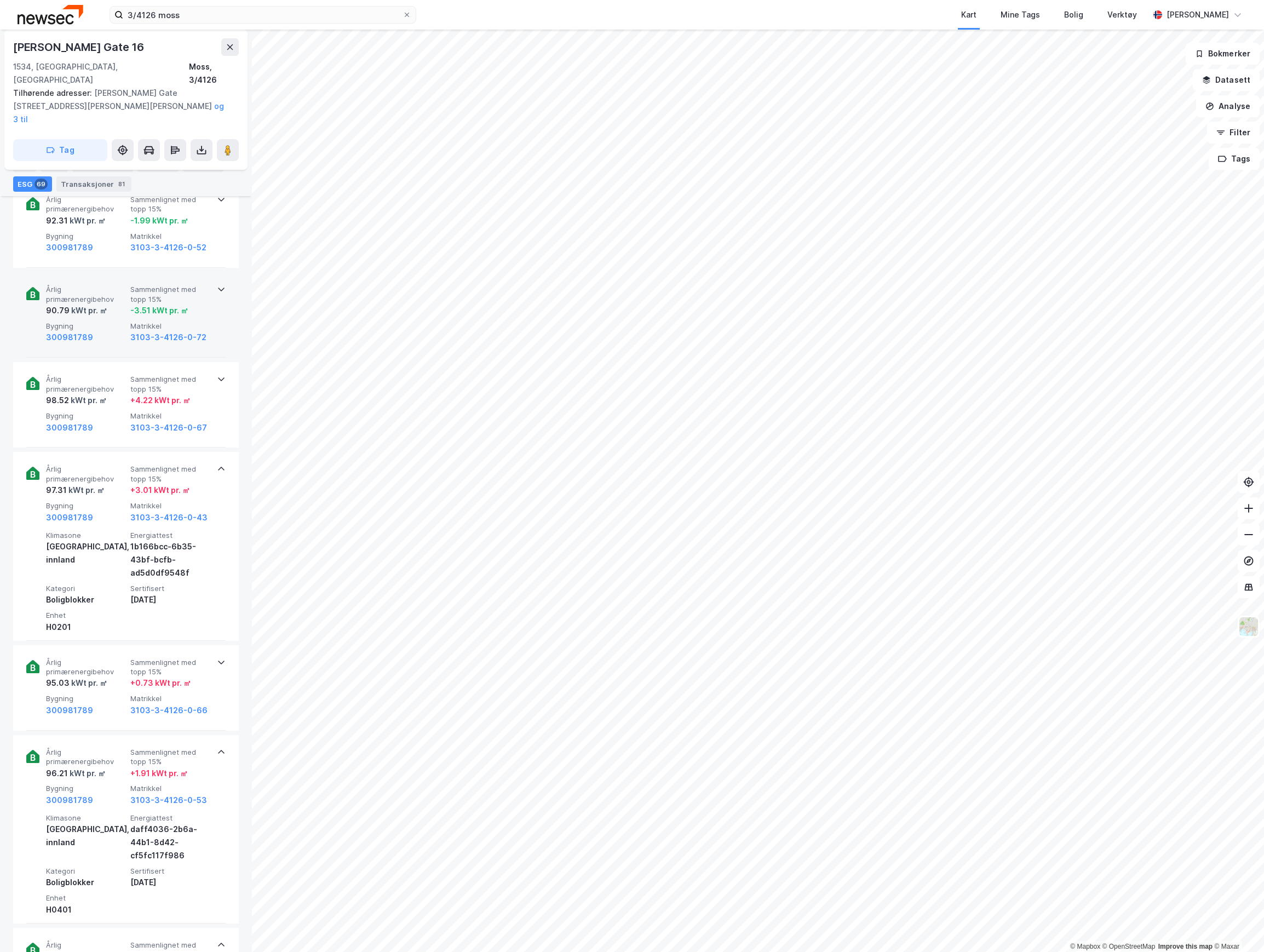
scroll to position [472, 0]
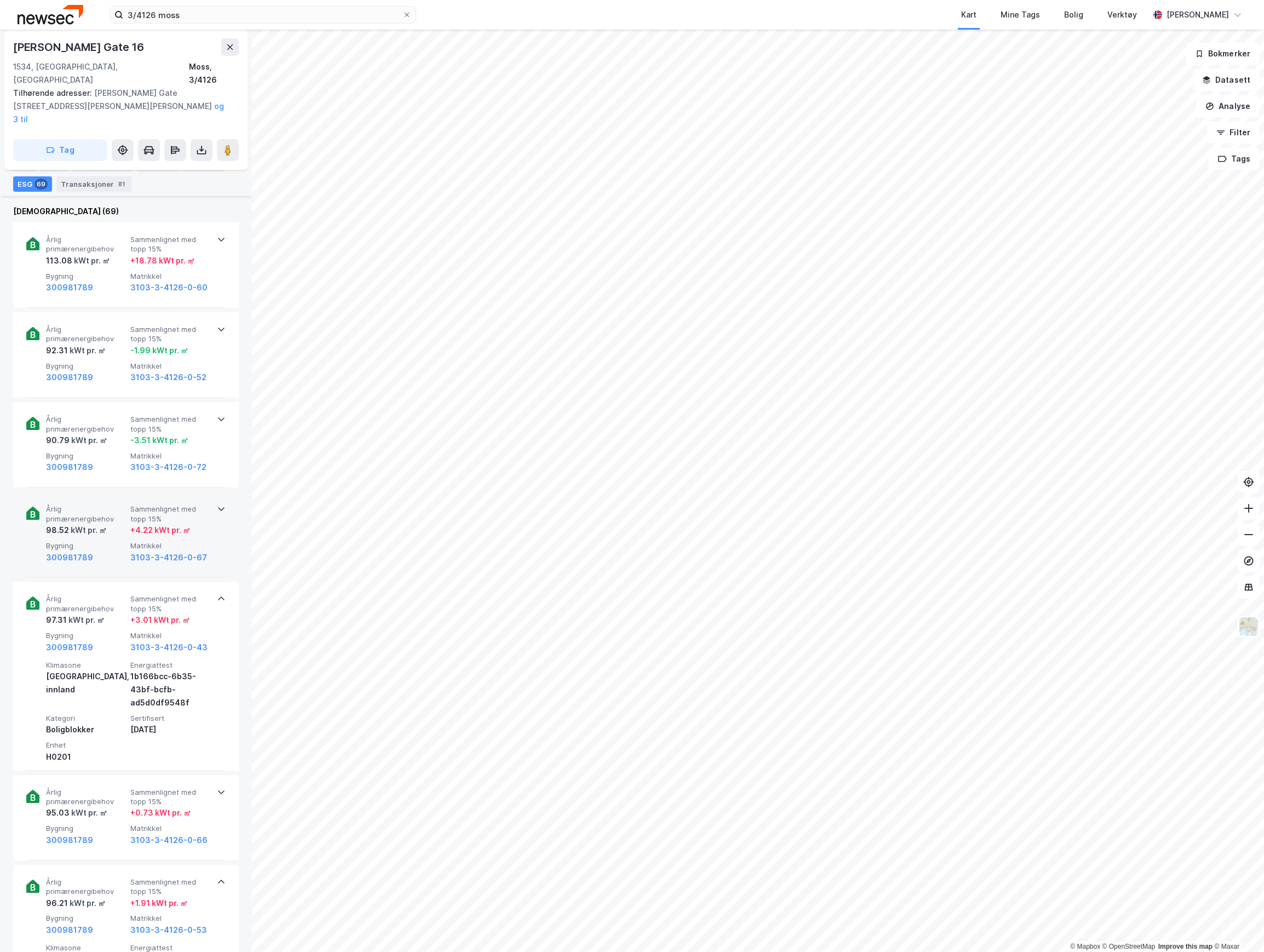
click at [93, 523] on div "kWt pr. ㎡" at bounding box center [87, 529] width 37 height 13
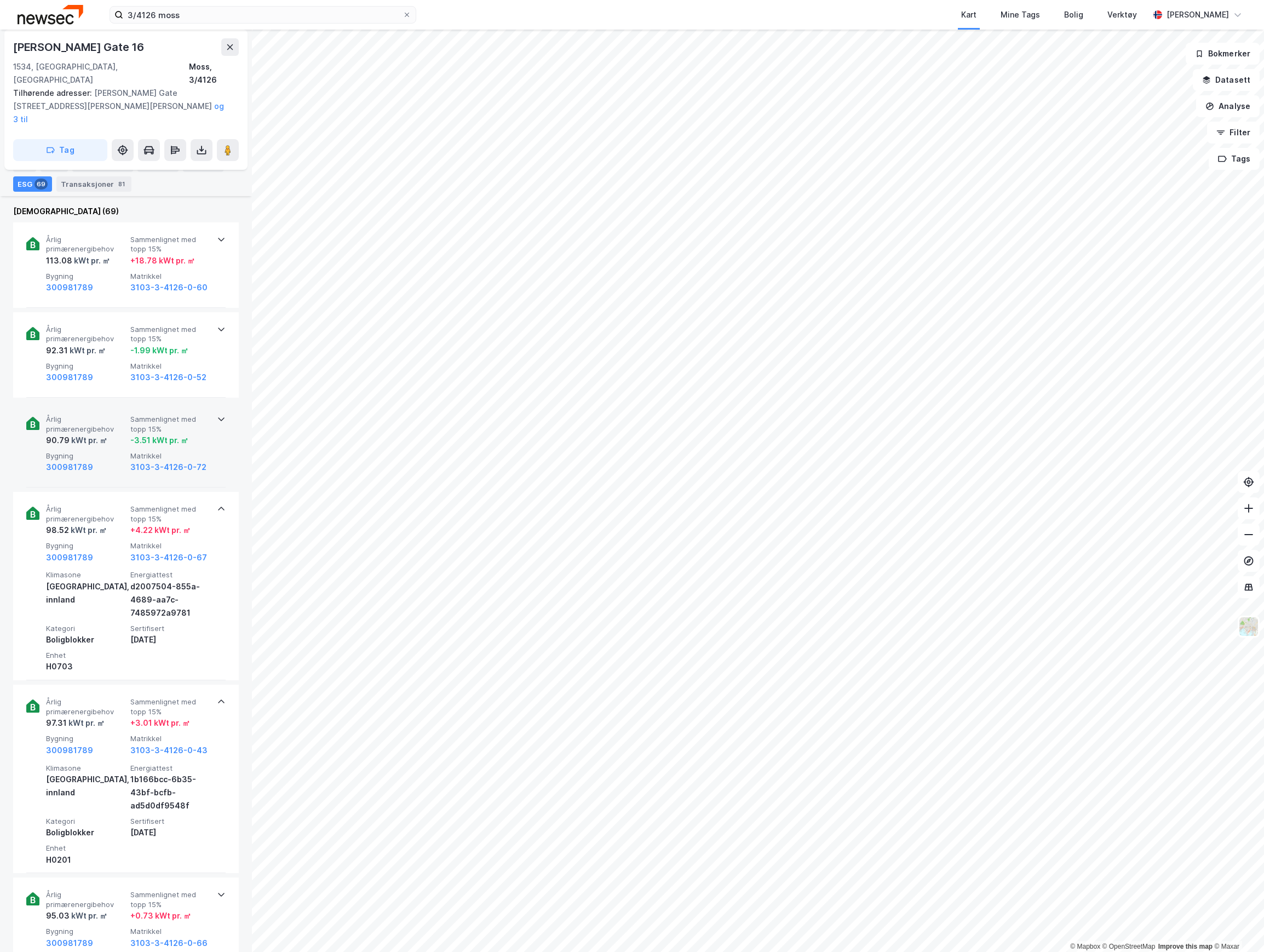
click at [100, 434] on div "kWt pr. ㎡" at bounding box center [88, 440] width 37 height 13
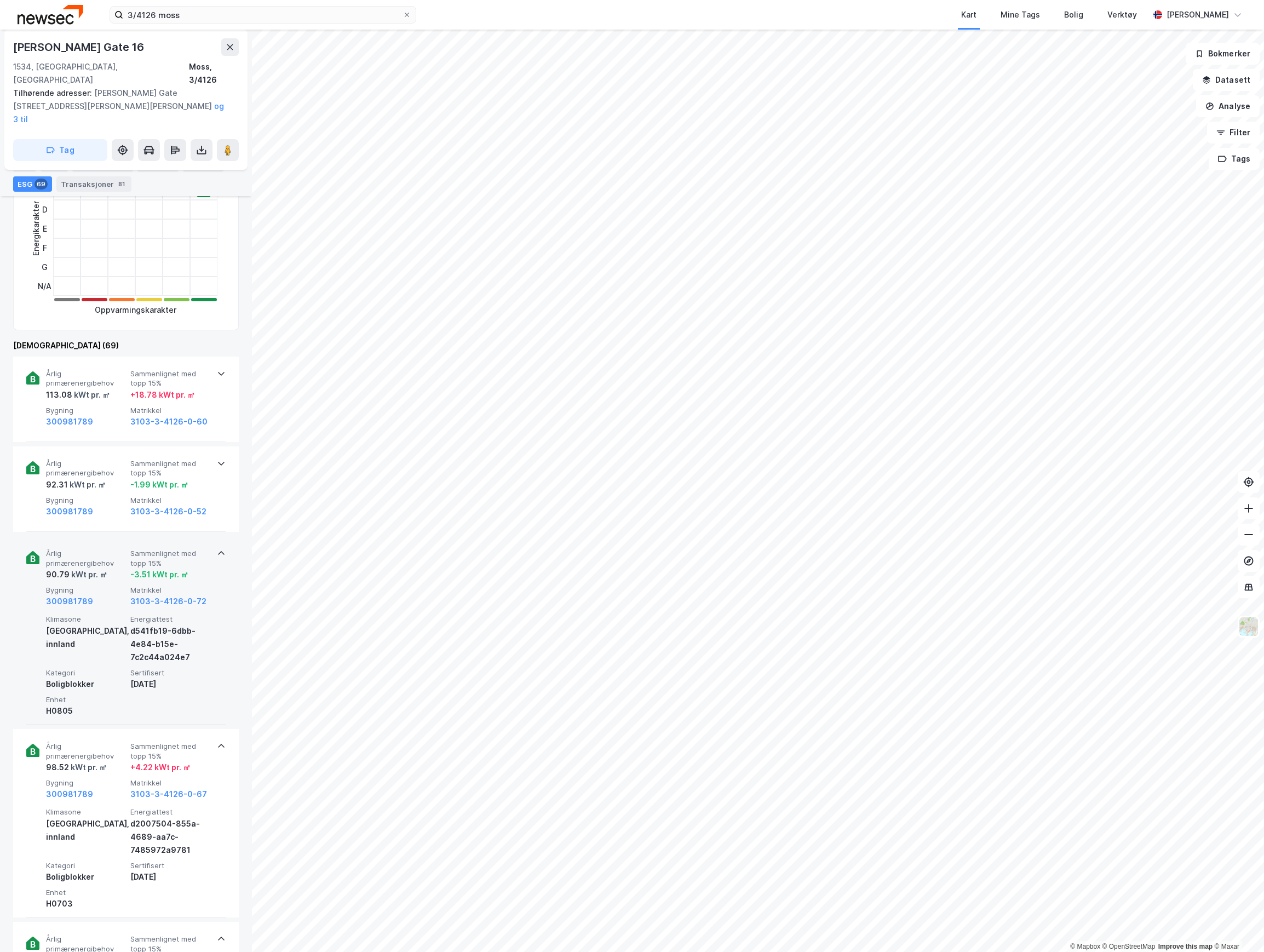
scroll to position [325, 0]
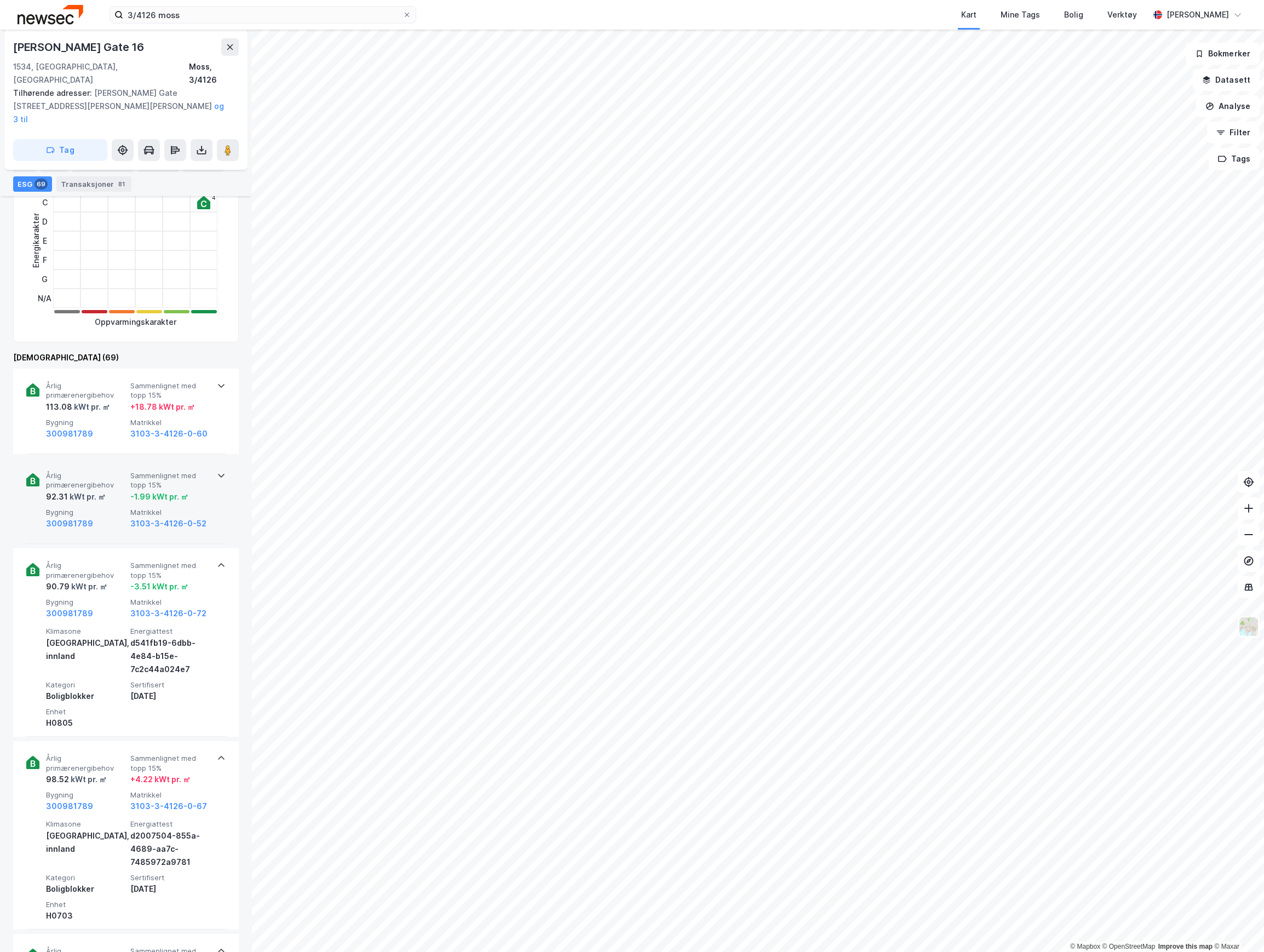
click at [105, 471] on span "Årlig primærenergibehov" at bounding box center [86, 480] width 80 height 19
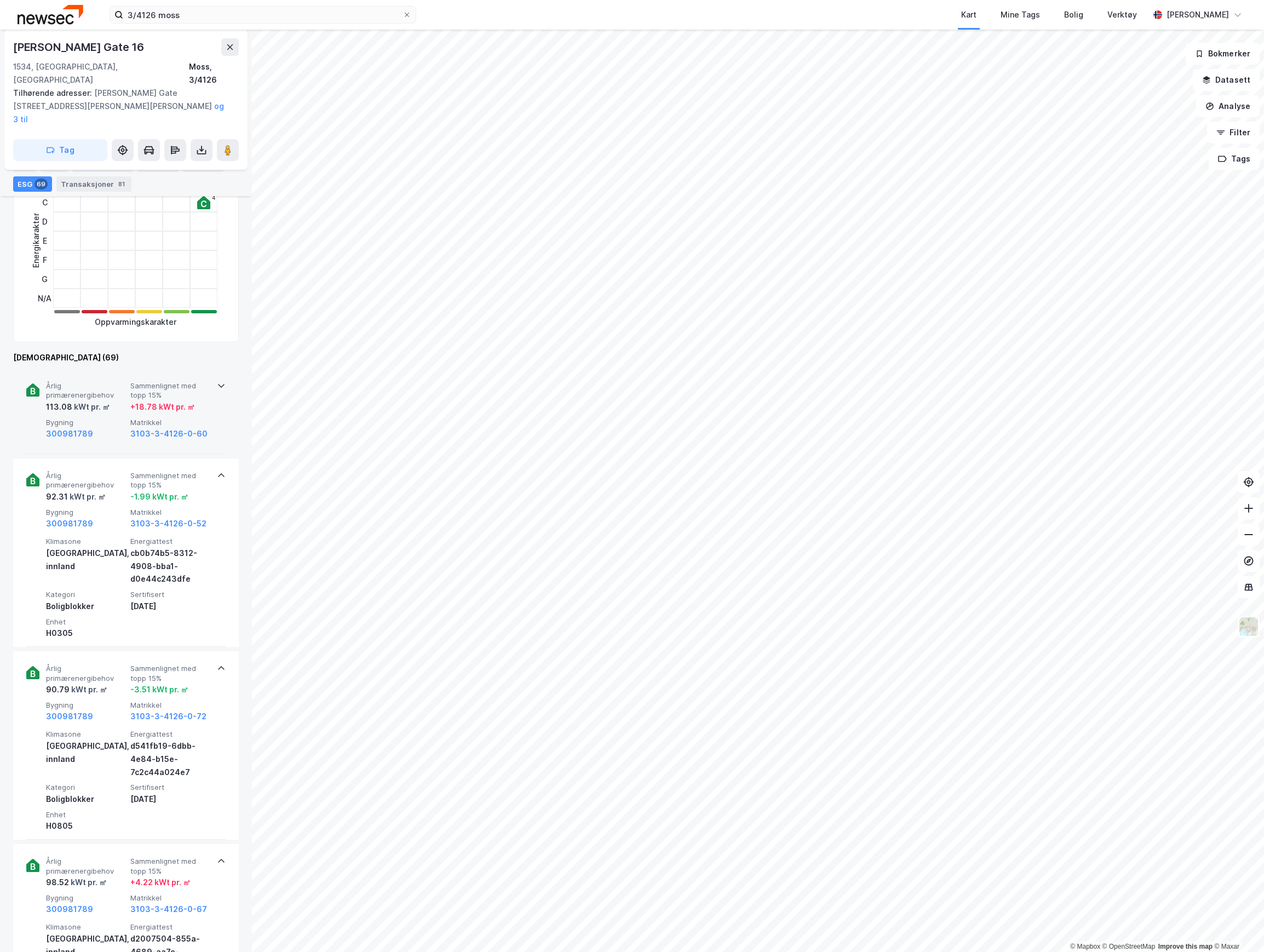
click at [108, 400] on div "113.08 kWt pr. ㎡" at bounding box center [86, 406] width 80 height 13
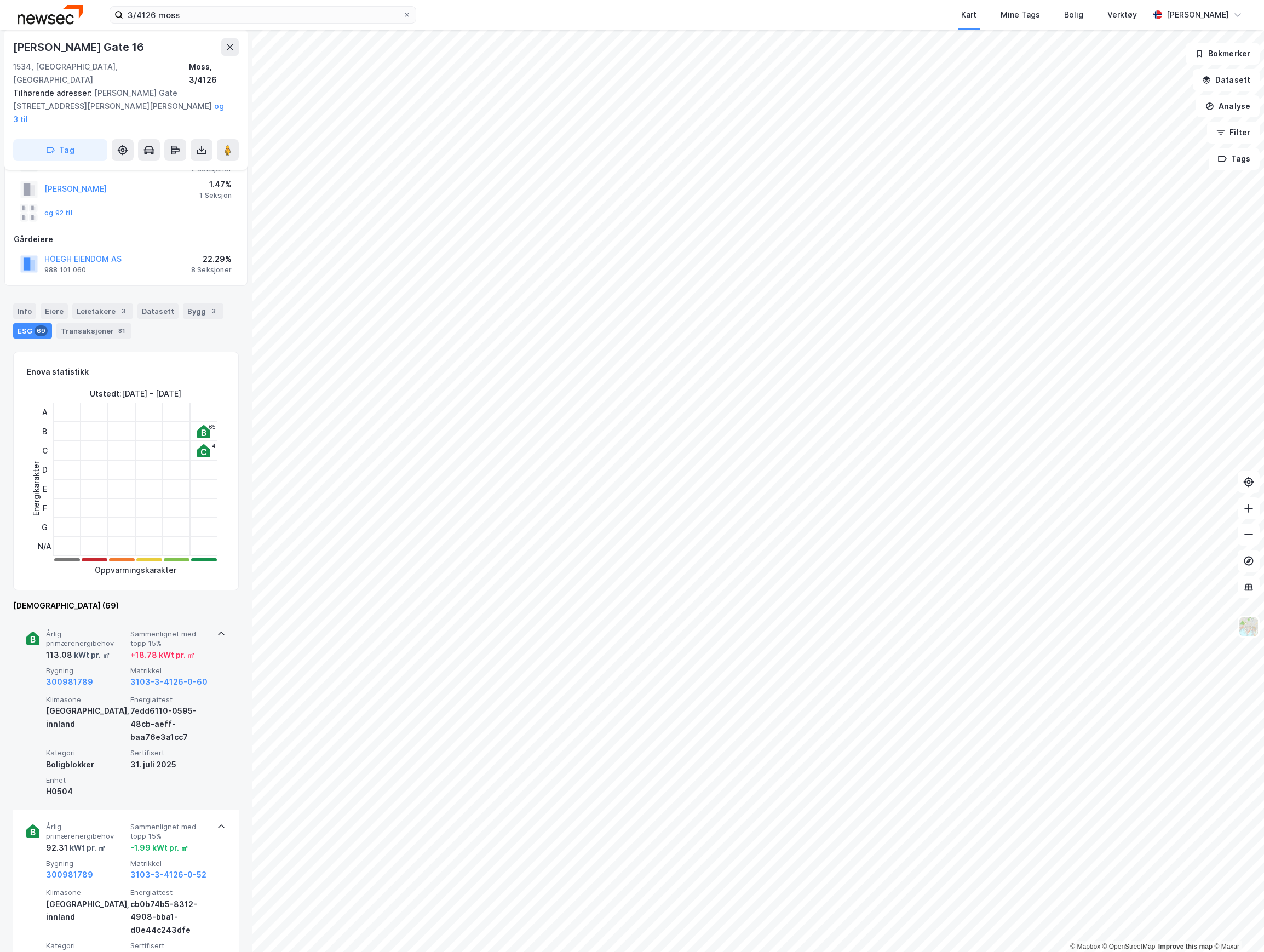
scroll to position [0, 0]
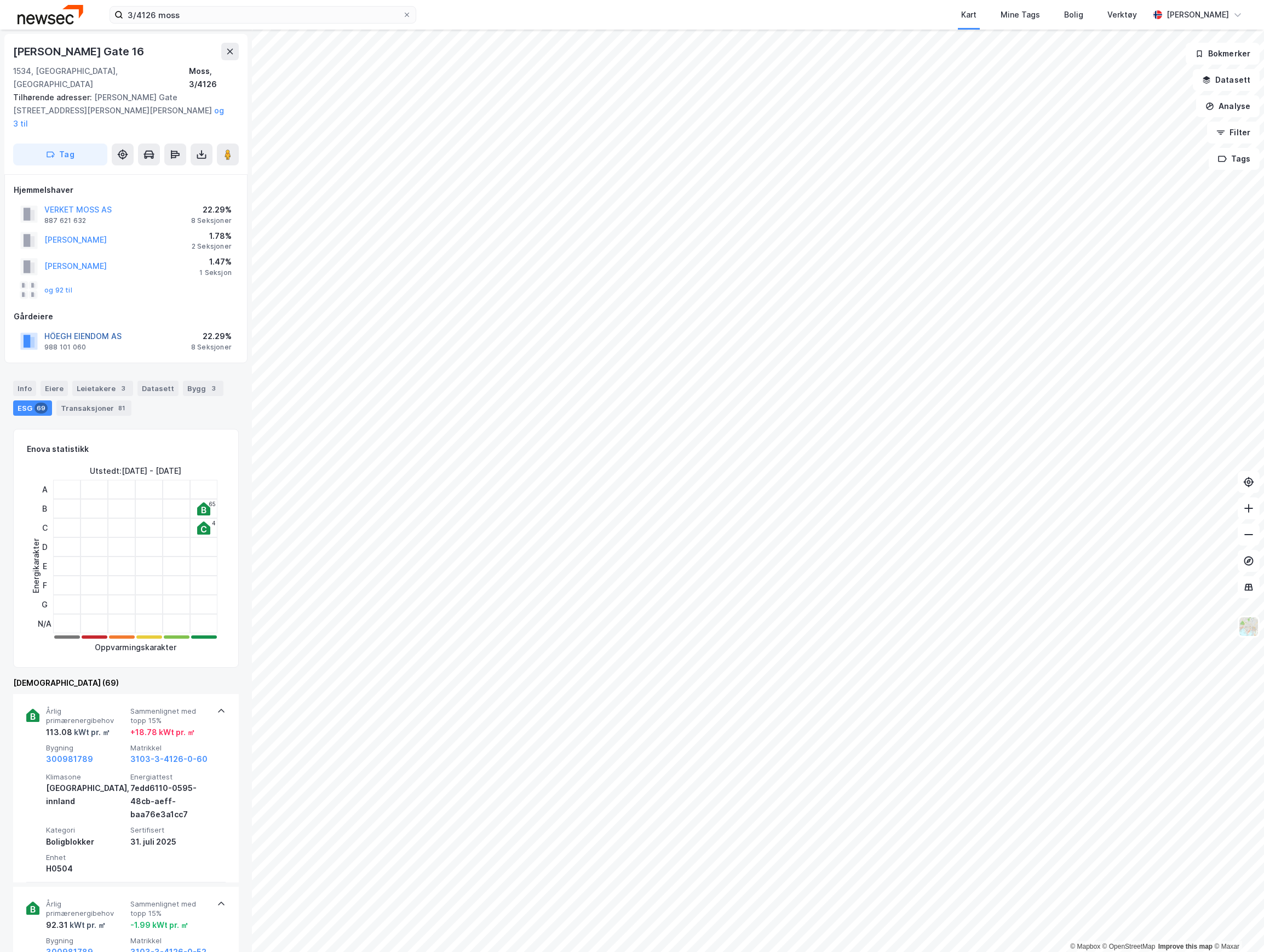
click at [0, 0] on button "HÖEGH EIENDOM AS" at bounding box center [0, 0] width 0 height 0
click at [0, 0] on button "og 92 til" at bounding box center [0, 0] width 0 height 0
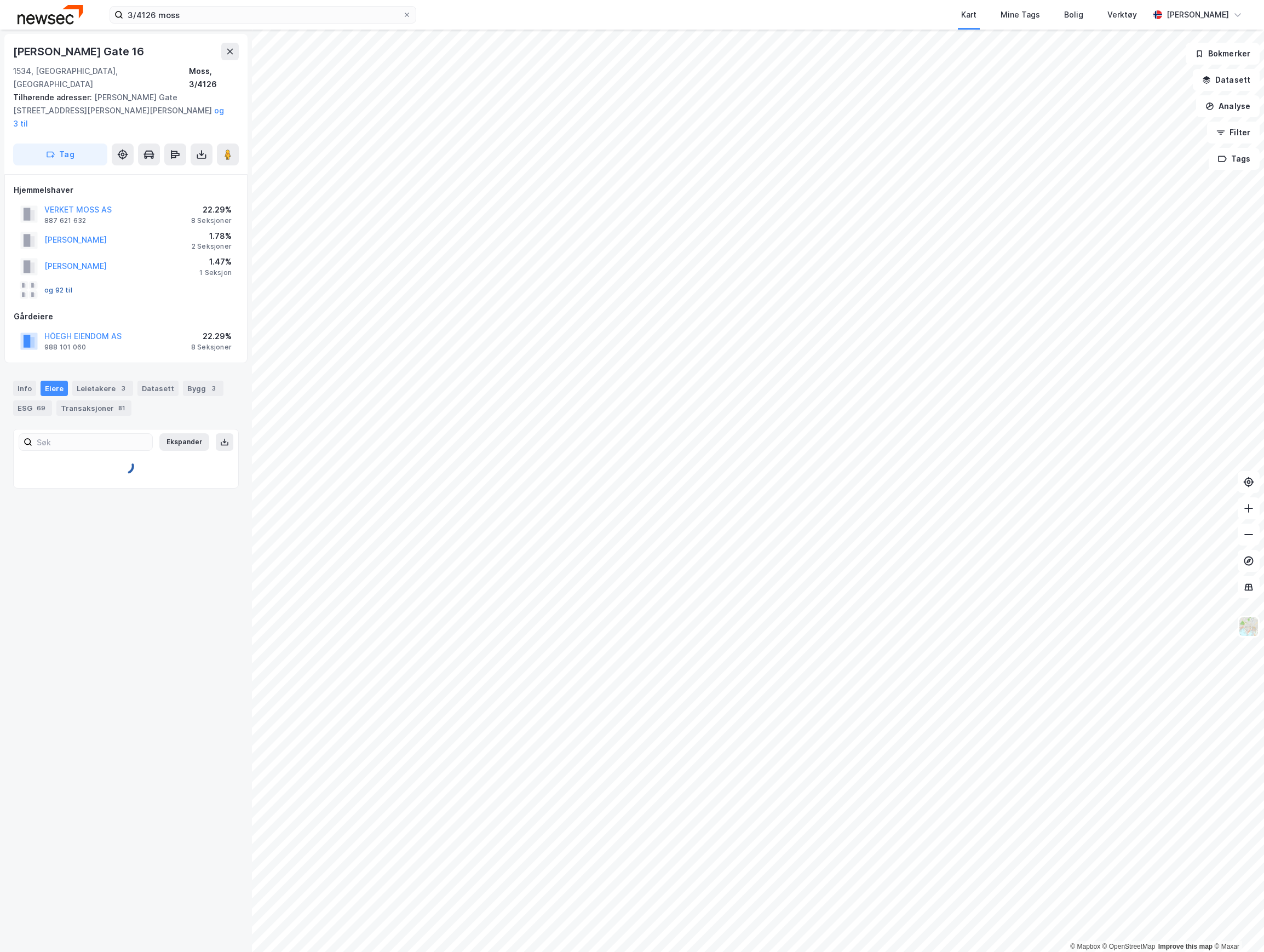
scroll to position [203, 0]
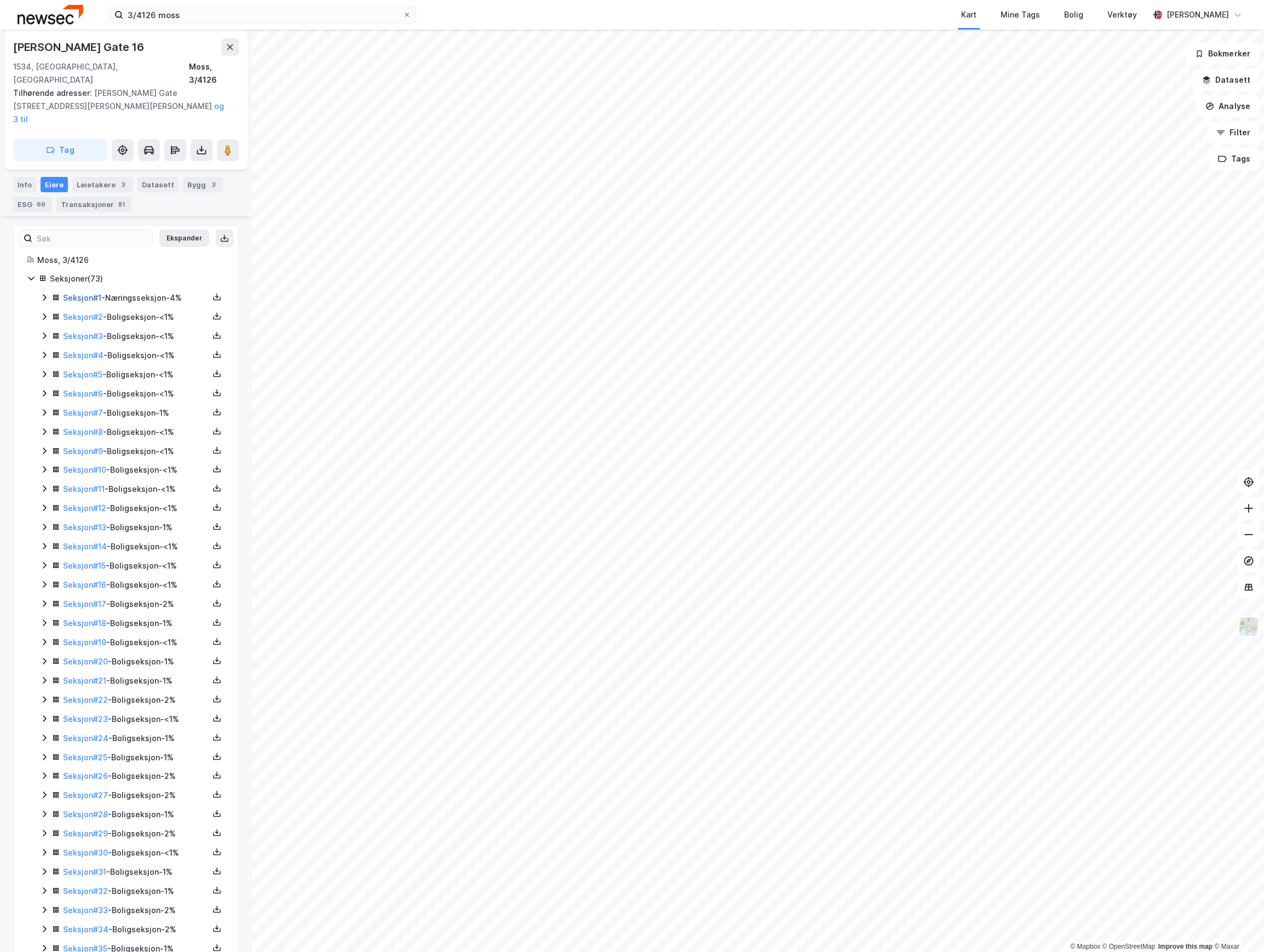
click at [86, 293] on link "Seksjon # 1" at bounding box center [82, 298] width 38 height 9
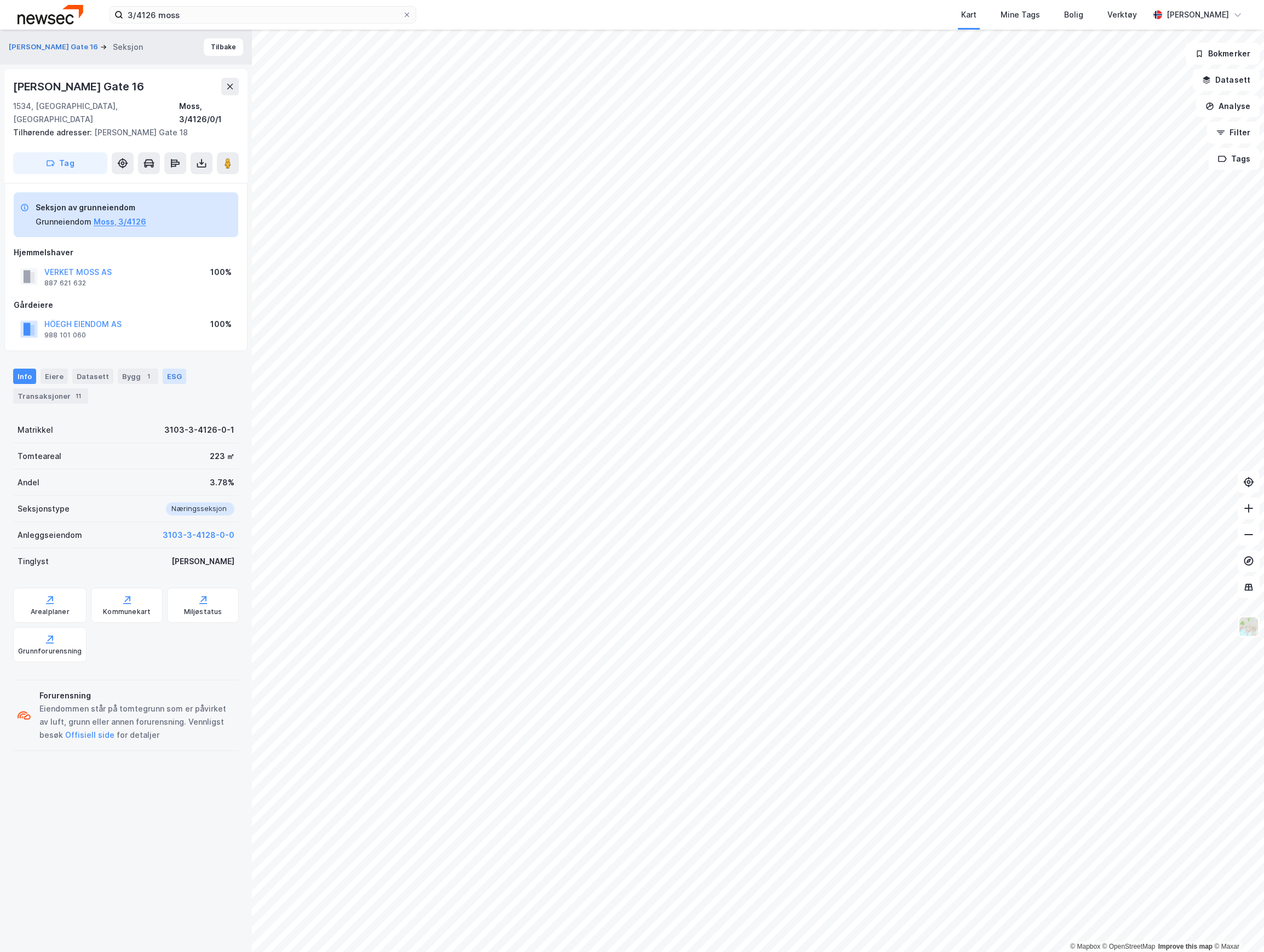
click at [163, 369] on div "ESG" at bounding box center [175, 377] width 23 height 16
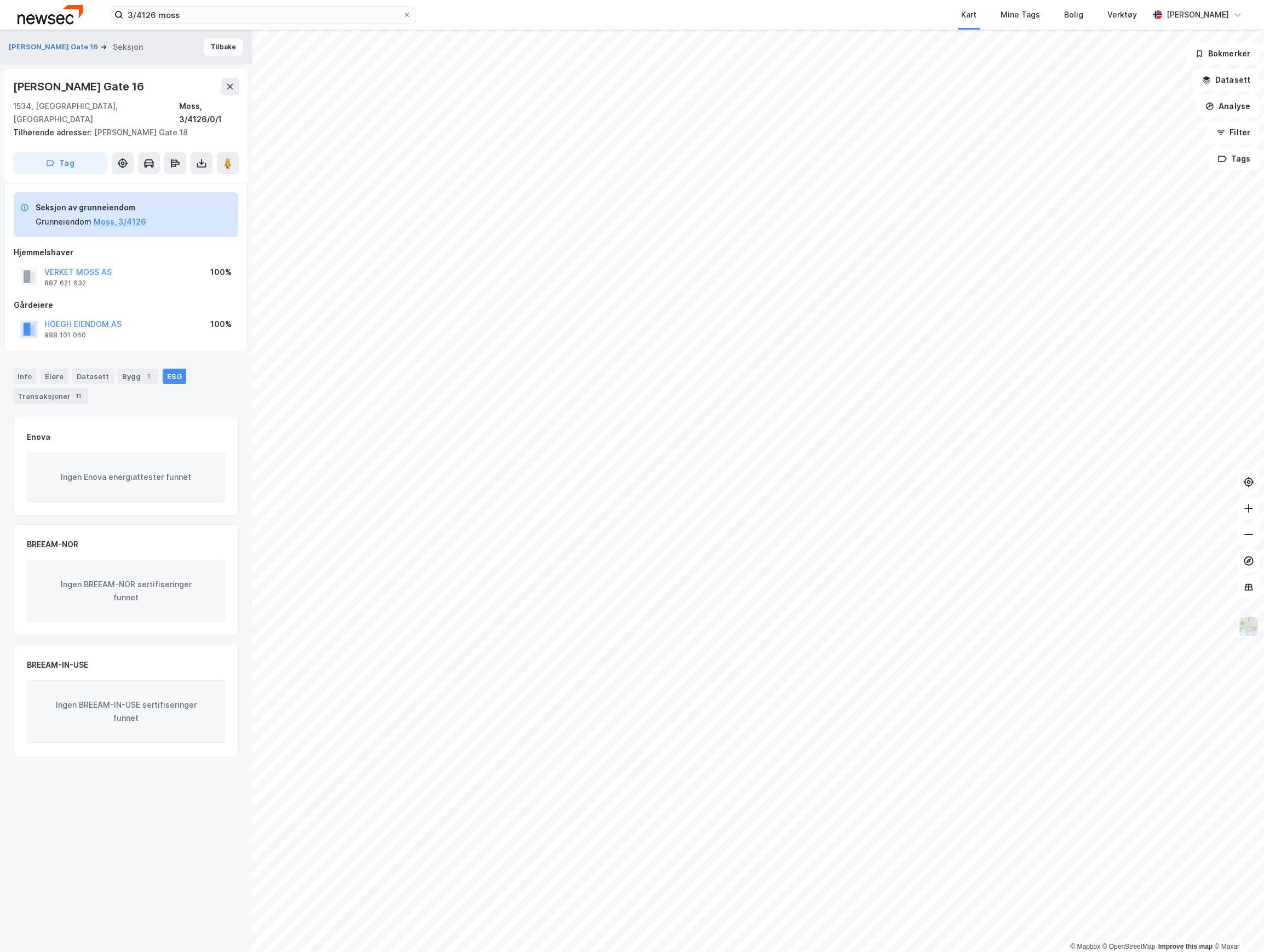
click at [211, 48] on button "Tilbake" at bounding box center [223, 47] width 40 height 17
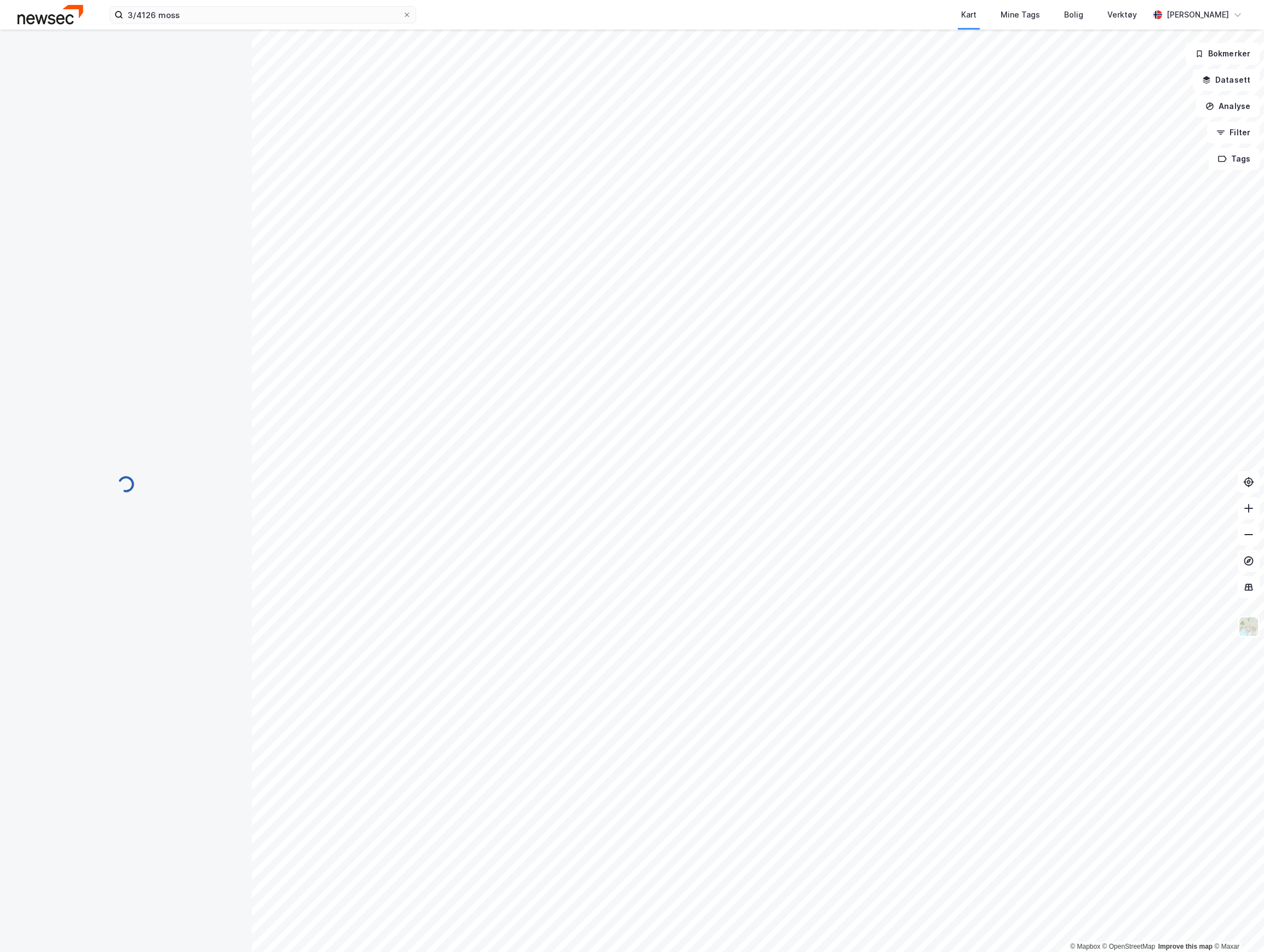
scroll to position [203, 0]
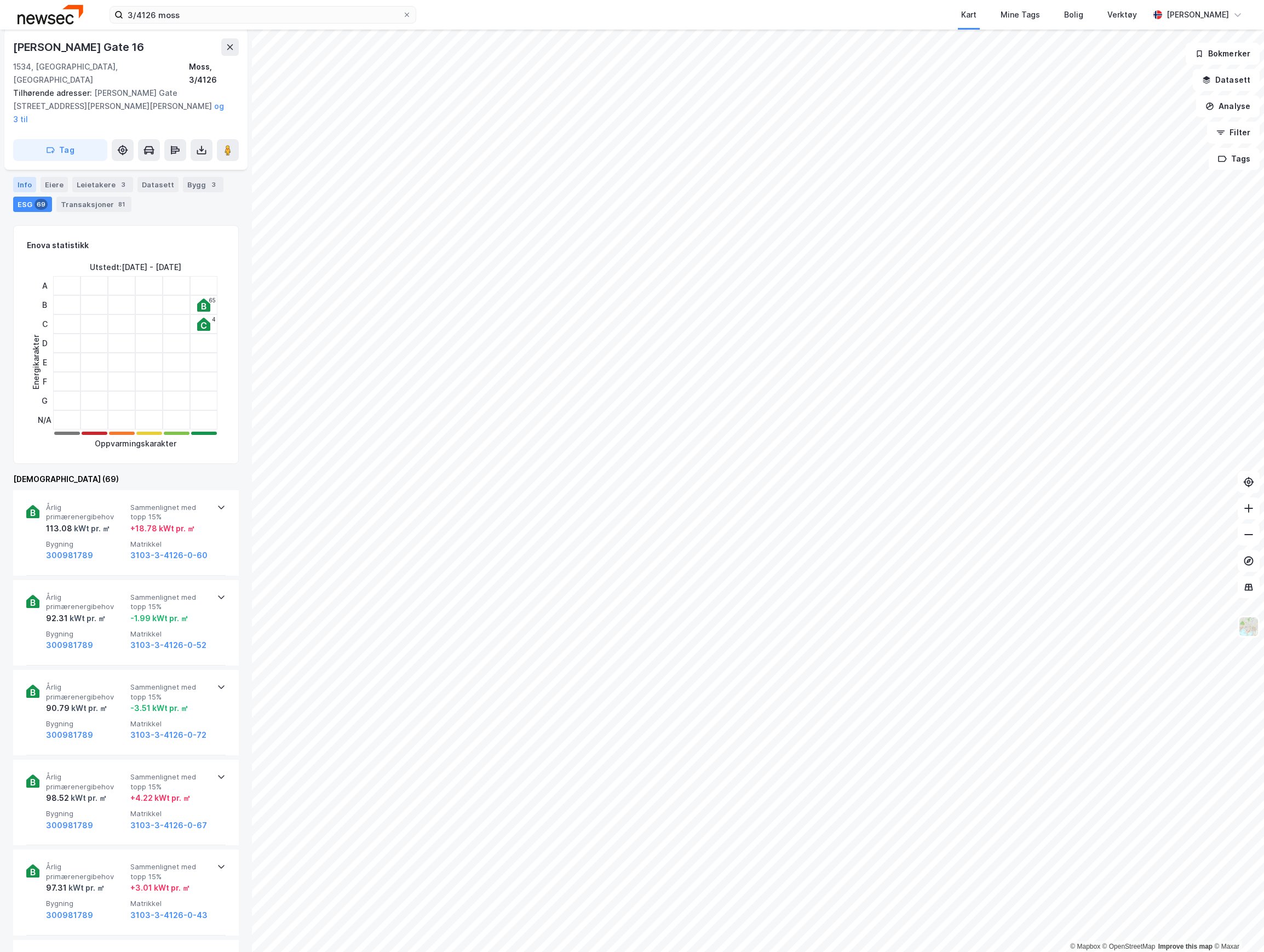
click at [21, 177] on div "Info" at bounding box center [24, 185] width 23 height 16
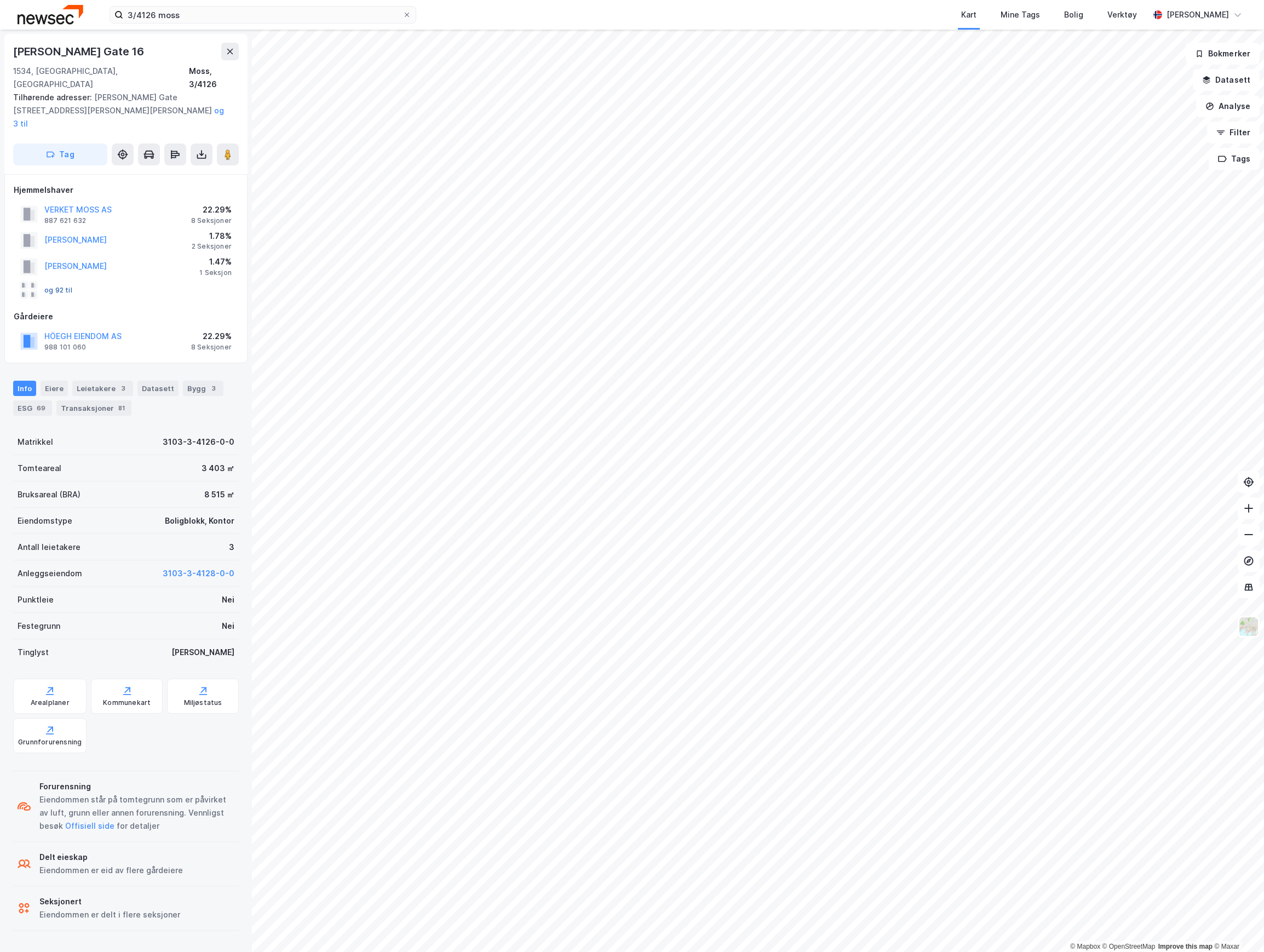
click at [0, 0] on button "og 92 til" at bounding box center [0, 0] width 0 height 0
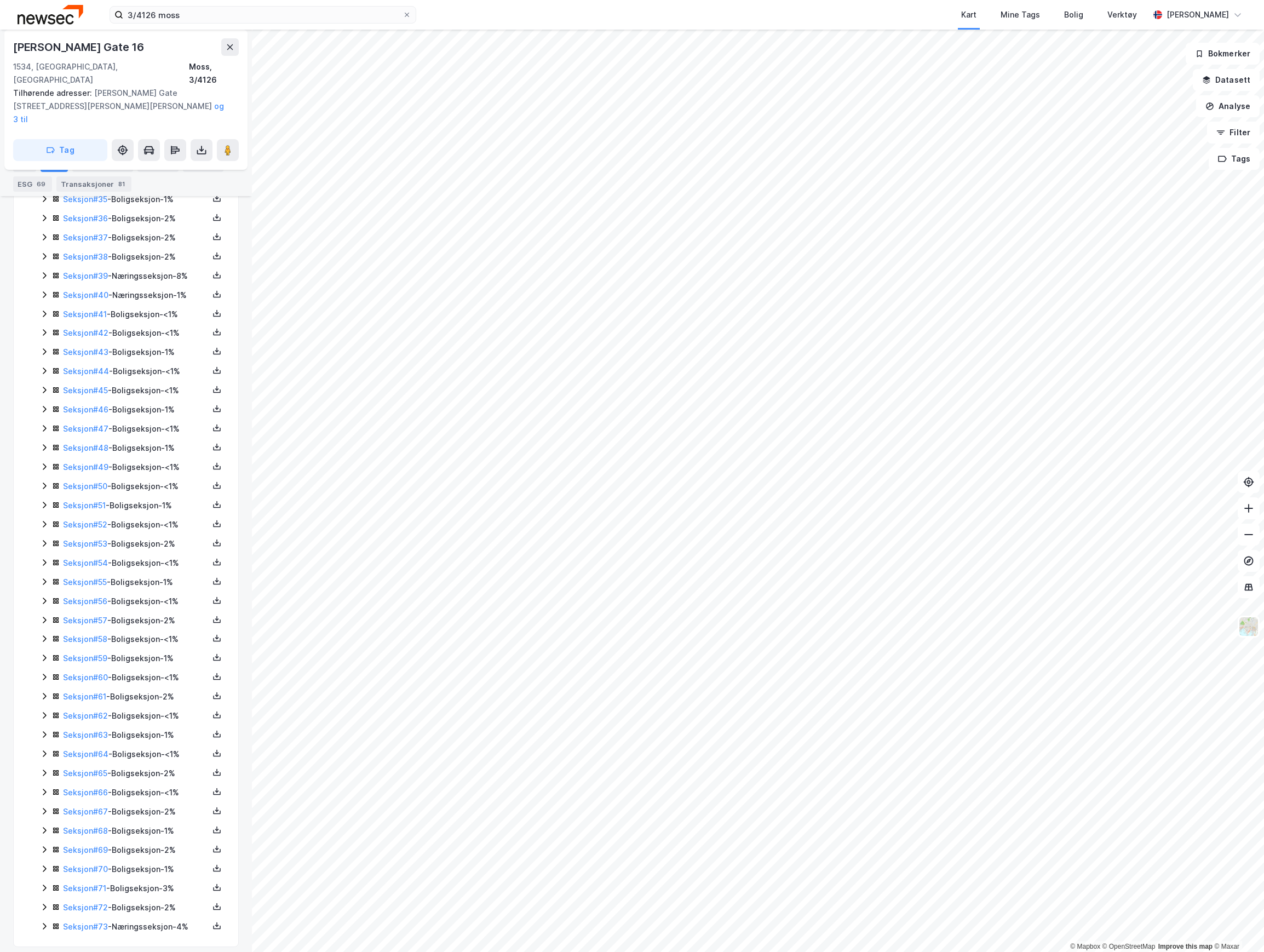
scroll to position [975, 0]
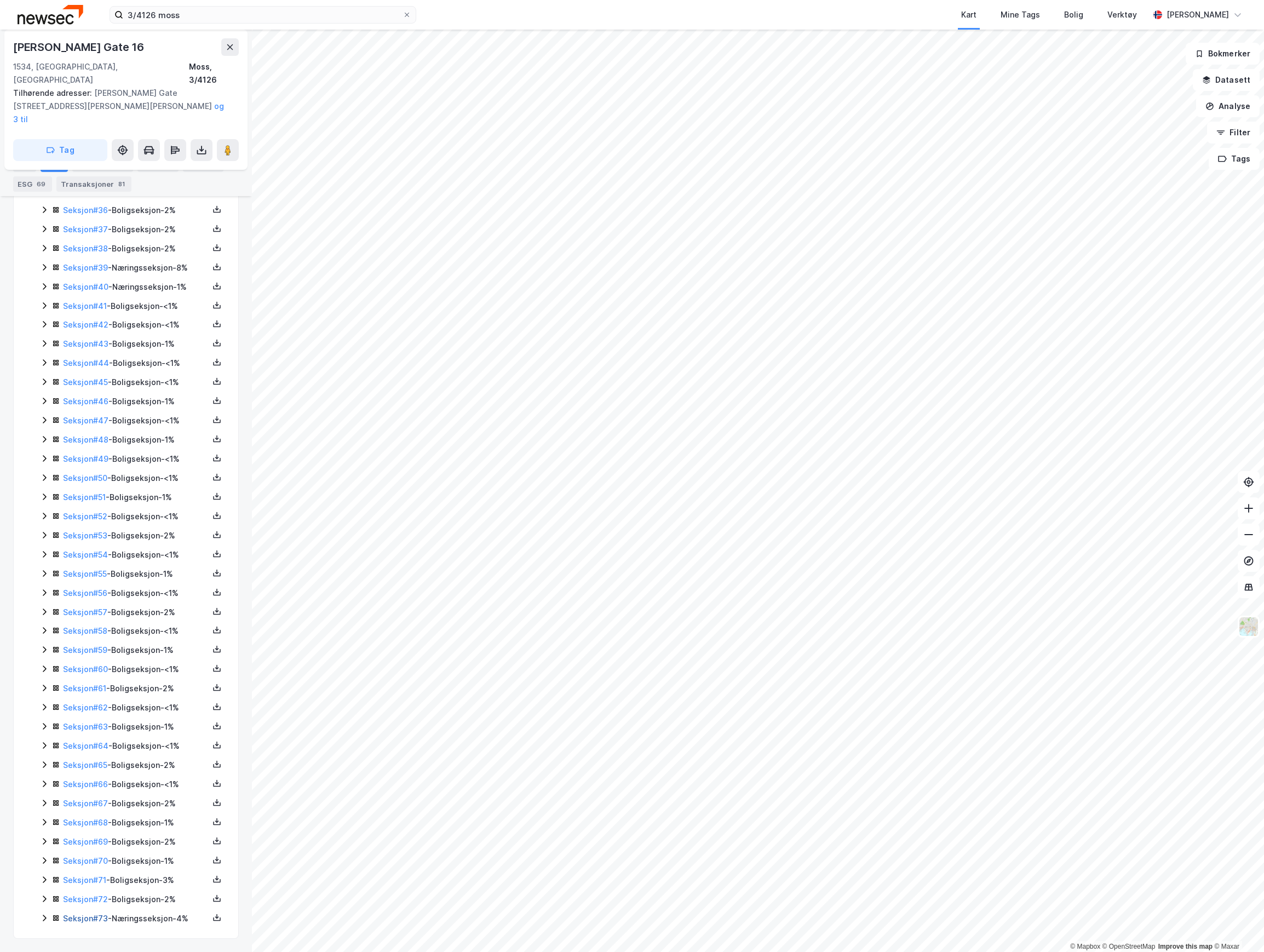
click at [92, 913] on link "Seksjon # 73" at bounding box center [86, 918] width 45 height 9
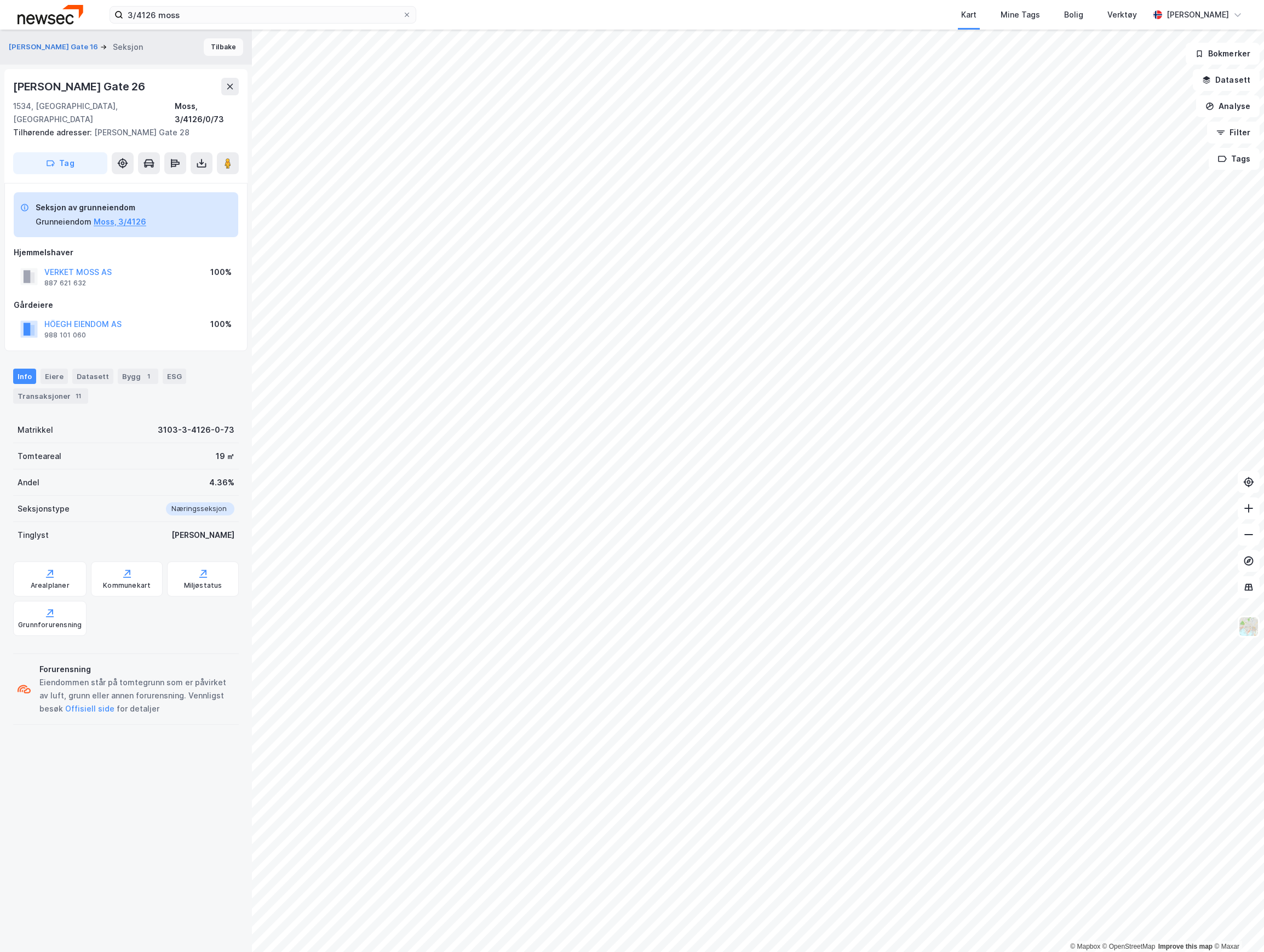
click at [208, 49] on button "Tilbake" at bounding box center [223, 47] width 40 height 17
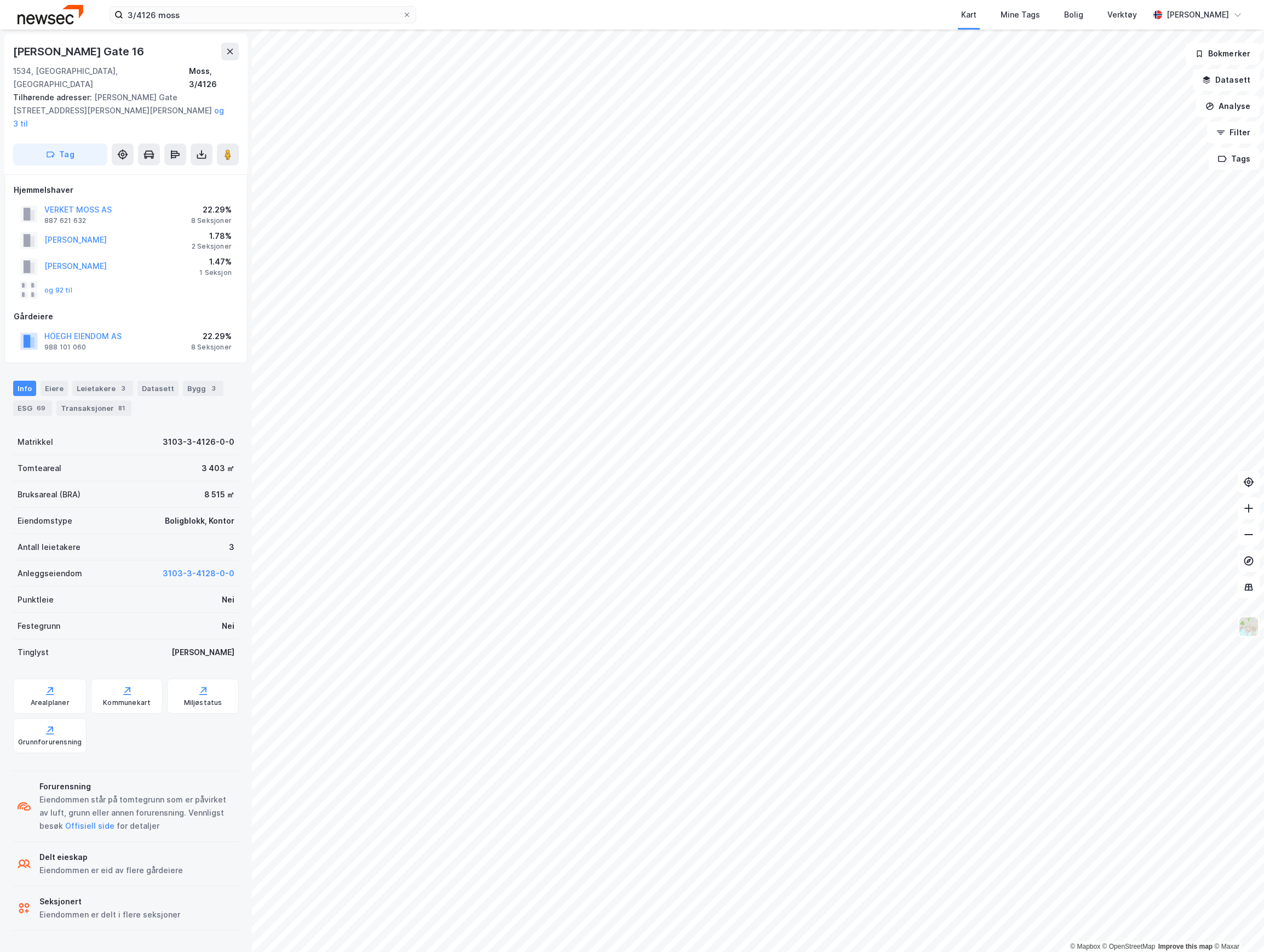
click at [71, 279] on div "og 92 til" at bounding box center [126, 290] width 225 height 22
click at [0, 0] on button "og 92 til" at bounding box center [0, 0] width 0 height 0
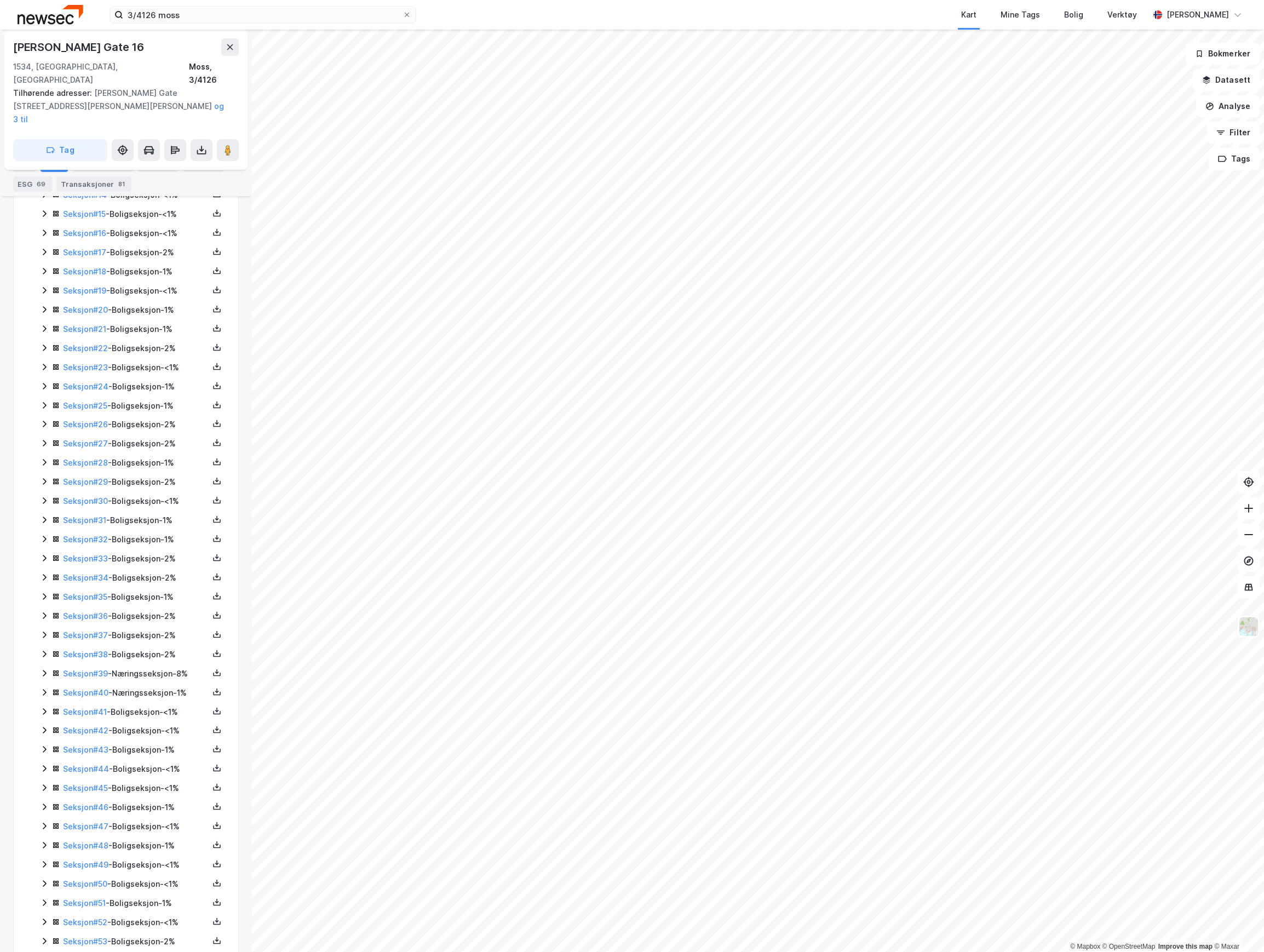
scroll to position [538, 0]
click at [89, 688] on link "Seksjon # 39" at bounding box center [86, 691] width 45 height 9
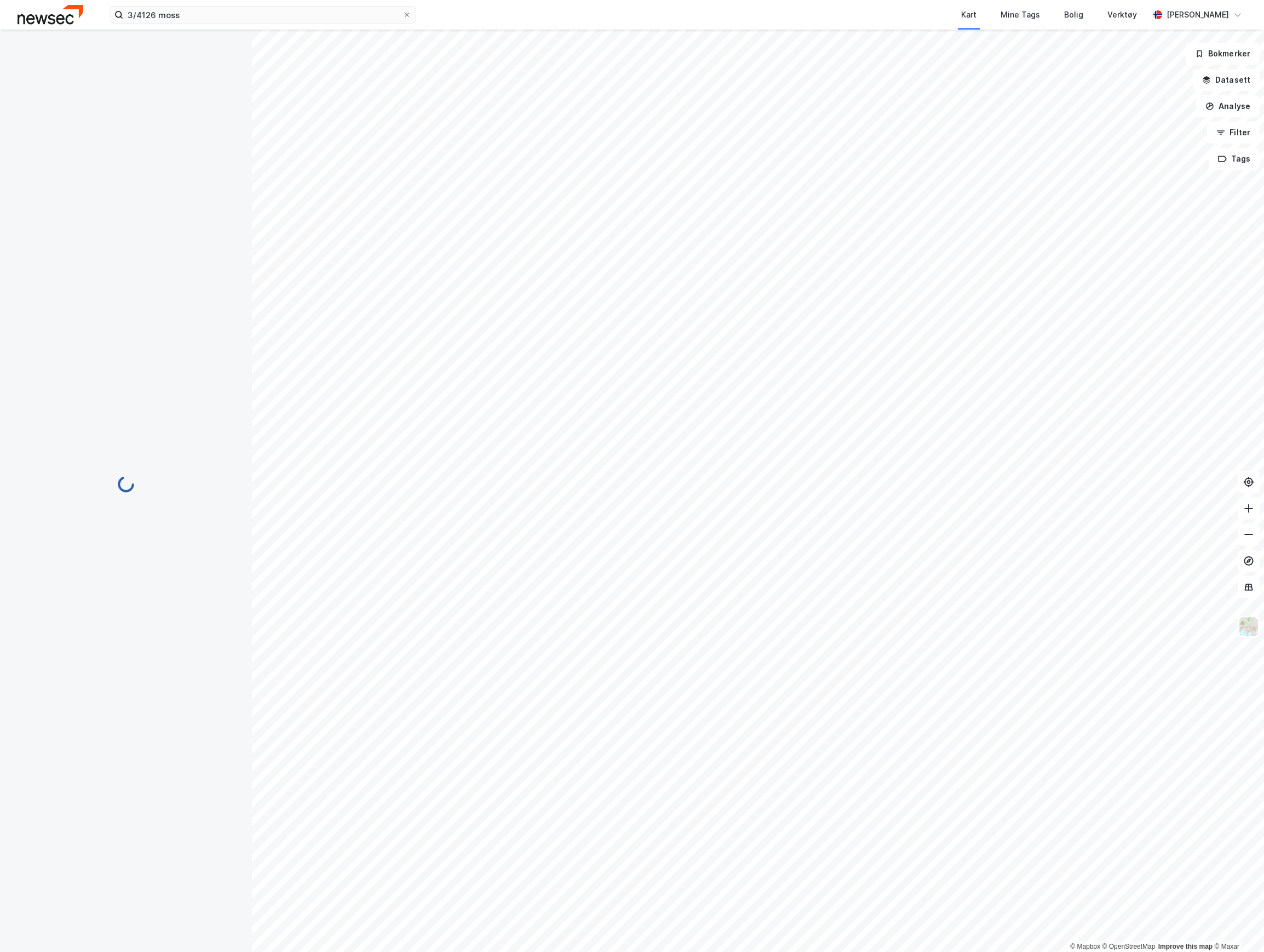
scroll to position [35, 0]
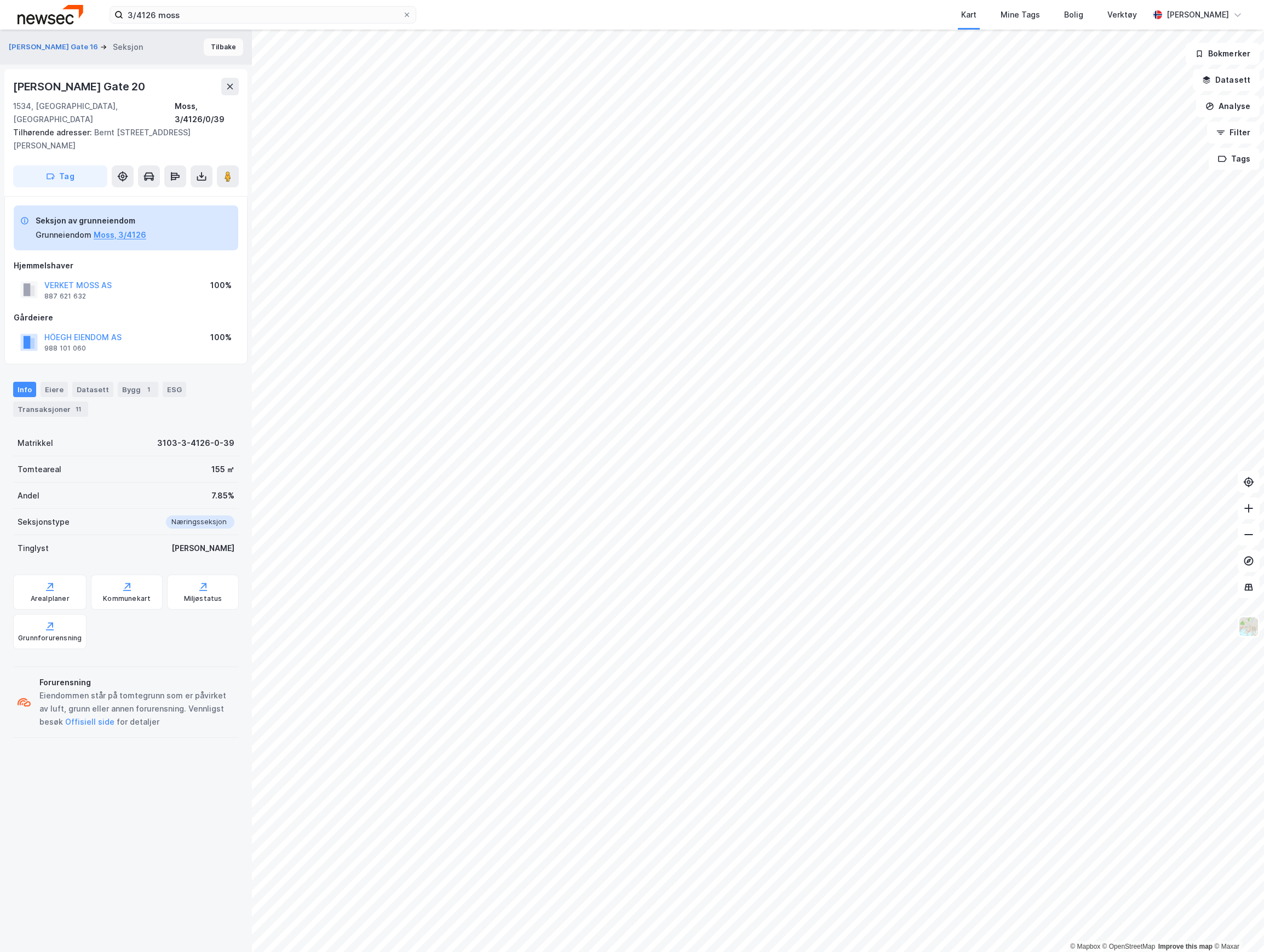
click at [204, 51] on button "Tilbake" at bounding box center [223, 47] width 40 height 17
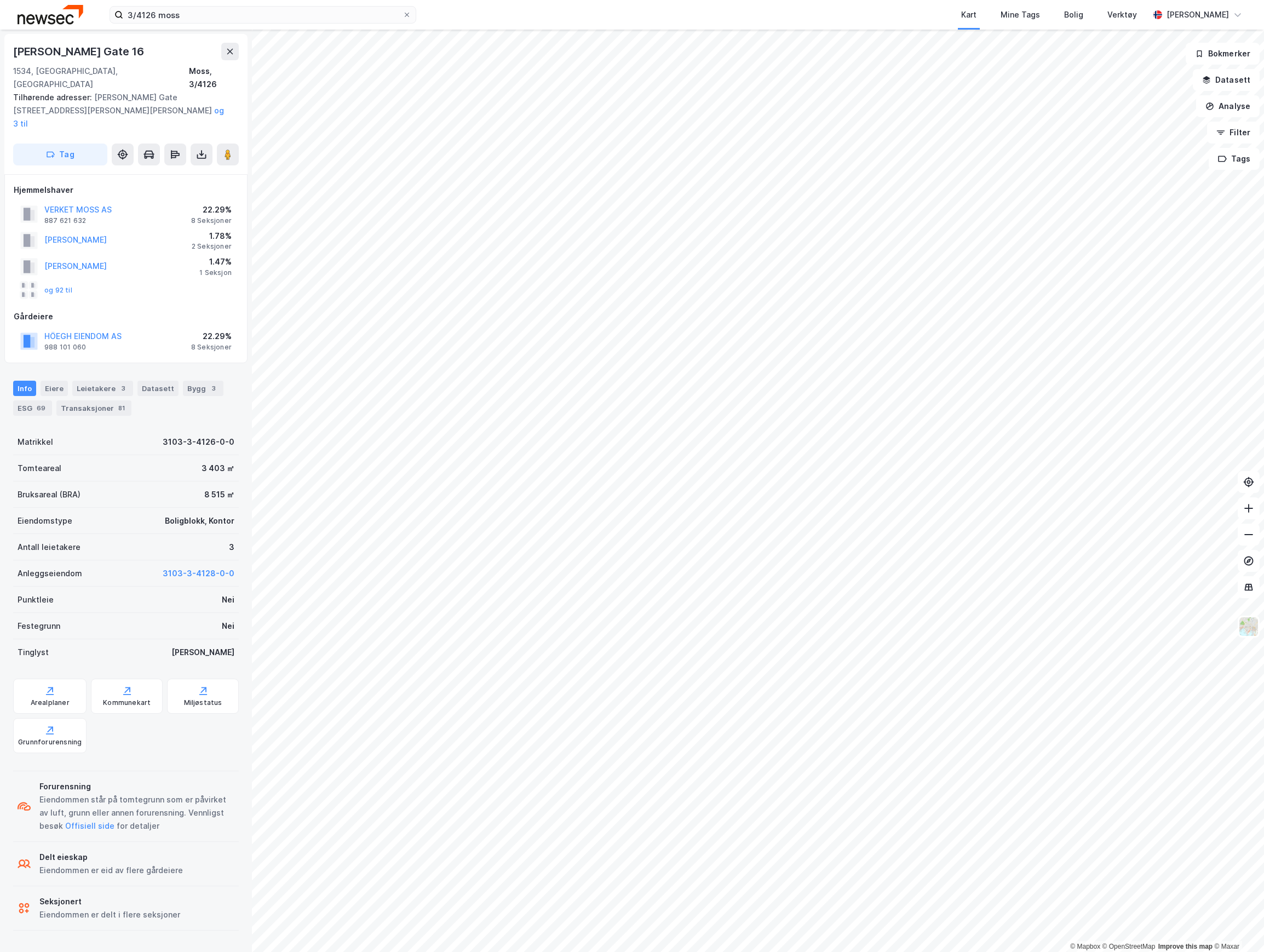
click at [60, 281] on div "og 92 til" at bounding box center [46, 290] width 52 height 17
click at [0, 0] on button "og 92 til" at bounding box center [0, 0] width 0 height 0
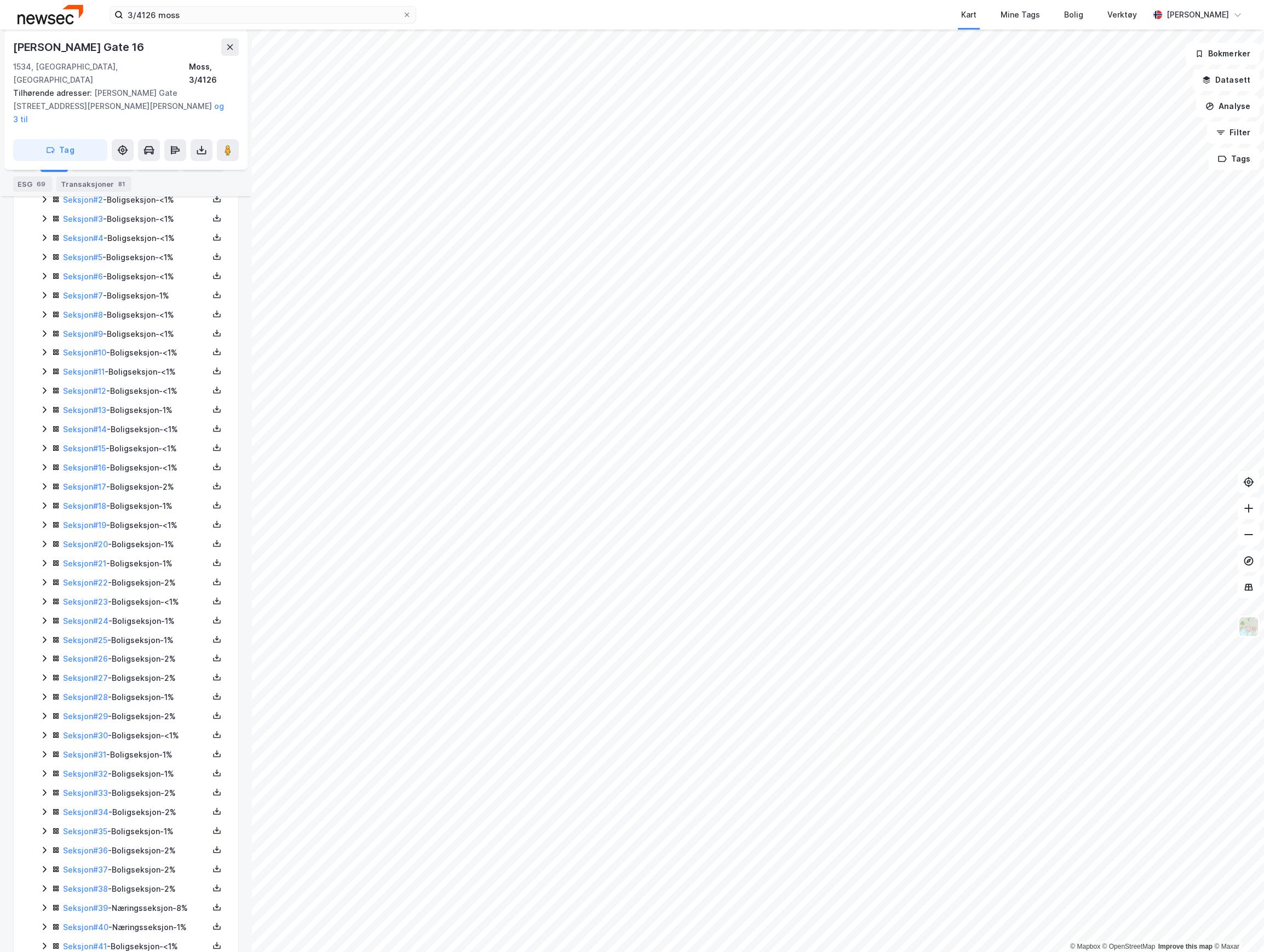
scroll to position [349, 0]
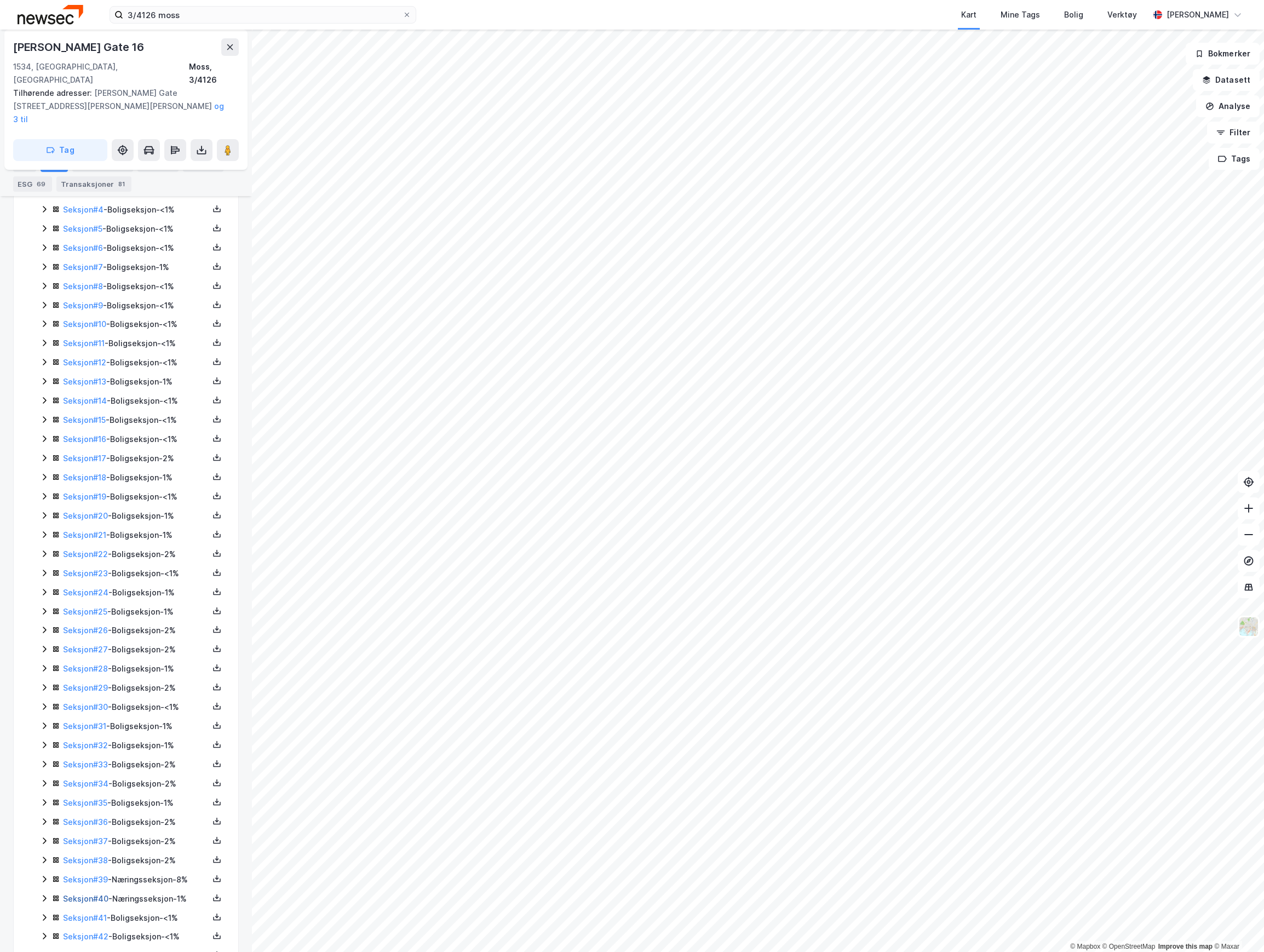
click at [97, 894] on link "Seksjon # 40" at bounding box center [86, 898] width 45 height 9
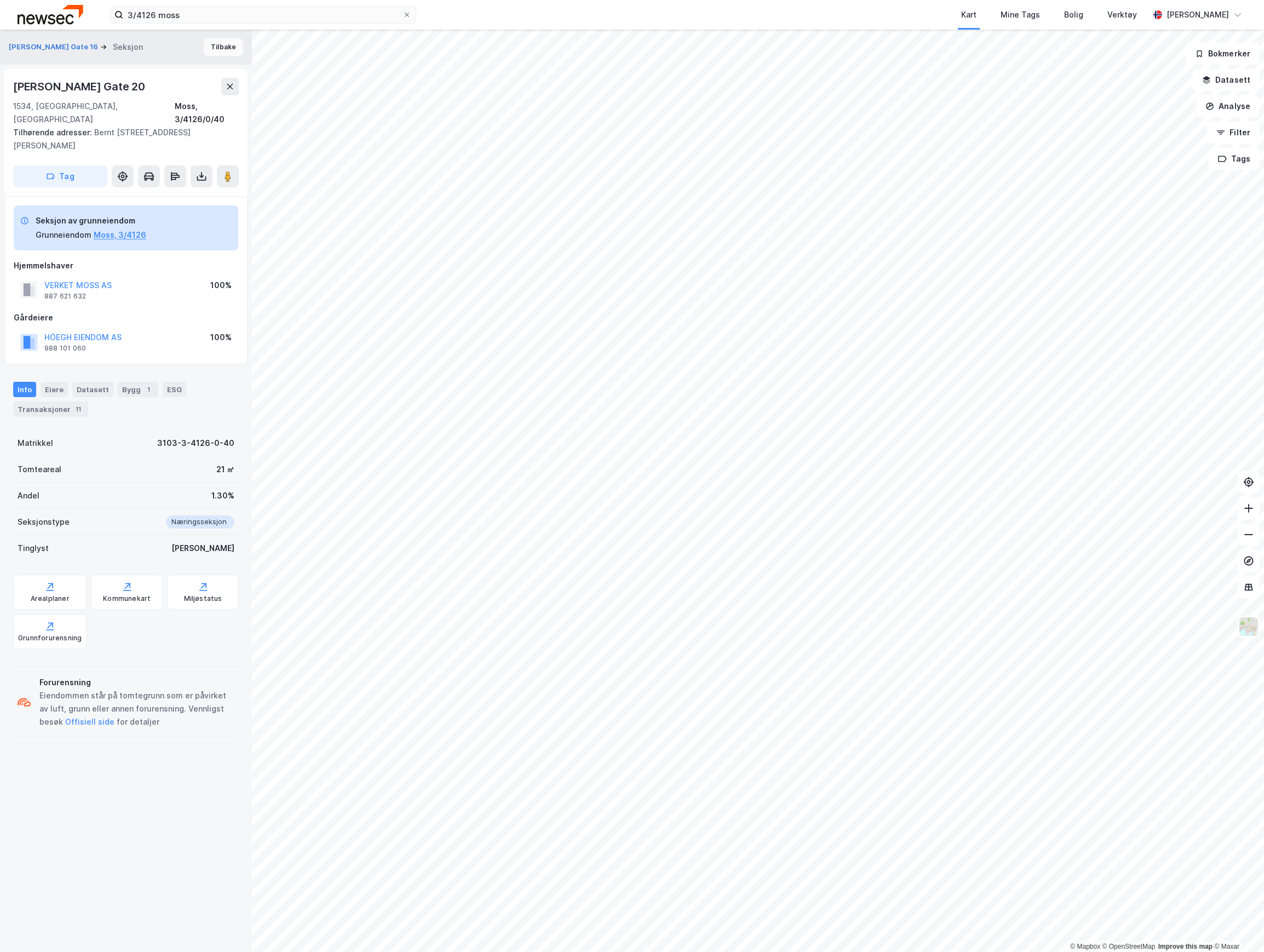
click at [215, 51] on button "Tilbake" at bounding box center [223, 47] width 40 height 17
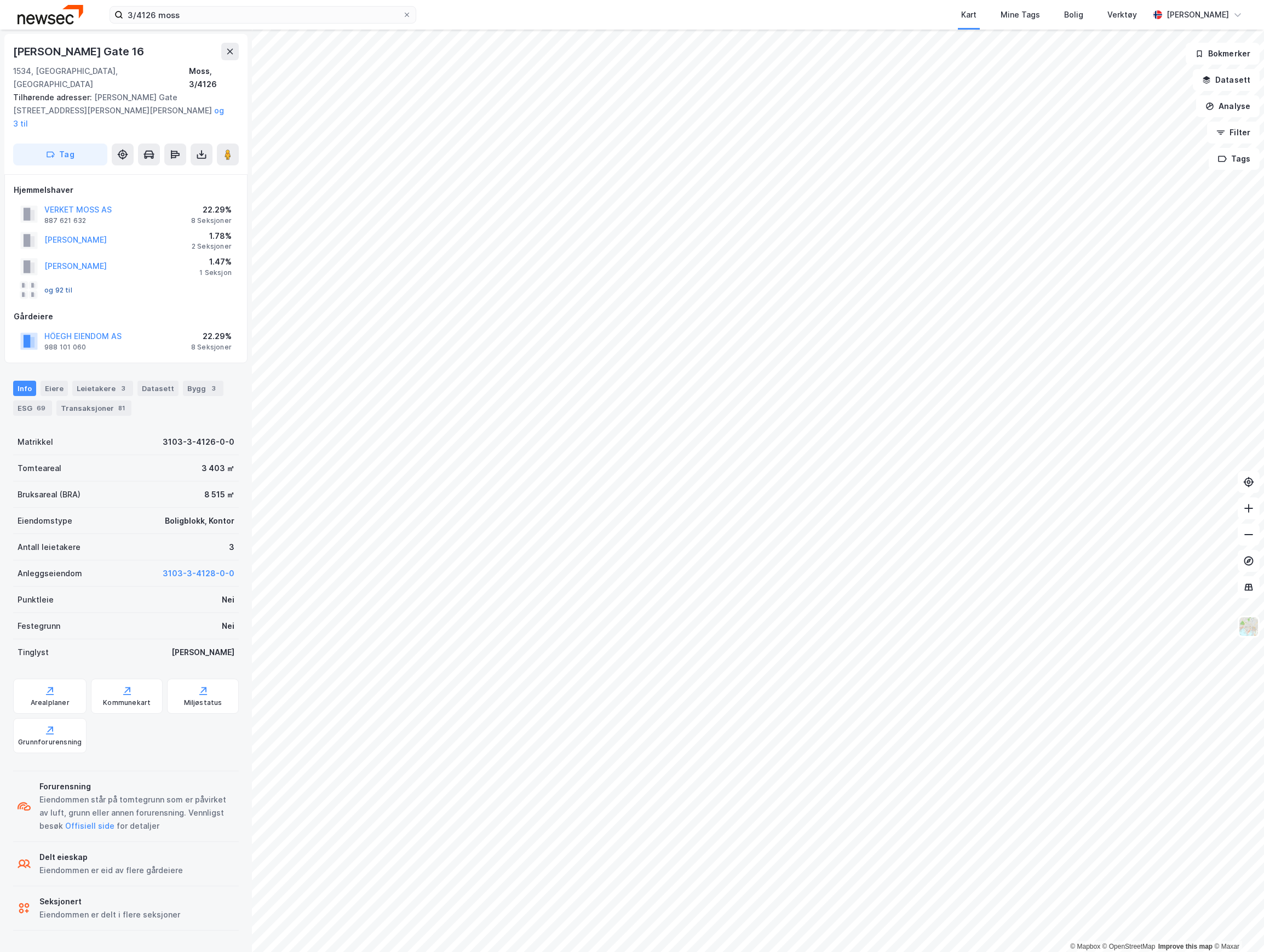
click at [0, 0] on button "og 92 til" at bounding box center [0, 0] width 0 height 0
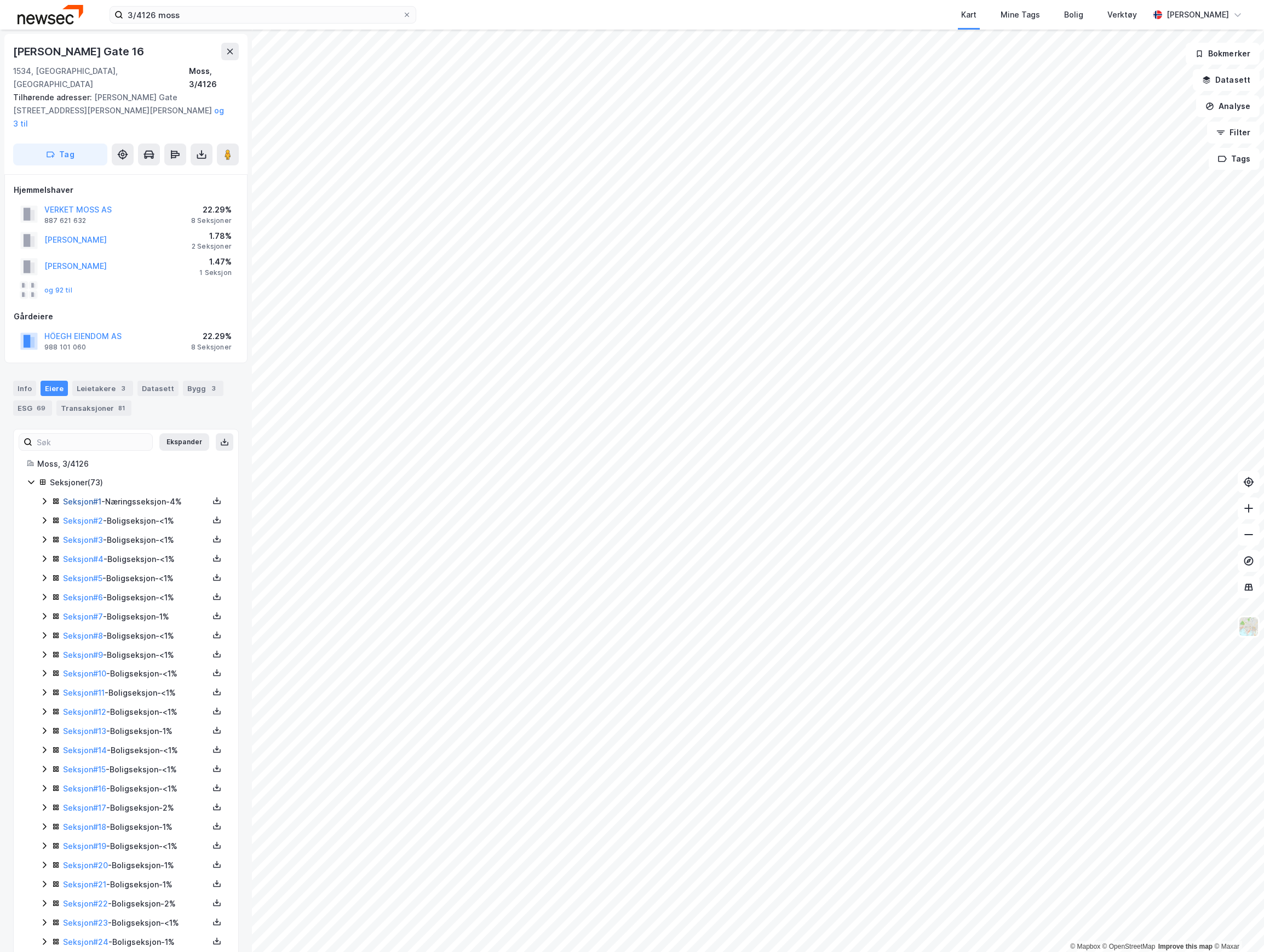
click at [81, 497] on link "Seksjon # 1" at bounding box center [82, 501] width 38 height 9
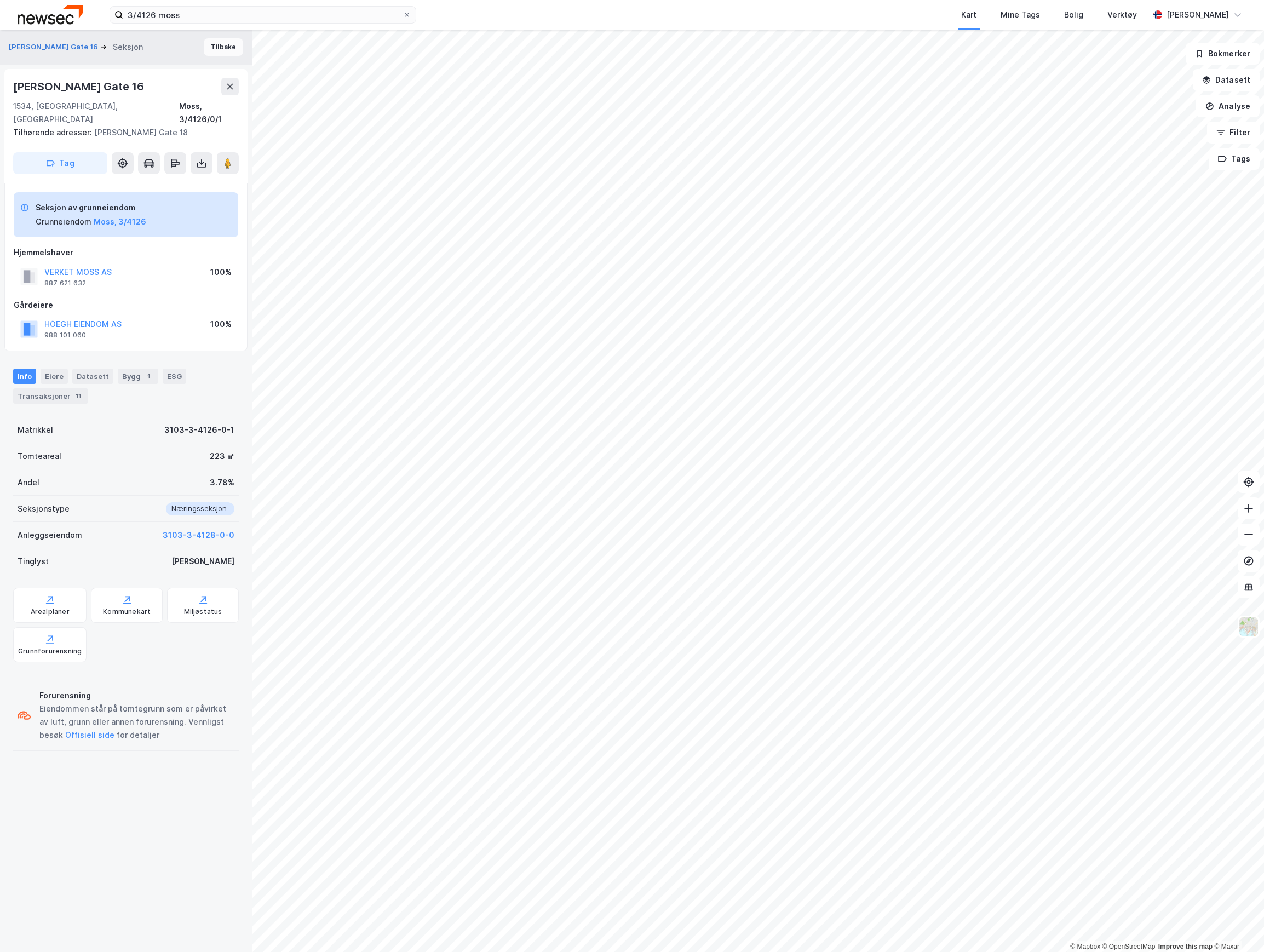
click at [214, 41] on button "Tilbake" at bounding box center [223, 47] width 40 height 17
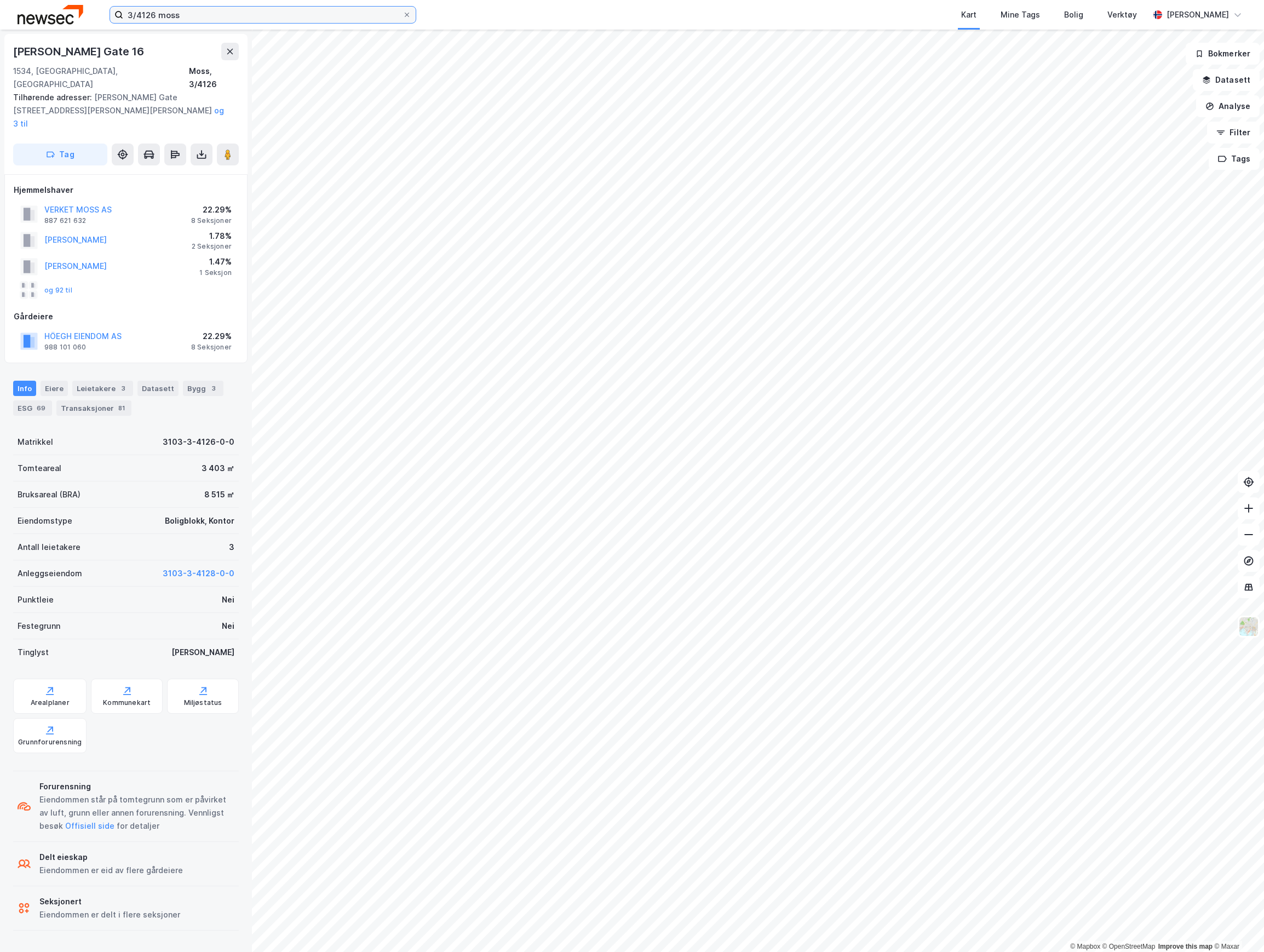
click at [147, 16] on input "3/4126 moss" at bounding box center [263, 14] width 279 height 16
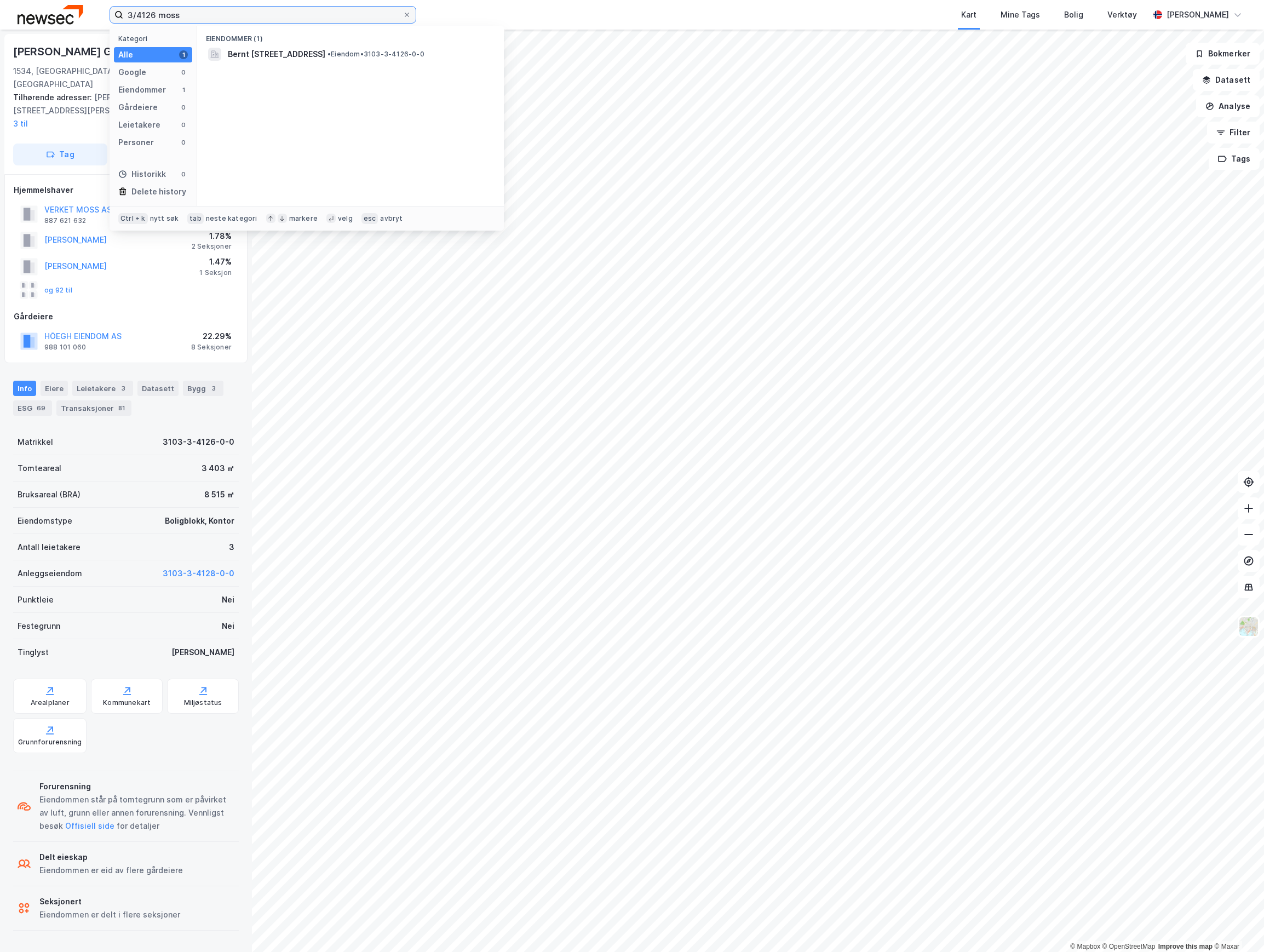
click at [147, 16] on input "3/4126 moss" at bounding box center [263, 14] width 279 height 16
paste input "01"
click at [264, 55] on span "3103-3-4101-0-0" at bounding box center [263, 54] width 71 height 13
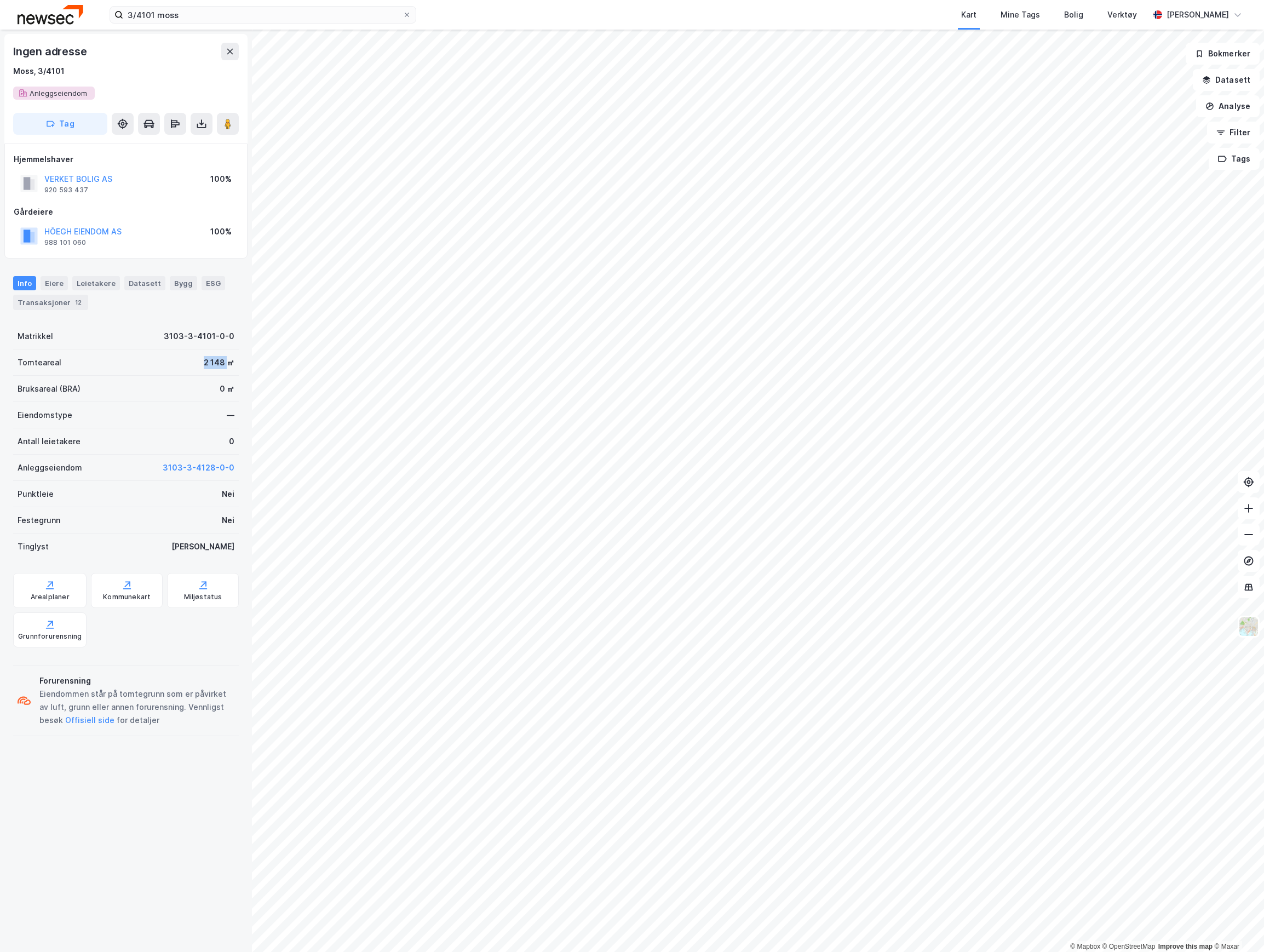
drag, startPoint x: 193, startPoint y: 359, endPoint x: 215, endPoint y: 361, distance: 22.1
click at [215, 361] on div "Tomteareal 2 148 ㎡" at bounding box center [126, 363] width 225 height 27
copy div "2 148"
click at [149, 16] on input "3/4101 moss" at bounding box center [263, 14] width 279 height 16
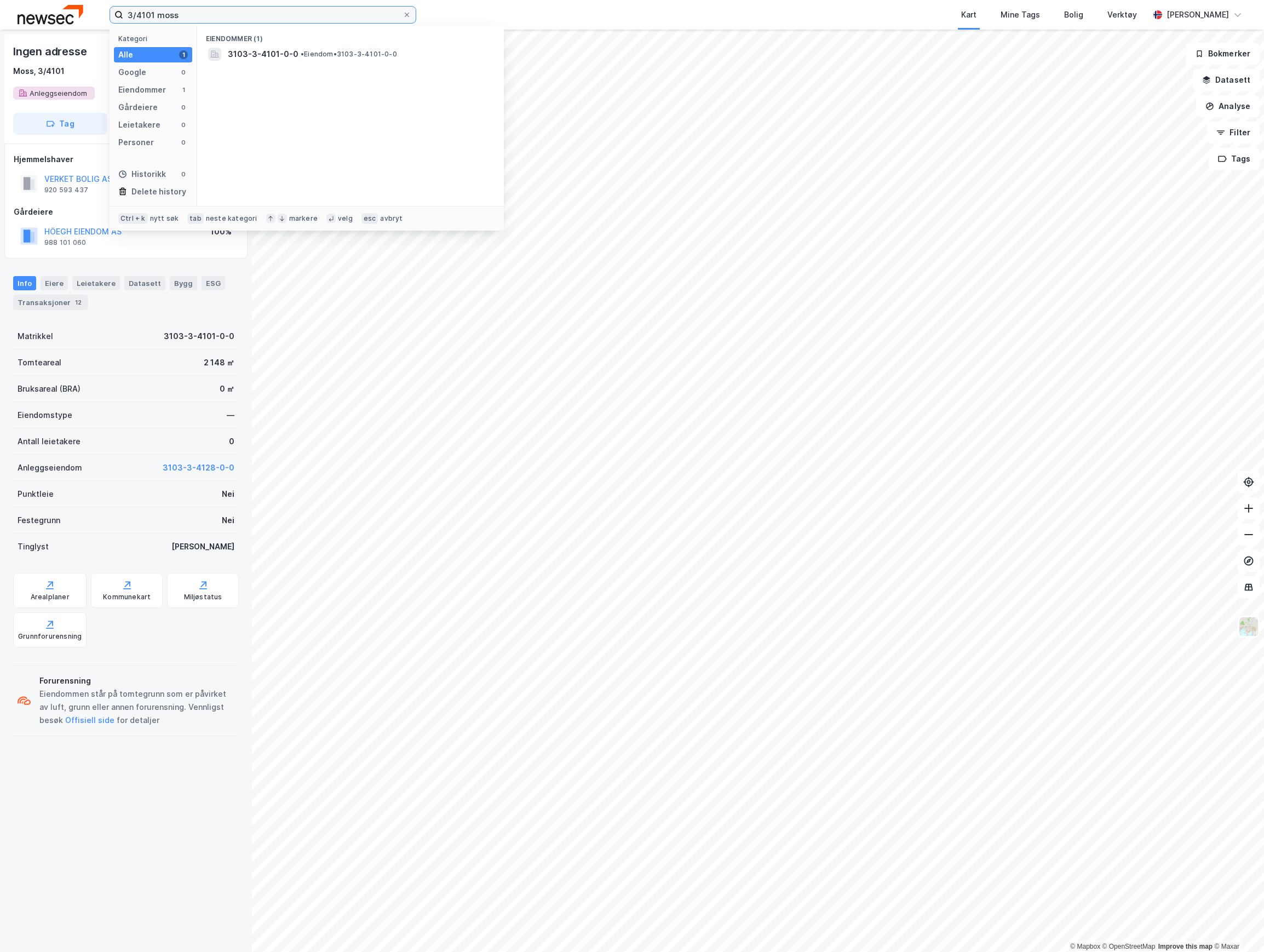
click at [149, 16] on input "3/4101 moss" at bounding box center [263, 14] width 279 height 16
type input "3/4128 moss"
click at [263, 55] on span "3103-3-4128-0-0" at bounding box center [264, 54] width 72 height 13
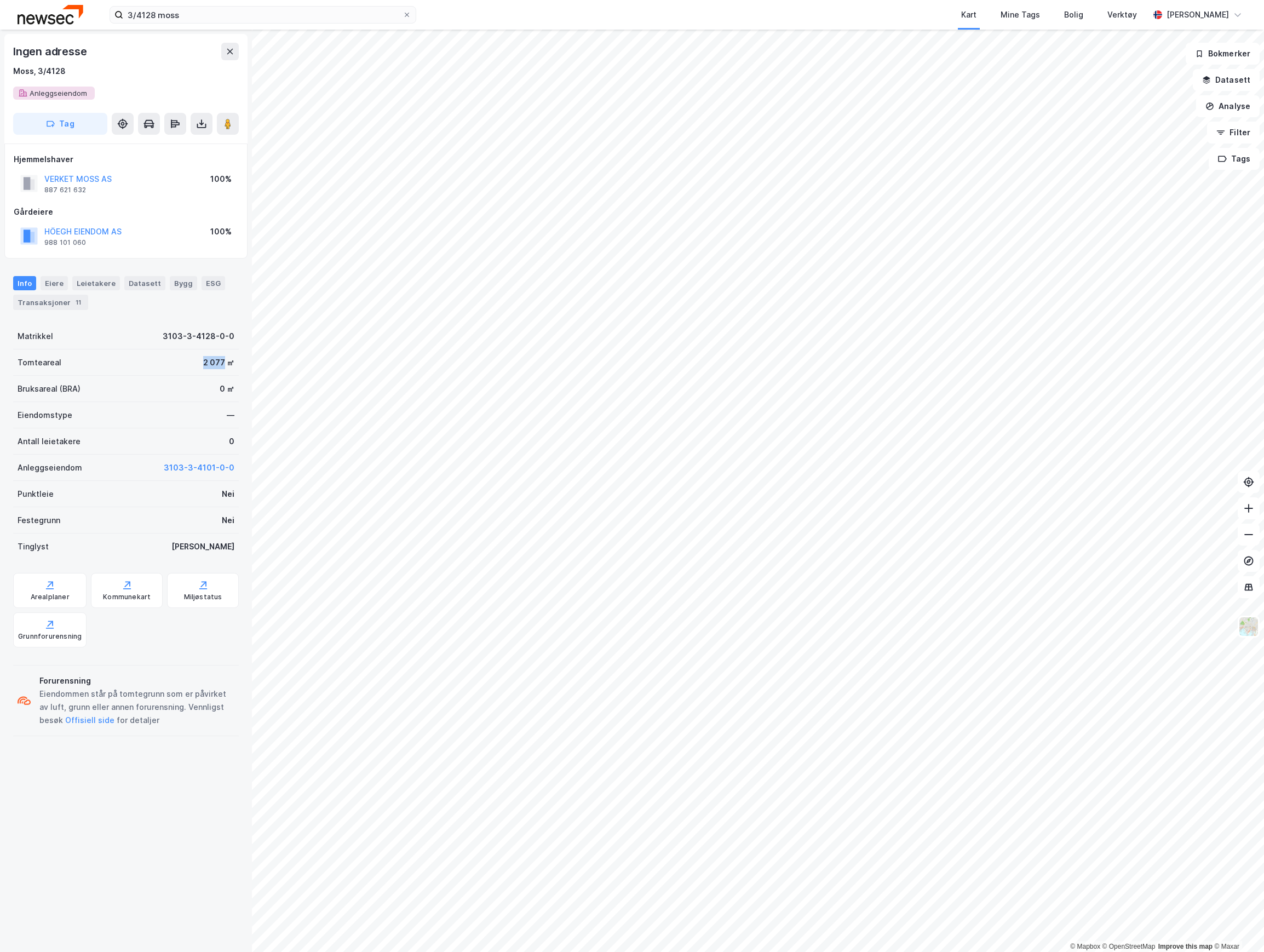
drag, startPoint x: 197, startPoint y: 362, endPoint x: 213, endPoint y: 363, distance: 16.0
click at [213, 363] on div "Tomteareal 2 077 ㎡" at bounding box center [126, 363] width 225 height 27
copy div "2 077"
